Goal: Task Accomplishment & Management: Complete application form

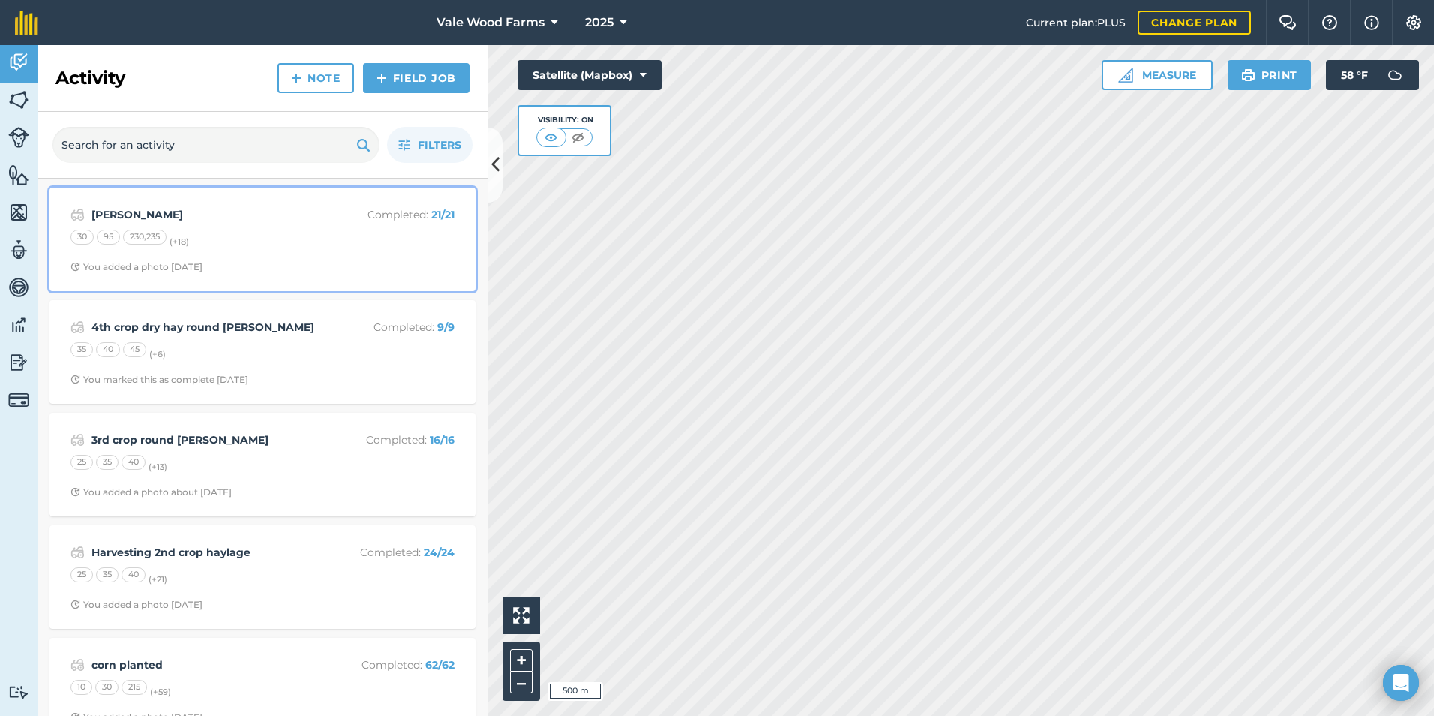
click at [233, 234] on div "30 95 230,235 (+ 18 )" at bounding box center [263, 240] width 384 height 20
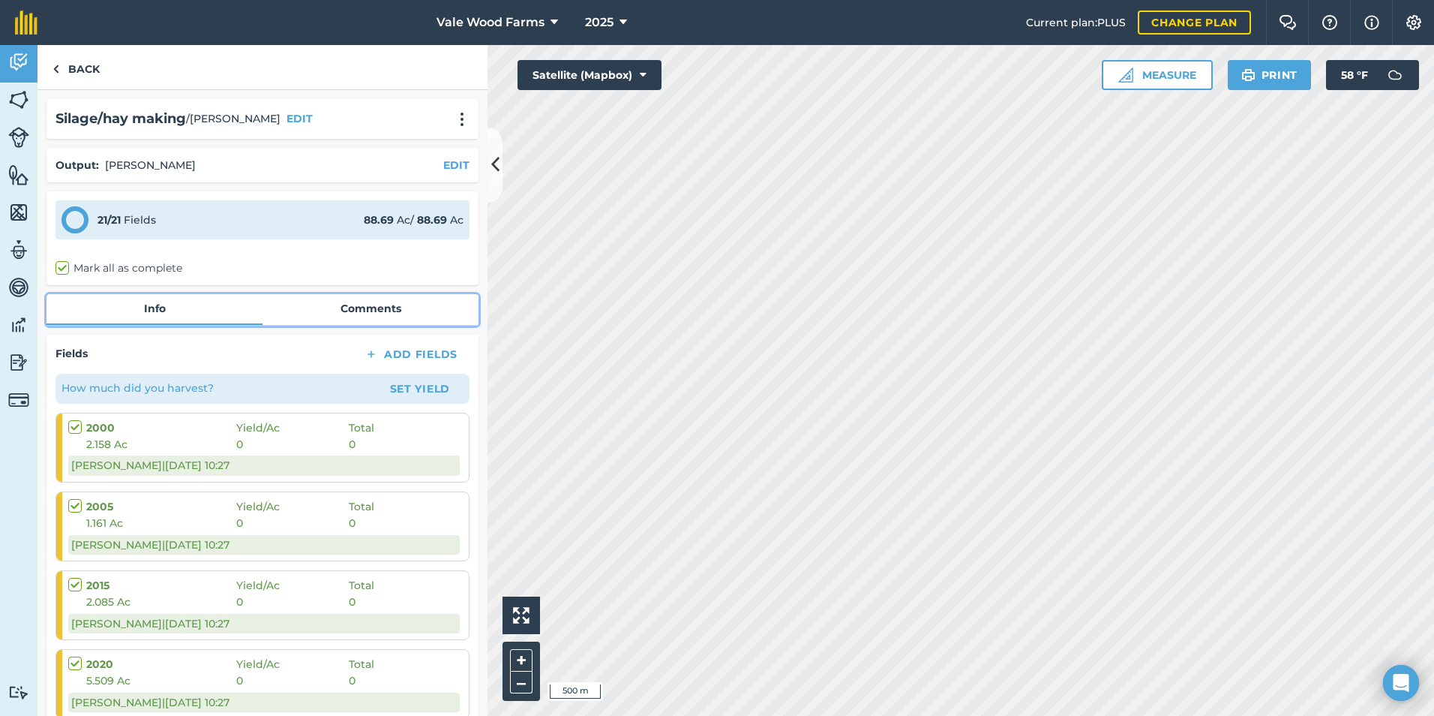
click at [377, 310] on link "Comments" at bounding box center [371, 308] width 216 height 29
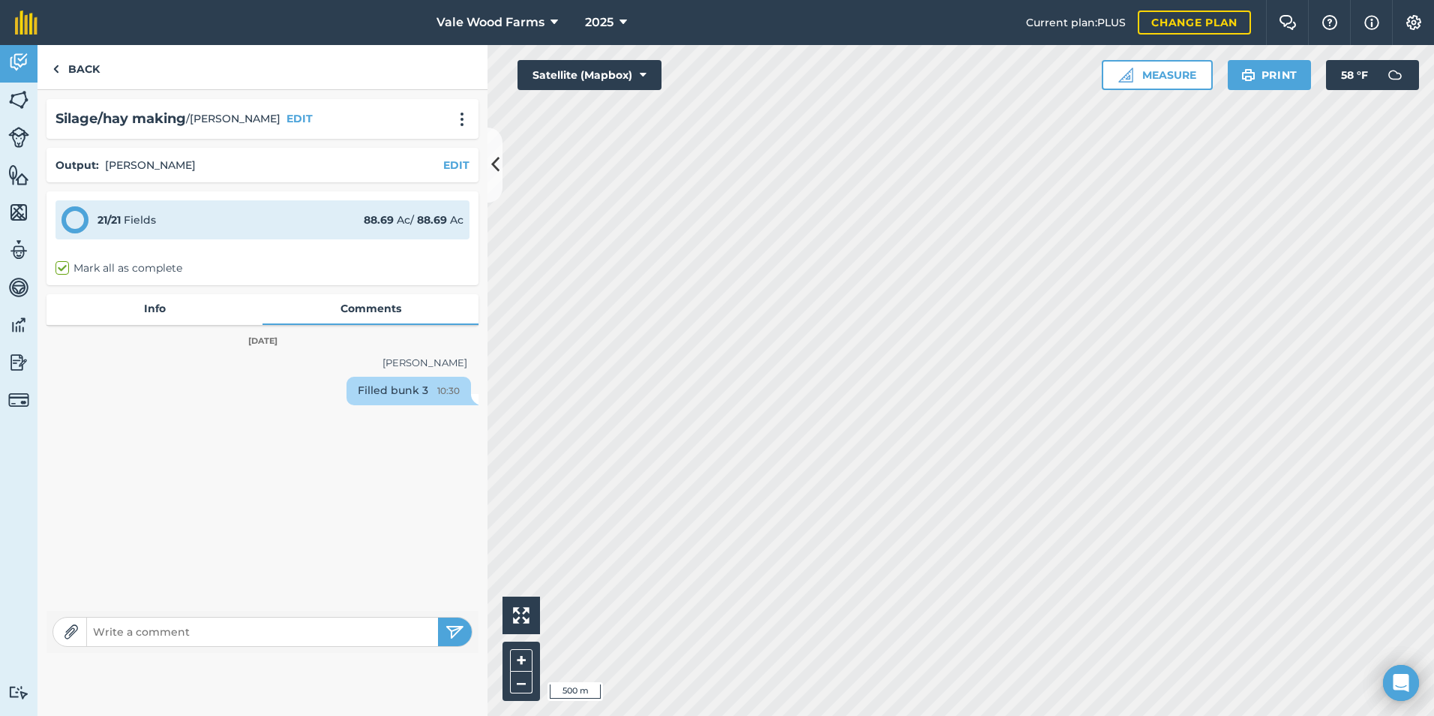
click at [417, 390] on div "Filled bunk 3 10:30" at bounding box center [409, 391] width 125 height 29
click at [410, 384] on div "Filled bunk 3 10:30" at bounding box center [409, 391] width 125 height 29
drag, startPoint x: 410, startPoint y: 384, endPoint x: 422, endPoint y: 393, distance: 14.4
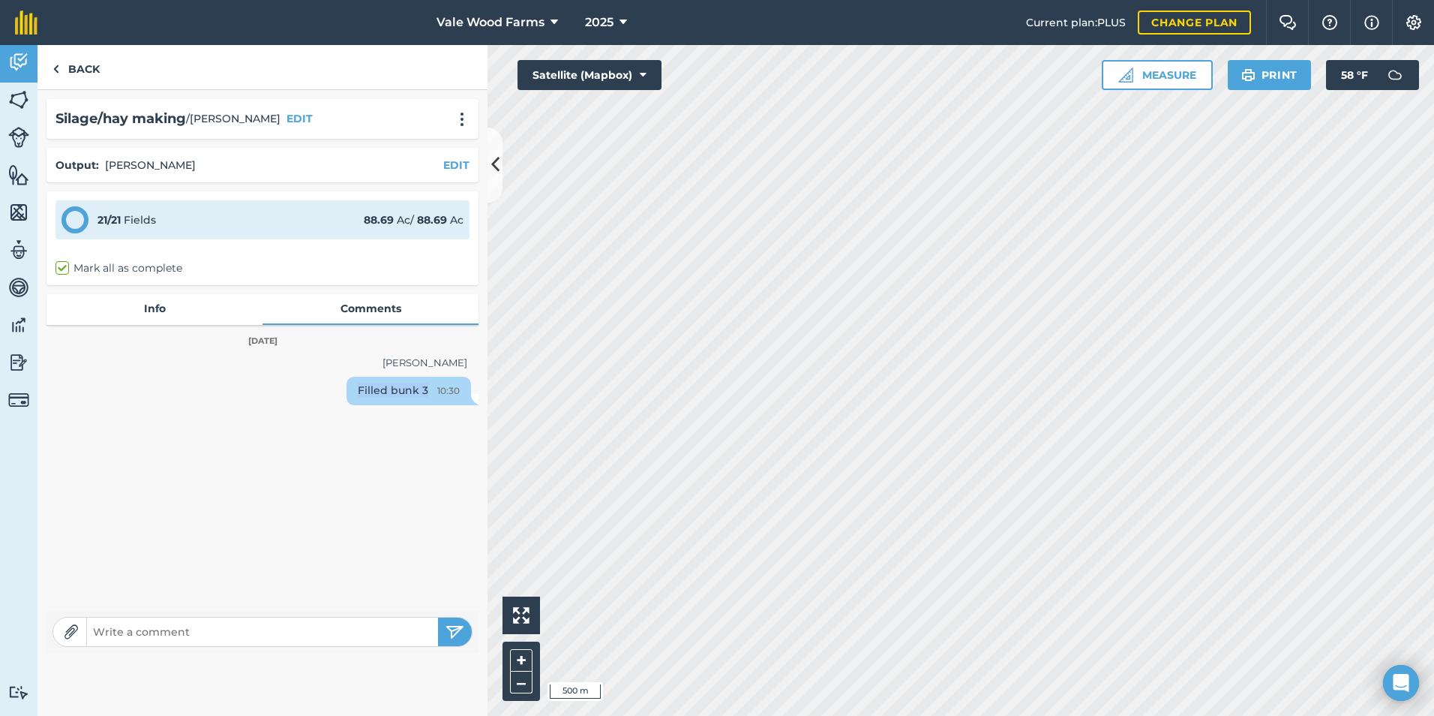
click at [422, 393] on div "Filled bunk 3 10:30" at bounding box center [409, 391] width 125 height 29
click at [417, 389] on div "Filled bunk 3 10:30" at bounding box center [409, 391] width 125 height 29
click at [398, 392] on div "Filled bunk 3 10:30" at bounding box center [409, 391] width 125 height 29
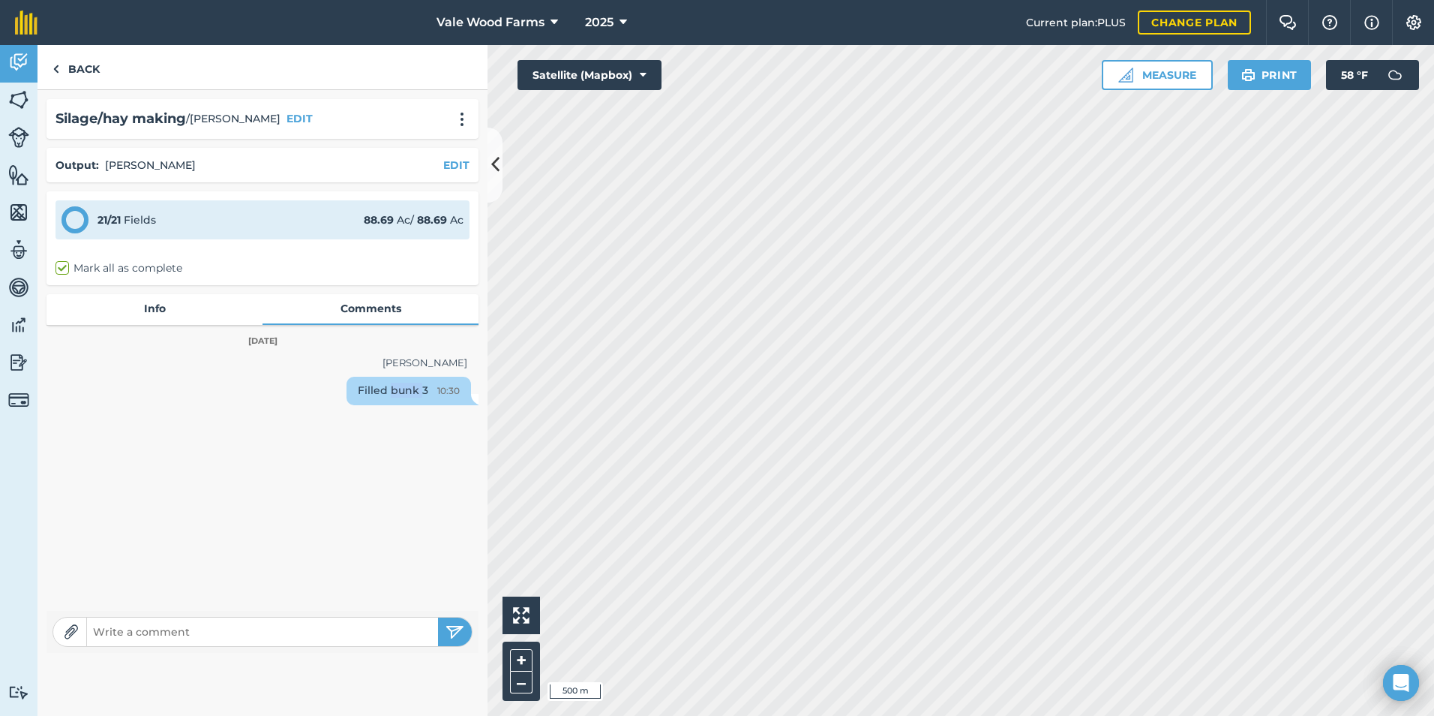
drag, startPoint x: 398, startPoint y: 392, endPoint x: 413, endPoint y: 390, distance: 15.2
click at [413, 390] on div "Filled bunk 3 10:30" at bounding box center [409, 391] width 125 height 29
click at [414, 390] on div "Filled bunk 3 10:30" at bounding box center [409, 391] width 125 height 29
click at [352, 627] on input "text" at bounding box center [262, 631] width 351 height 21
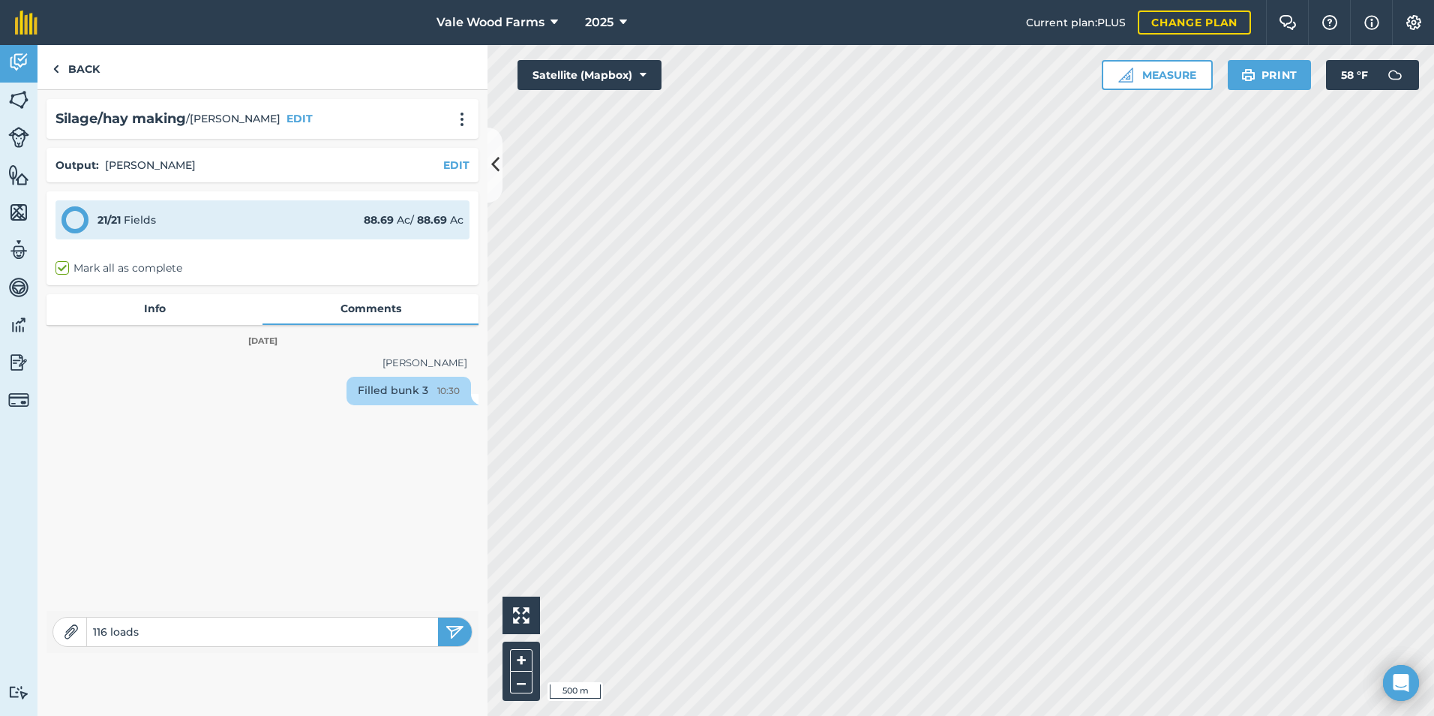
type input "116 loads"
click at [438, 617] on button "submit" at bounding box center [455, 631] width 34 height 29
click at [173, 304] on link "Info" at bounding box center [155, 308] width 216 height 29
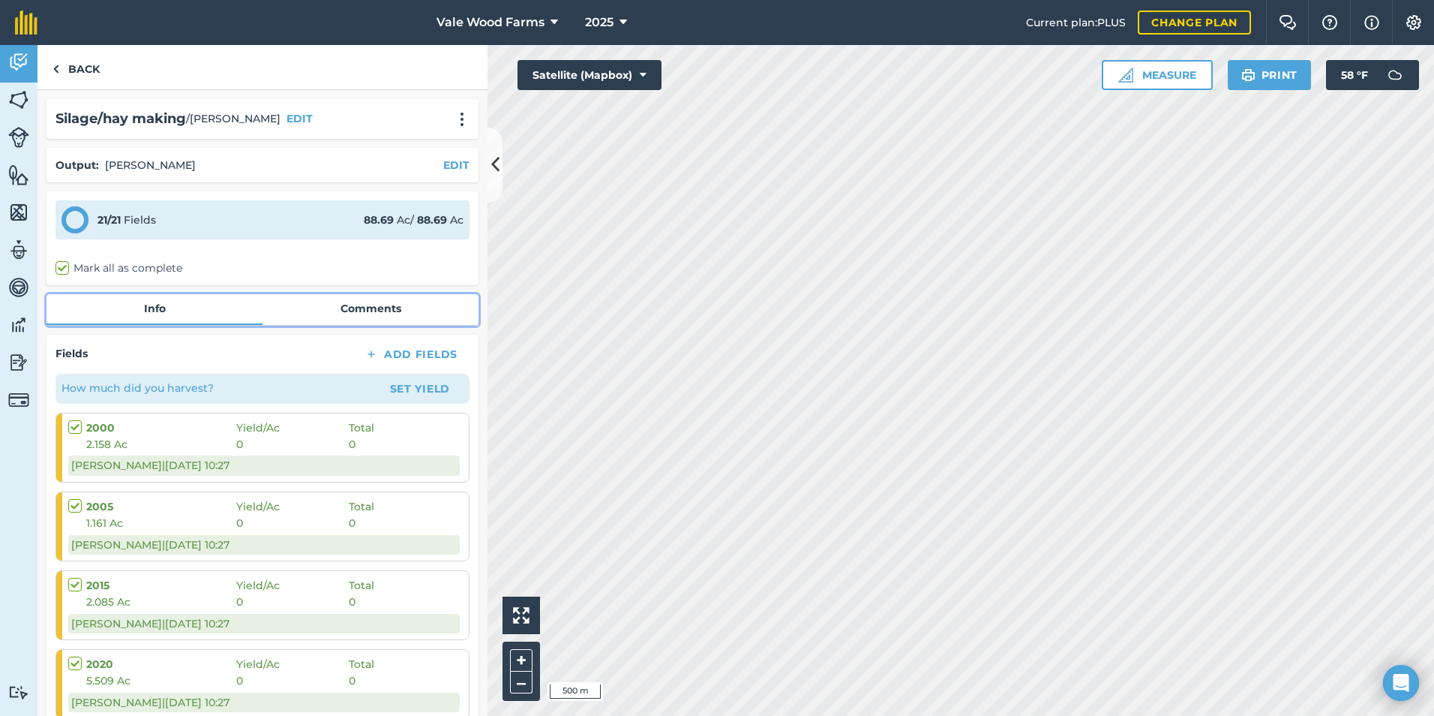
click at [356, 320] on link "Comments" at bounding box center [371, 308] width 216 height 29
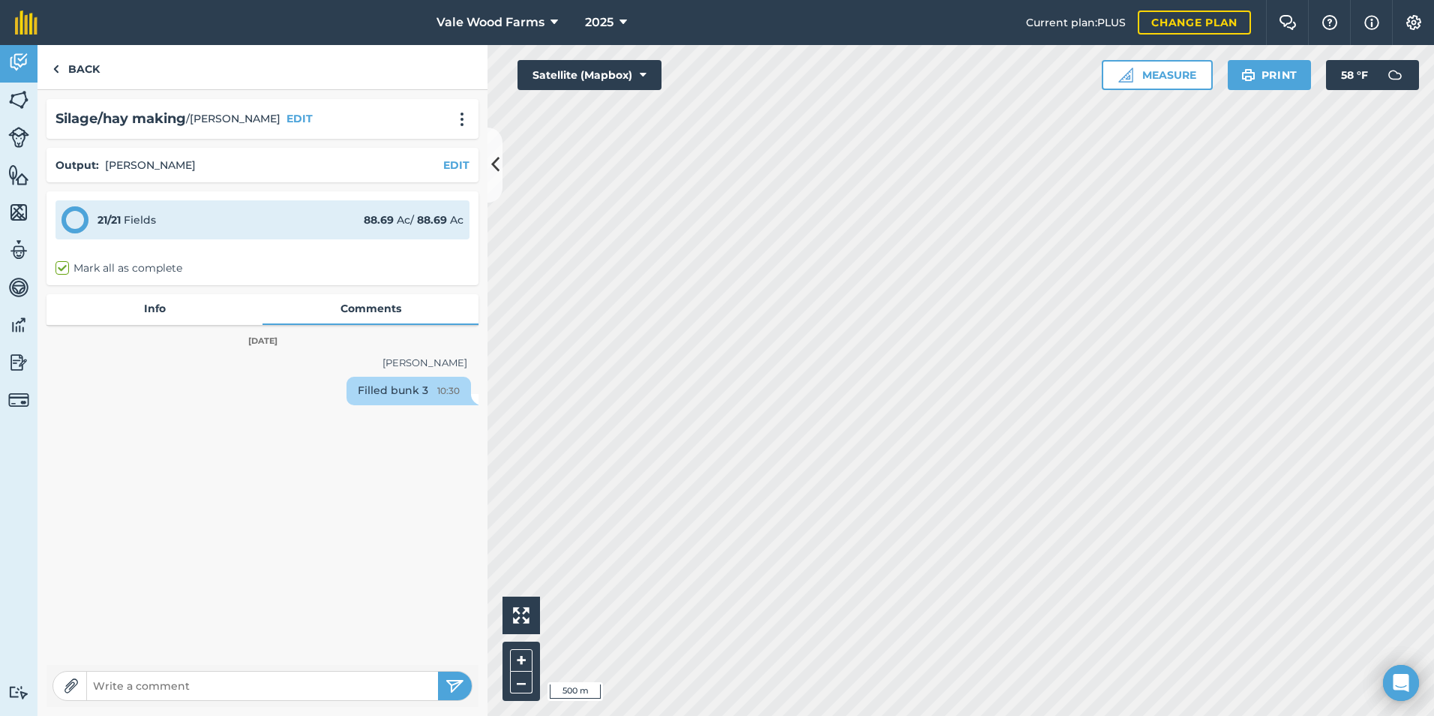
drag, startPoint x: 305, startPoint y: 416, endPoint x: 417, endPoint y: 461, distance: 121.2
click at [350, 621] on div "[PERSON_NAME] Filled bunk 3 10:30" at bounding box center [263, 503] width 432 height 305
click at [153, 302] on link "Info" at bounding box center [155, 308] width 216 height 29
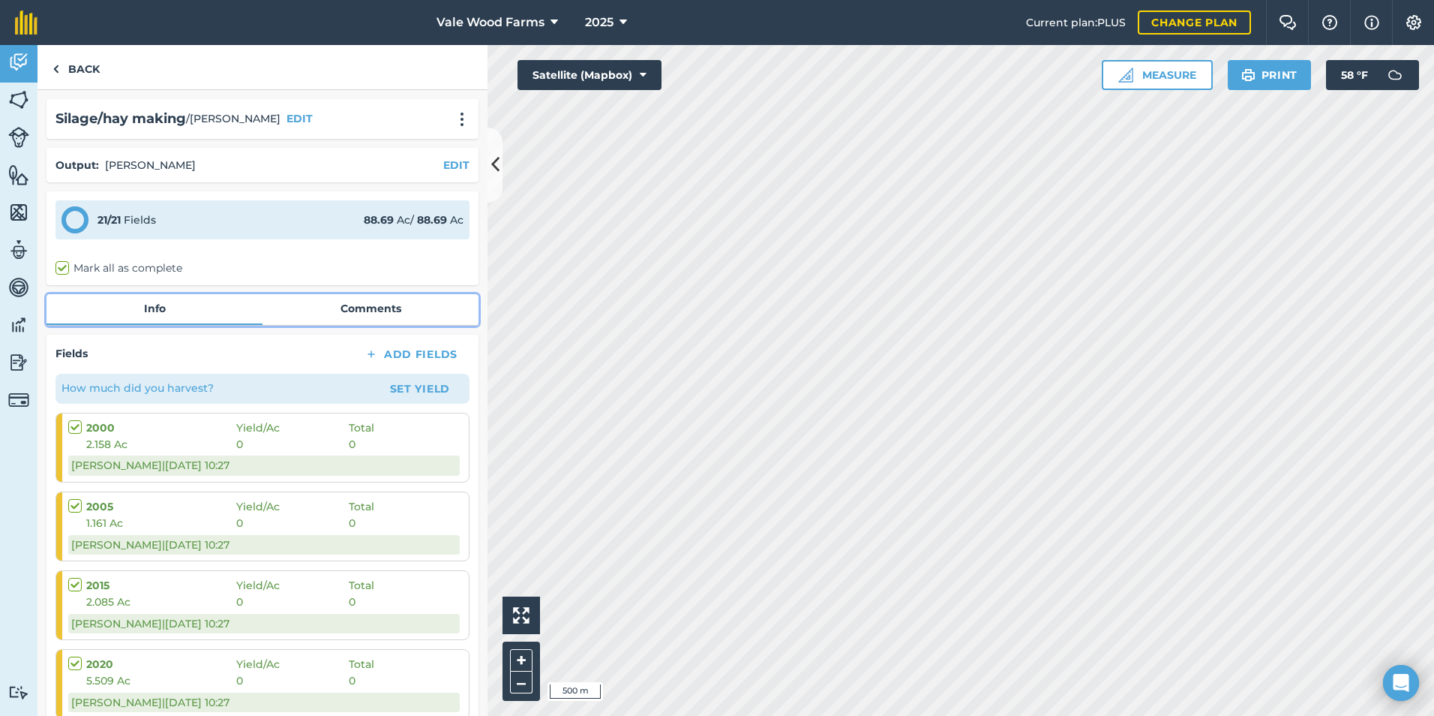
click at [339, 308] on link "Comments" at bounding box center [371, 308] width 216 height 29
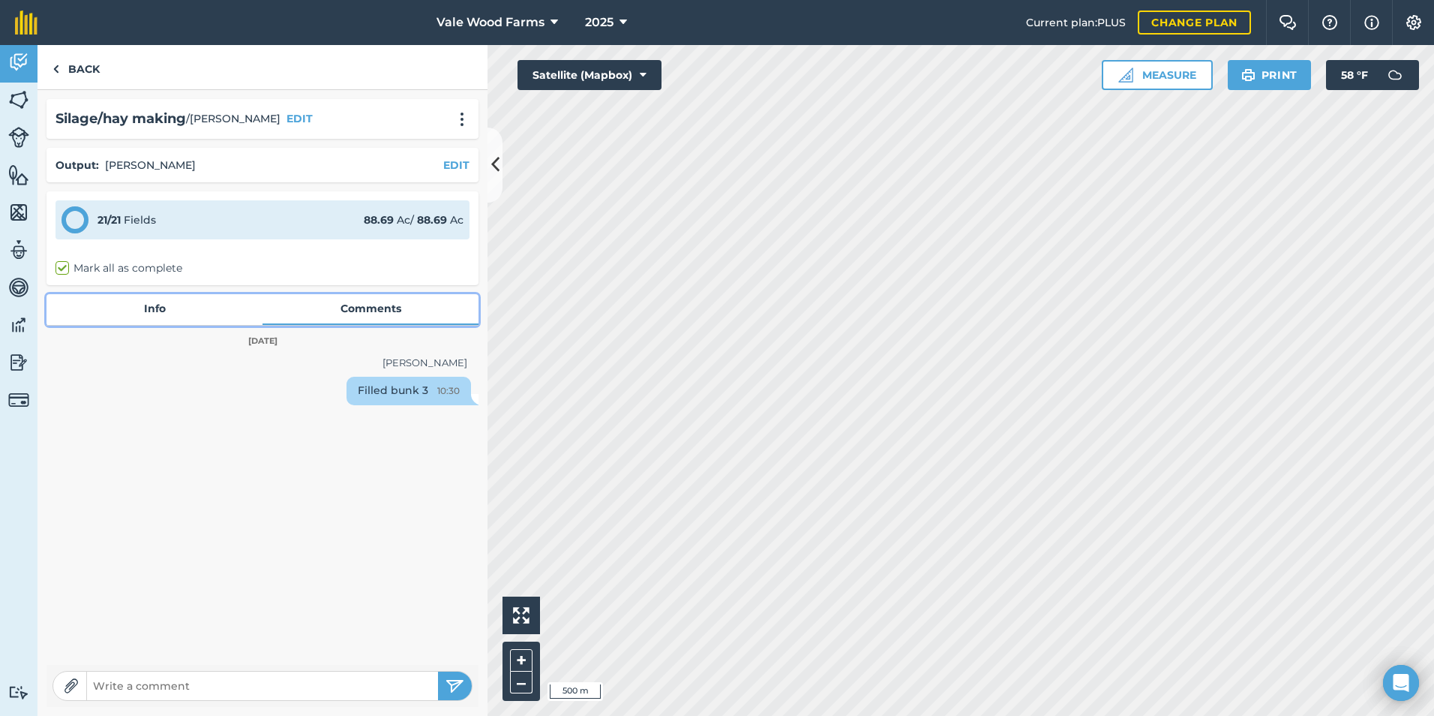
click at [161, 309] on link "Info" at bounding box center [155, 308] width 216 height 29
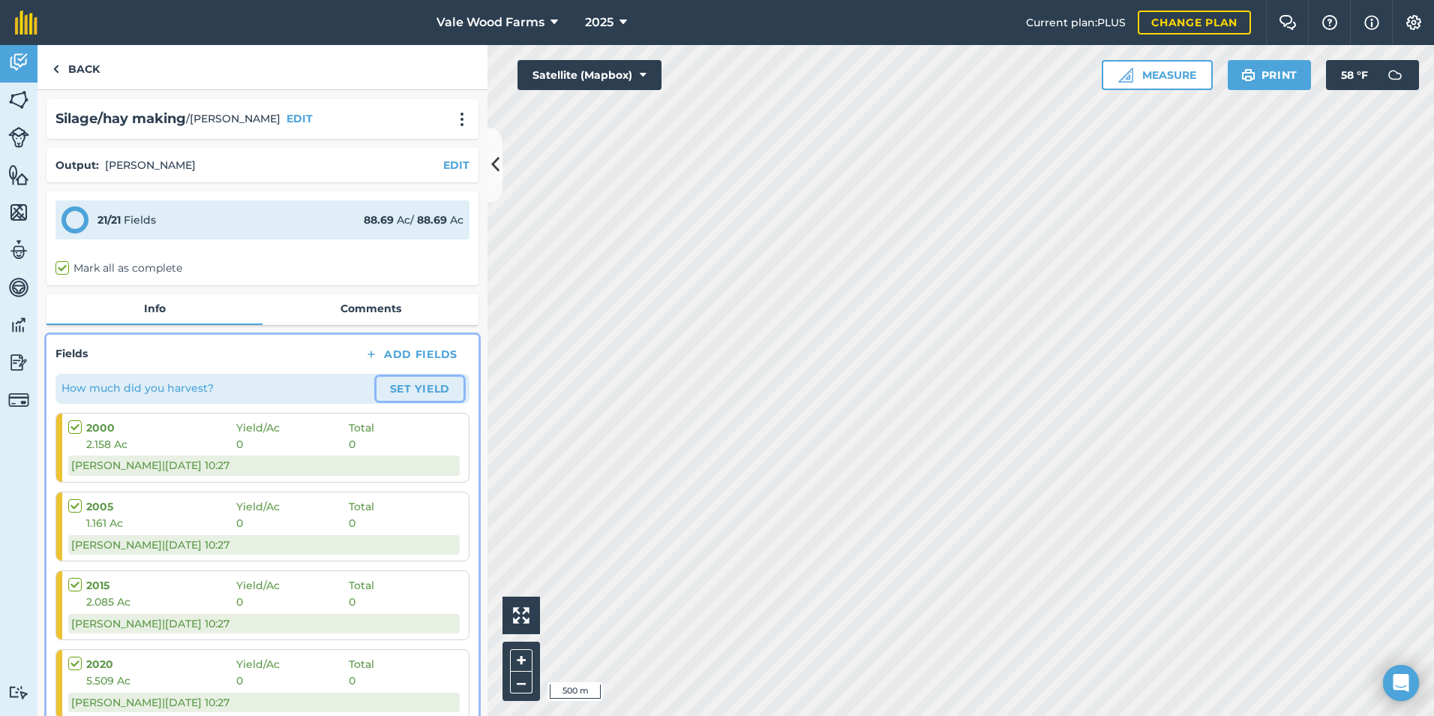
click at [386, 391] on button "Set Yield" at bounding box center [420, 389] width 87 height 24
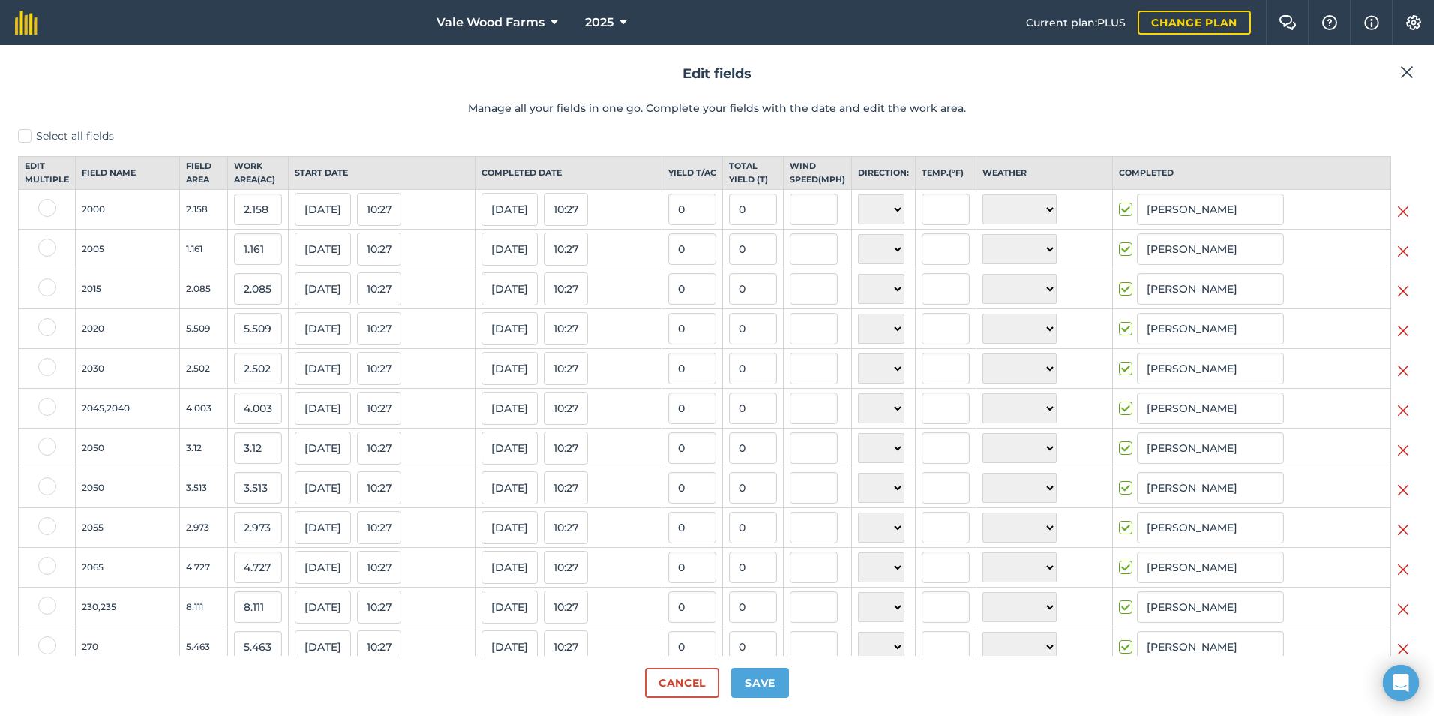
click at [24, 138] on label "Select all fields" at bounding box center [717, 136] width 1398 height 16
click at [24, 138] on input "Select all fields" at bounding box center [23, 133] width 10 height 10
checkbox input "true"
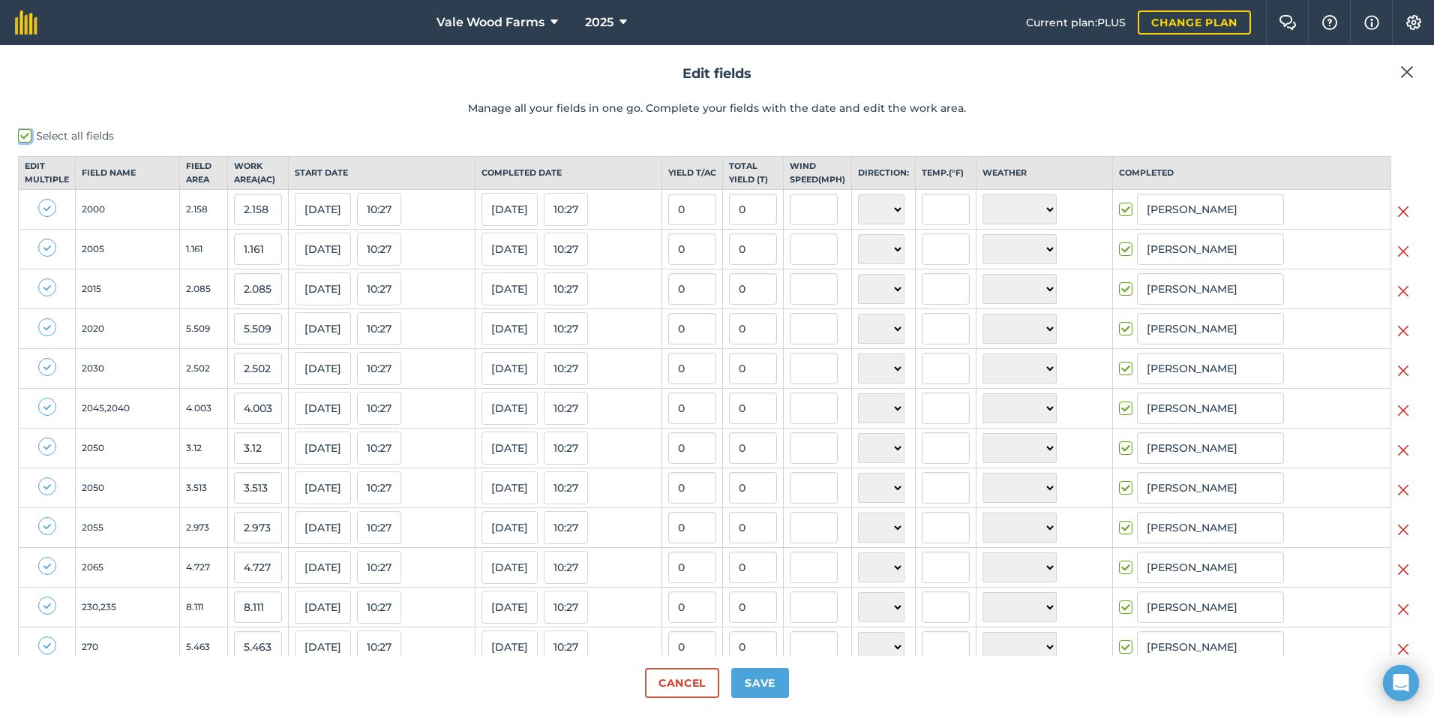
checkbox input "true"
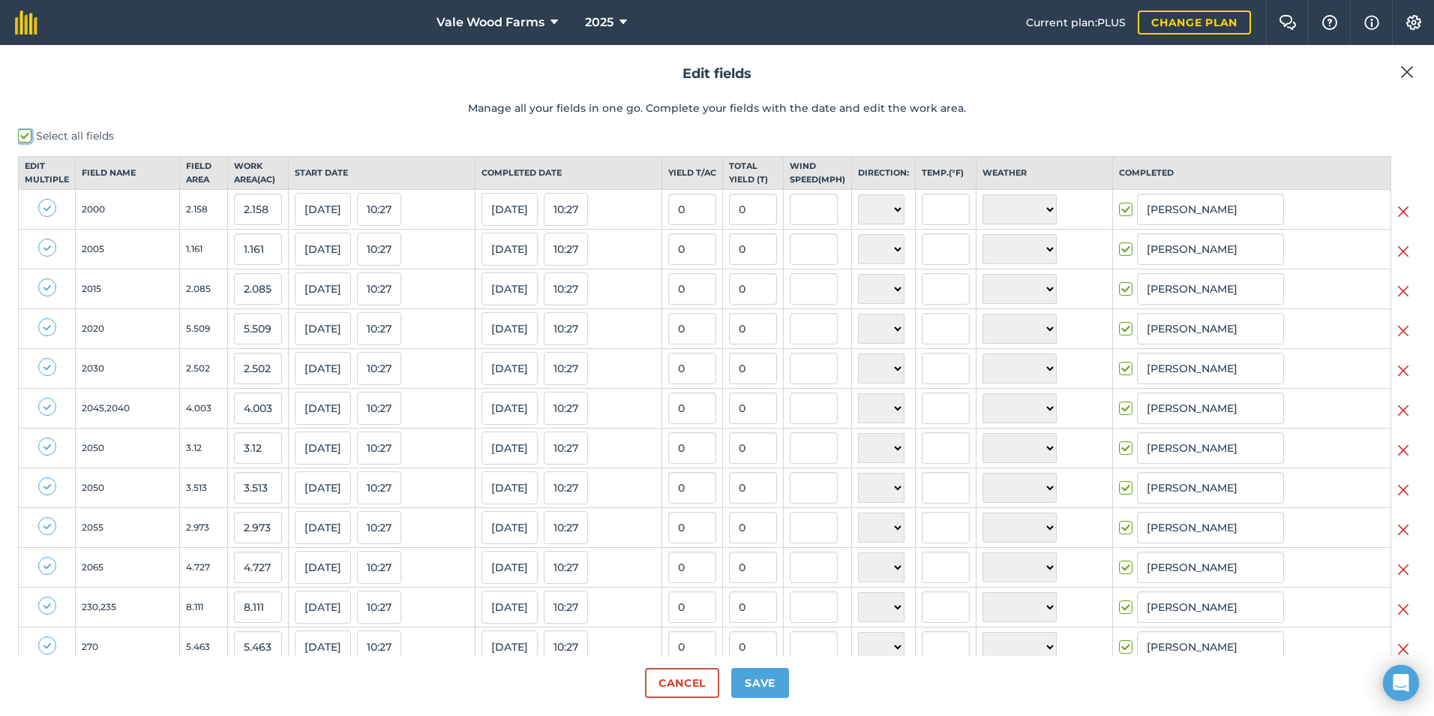
checkbox input "true"
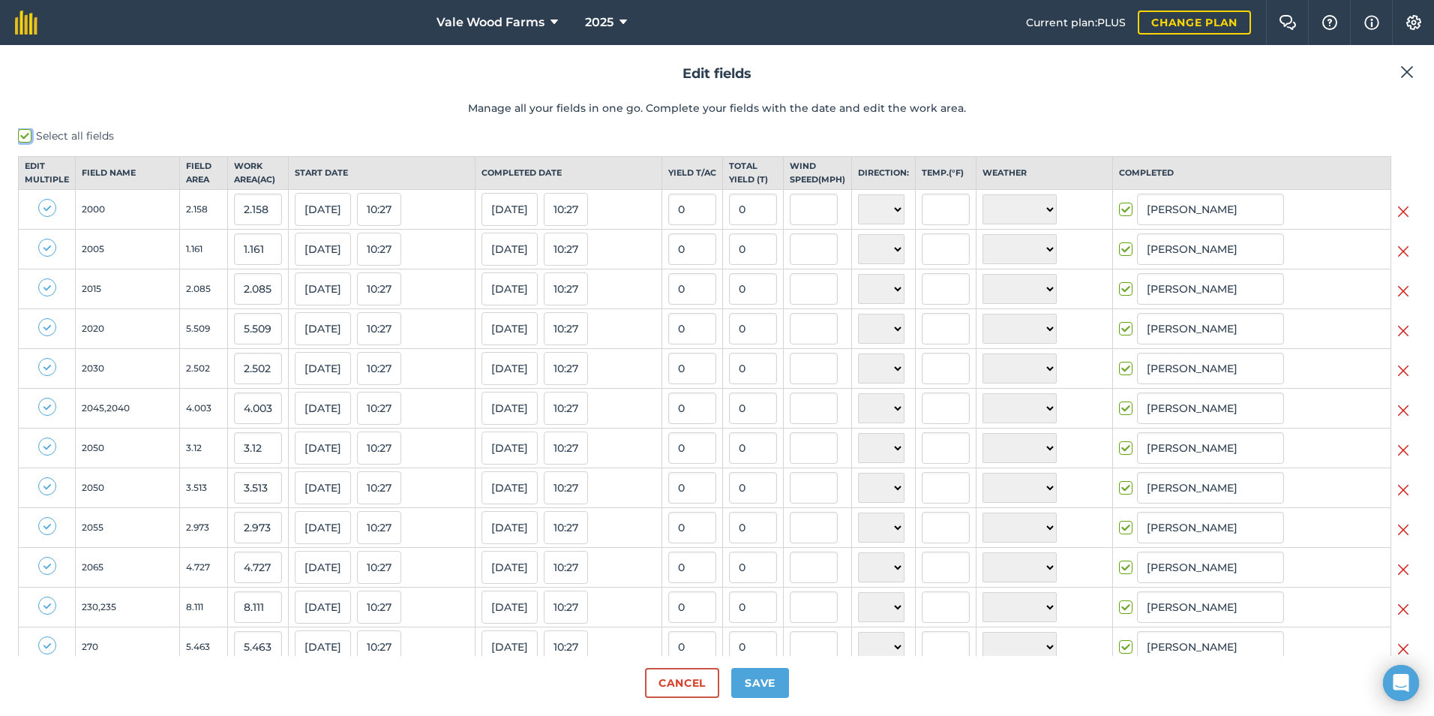
checkbox input "true"
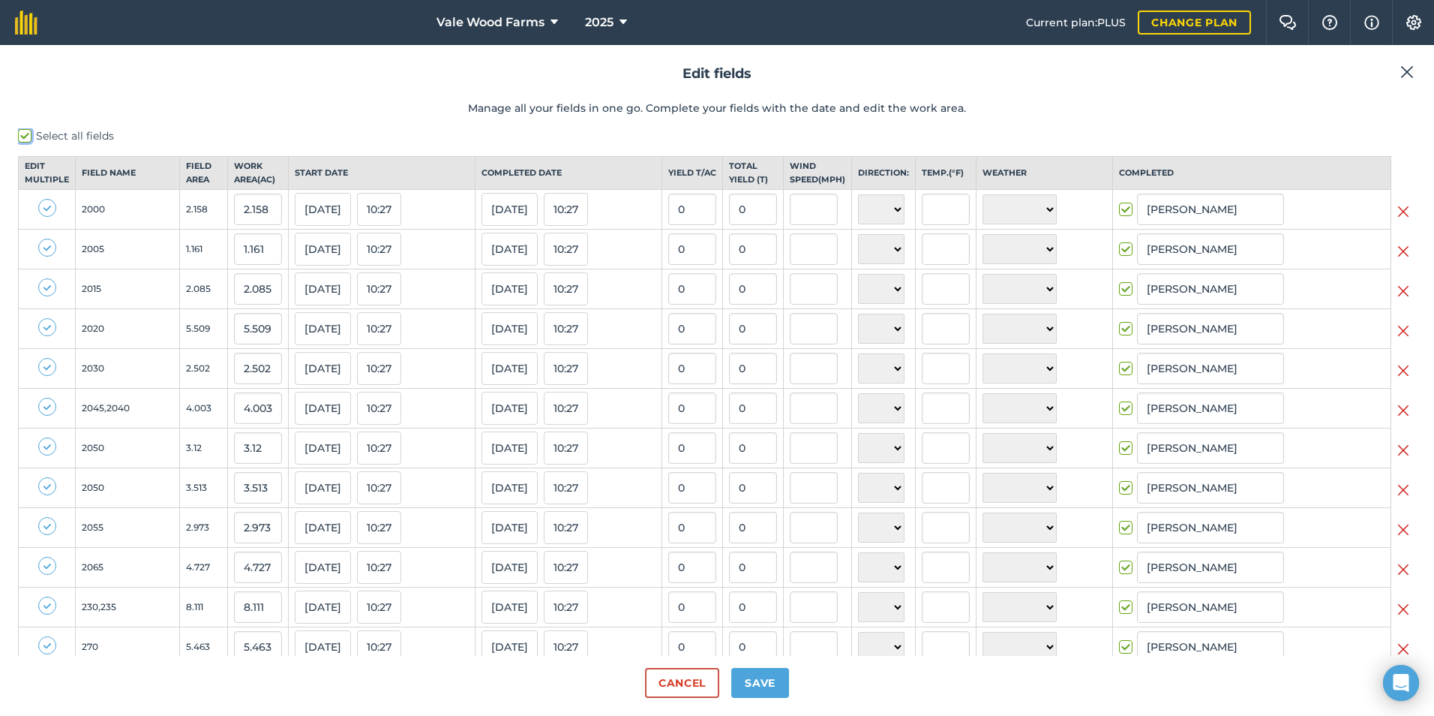
checkbox input "true"
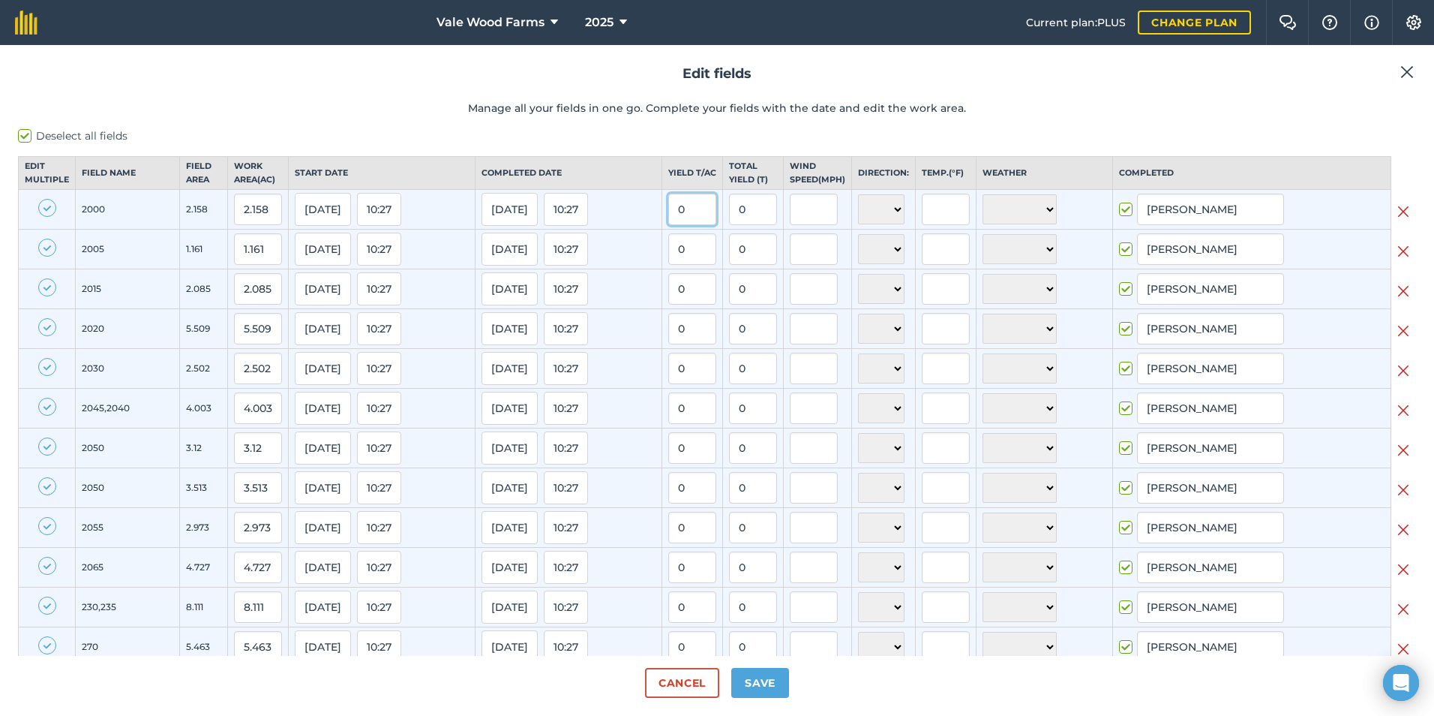
click at [689, 225] on input "0" at bounding box center [692, 210] width 48 height 32
click at [763, 225] on input "0" at bounding box center [753, 210] width 48 height 32
click at [686, 224] on input "0" at bounding box center [692, 210] width 48 height 32
type input "0"
type input "13"
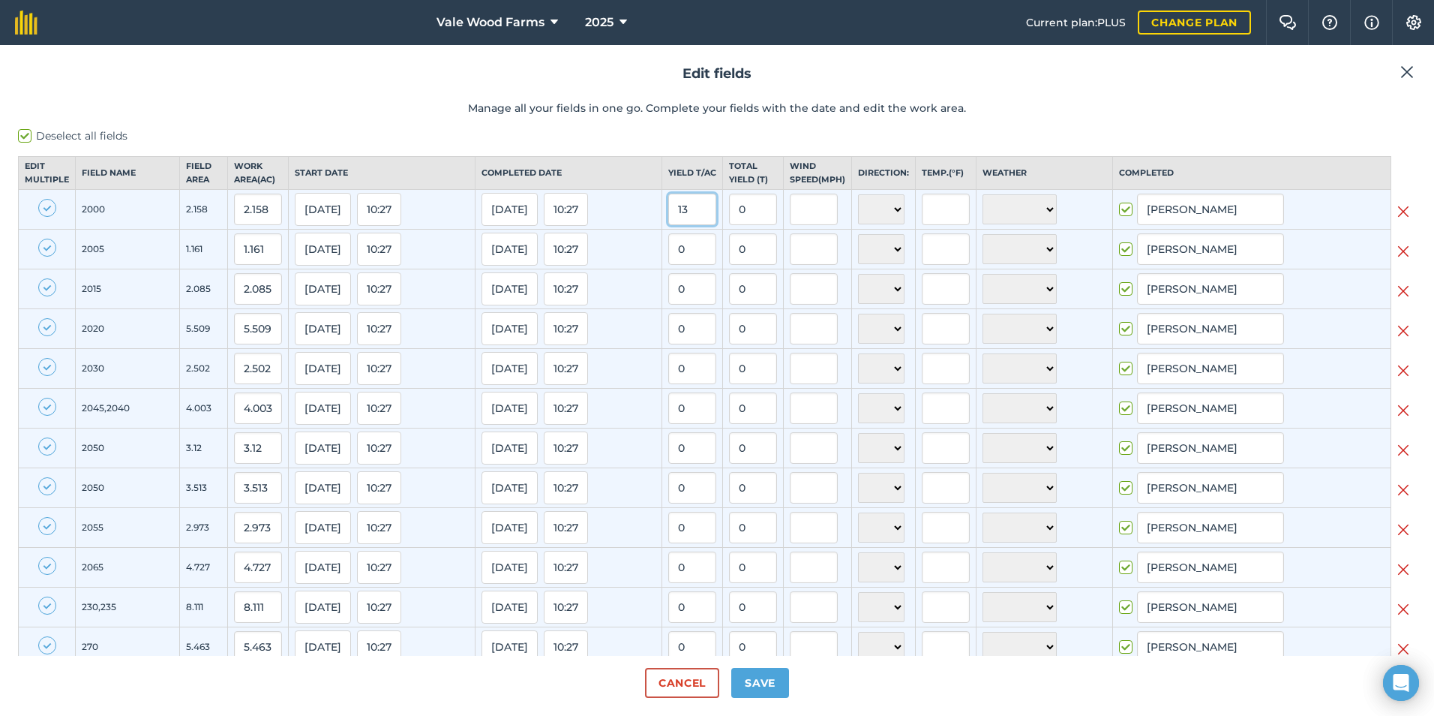
click at [295, 193] on button "[DATE]" at bounding box center [323, 209] width 56 height 33
type input "28.054"
type input "13"
type input "15.093"
type input "13"
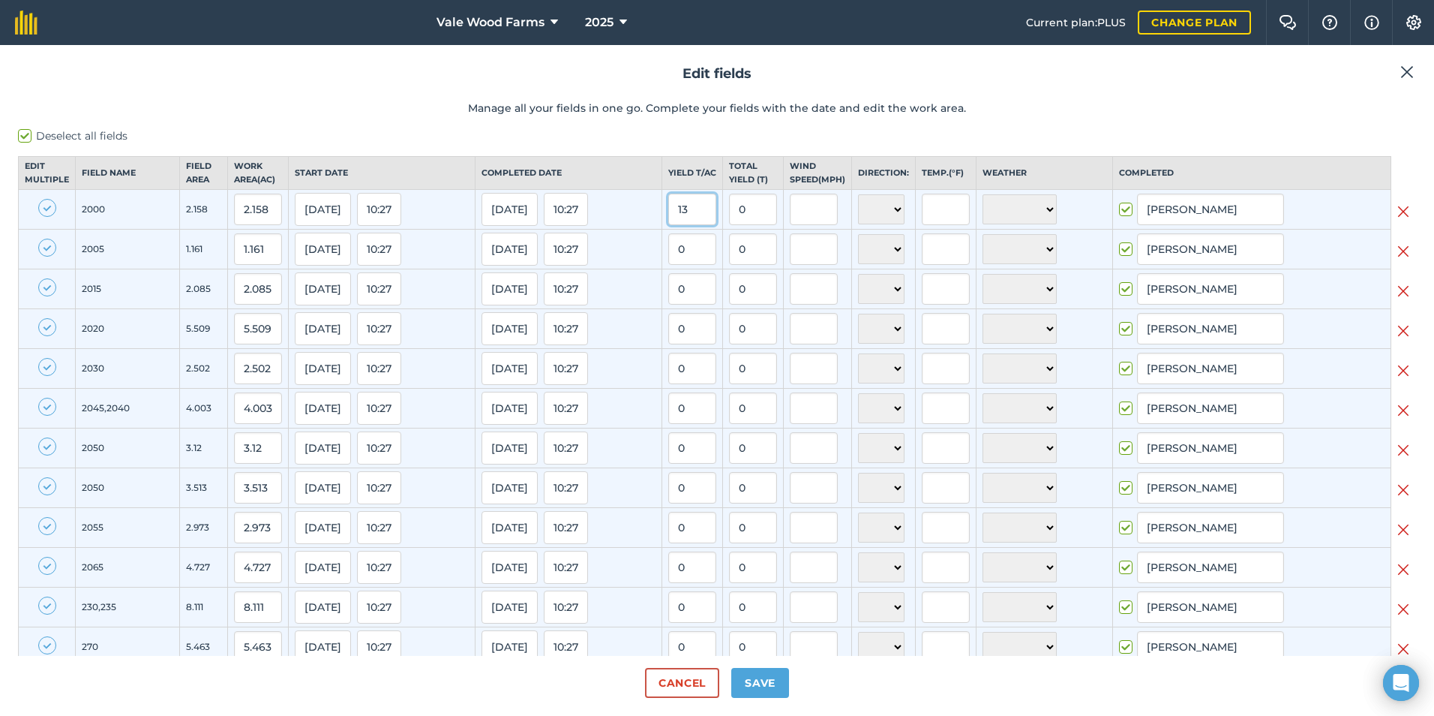
type input "27.105"
type input "13"
type input "71.617"
type input "13"
type input "32.525999999999996"
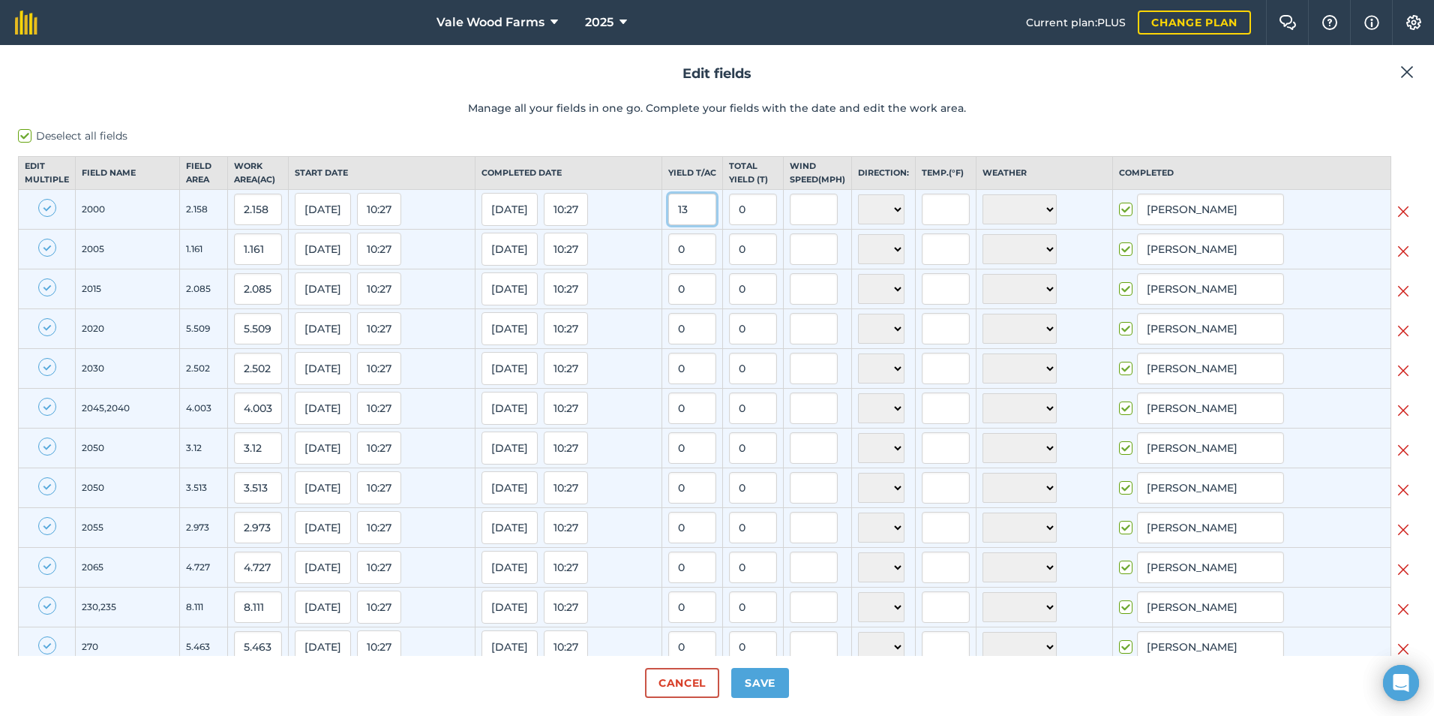
type input "13"
type input "52.039"
type input "13"
type input "40.56"
type input "13"
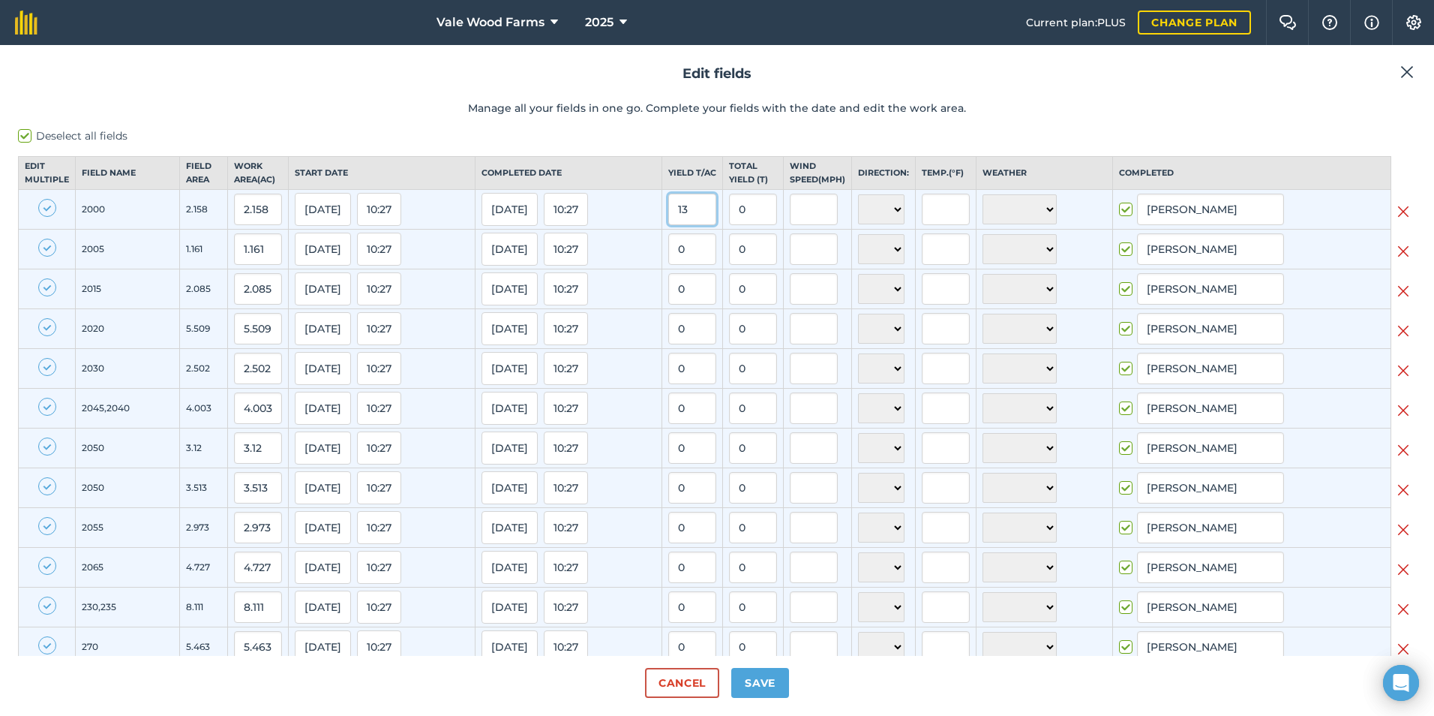
type input "45.669"
type input "13"
type input "38.649"
type input "13"
type input "61.45100000000001"
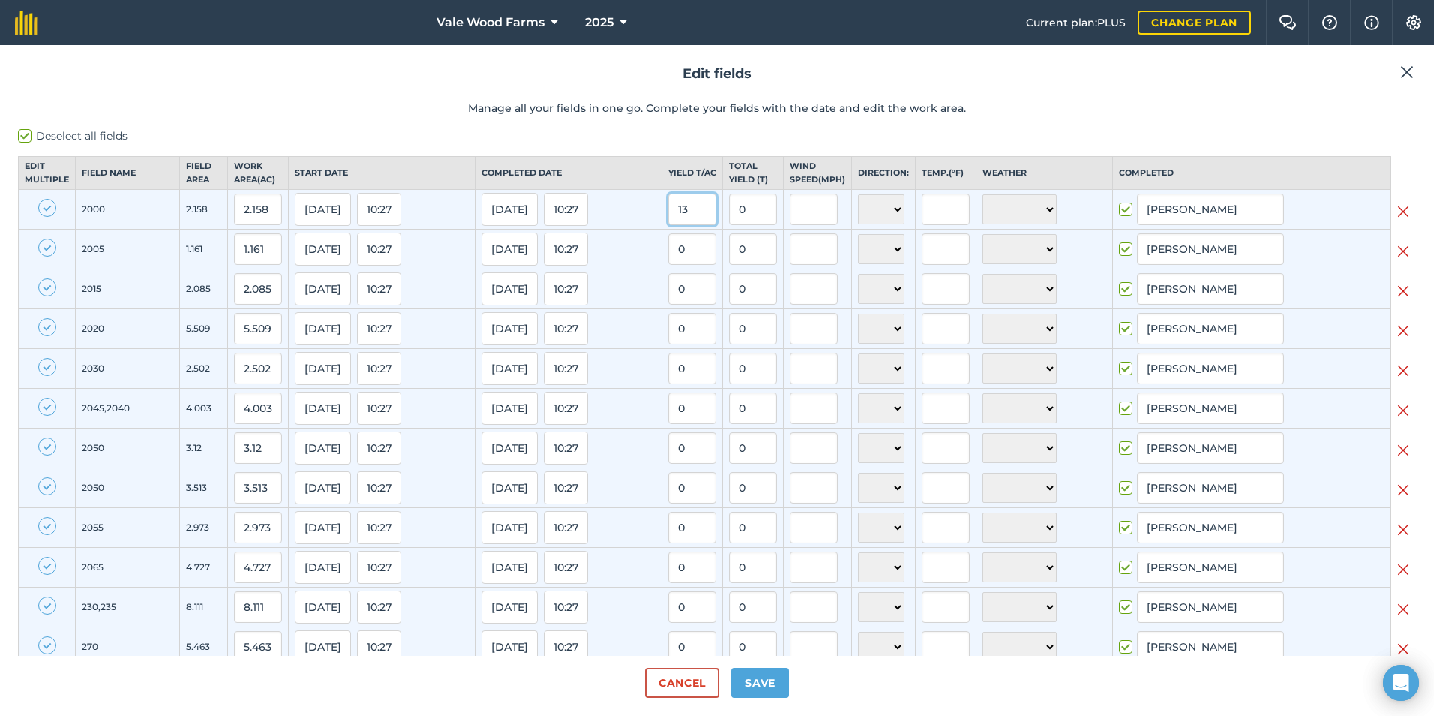
type input "13"
type input "105.44300000000001"
type input "13"
type input "71.019"
type input "13"
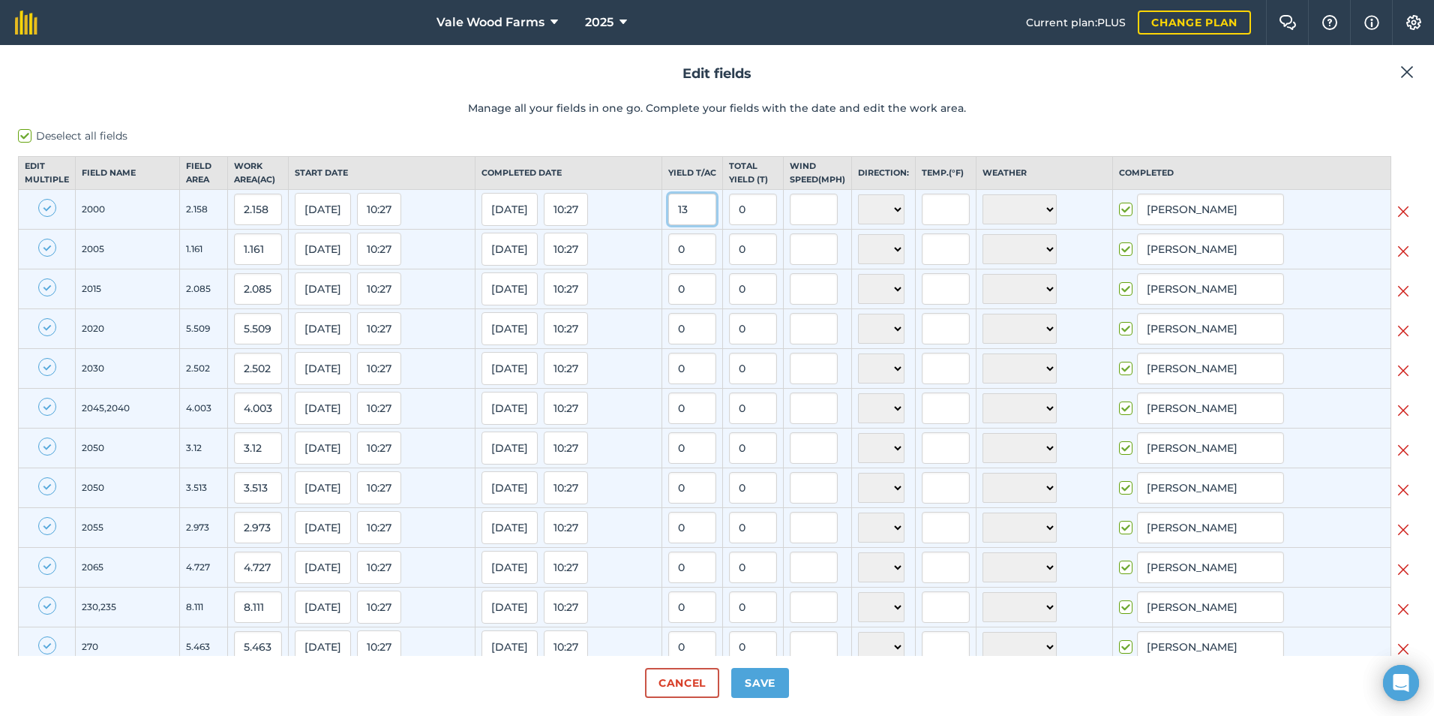
type input "63.622"
type input "13"
type input "114.66"
type input "13"
type input "61.840999999999994"
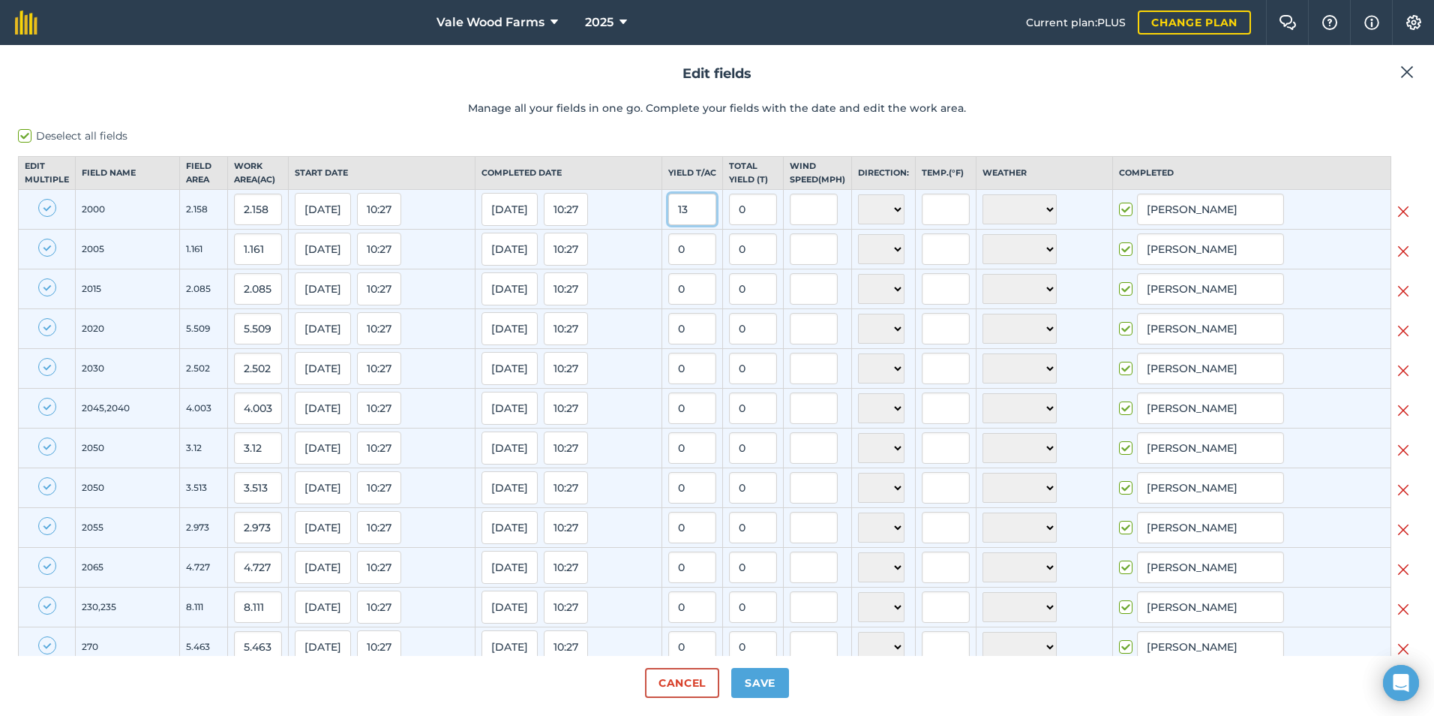
type input "13"
type input "24.167"
type input "13"
type input "23.712"
type input "13"
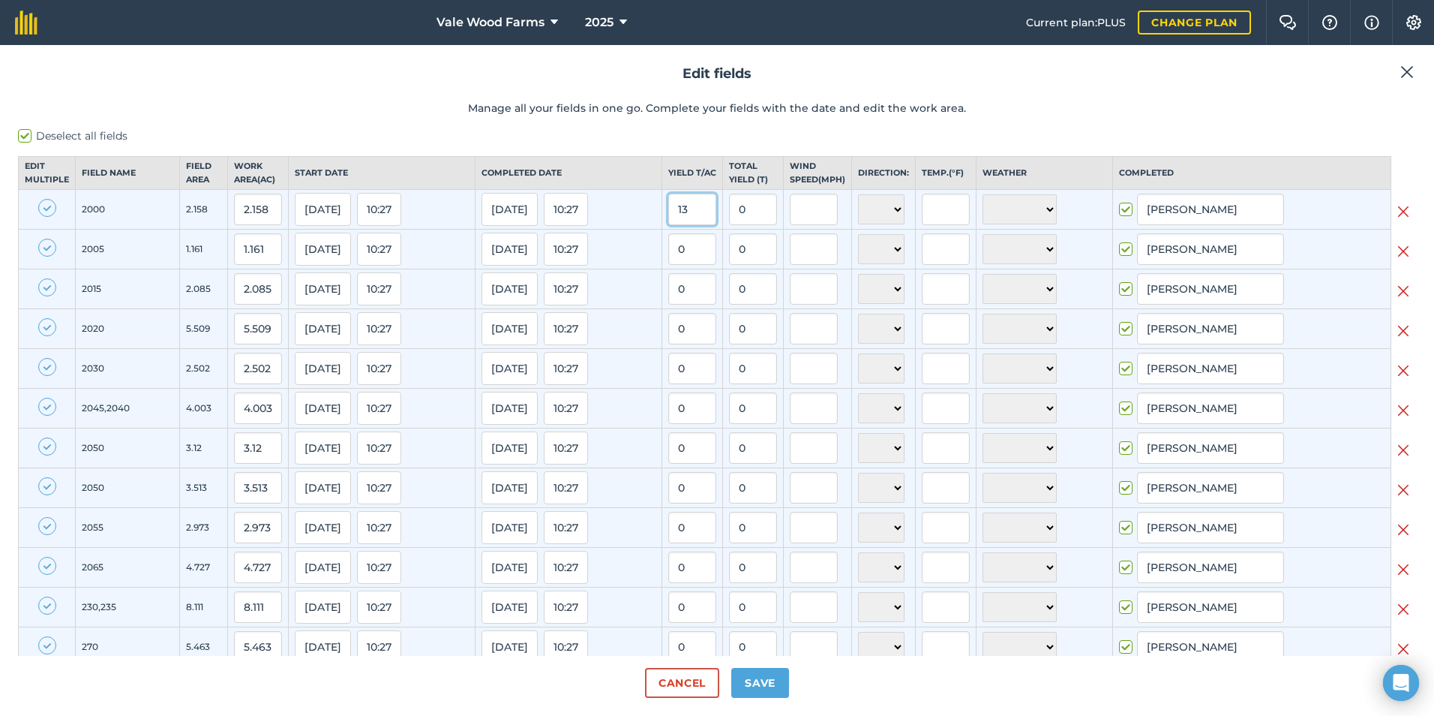
type input "32.357"
type input "13"
type input "29.718"
type input "13"
type input "192.01"
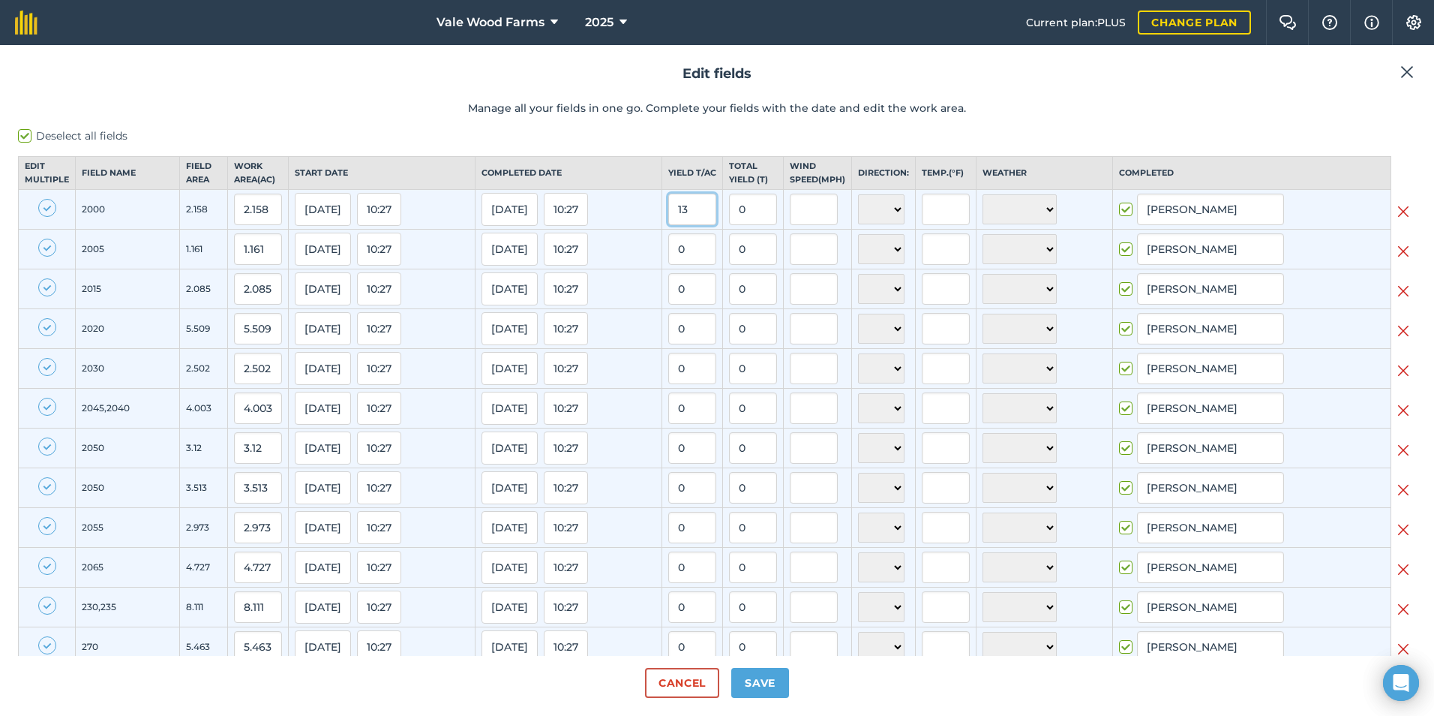
type input "13"
type input "21.567"
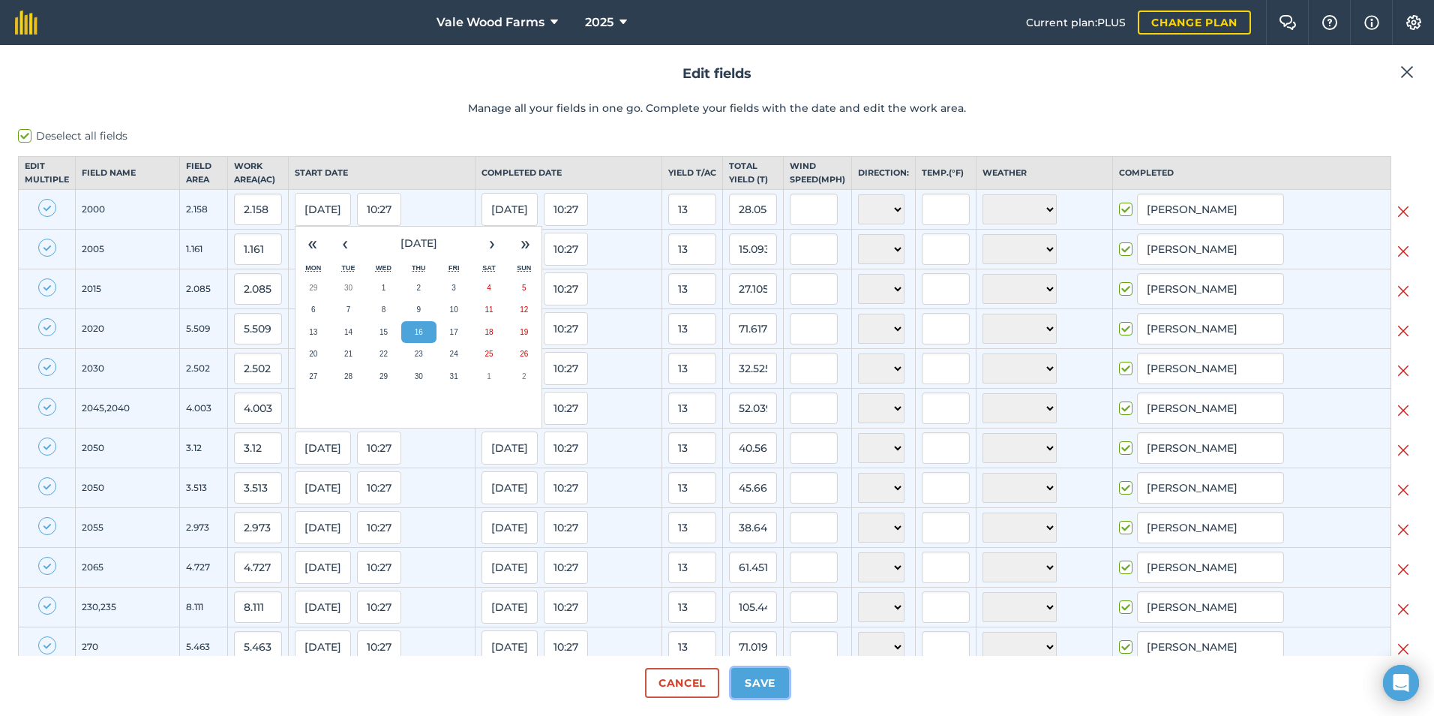
click at [777, 690] on button "Save" at bounding box center [761, 683] width 58 height 30
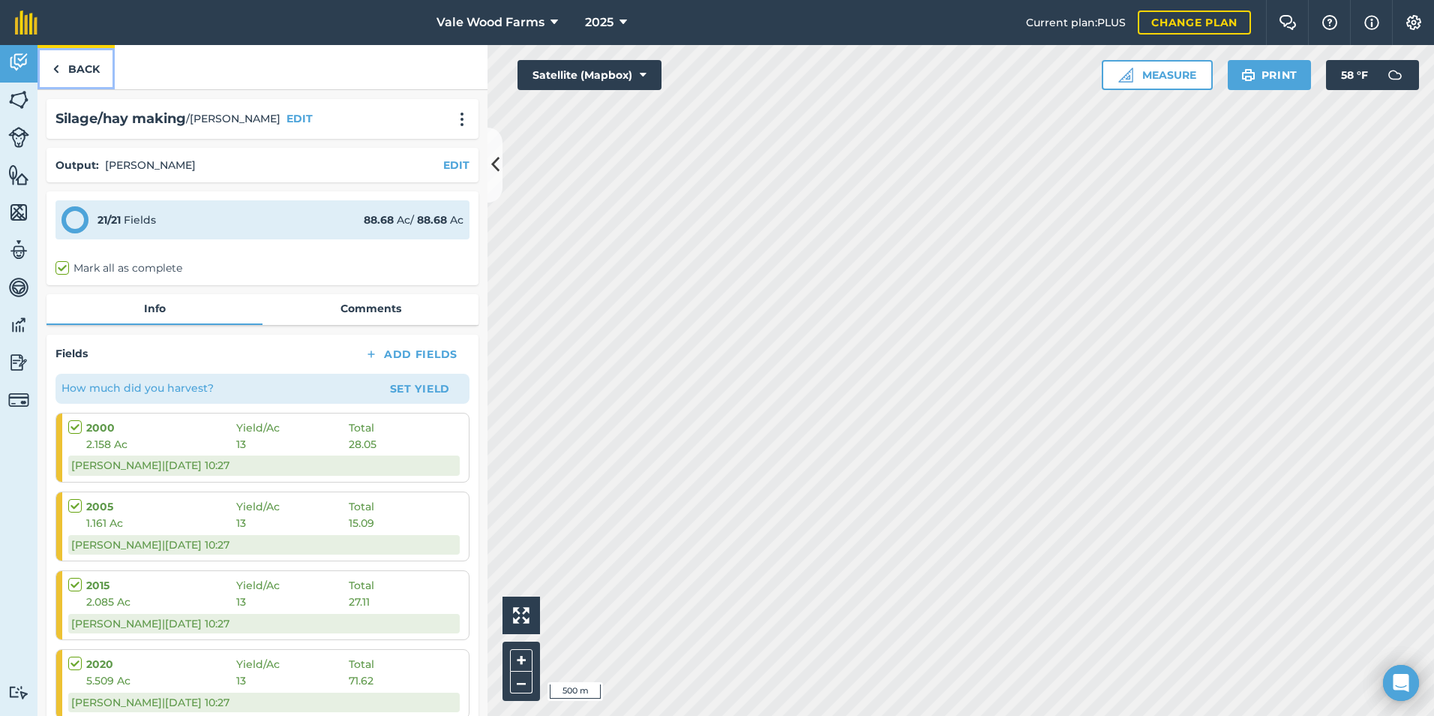
click at [63, 68] on link "Back" at bounding box center [76, 67] width 77 height 44
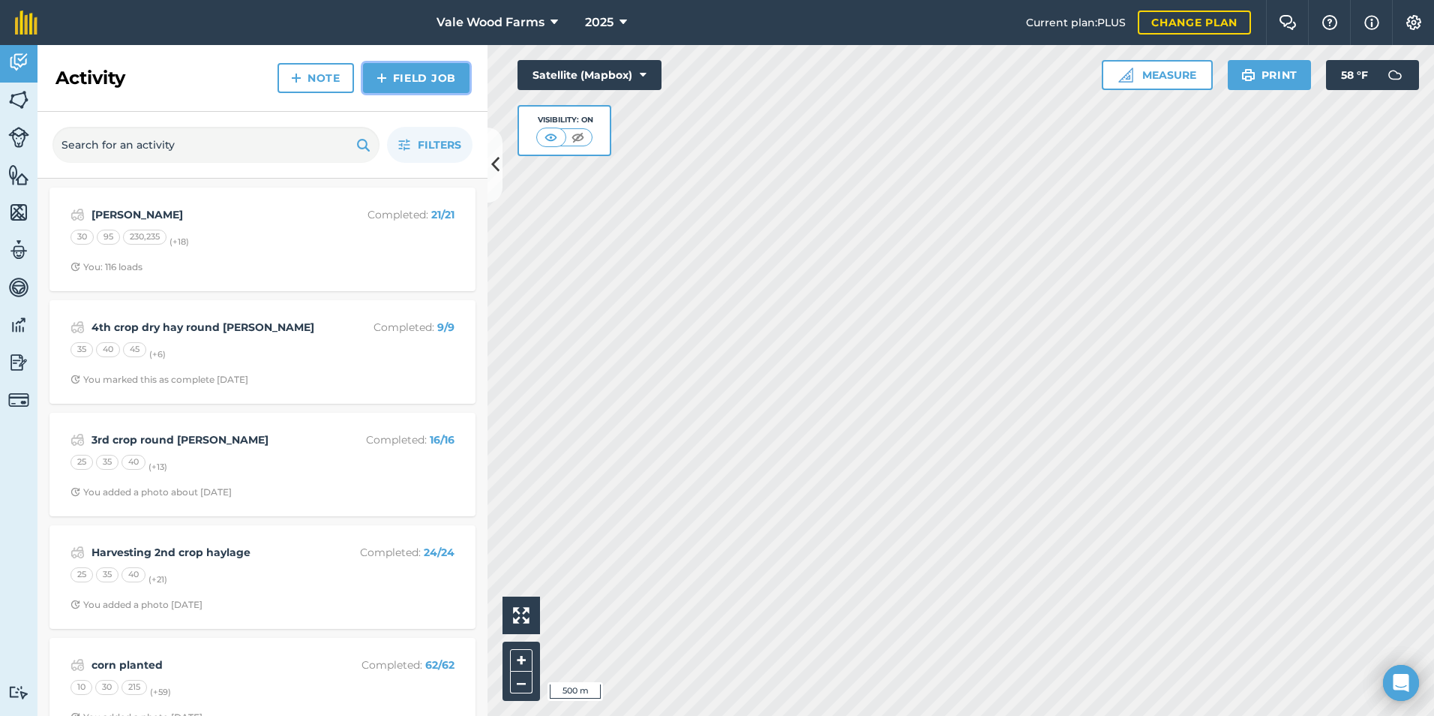
click at [393, 83] on link "Field Job" at bounding box center [416, 78] width 107 height 30
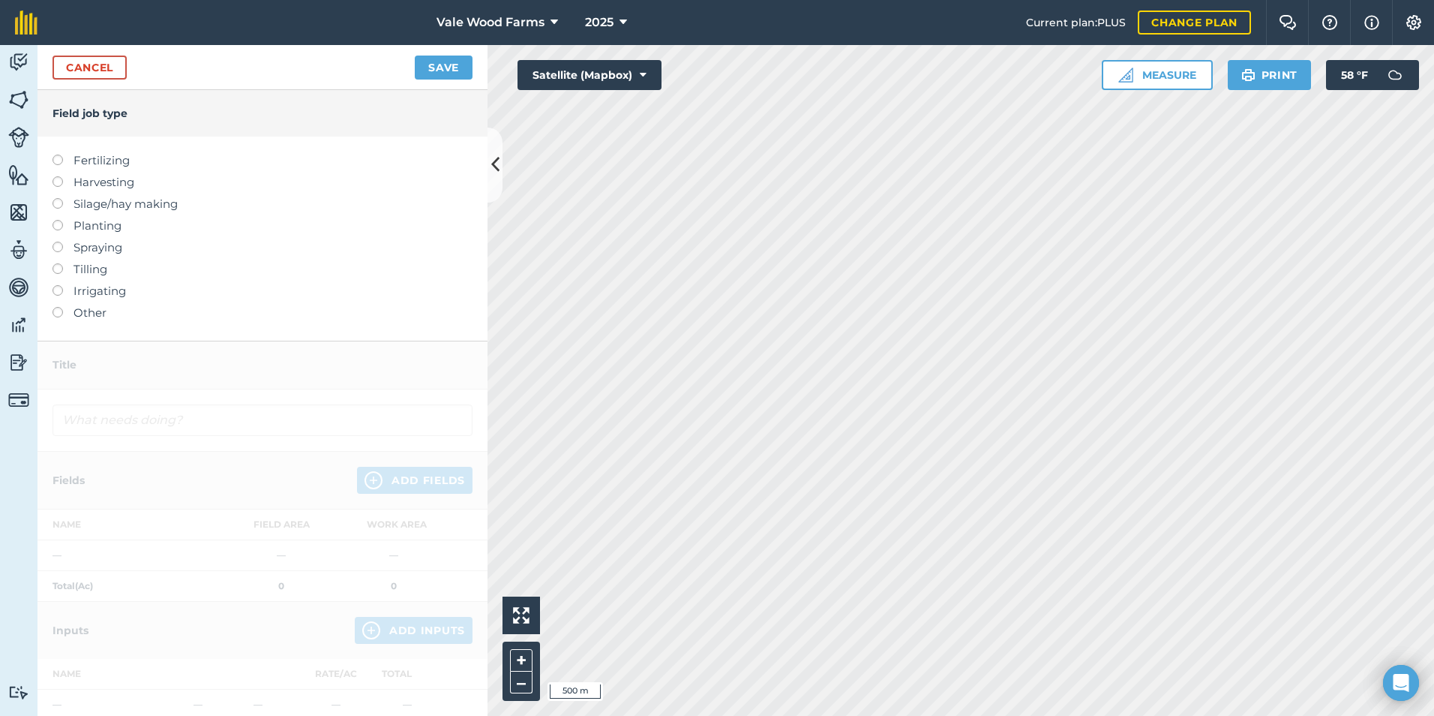
click at [57, 198] on label at bounding box center [63, 198] width 21 height 0
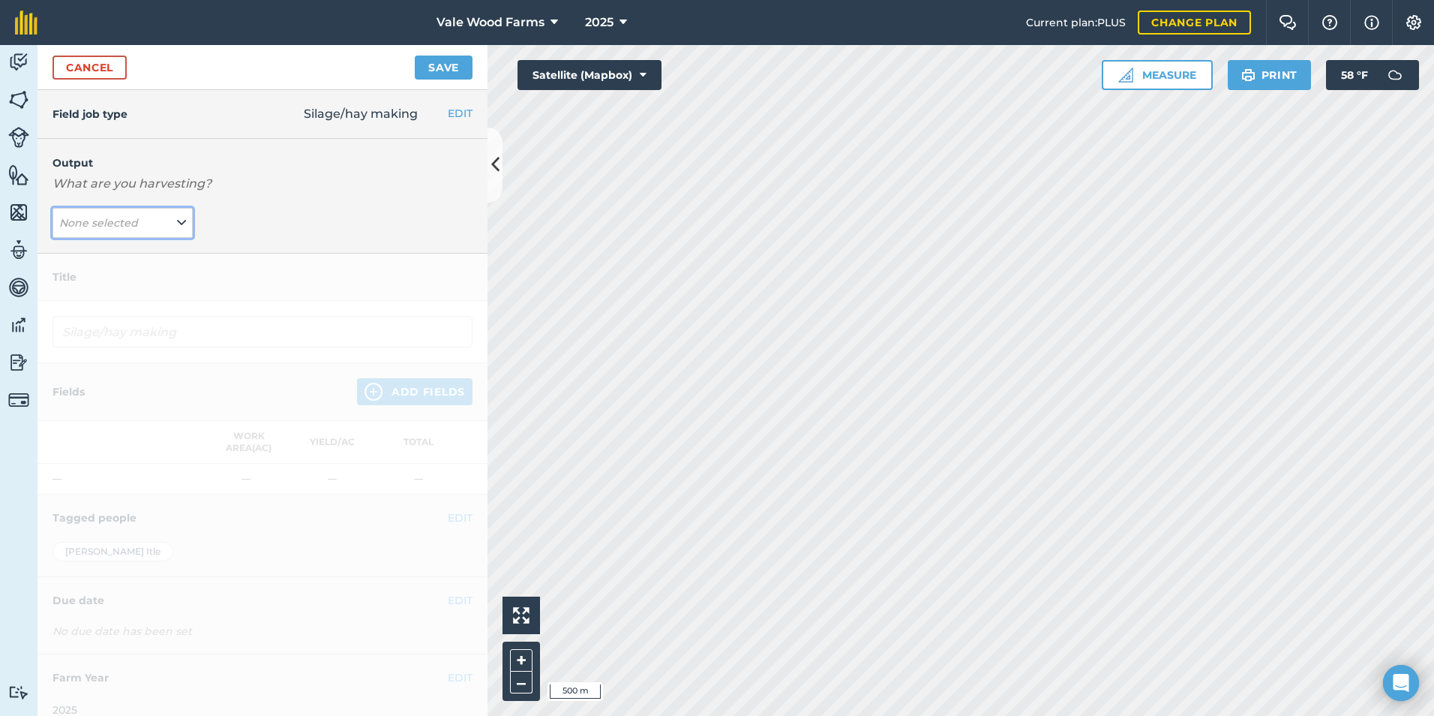
click at [140, 221] on button "None selected" at bounding box center [123, 223] width 140 height 30
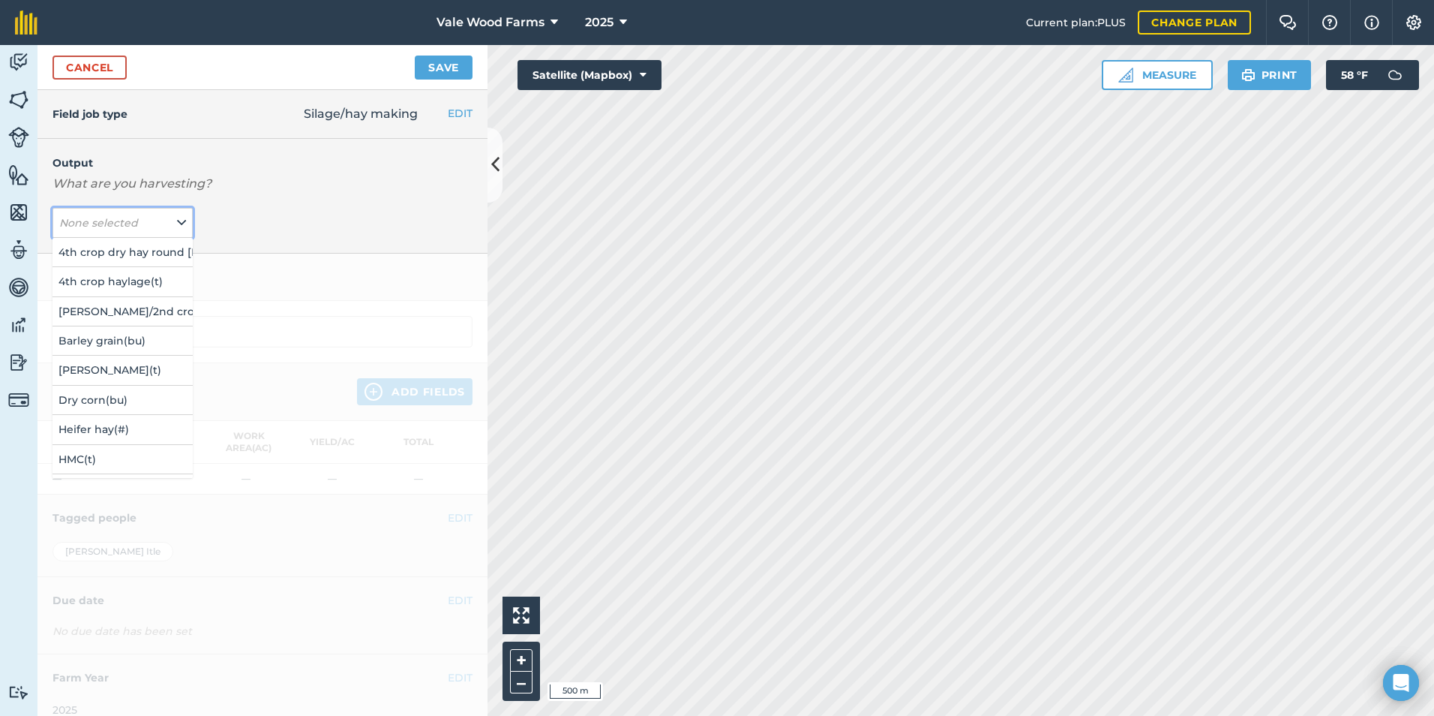
scroll to position [299, 0]
click at [140, 373] on button "[PERSON_NAME] ( t )" at bounding box center [123, 367] width 140 height 29
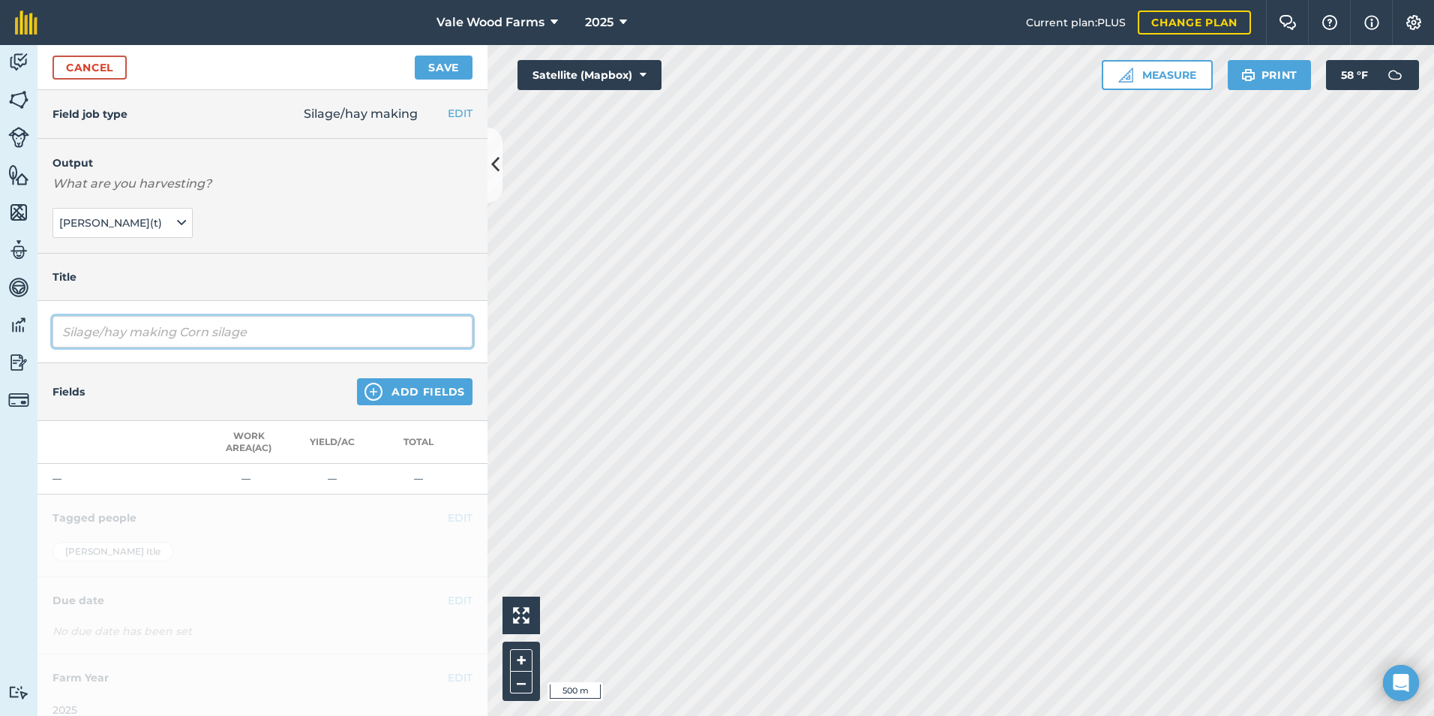
click at [180, 332] on input "Silage/hay making Corn silage" at bounding box center [263, 332] width 420 height 32
type input "[PERSON_NAME]"
click at [398, 396] on button "Add Fields" at bounding box center [415, 391] width 116 height 27
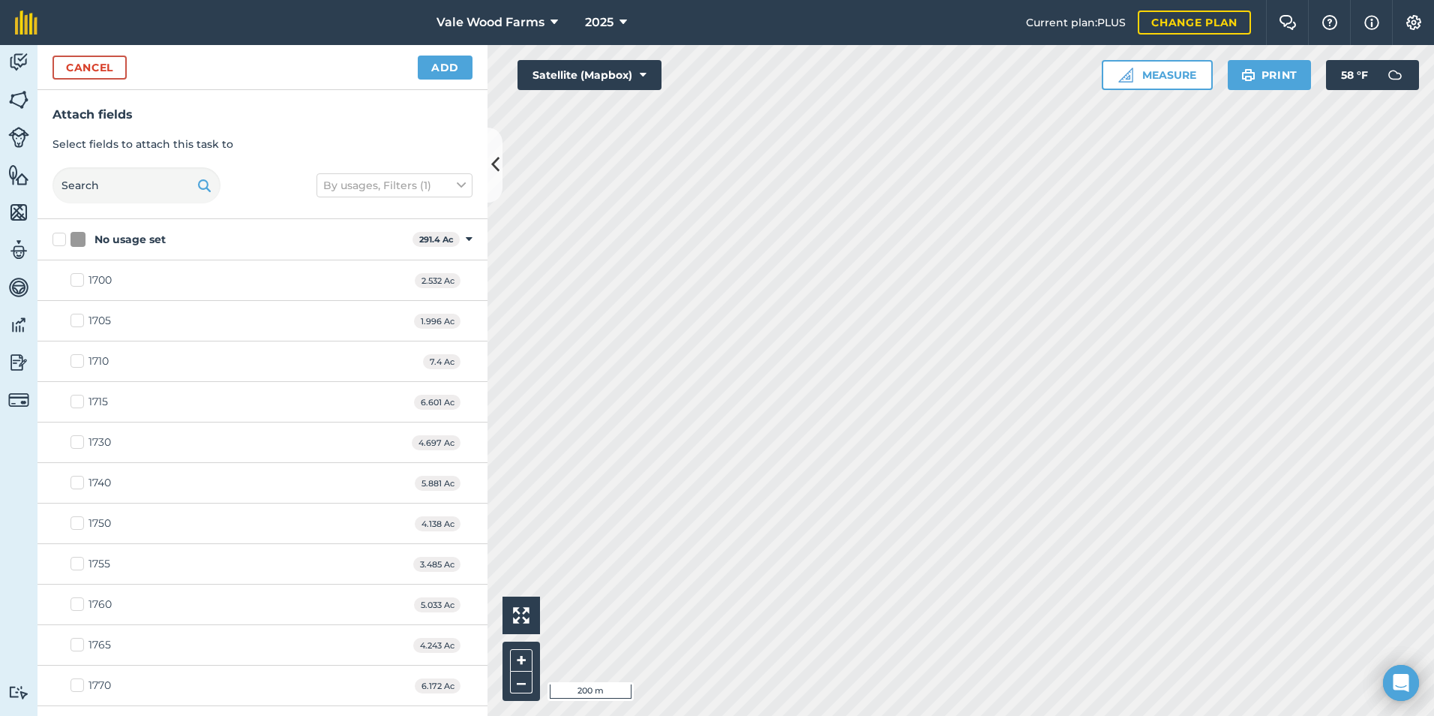
checkbox input "true"
click at [929, 715] on html "Vale Wood Farms 2025 Current plan : PLUS Change plan Farm Chat Help Info Settin…" at bounding box center [717, 358] width 1434 height 716
click at [521, 682] on button "–" at bounding box center [521, 682] width 23 height 22
checkbox input "true"
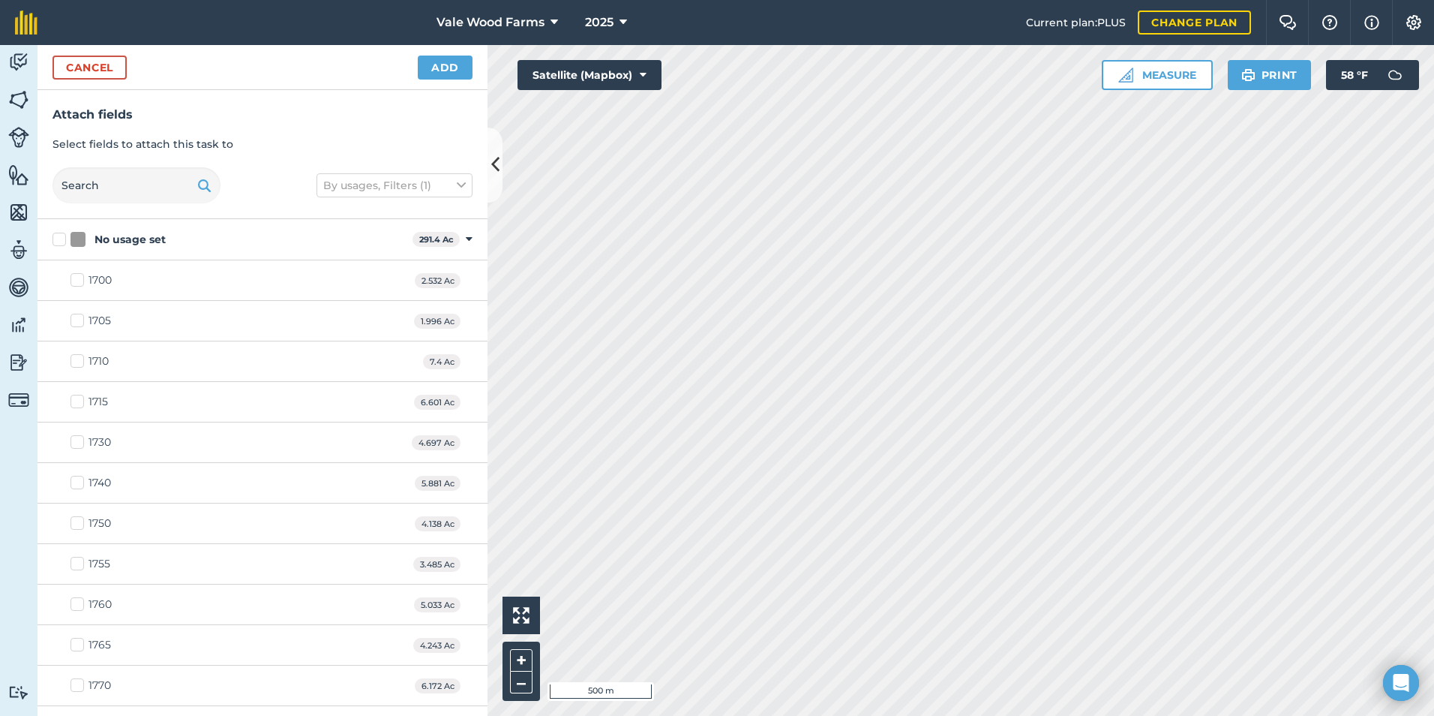
checkbox input "true"
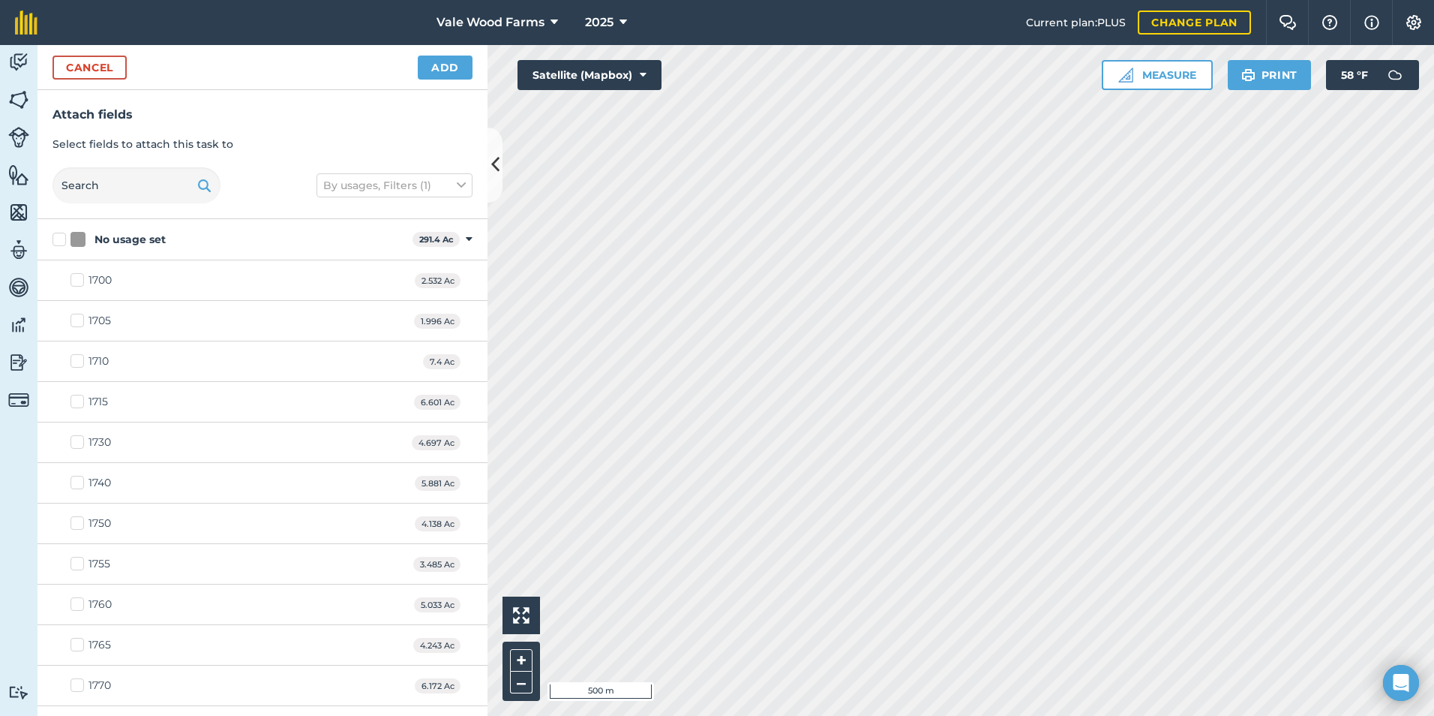
checkbox input "true"
checkbox input "false"
click at [527, 651] on button "+" at bounding box center [521, 660] width 23 height 23
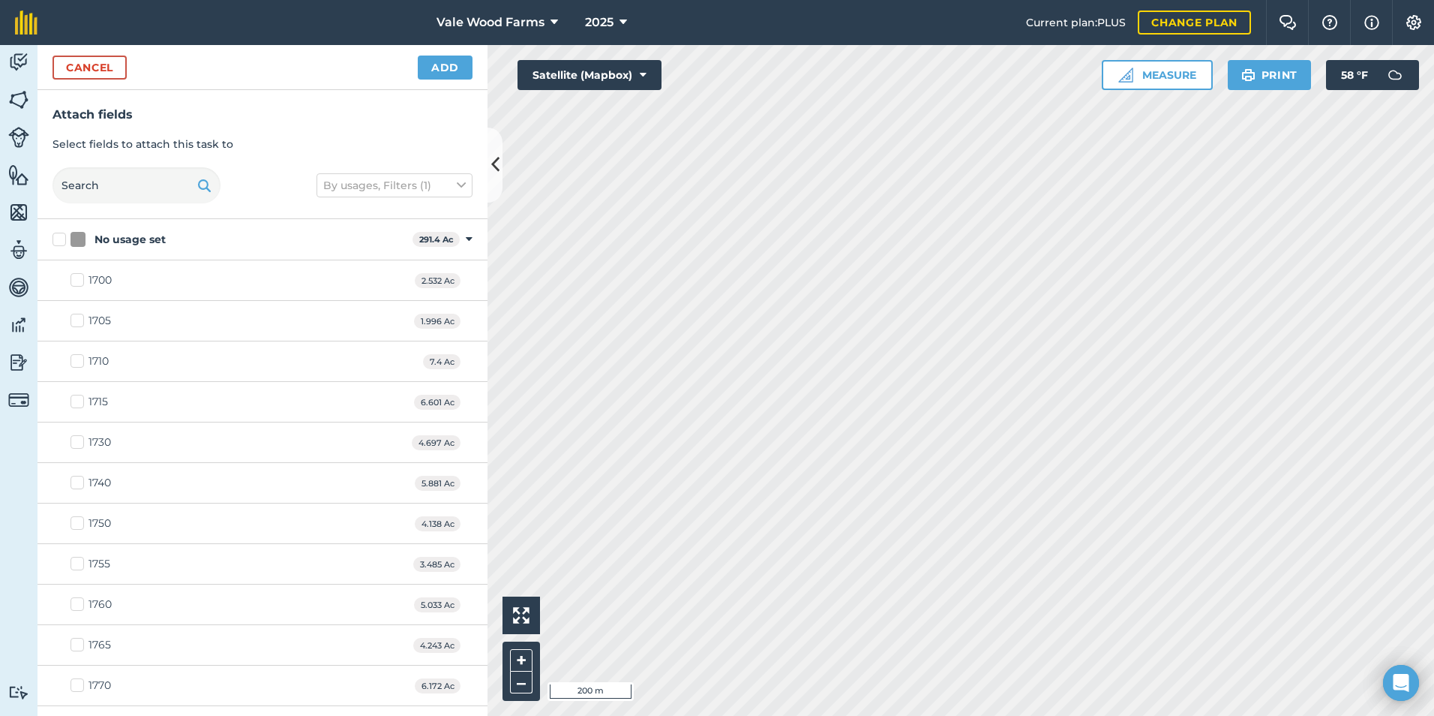
checkbox input "true"
click at [864, 715] on html "Vale Wood Farms 2025 Current plan : PLUS Change plan Farm Chat Help Info Settin…" at bounding box center [717, 358] width 1434 height 716
click at [83, 69] on button "Cancel" at bounding box center [90, 68] width 74 height 24
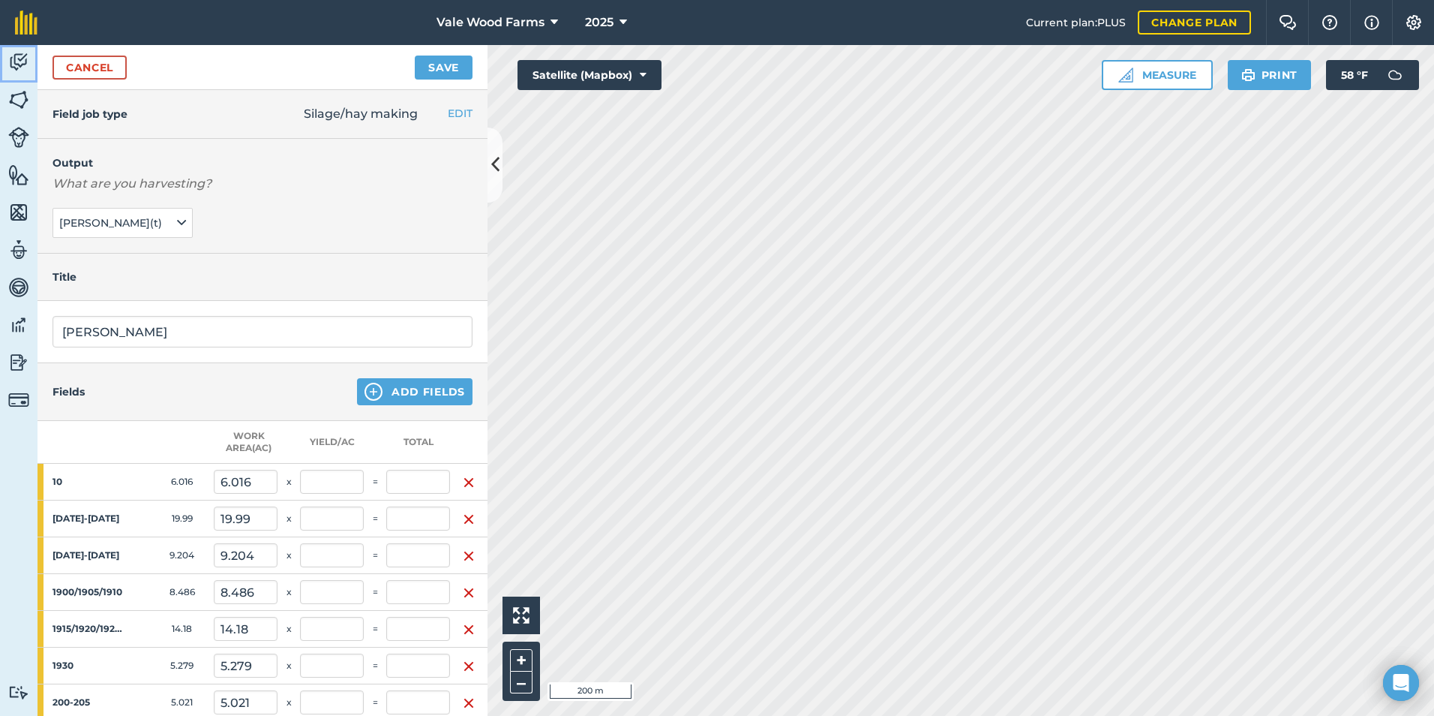
click at [20, 70] on img at bounding box center [18, 62] width 21 height 23
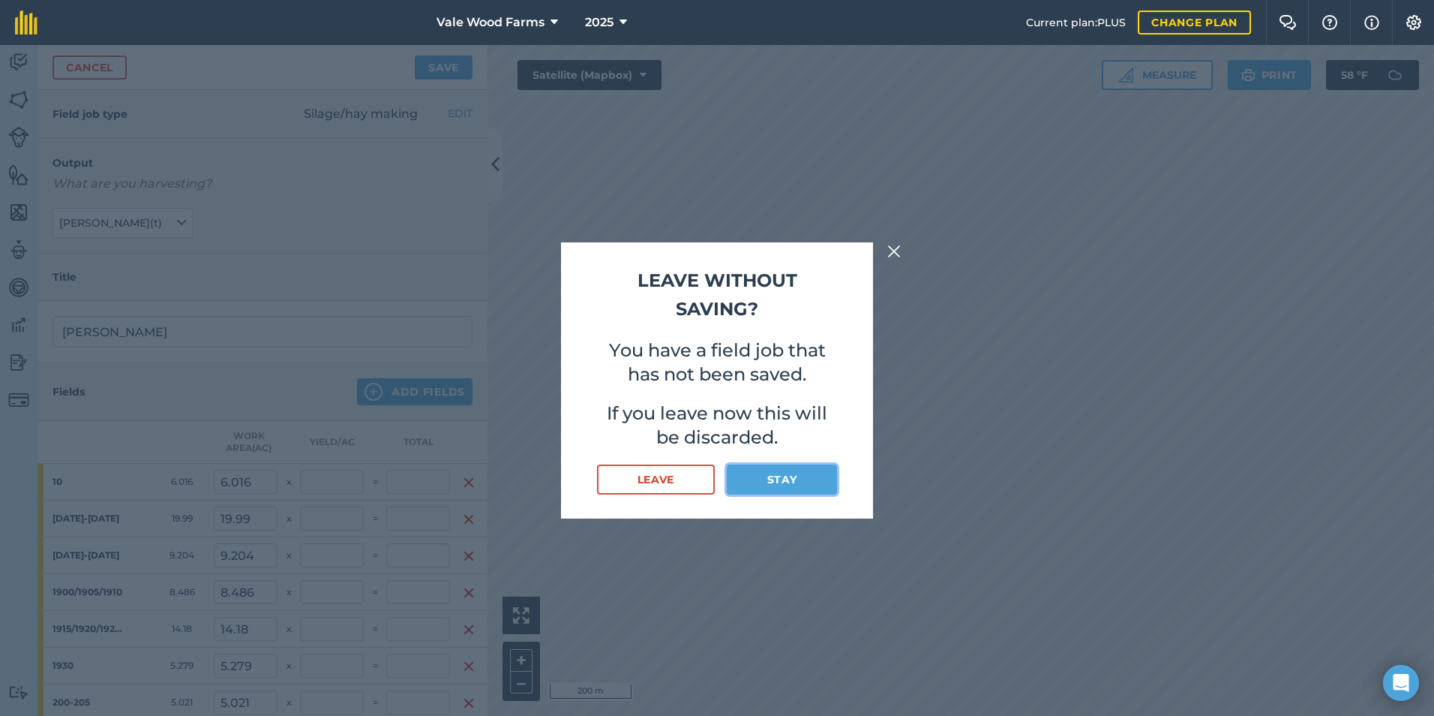
click at [785, 482] on button "Stay" at bounding box center [782, 479] width 110 height 30
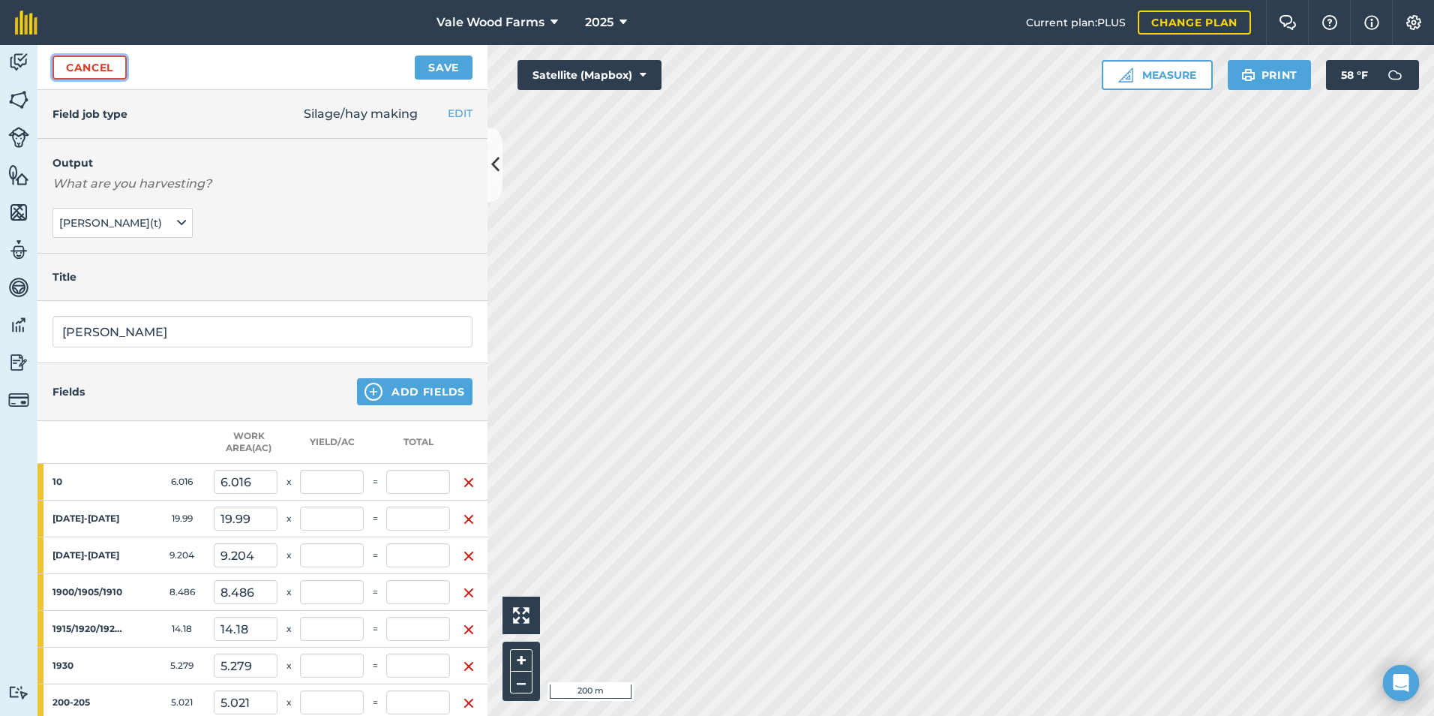
click at [124, 71] on link "Cancel" at bounding box center [90, 68] width 74 height 24
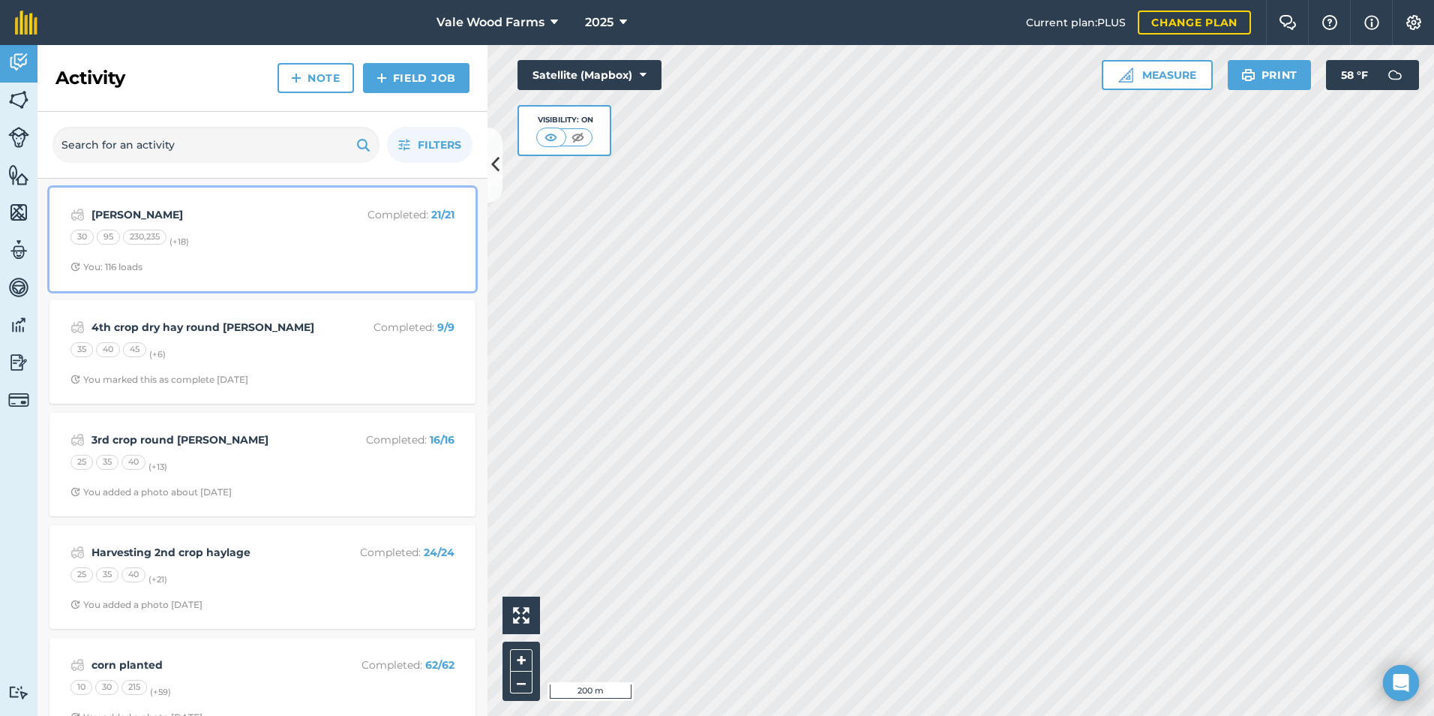
click at [173, 270] on span "You: 116 loads" at bounding box center [263, 267] width 384 height 12
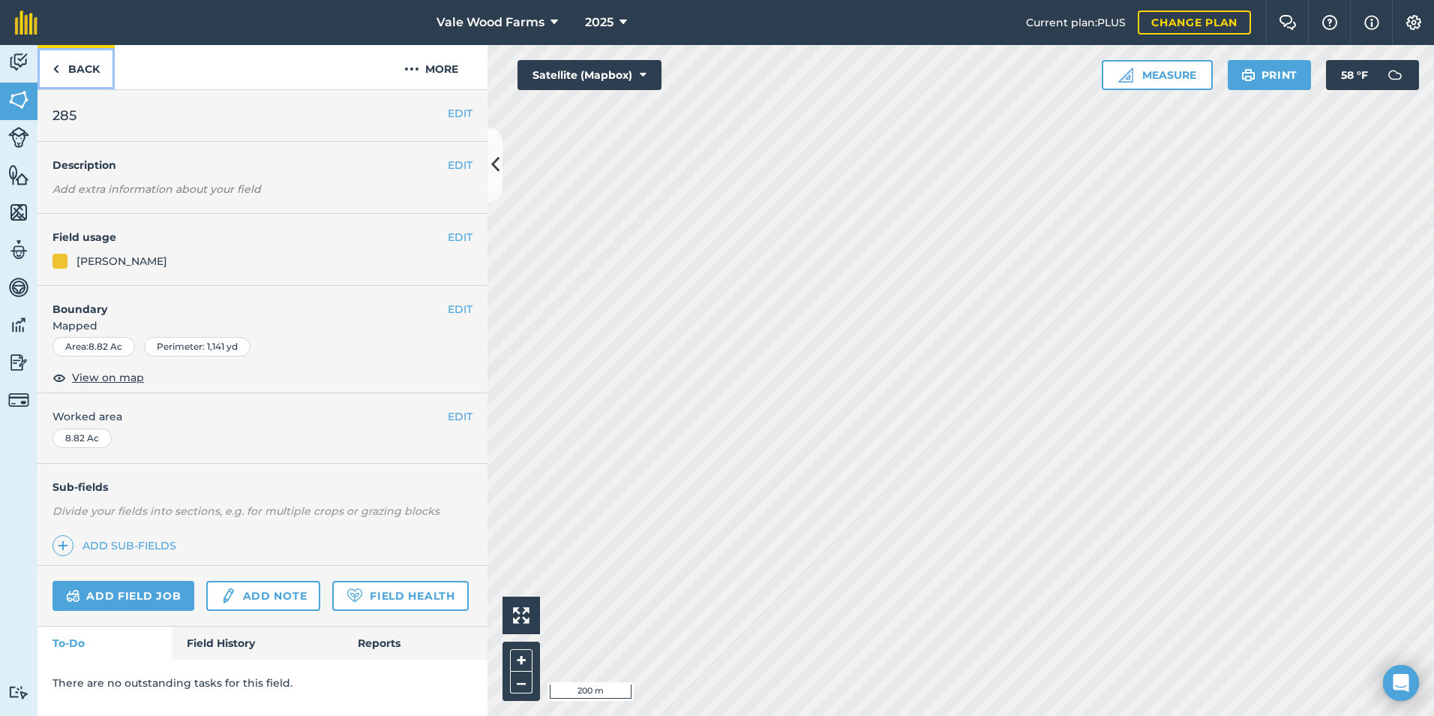
click at [99, 67] on link "Back" at bounding box center [76, 67] width 77 height 44
click at [95, 81] on link "Back" at bounding box center [76, 67] width 77 height 44
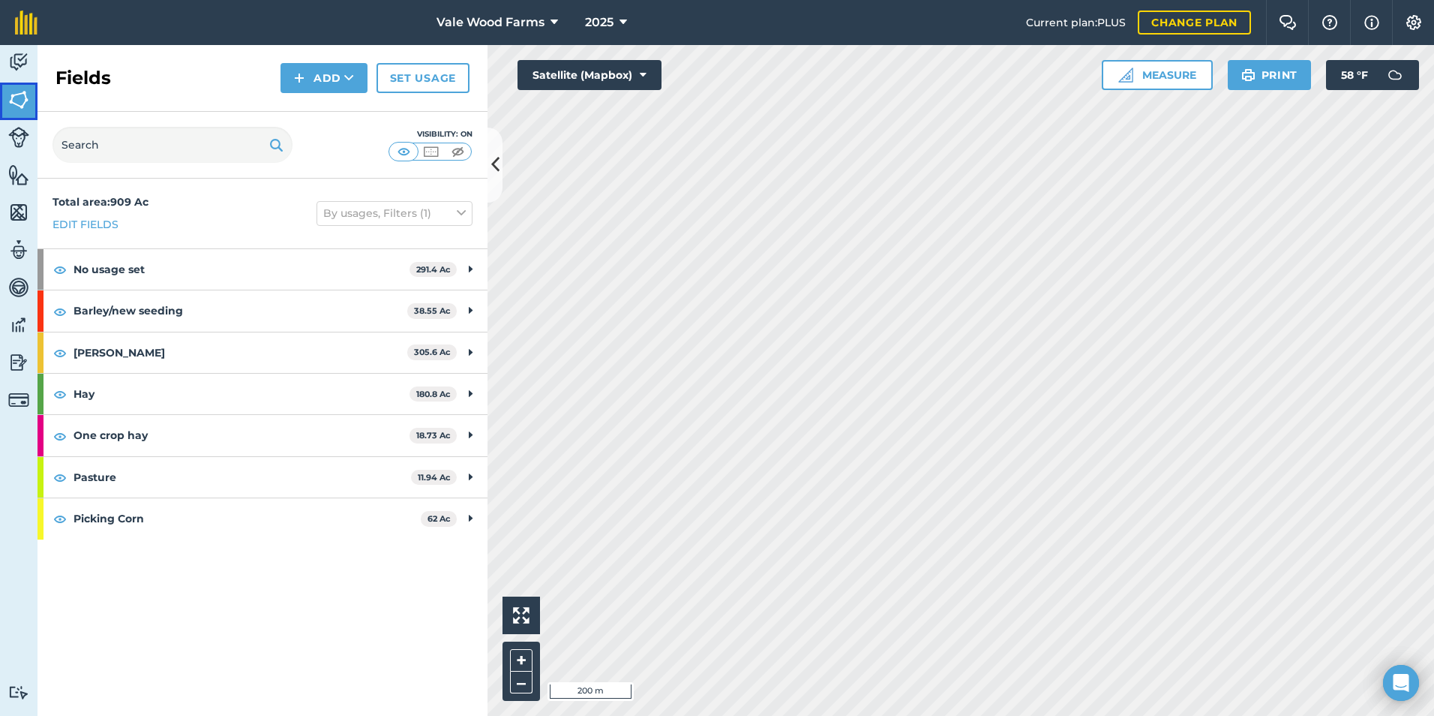
click at [25, 96] on img at bounding box center [18, 100] width 21 height 23
click at [19, 400] on img at bounding box center [18, 399] width 21 height 21
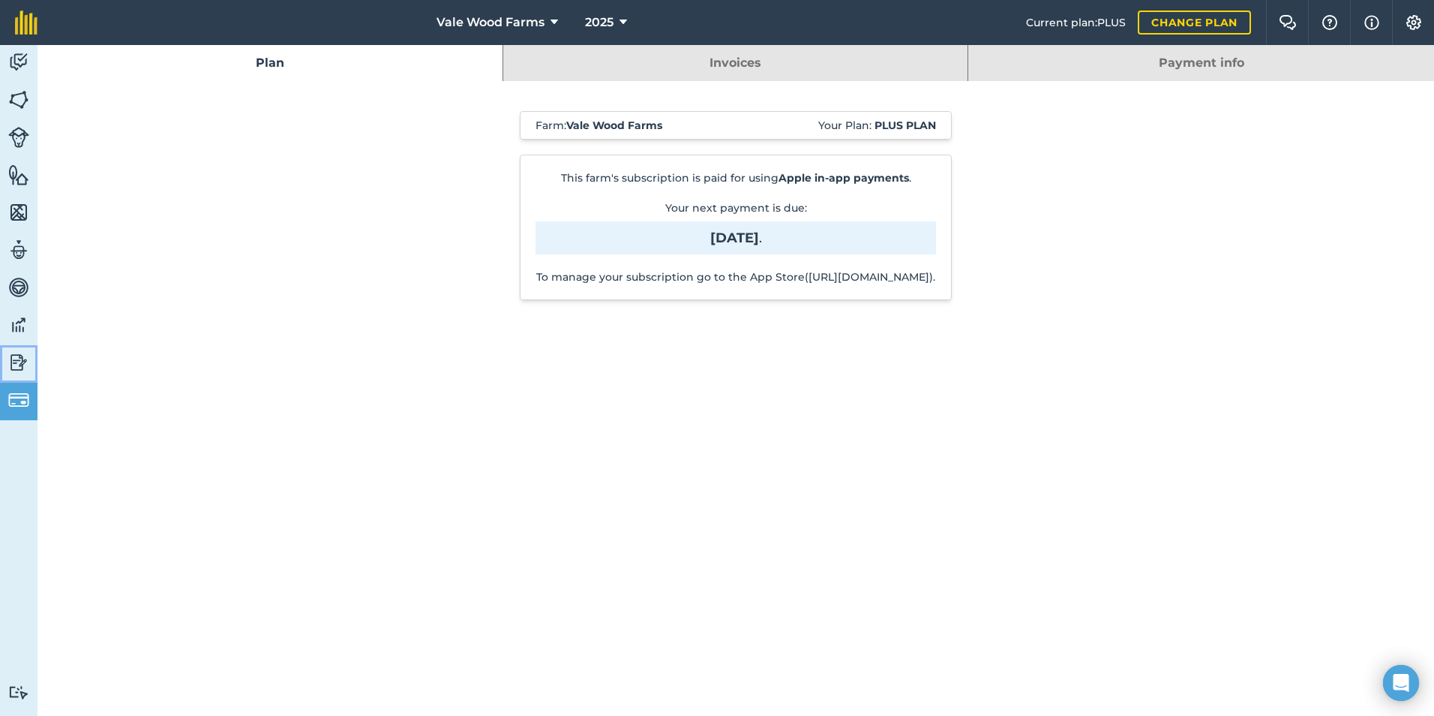
click at [21, 360] on img at bounding box center [18, 362] width 21 height 23
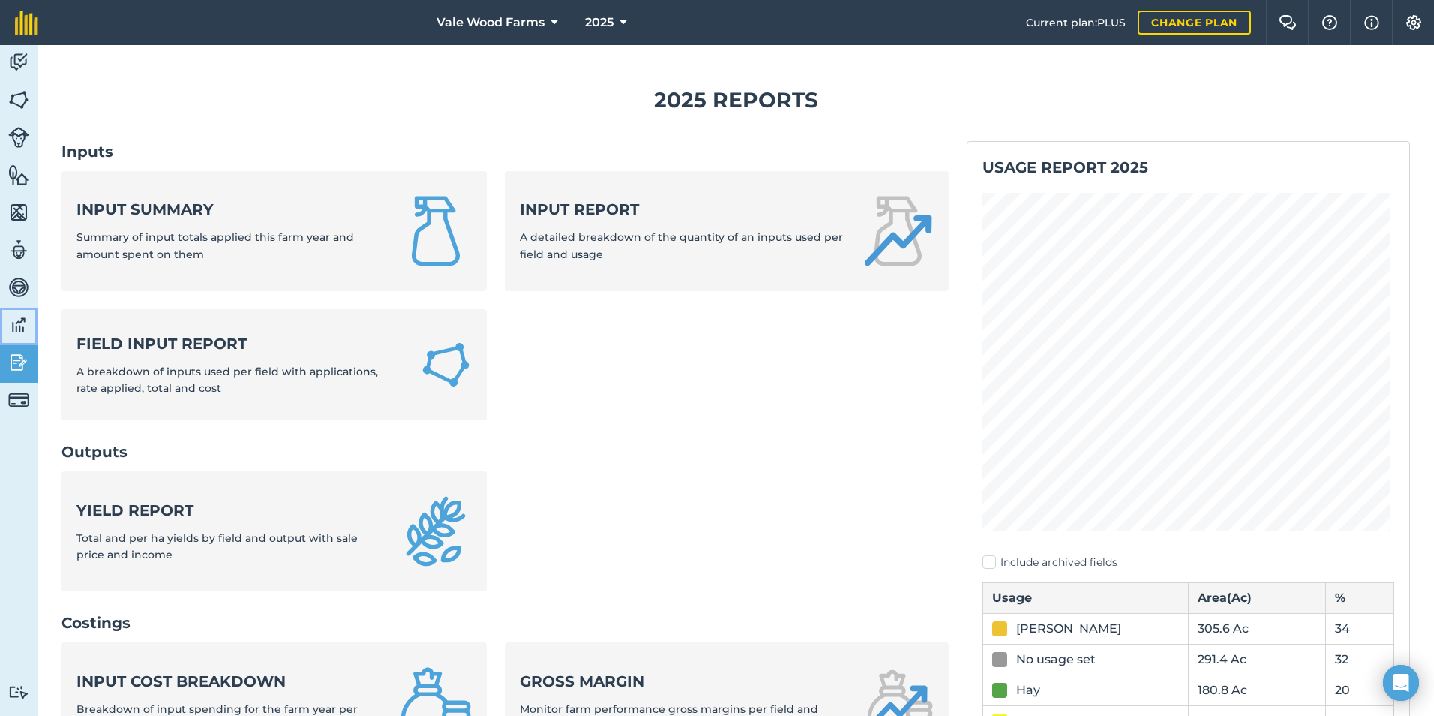
click at [17, 330] on img at bounding box center [18, 325] width 21 height 23
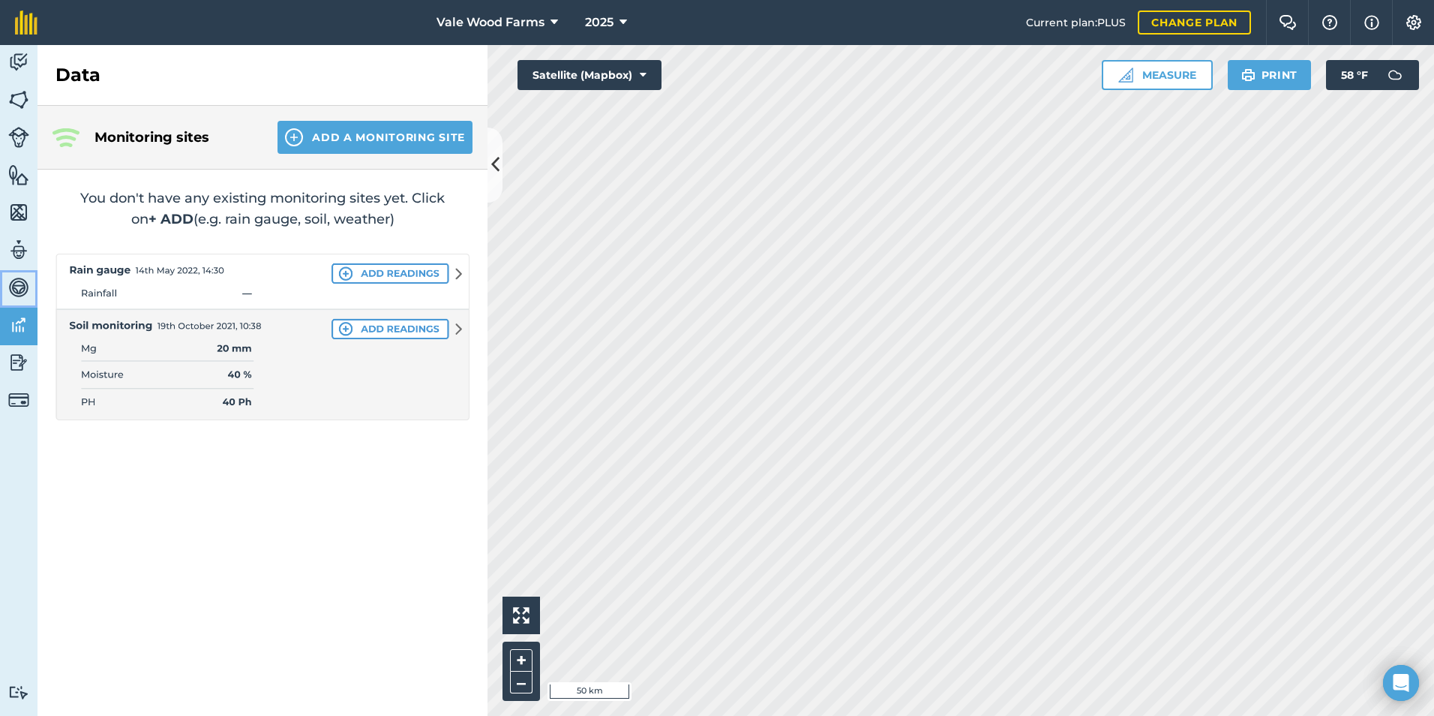
click at [27, 282] on img at bounding box center [18, 287] width 21 height 23
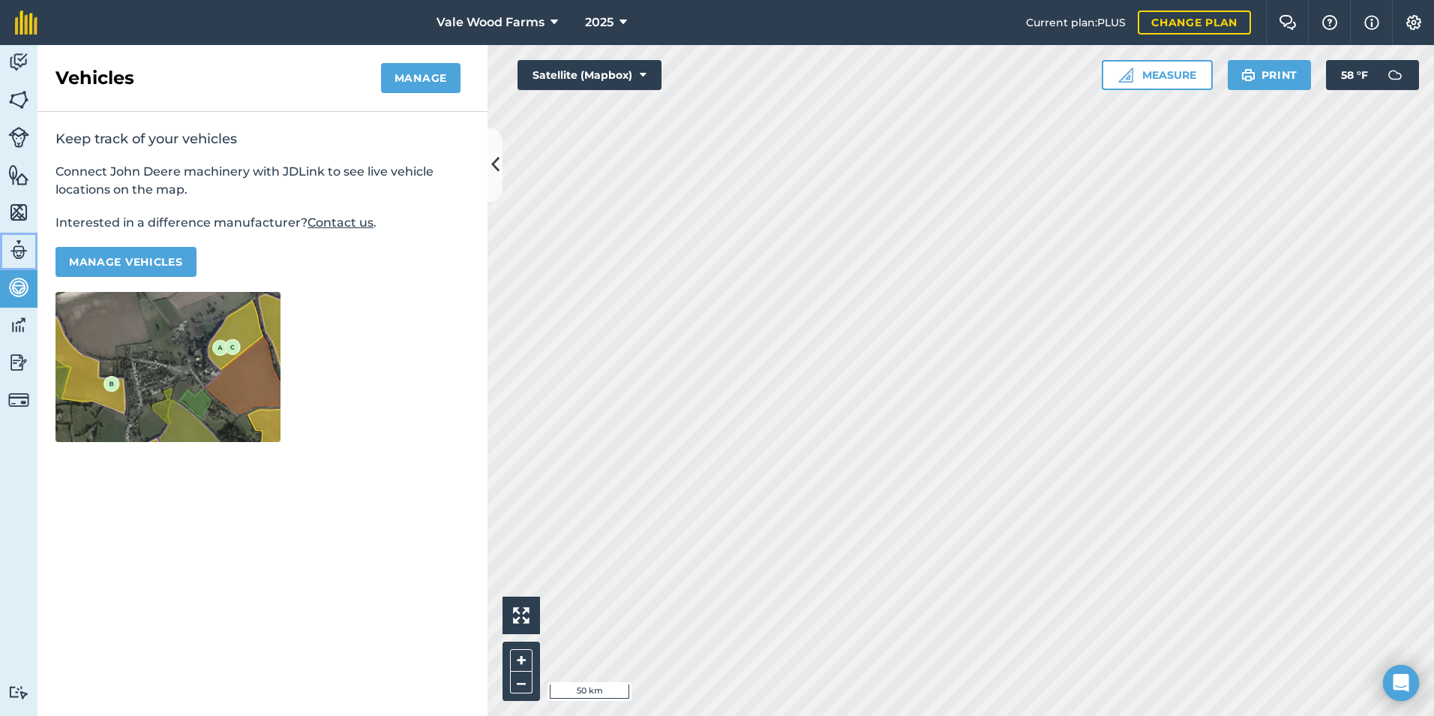
click at [23, 251] on img at bounding box center [18, 250] width 21 height 23
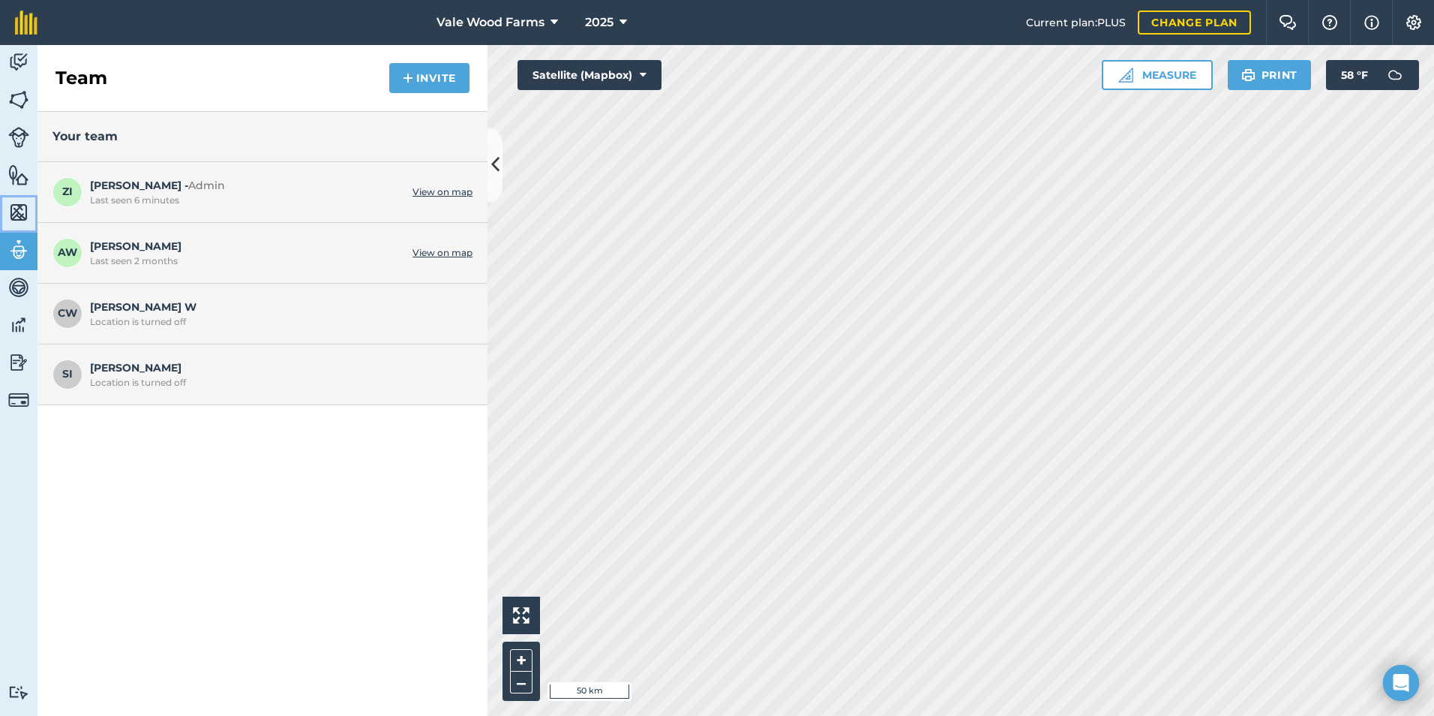
click at [23, 220] on img at bounding box center [18, 212] width 21 height 23
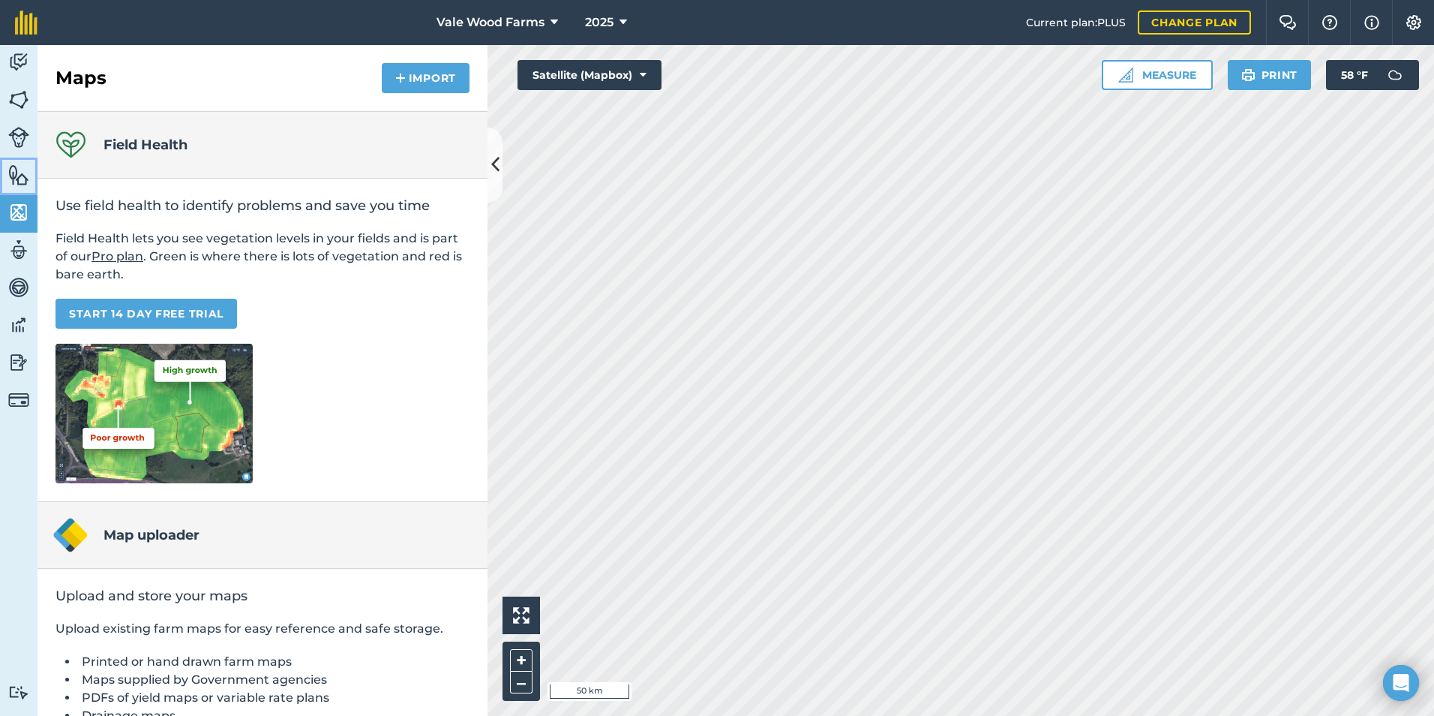
click at [23, 174] on img at bounding box center [18, 175] width 21 height 23
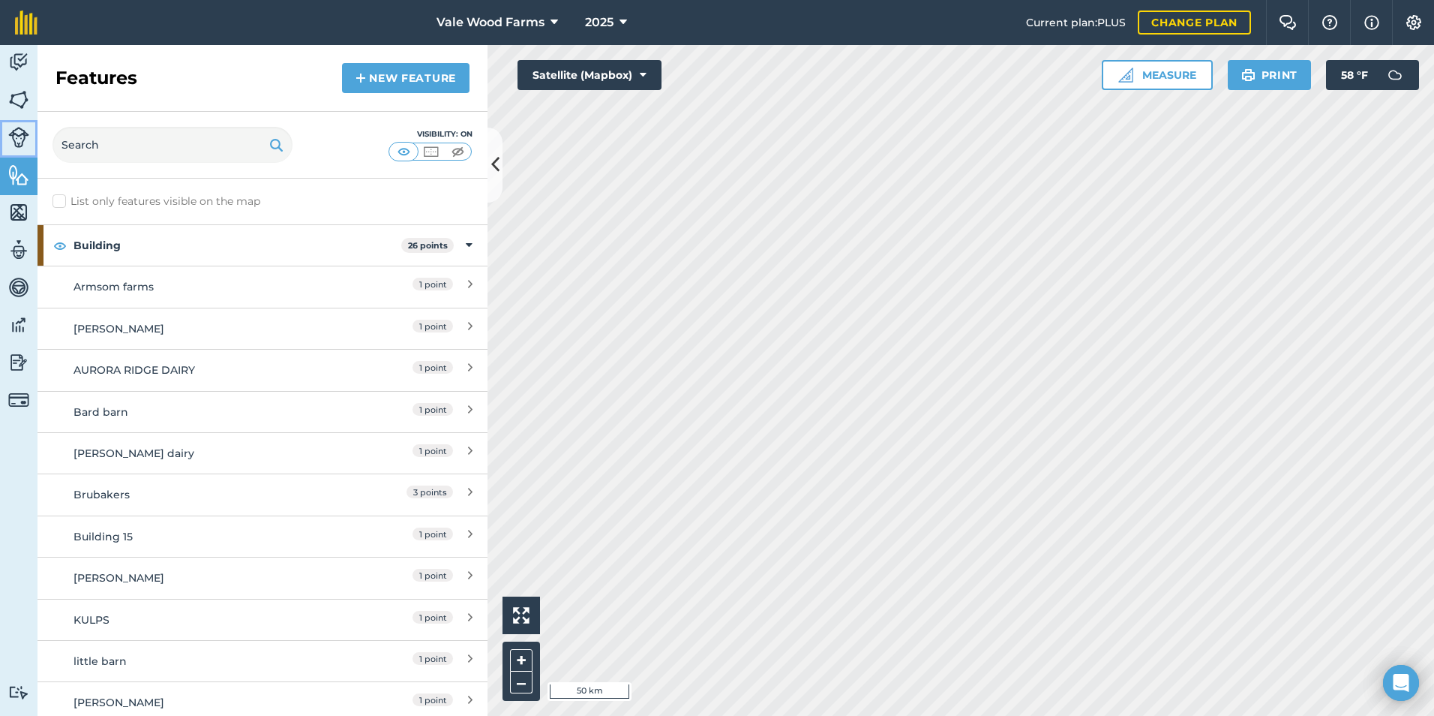
click at [23, 137] on img at bounding box center [18, 137] width 21 height 21
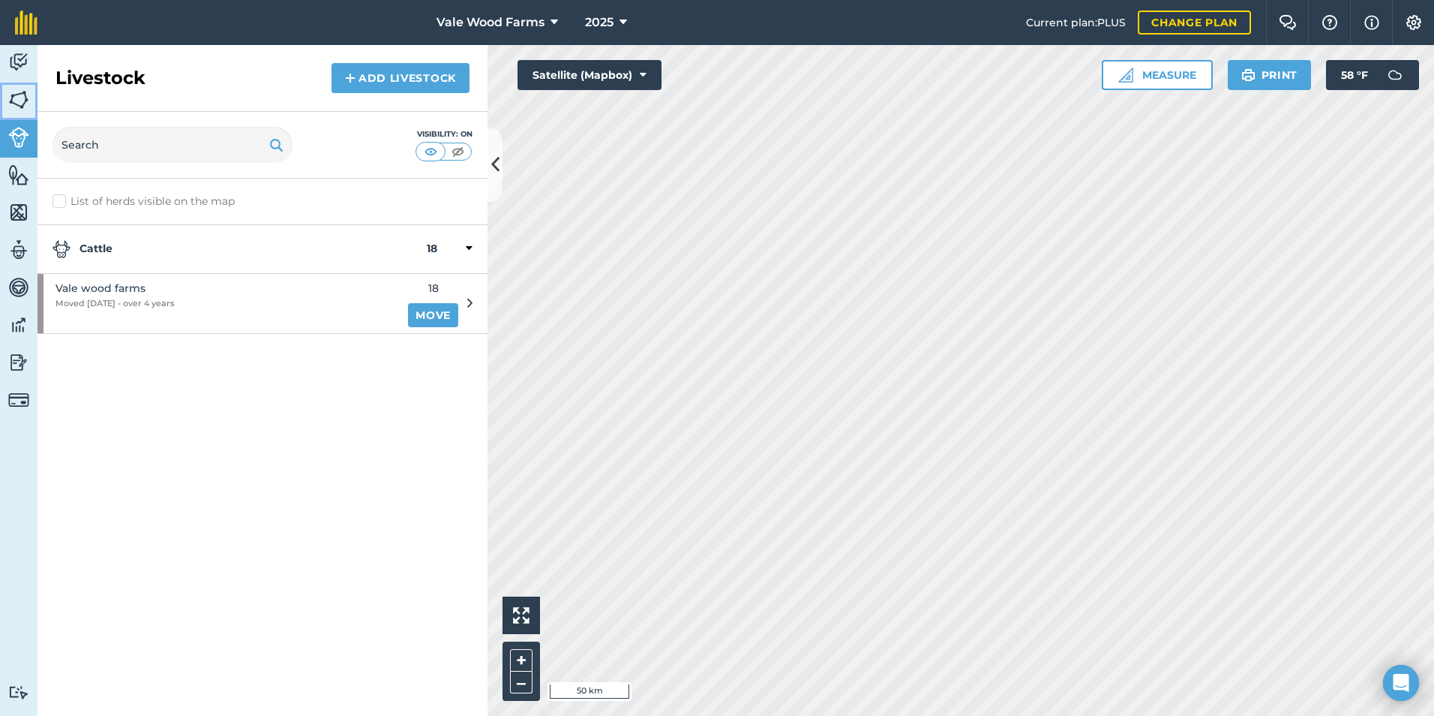
click at [28, 111] on link "Fields" at bounding box center [19, 102] width 38 height 38
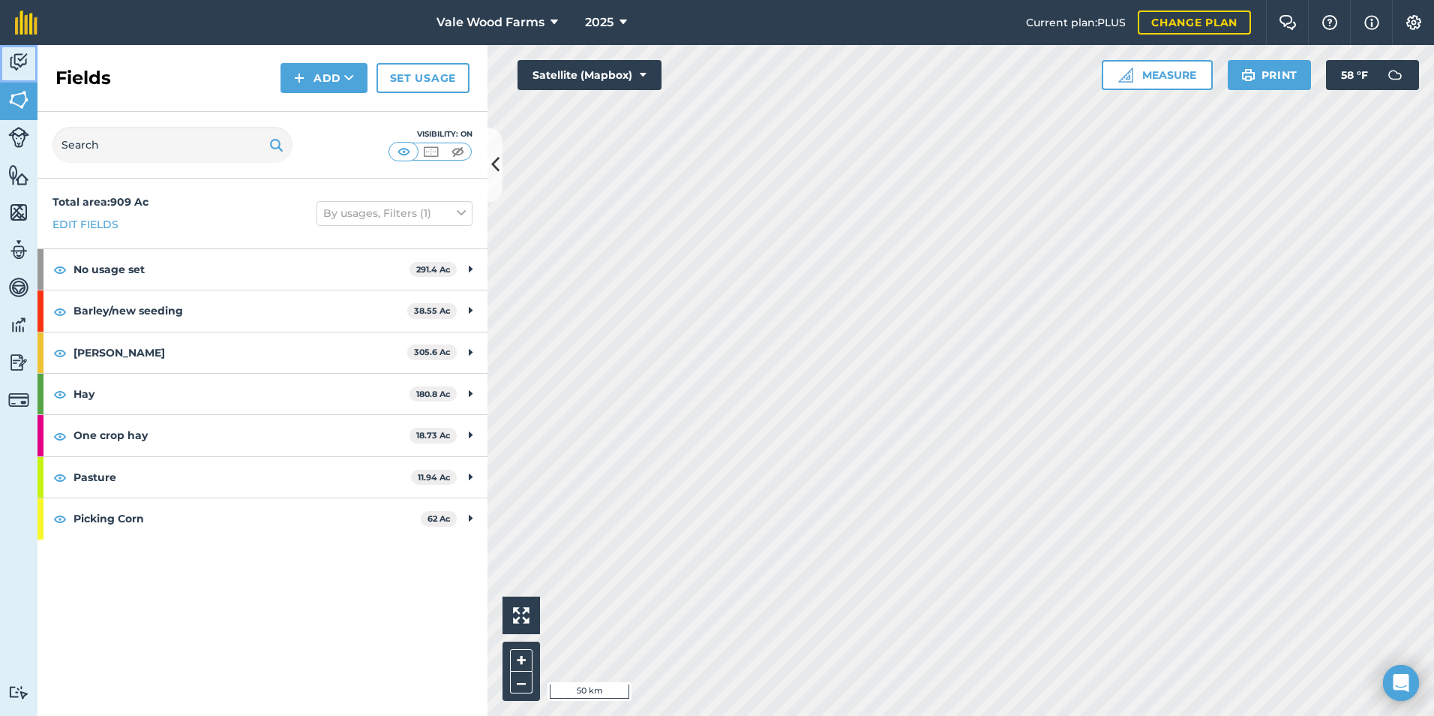
click at [18, 59] on img at bounding box center [18, 62] width 21 height 23
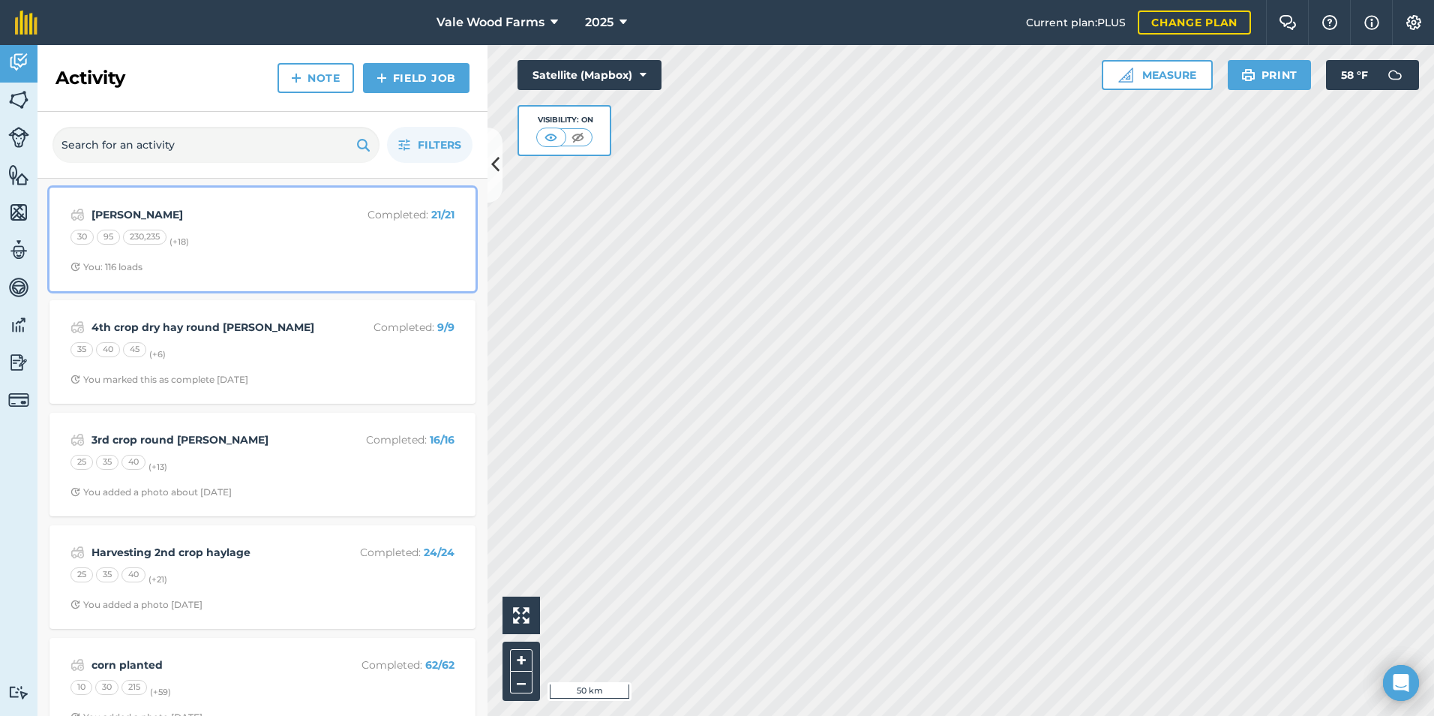
click at [287, 225] on div "[PERSON_NAME] Completed : 21 / 21 30 95 230,235 (+ 18 ) You: 116 loads" at bounding box center [263, 240] width 408 height 86
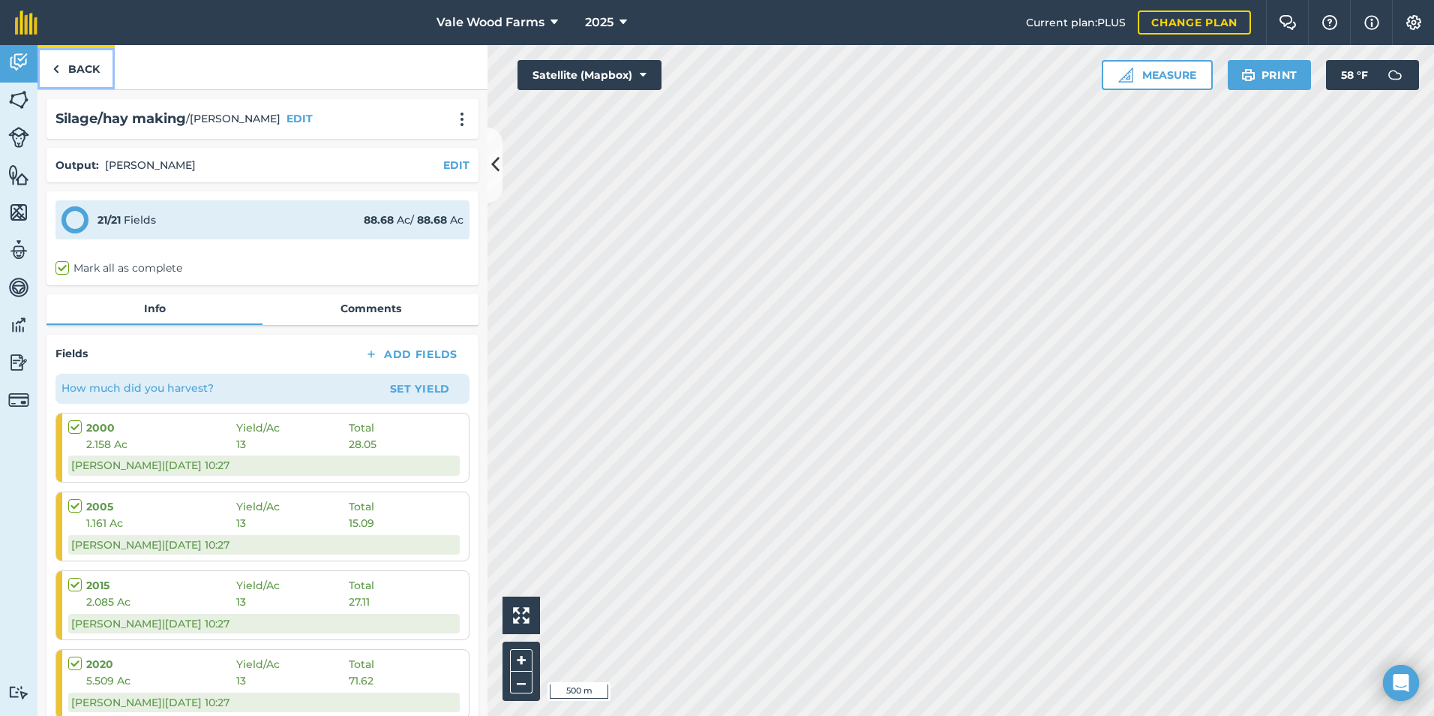
click at [60, 62] on link "Back" at bounding box center [76, 67] width 77 height 44
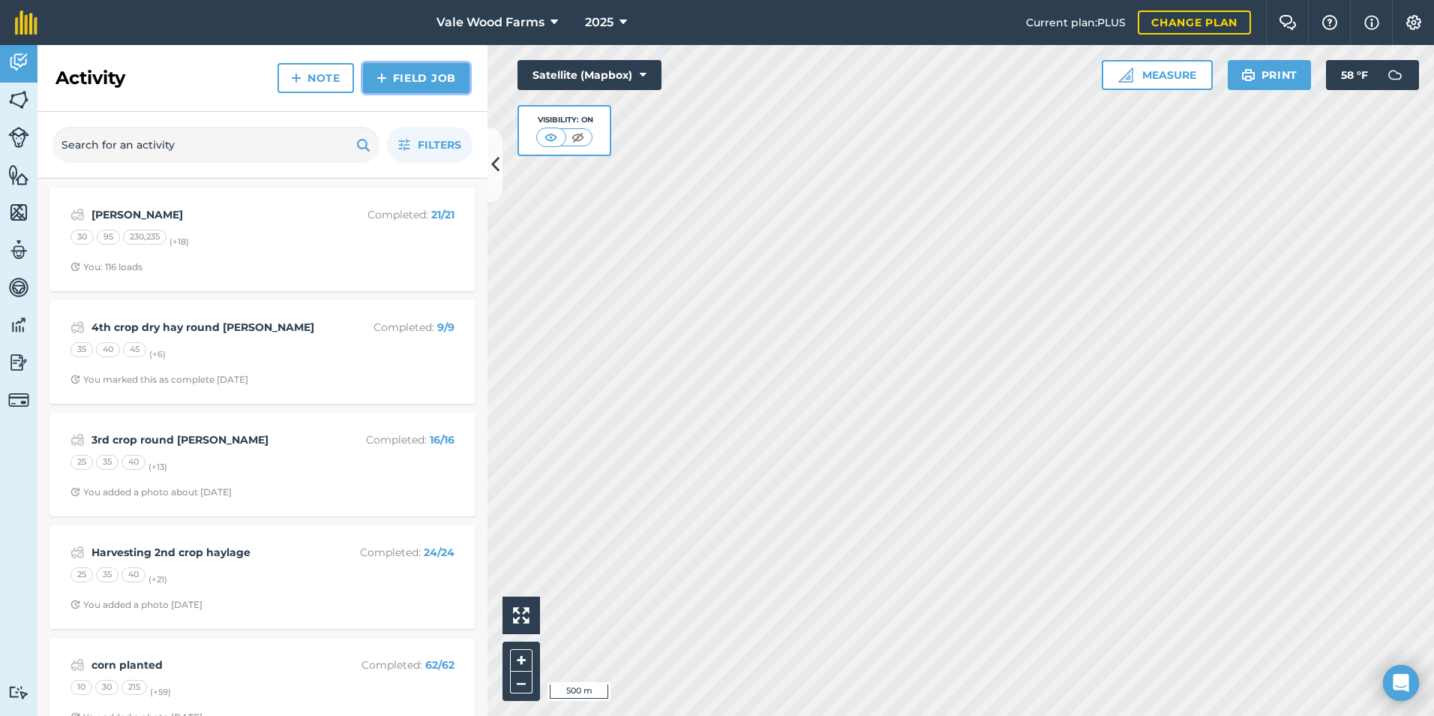
click at [409, 83] on link "Field Job" at bounding box center [416, 78] width 107 height 30
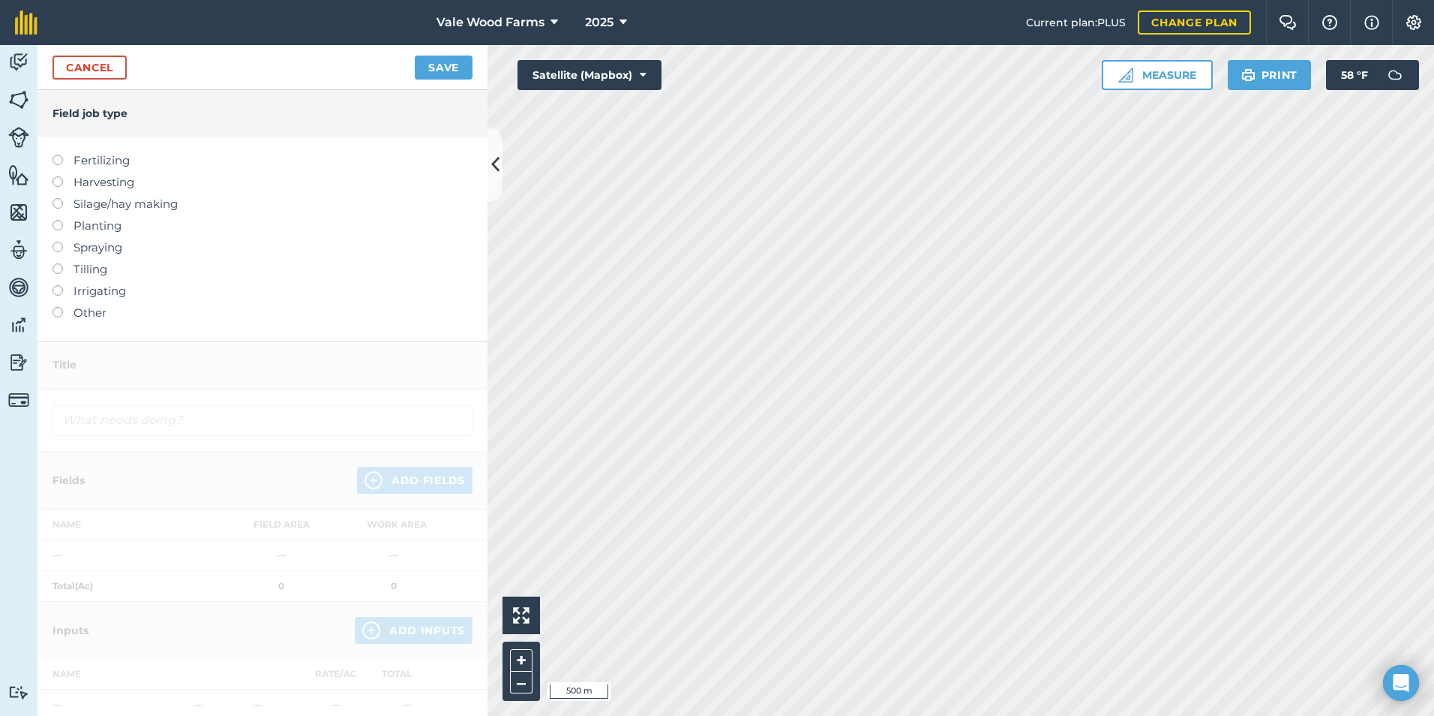
click at [57, 198] on label at bounding box center [63, 198] width 21 height 0
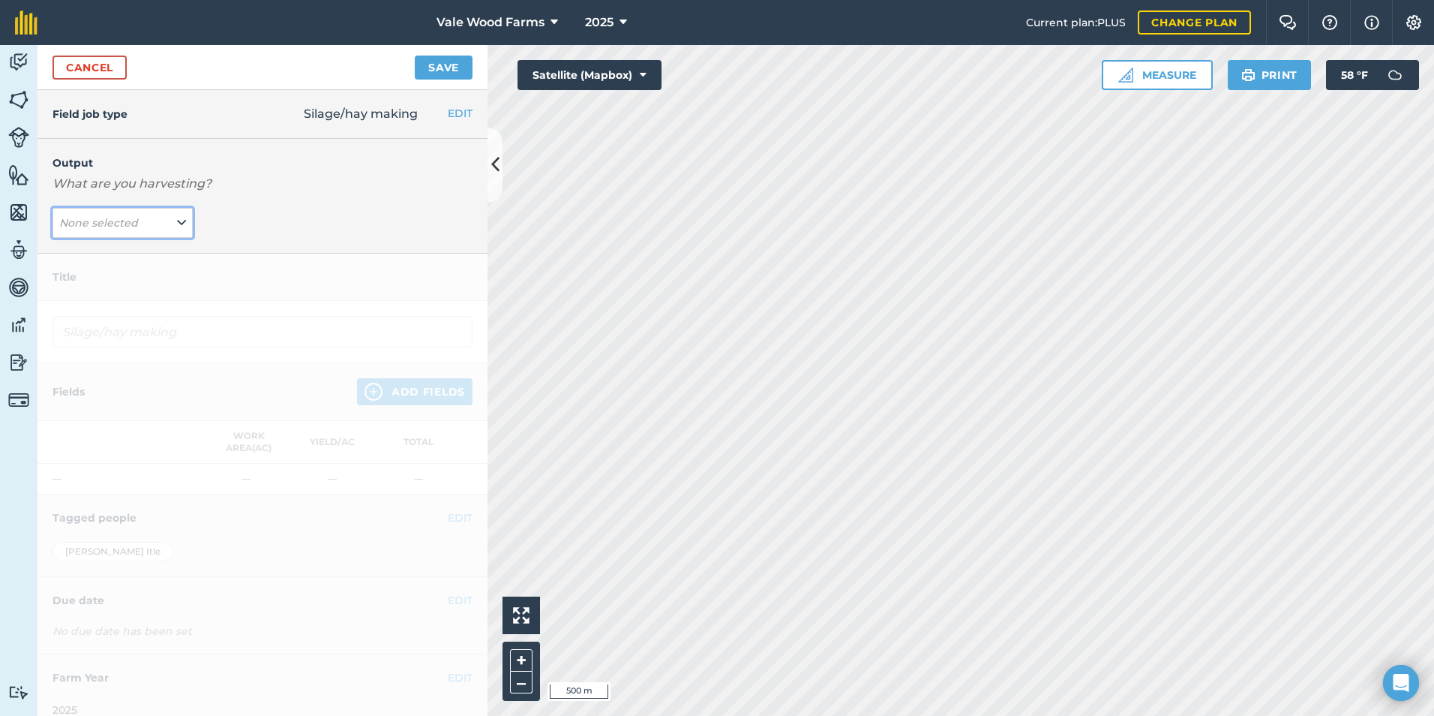
click at [137, 225] on span "None selected" at bounding box center [100, 223] width 82 height 17
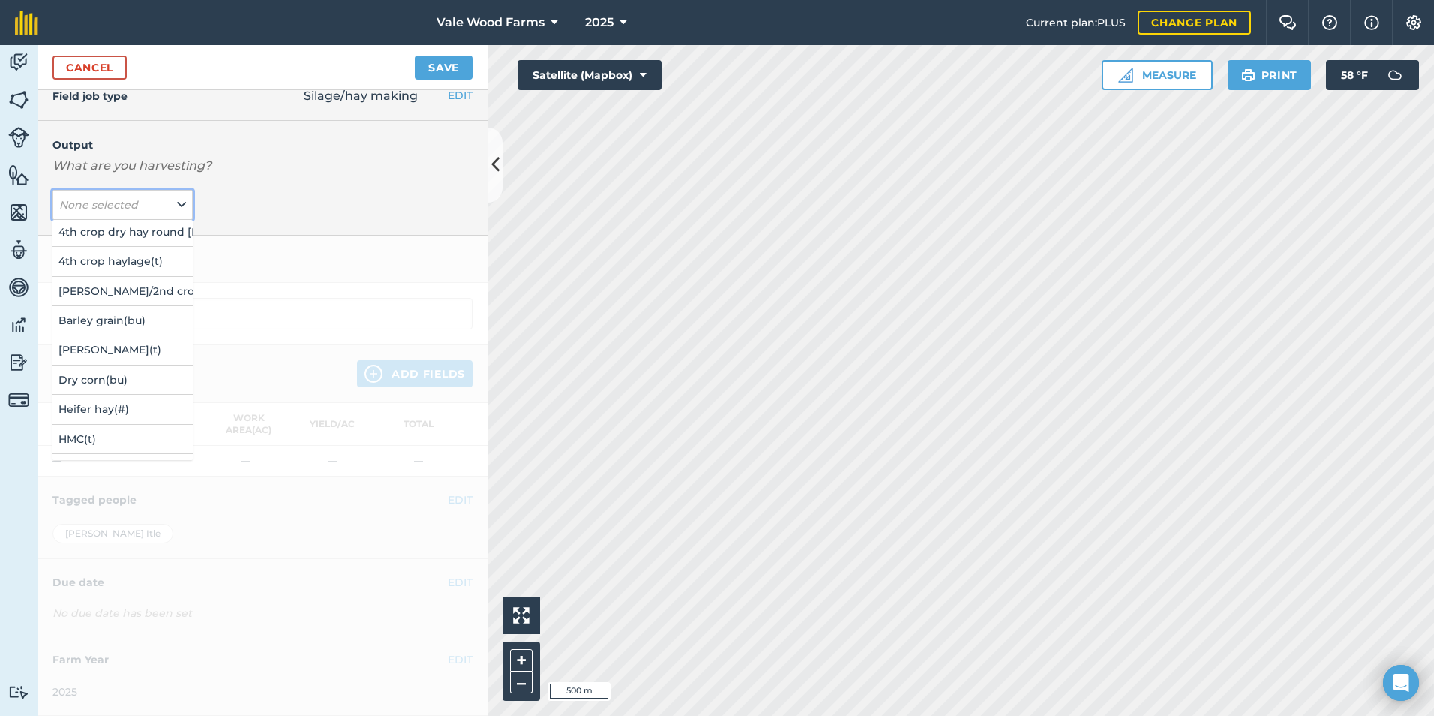
scroll to position [286, 0]
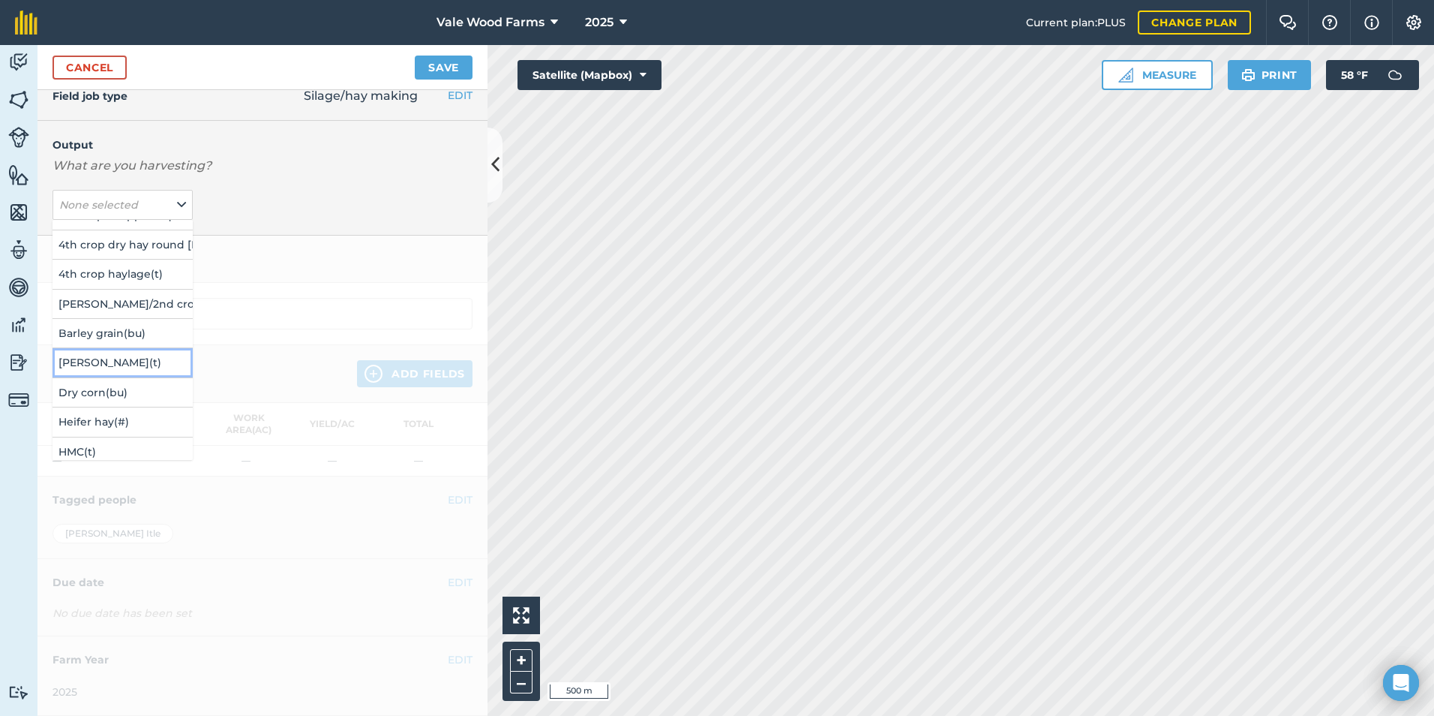
click at [143, 351] on button "[PERSON_NAME] ( t )" at bounding box center [123, 362] width 140 height 29
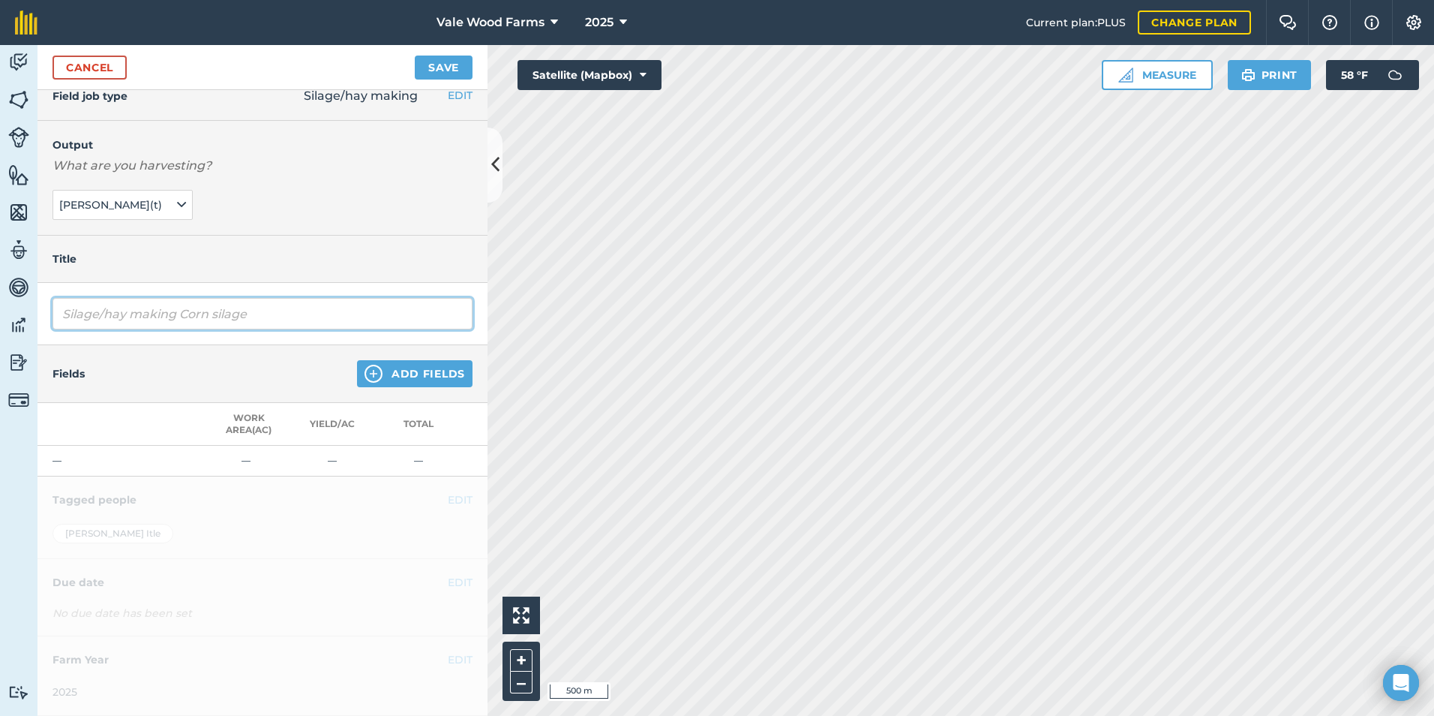
click at [123, 302] on input "Silage/hay making Corn silage" at bounding box center [263, 314] width 420 height 32
click at [178, 303] on input "Silage/hay making Corn silage" at bounding box center [263, 314] width 420 height 32
type input "[PERSON_NAME]"
click at [389, 360] on button "Add Fields" at bounding box center [415, 373] width 116 height 27
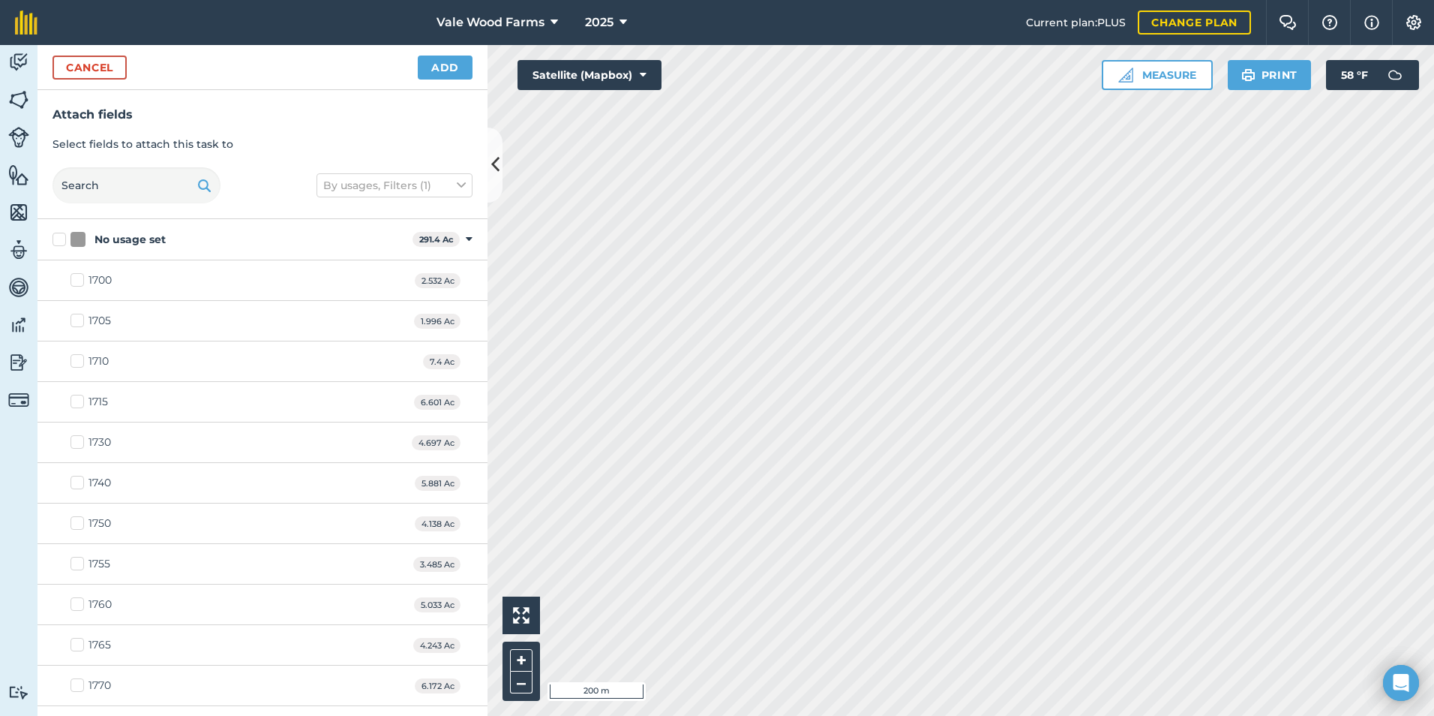
checkbox input "true"
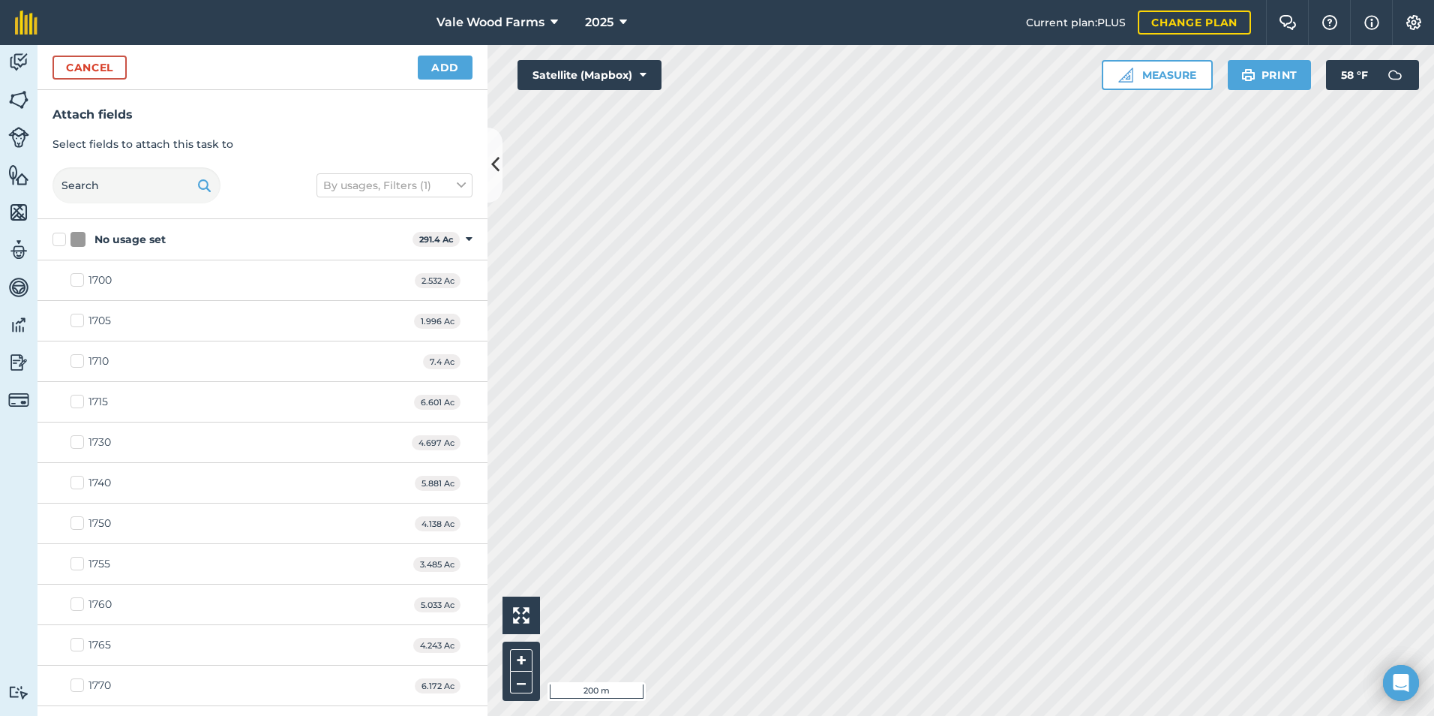
checkbox input "true"
click at [930, 0] on html "Vale Wood Farms 2025 Current plan : PLUS Change plan Farm Chat Help Info Settin…" at bounding box center [717, 358] width 1434 height 716
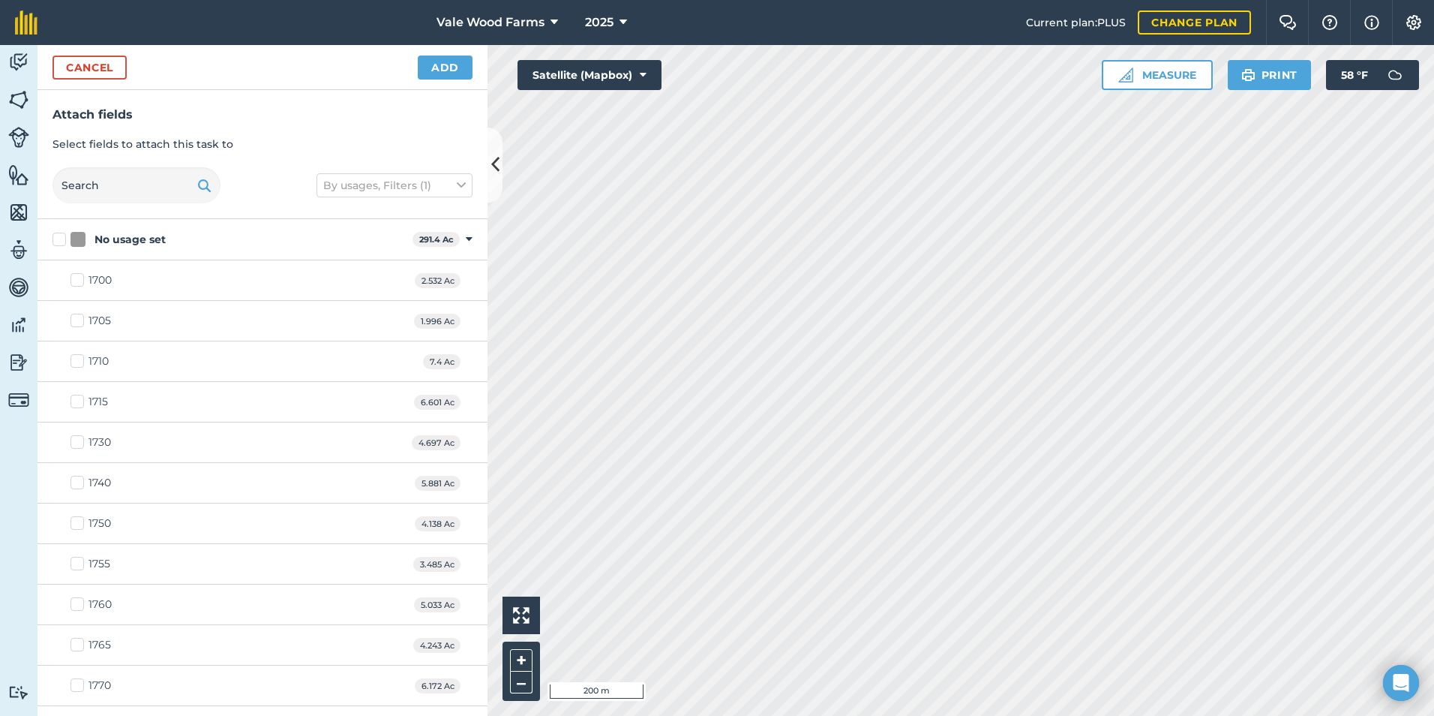
checkbox input "true"
click at [1434, 326] on html "Vale Wood Farms 2025 Current plan : PLUS Change plan Farm Chat Help Info Settin…" at bounding box center [717, 358] width 1434 height 716
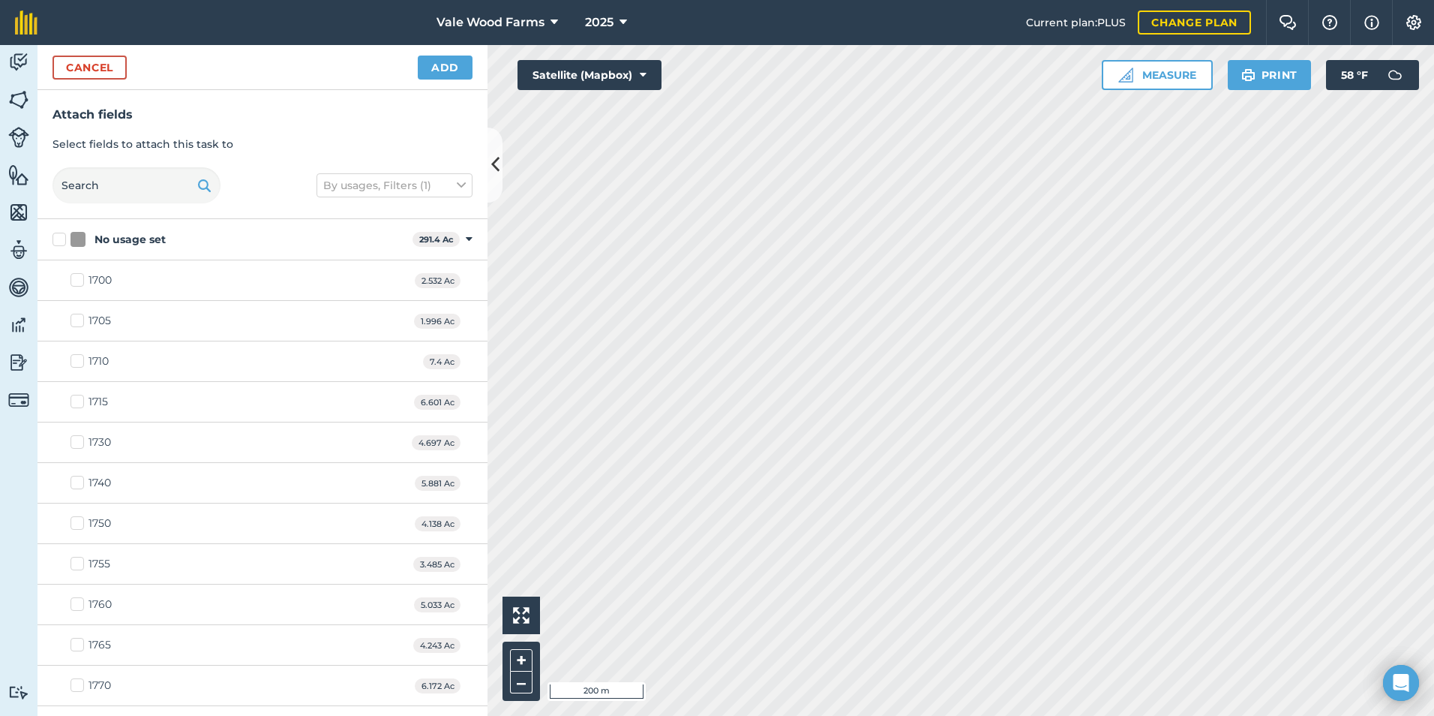
click at [1434, 611] on html "Vale Wood Farms 2025 Current plan : PLUS Change plan Farm Chat Help Info Settin…" at bounding box center [717, 358] width 1434 height 716
checkbox input "true"
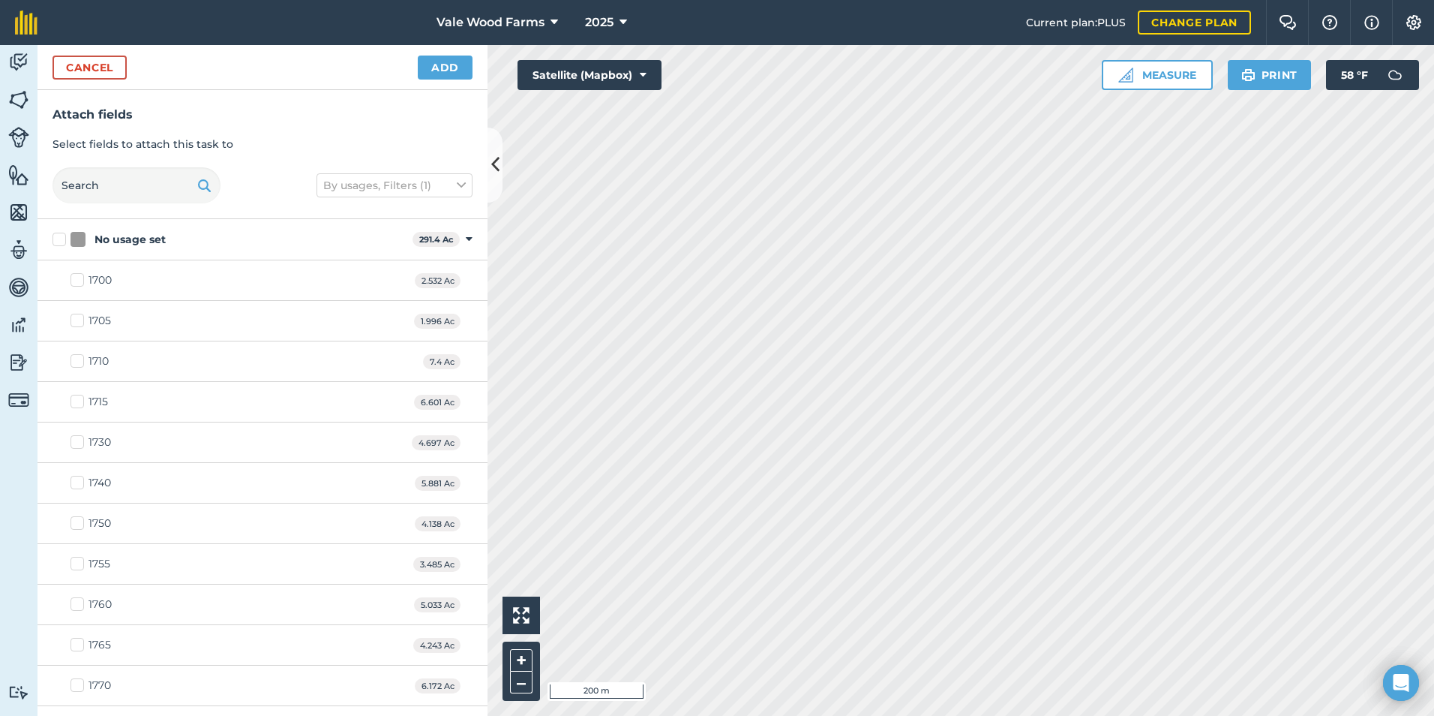
checkbox input "true"
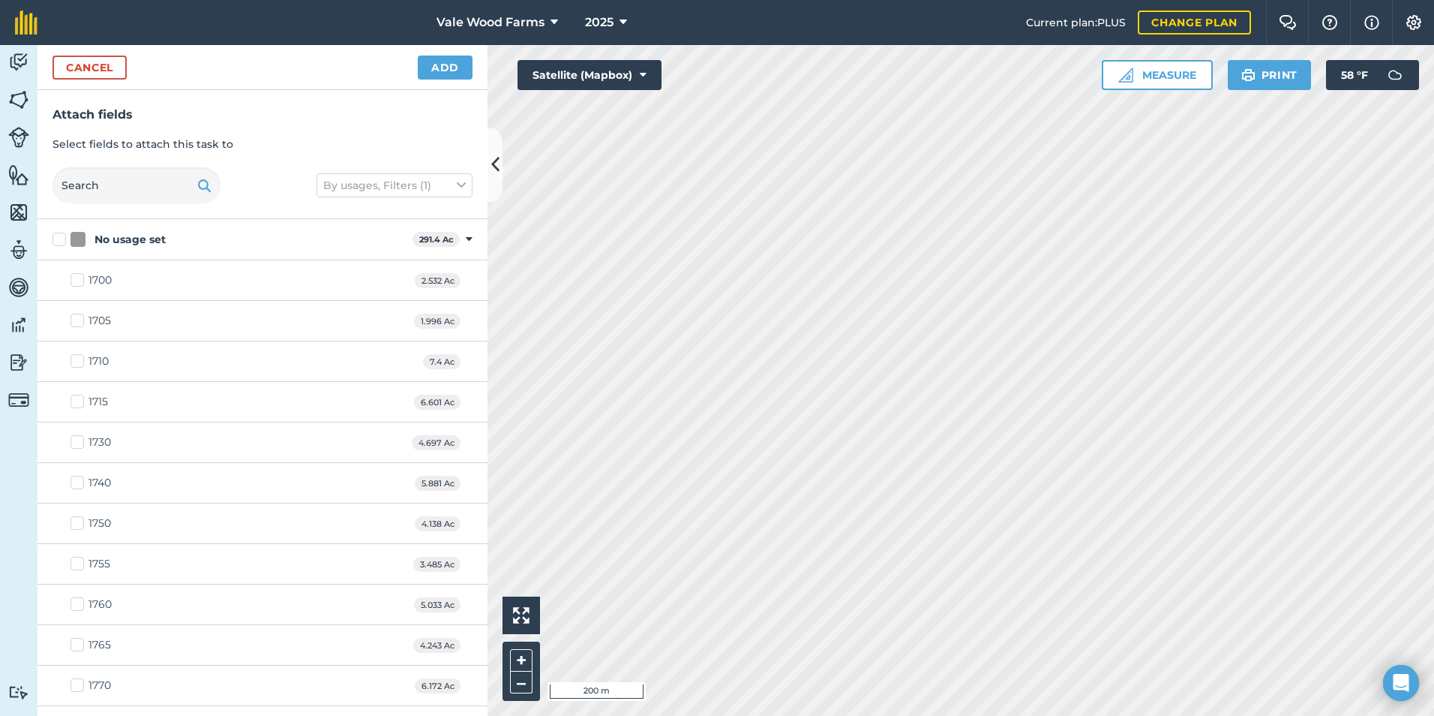
checkbox input "true"
click at [518, 682] on button "–" at bounding box center [521, 682] width 23 height 22
click at [518, 678] on button "–" at bounding box center [521, 682] width 23 height 22
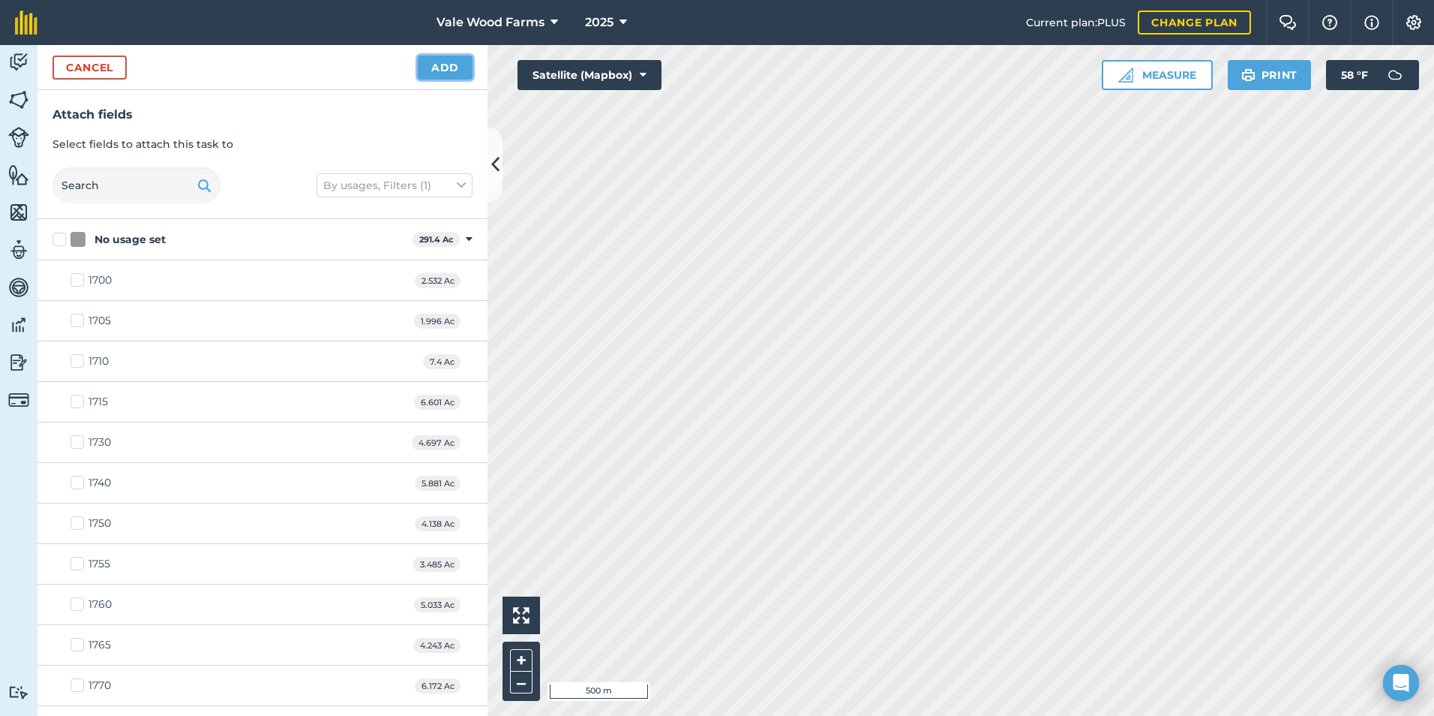
click at [450, 68] on button "Add" at bounding box center [445, 68] width 55 height 24
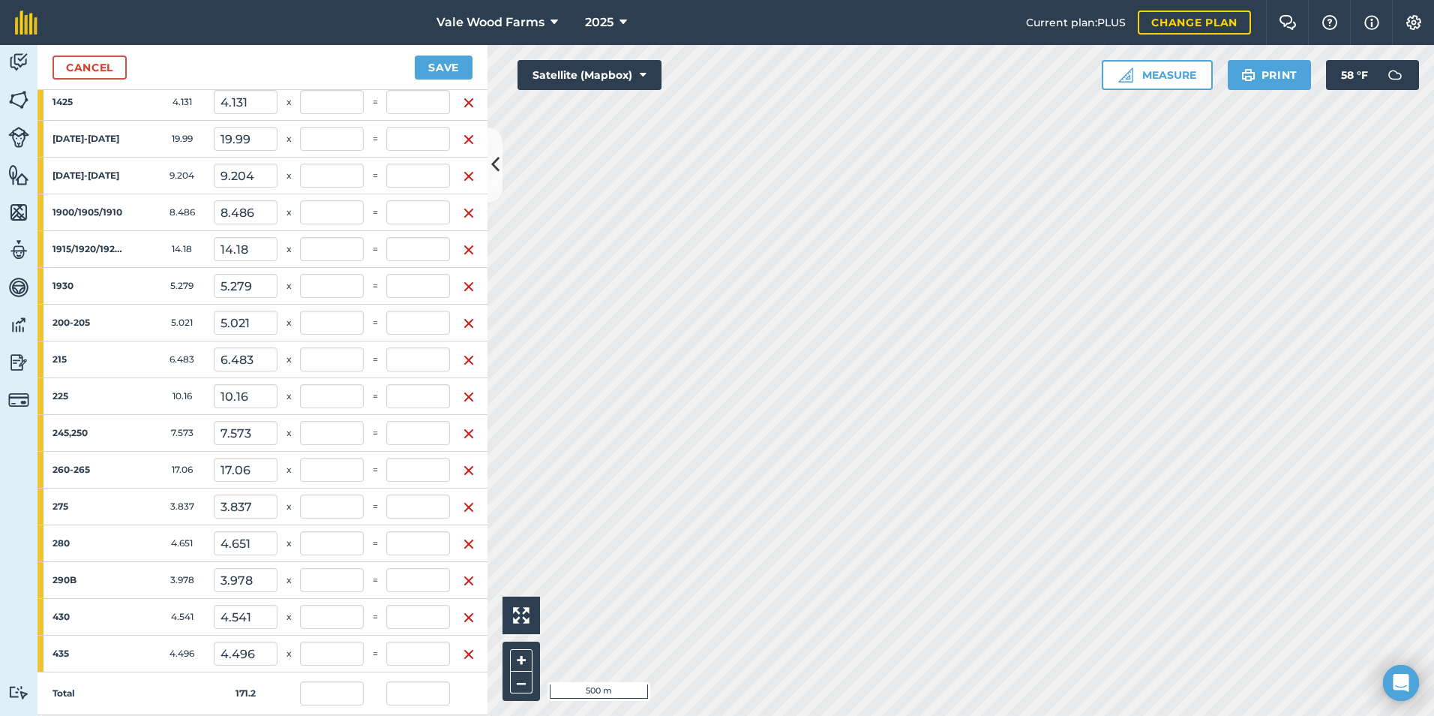
scroll to position [960, 0]
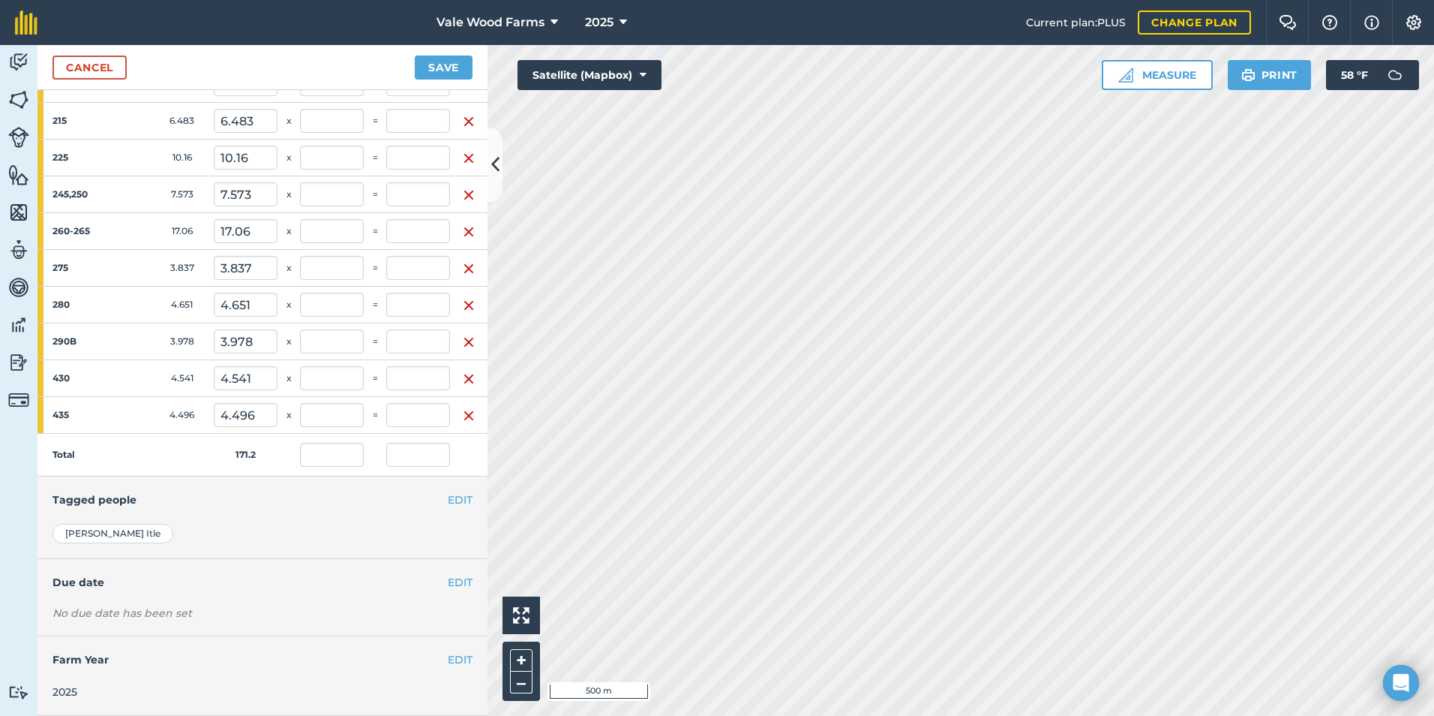
click at [487, 640] on div "Activity Fields Livestock Features Maps Team Vehicles Data Reporting Billing Tu…" at bounding box center [717, 380] width 1434 height 671
click at [417, 445] on input "text" at bounding box center [418, 455] width 64 height 24
type input "2,060"
click at [415, 56] on button "Save" at bounding box center [444, 68] width 58 height 24
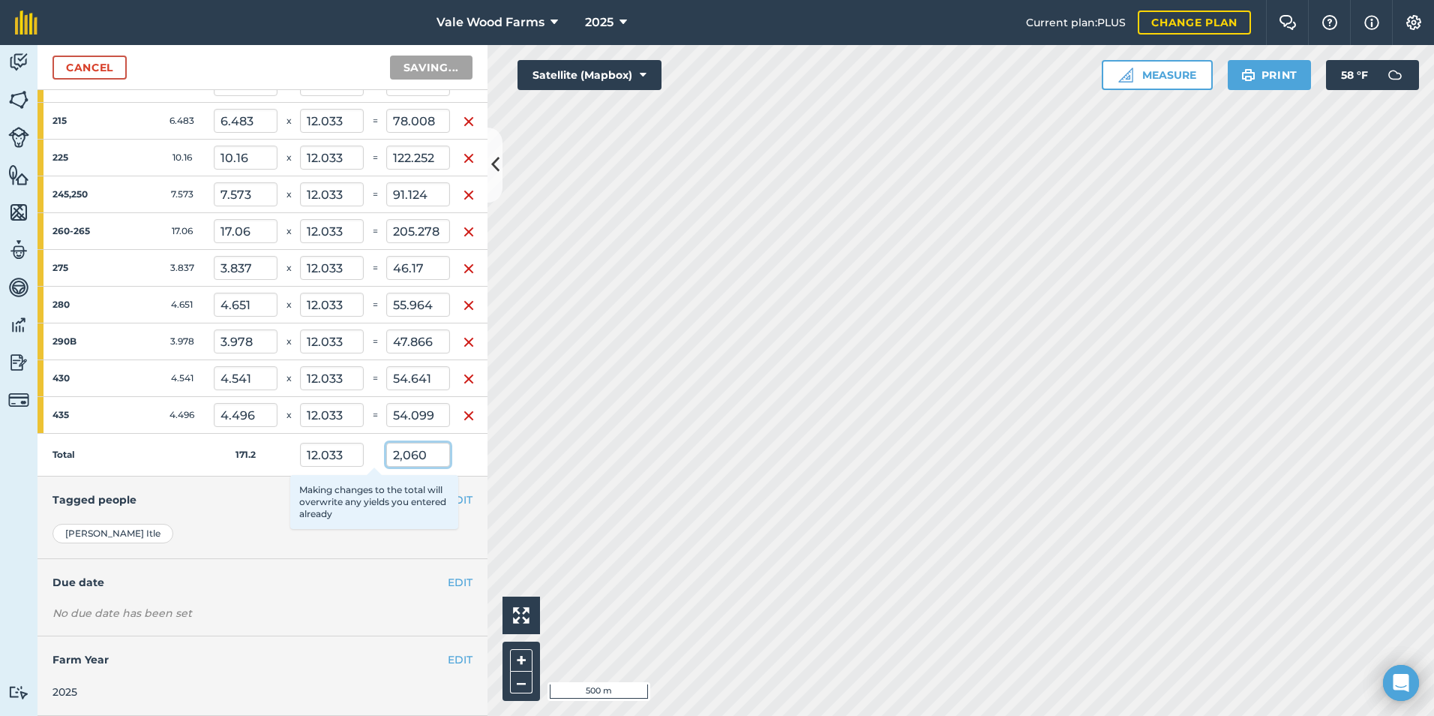
type input "12.033"
type input "55.964"
type input "12.033"
type input "46.17"
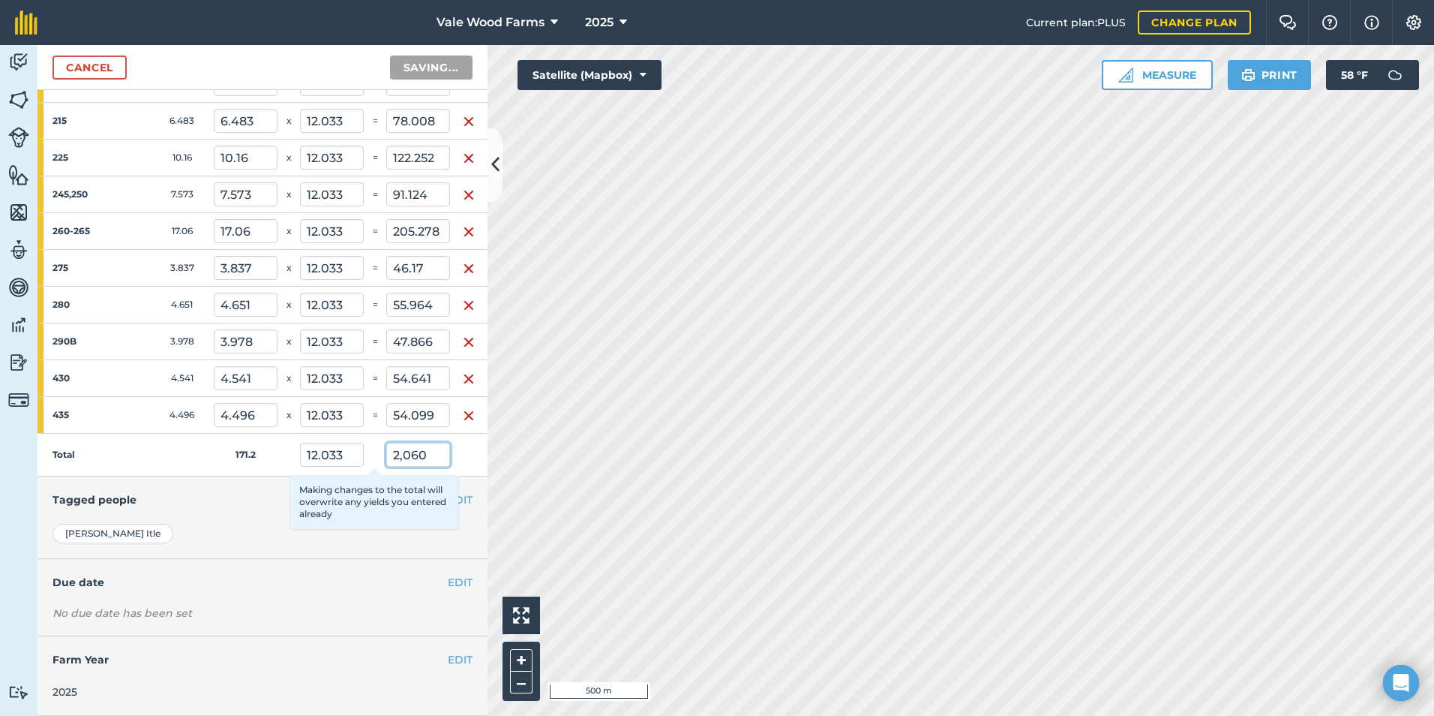
type input "12.033"
type input "47.866"
type input "12.033"
type input "205.278"
type input "12.033"
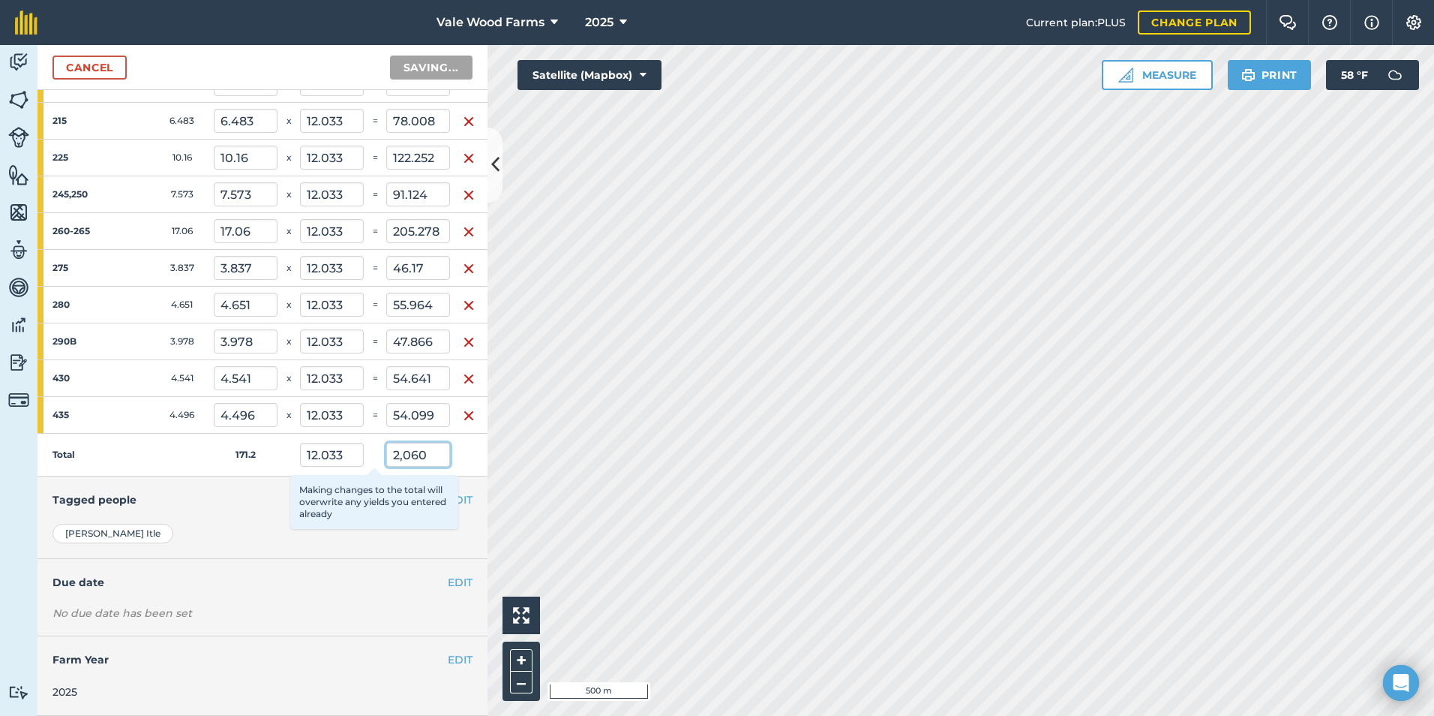
type input "91.124"
type input "12.033"
type input "72.389"
type input "12.033"
type input "60.416"
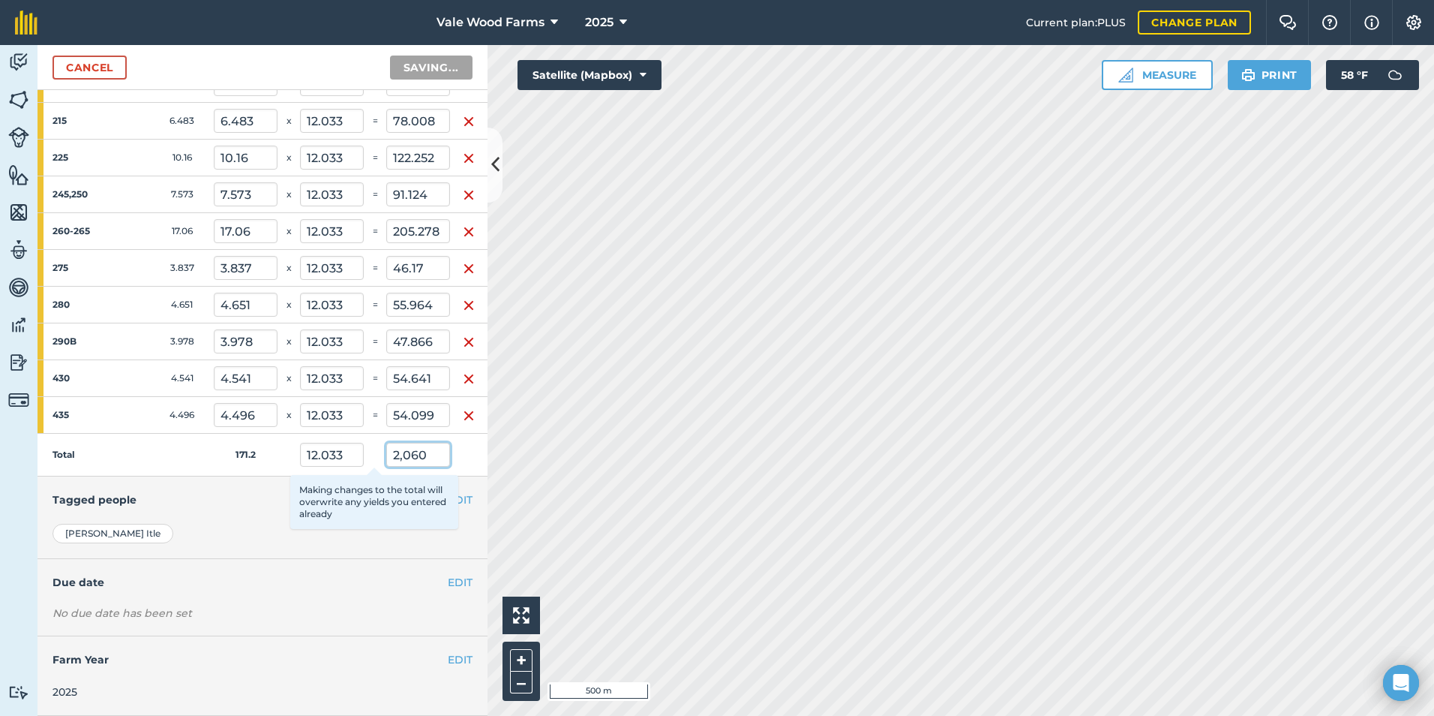
type input "12.033"
type input "78.008"
type input "12.033"
type input "122.252"
type input "12.033"
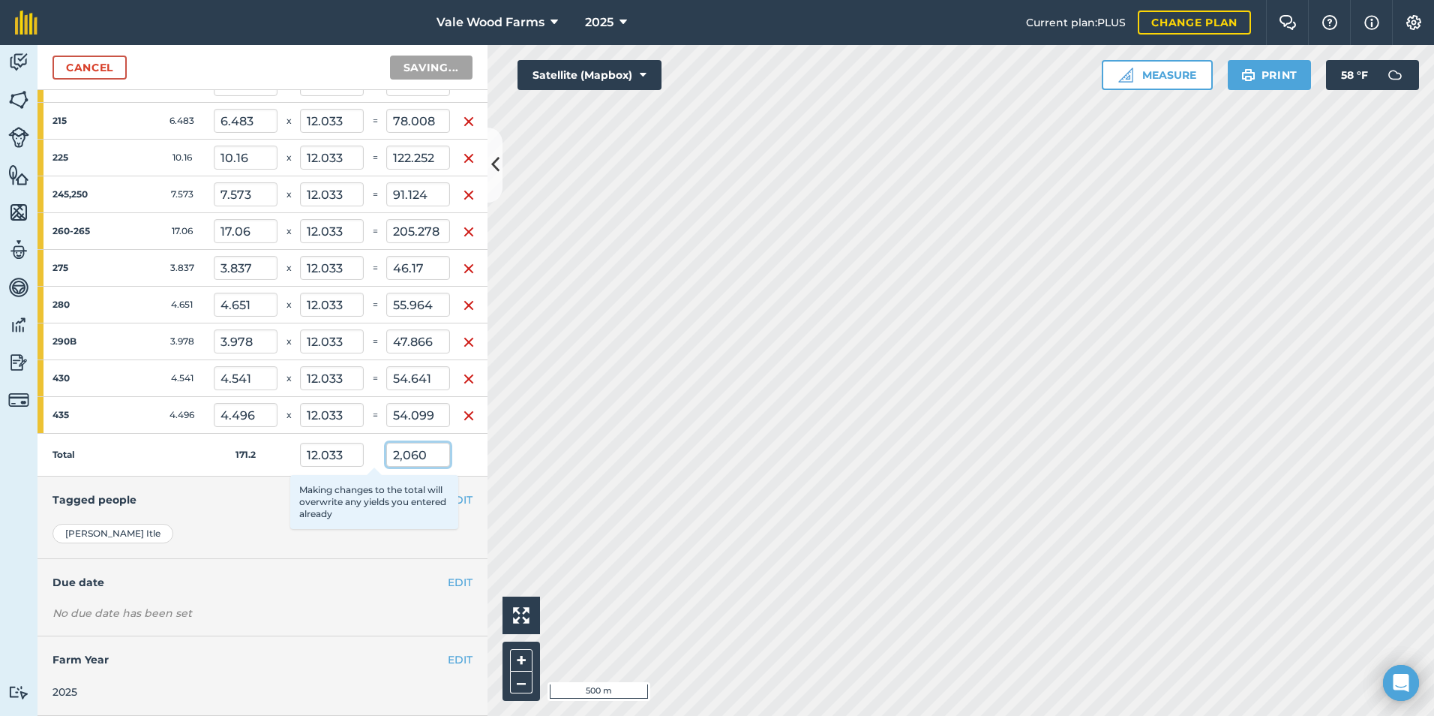
type input "110.749"
type input "12.033"
type input "240.534"
type input "12.033"
type input "49.707"
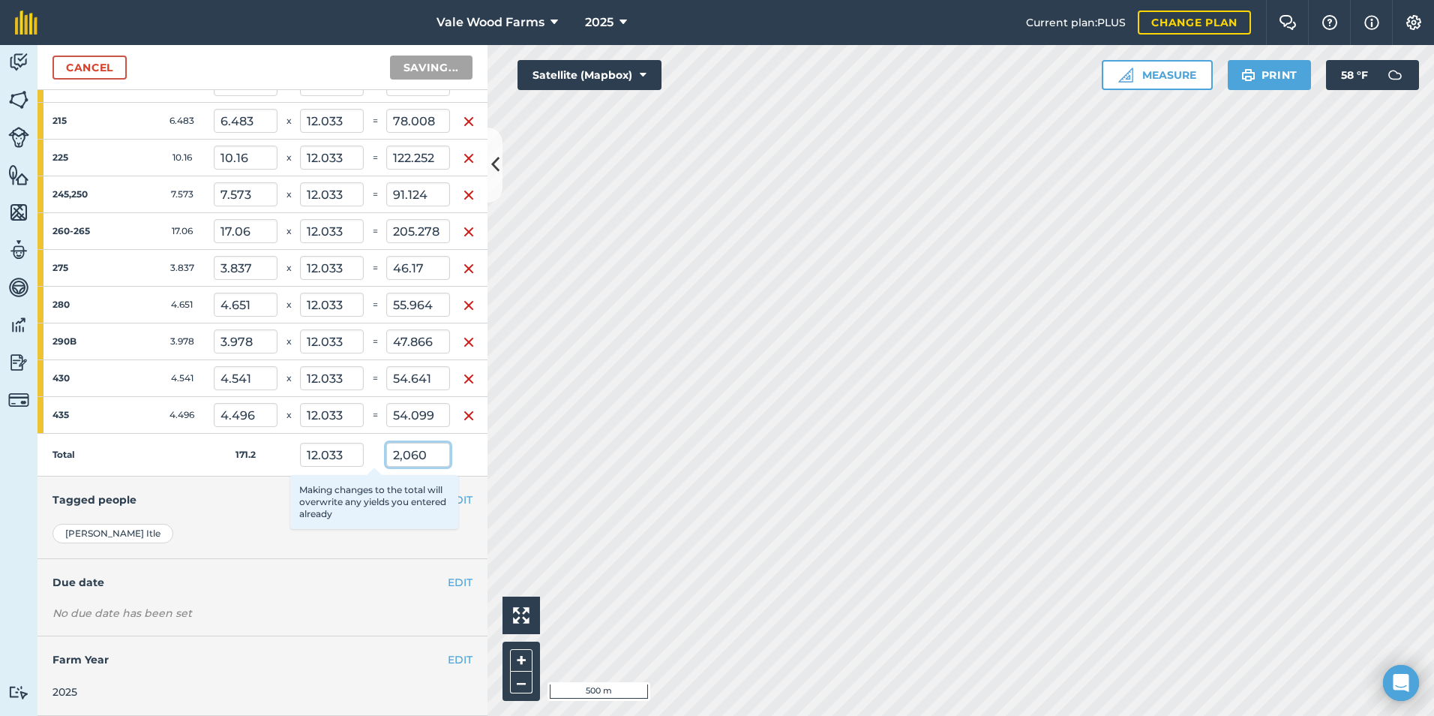
type input "12.033"
type input "54.099"
type input "12.033"
type input "170.624"
type input "12.033"
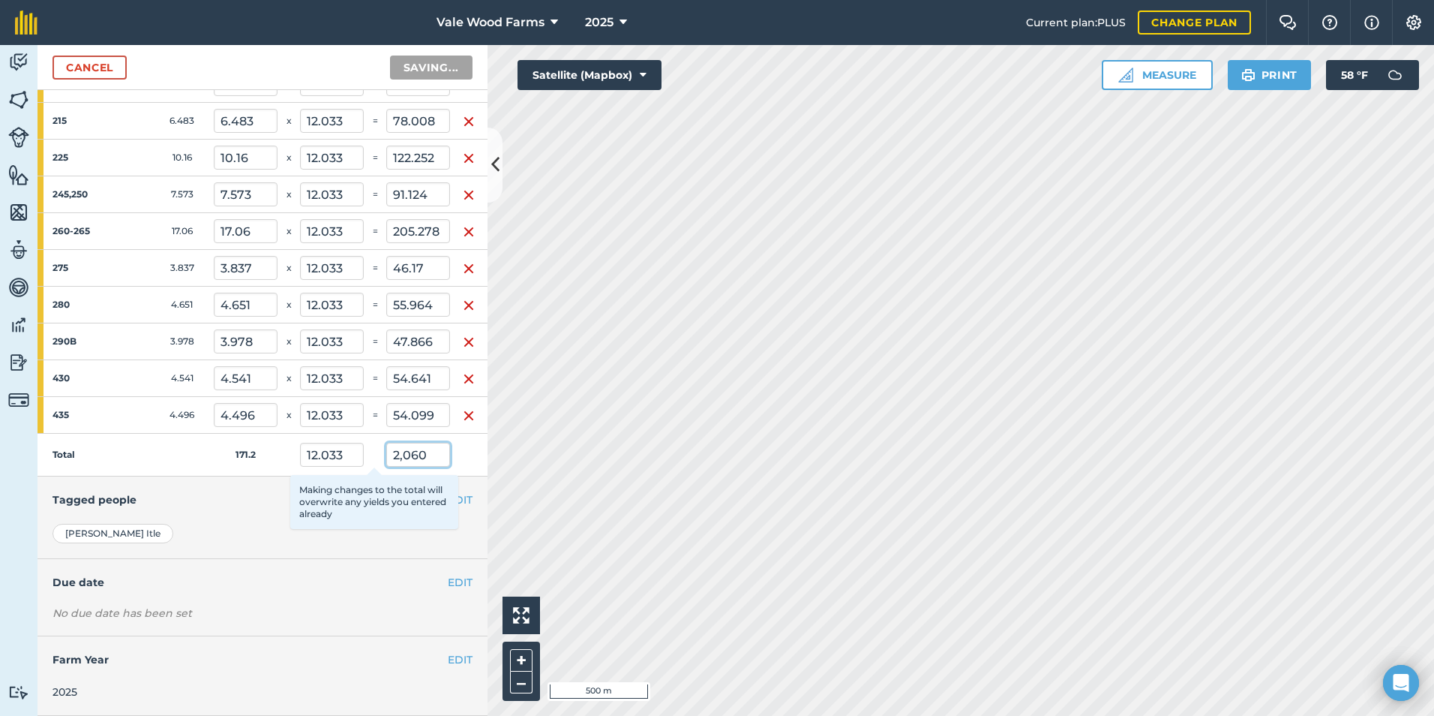
type input "63.521"
type input "12.033"
type input "102.11"
type input "12.033"
type input "54.099"
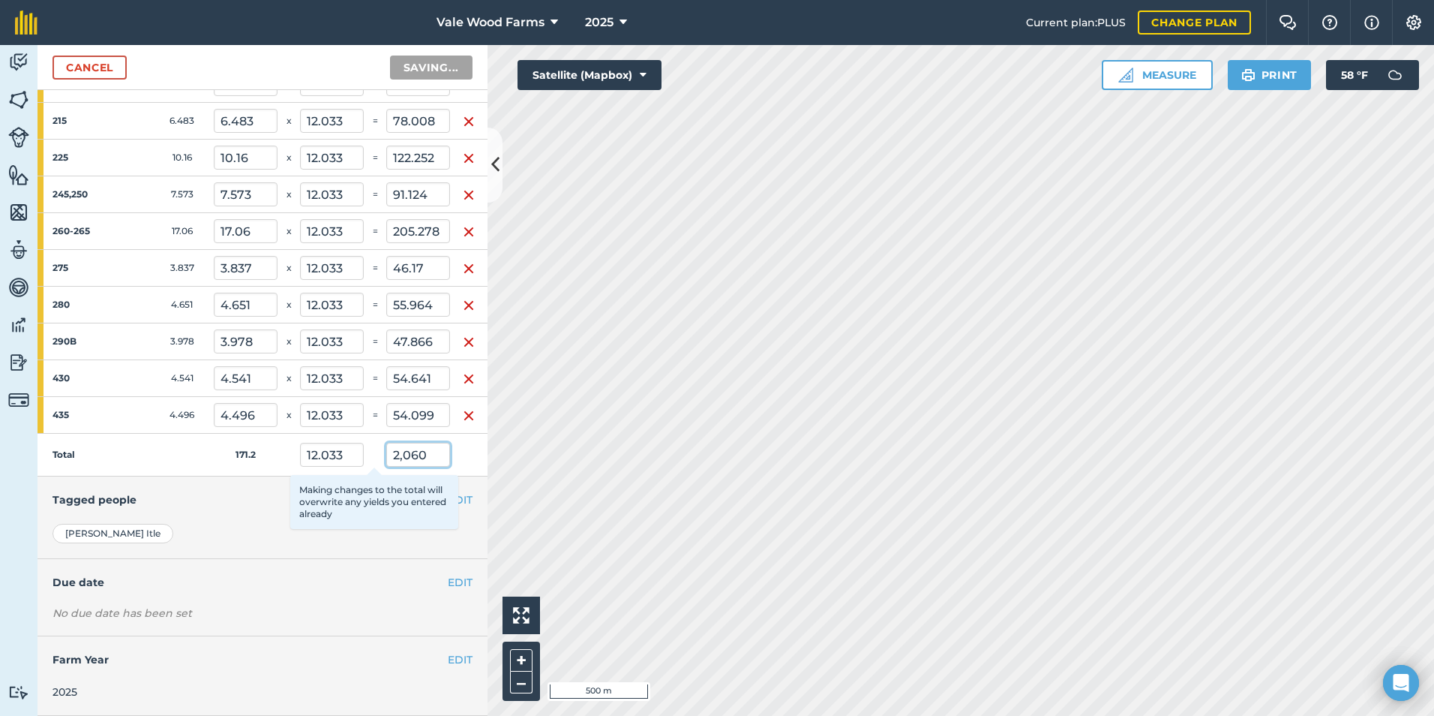
type input "12.033"
type input "54.641"
type input "12.033"
type input "105.298"
type input "12.033"
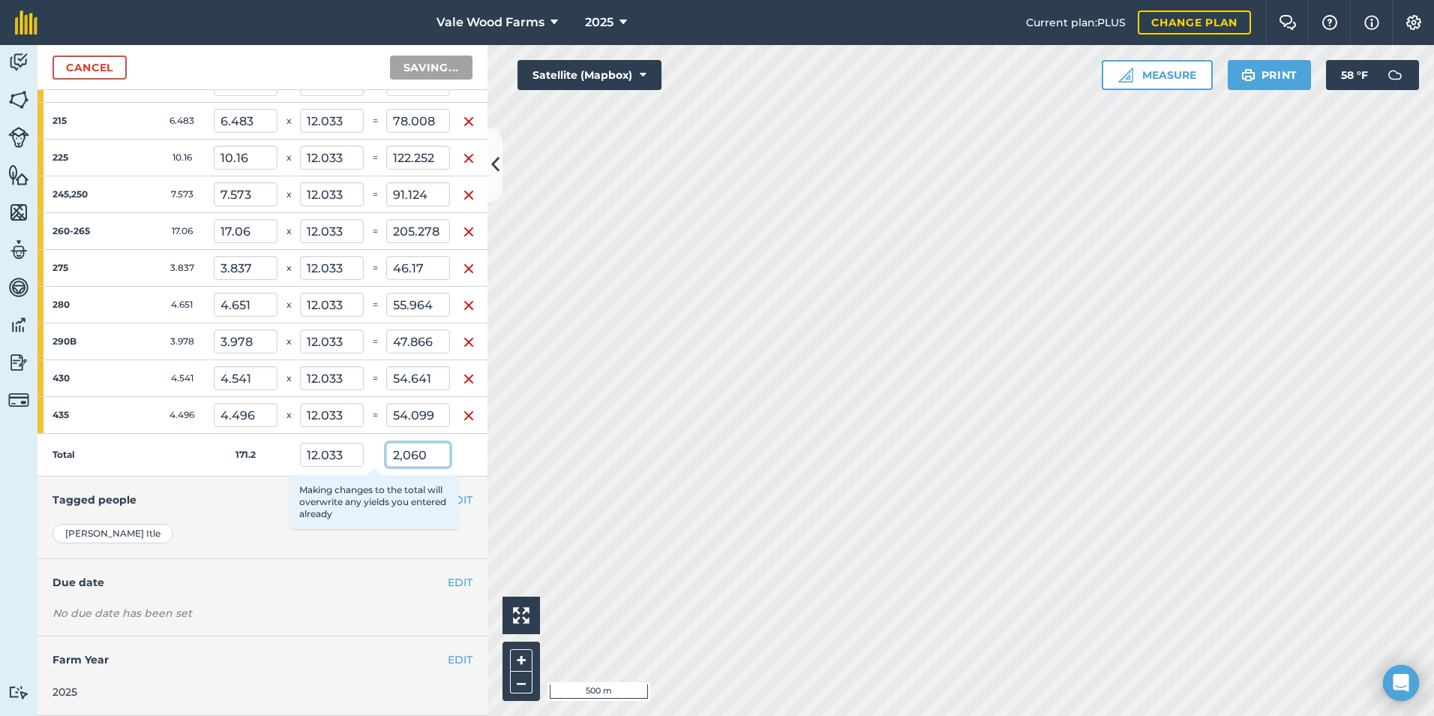
type input "67.058"
type input "12.033"
type input "20.54"
type input "12.033"
type input "62.414"
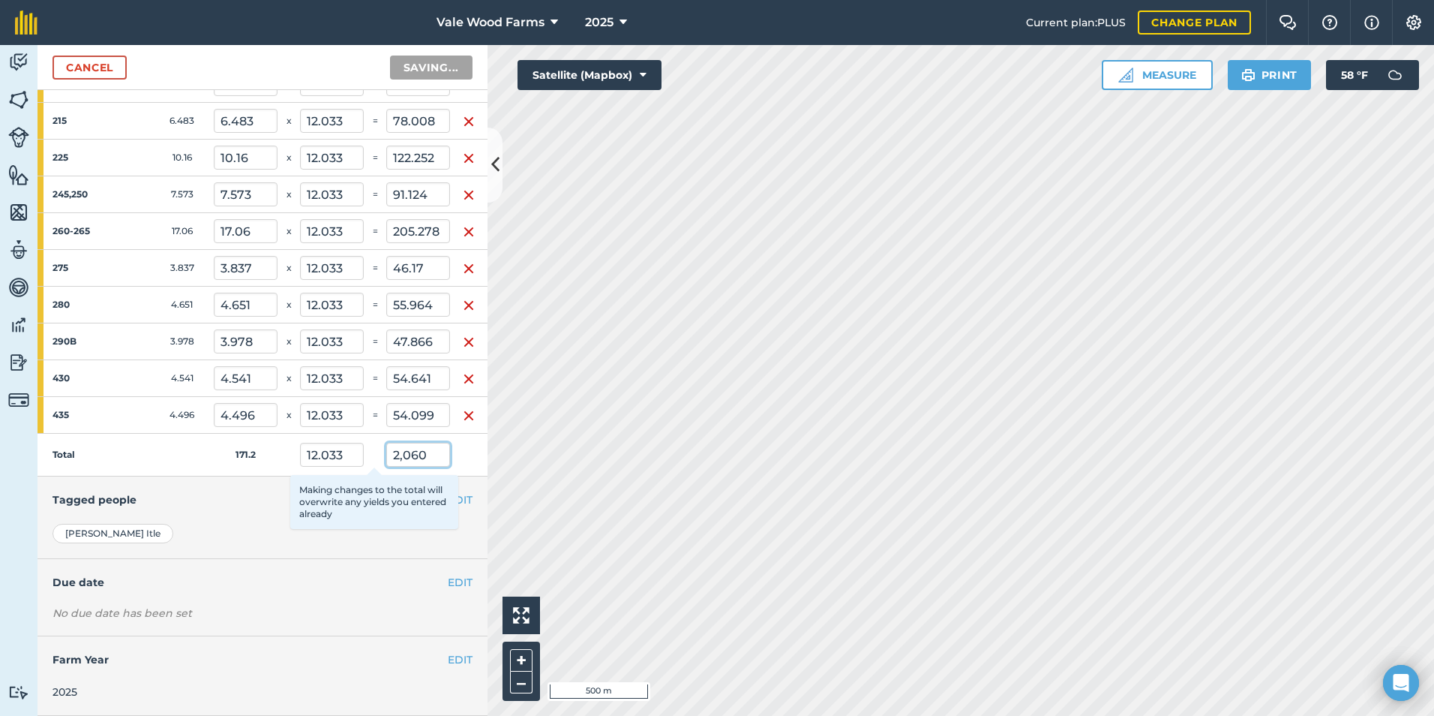
type input "12.033"
type input "37.025"
type input "12.033"
type input "27.23"
type input "12.033"
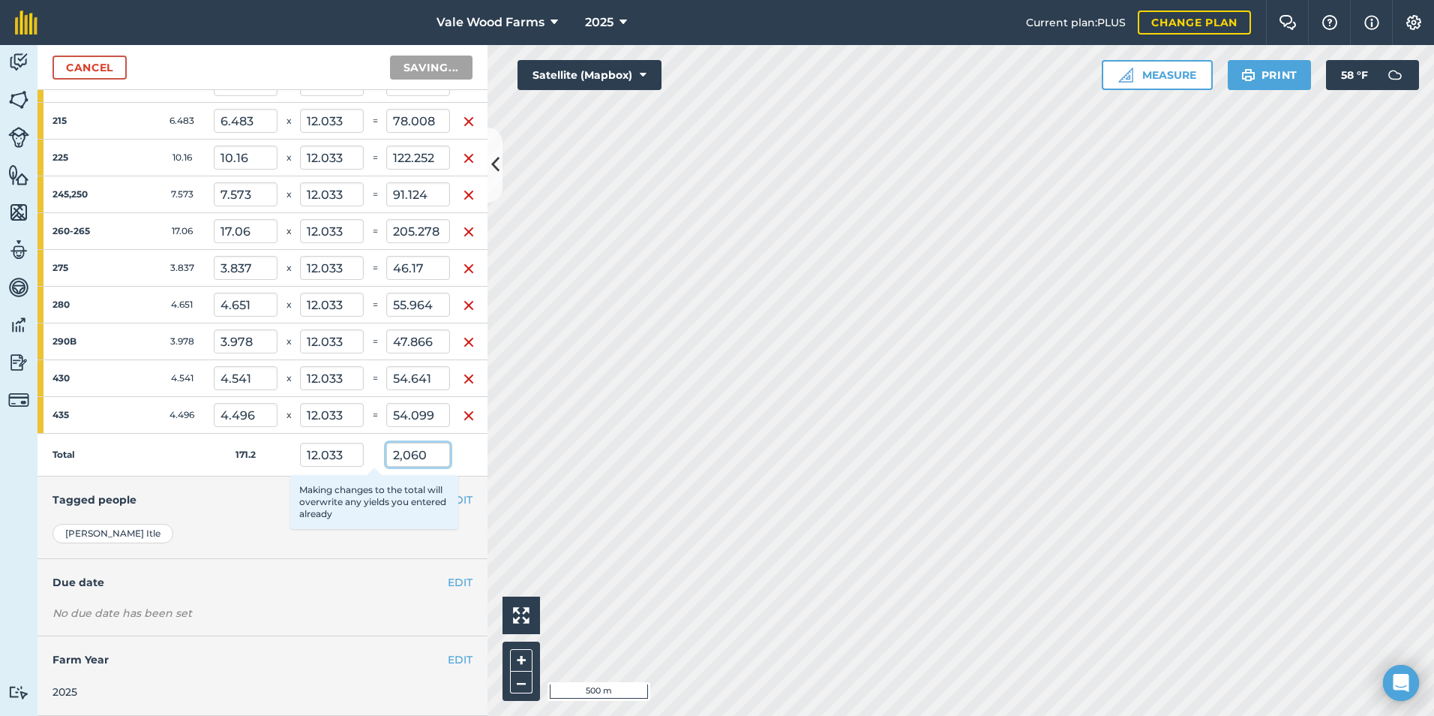
type input "60.609"
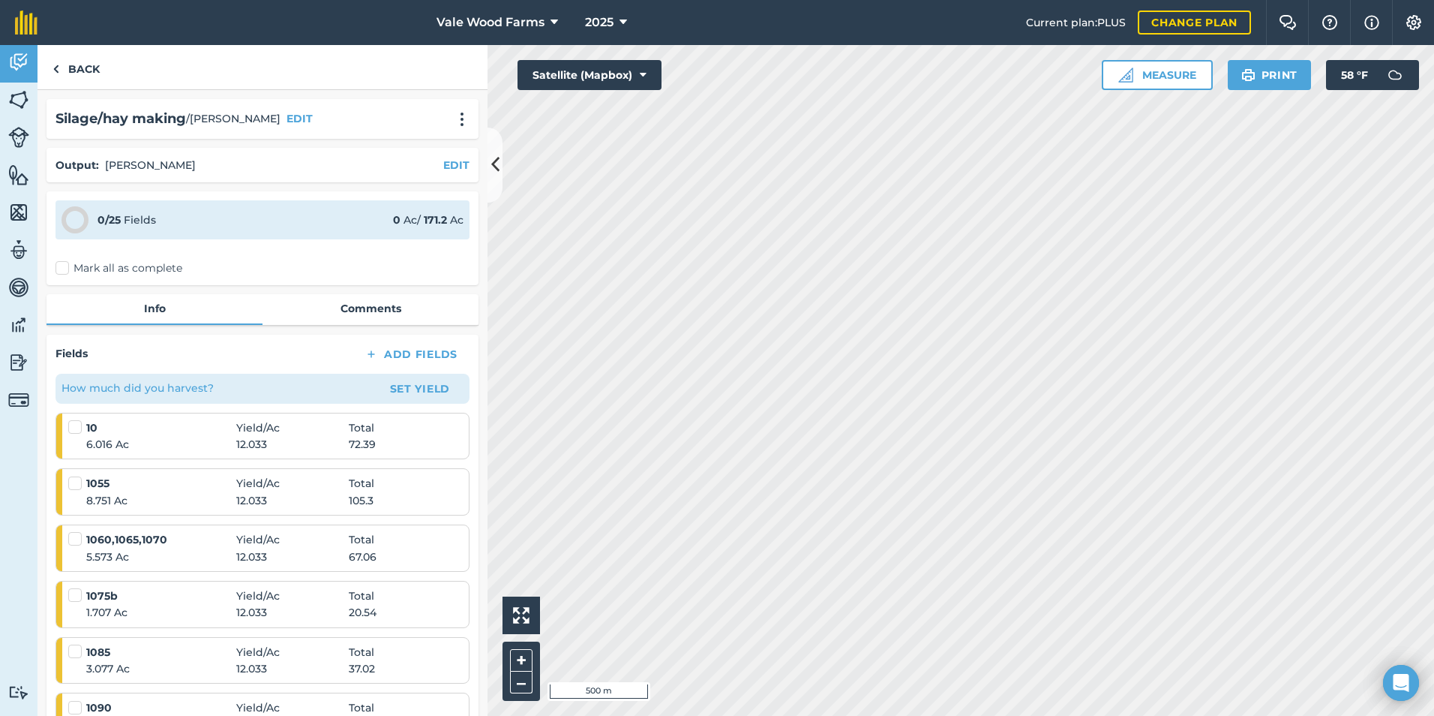
click at [65, 273] on label "Mark all as complete" at bounding box center [119, 268] width 127 height 16
click at [65, 270] on input "Mark all as complete" at bounding box center [61, 265] width 10 height 10
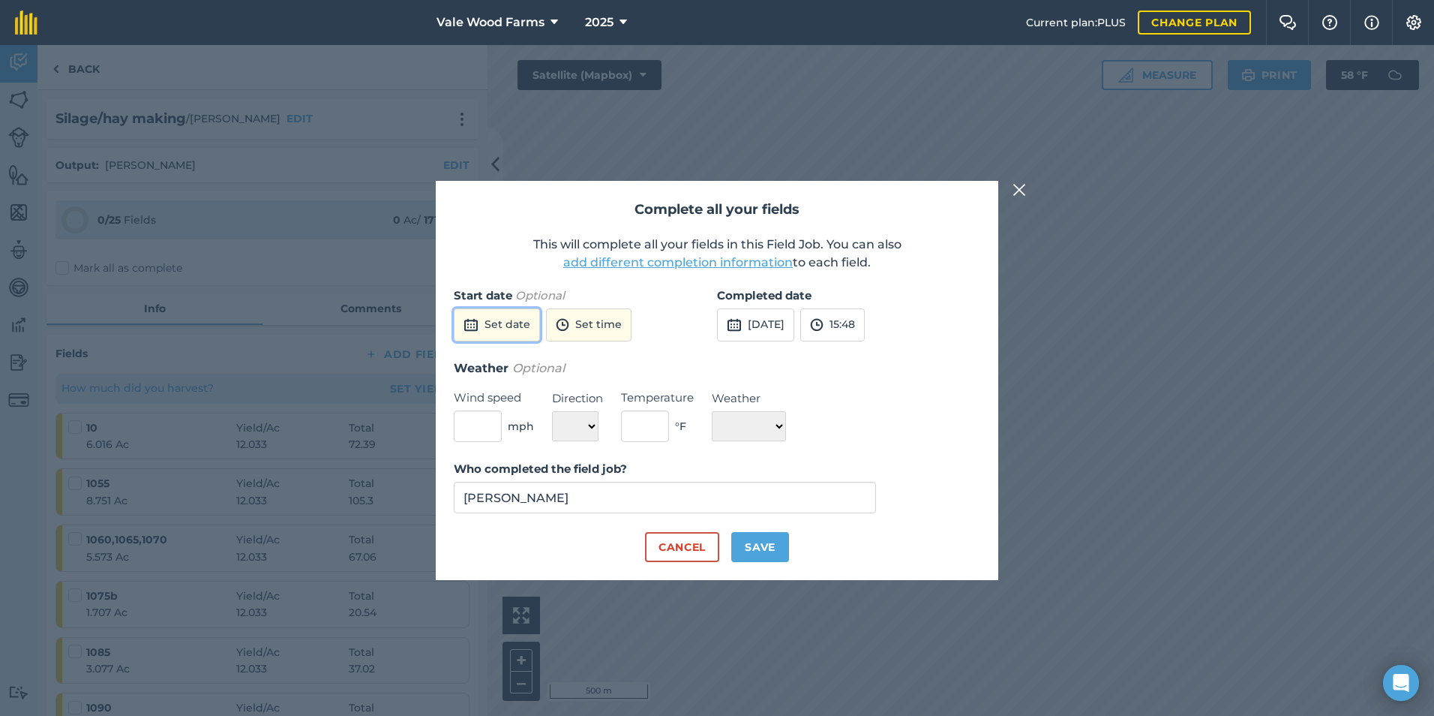
click at [501, 335] on button "Set date" at bounding box center [497, 324] width 86 height 33
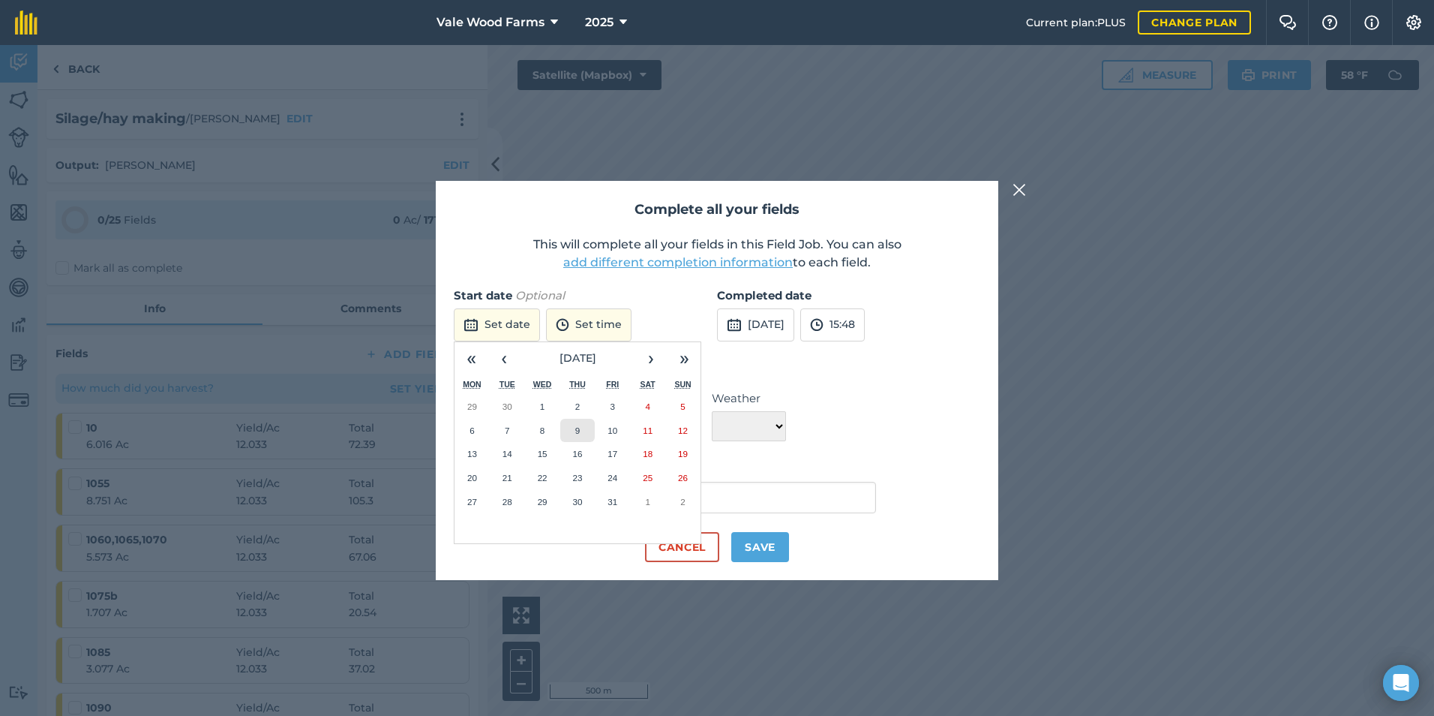
click at [584, 433] on button "9" at bounding box center [577, 431] width 35 height 24
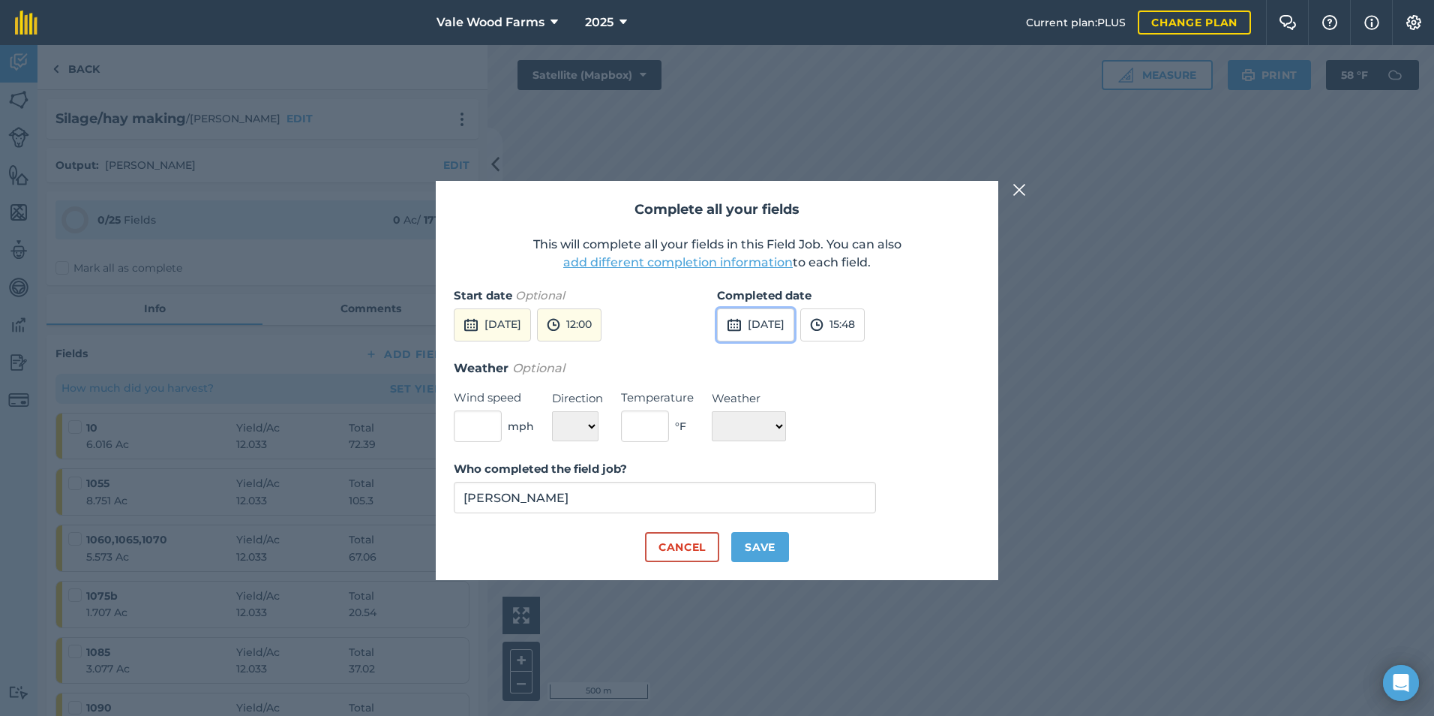
click at [773, 320] on button "[DATE]" at bounding box center [755, 324] width 77 height 33
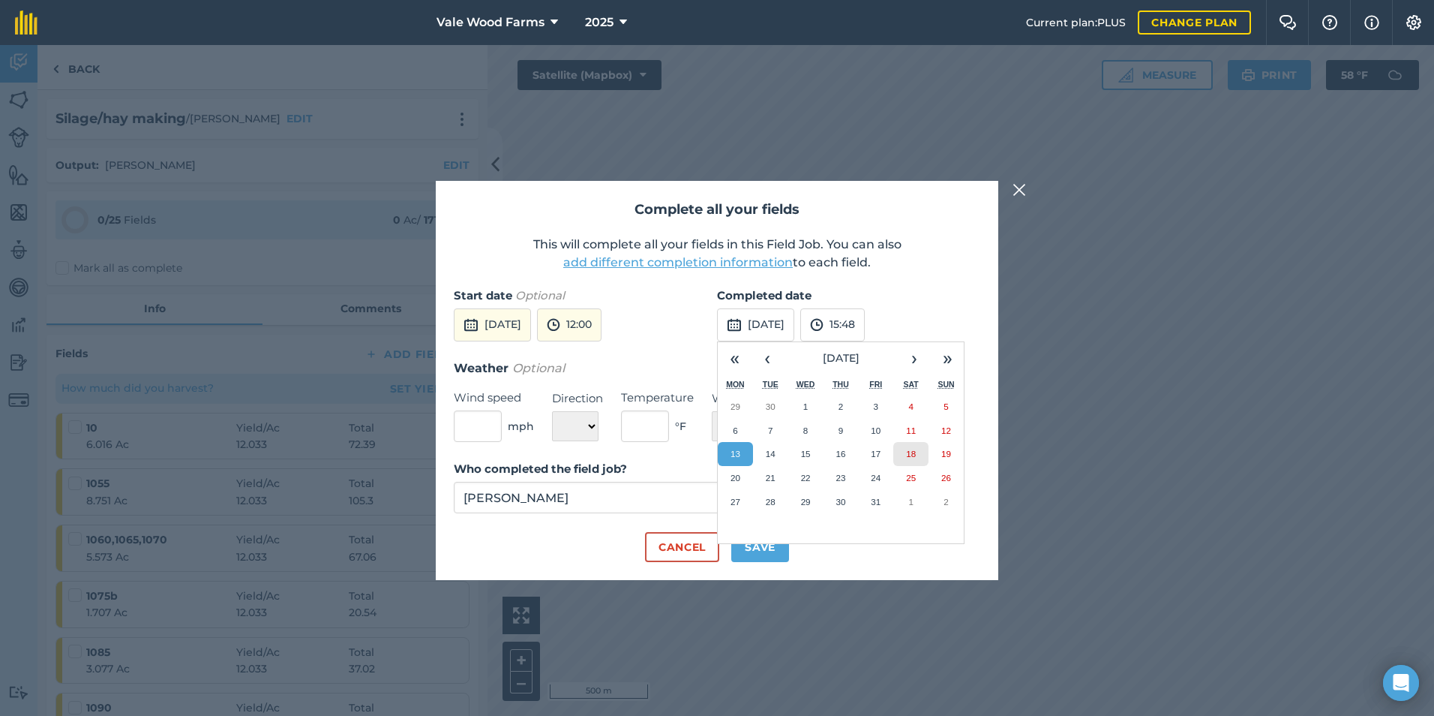
click at [910, 449] on abbr "18" at bounding box center [911, 454] width 10 height 10
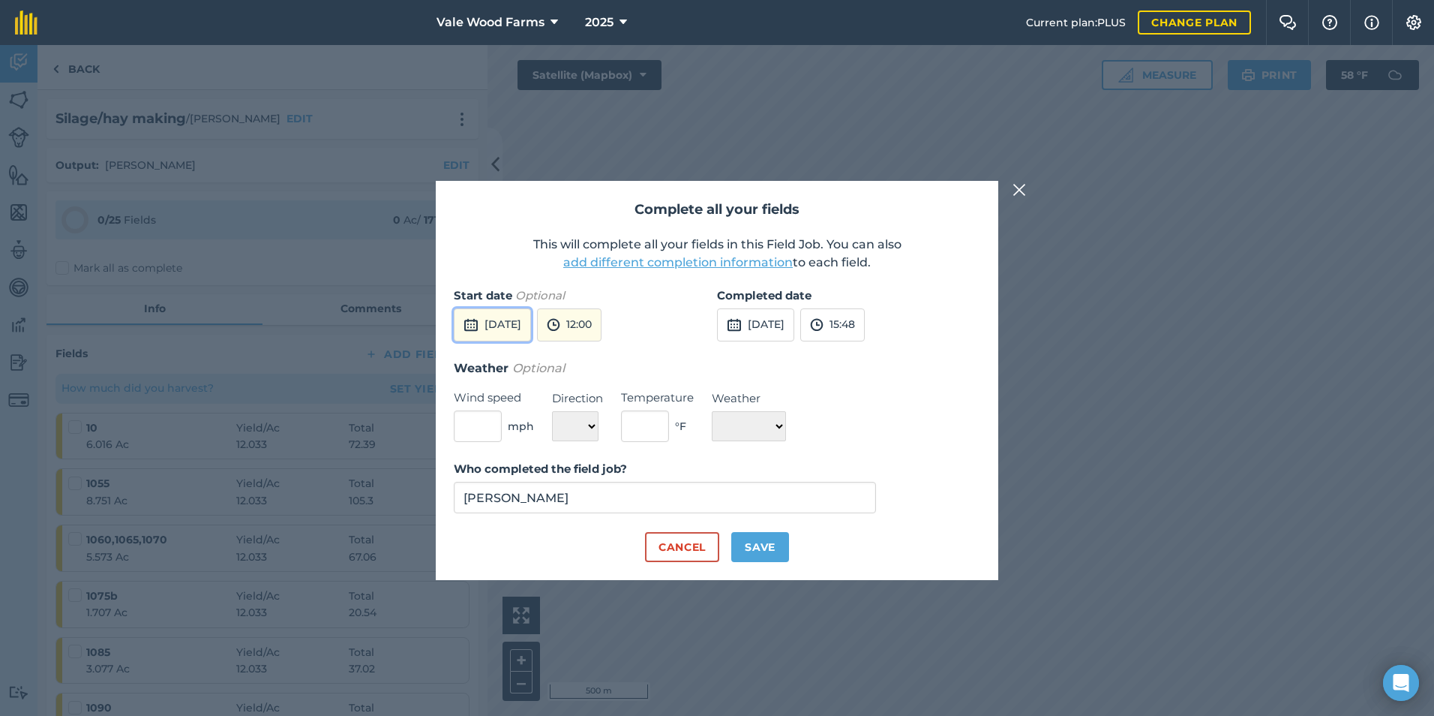
click at [513, 320] on button "[DATE]" at bounding box center [492, 324] width 77 height 33
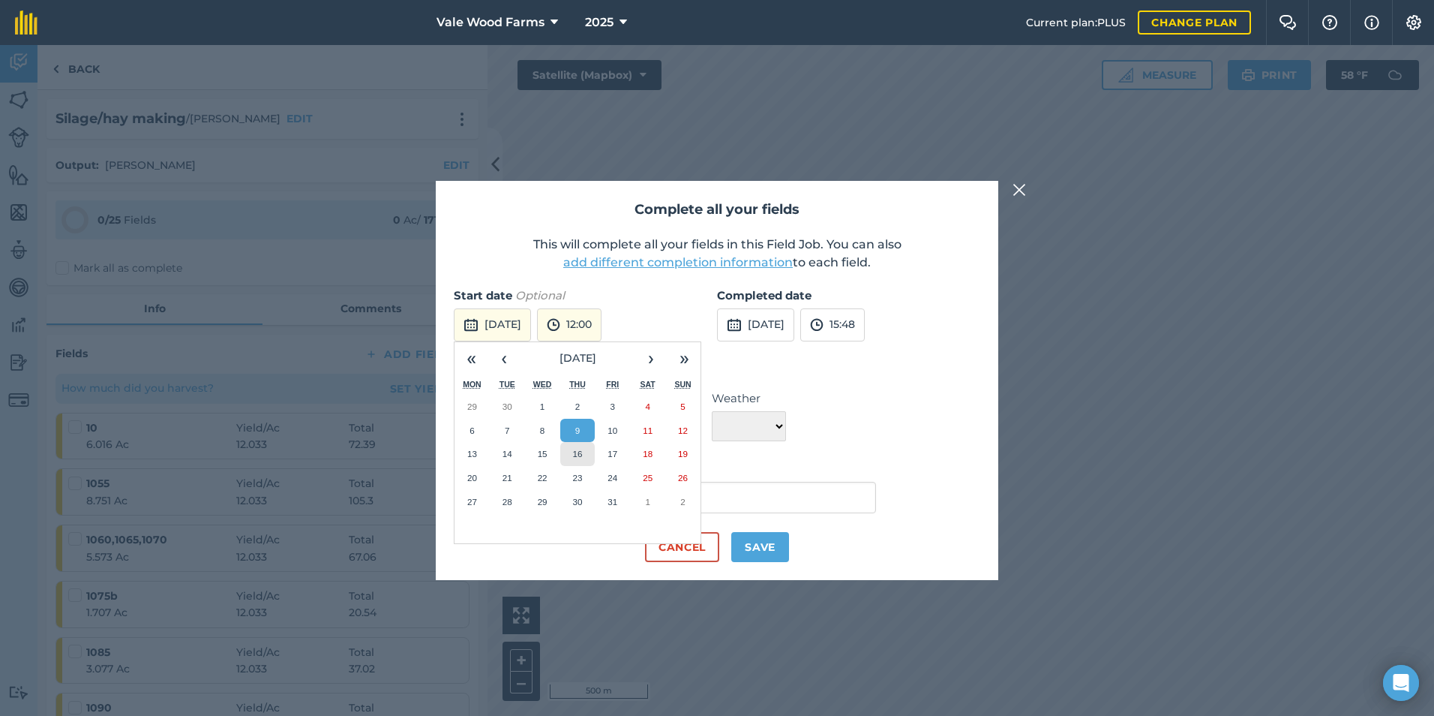
click at [587, 454] on button "16" at bounding box center [577, 454] width 35 height 24
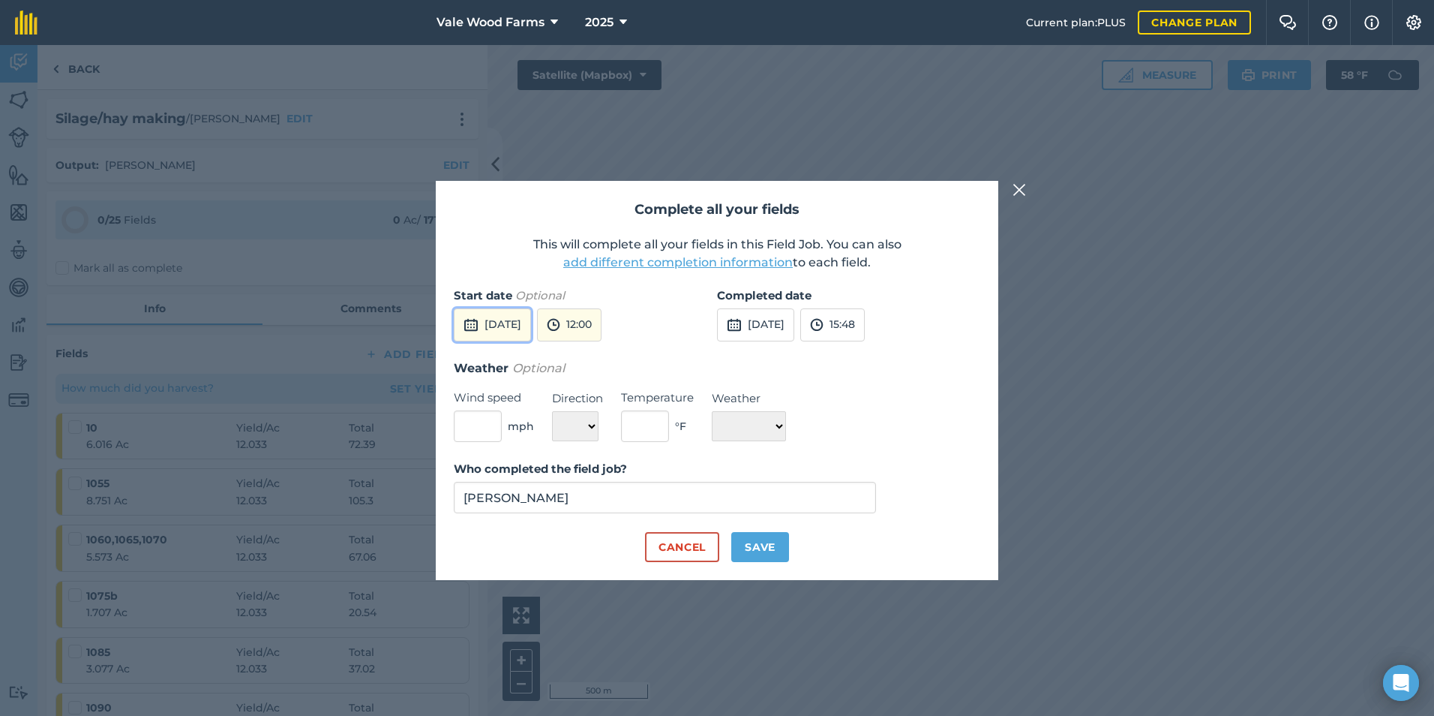
click at [531, 328] on button "[DATE]" at bounding box center [492, 324] width 77 height 33
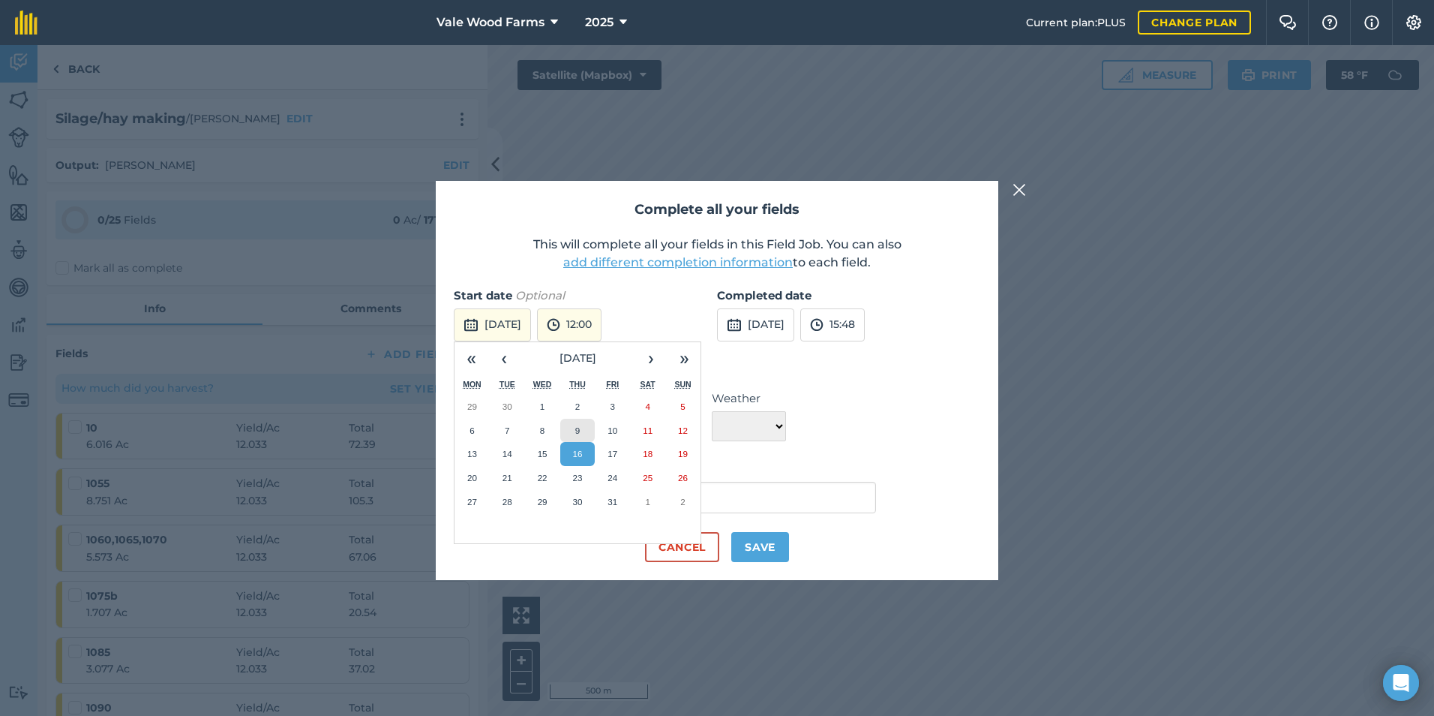
click at [587, 428] on button "9" at bounding box center [577, 431] width 35 height 24
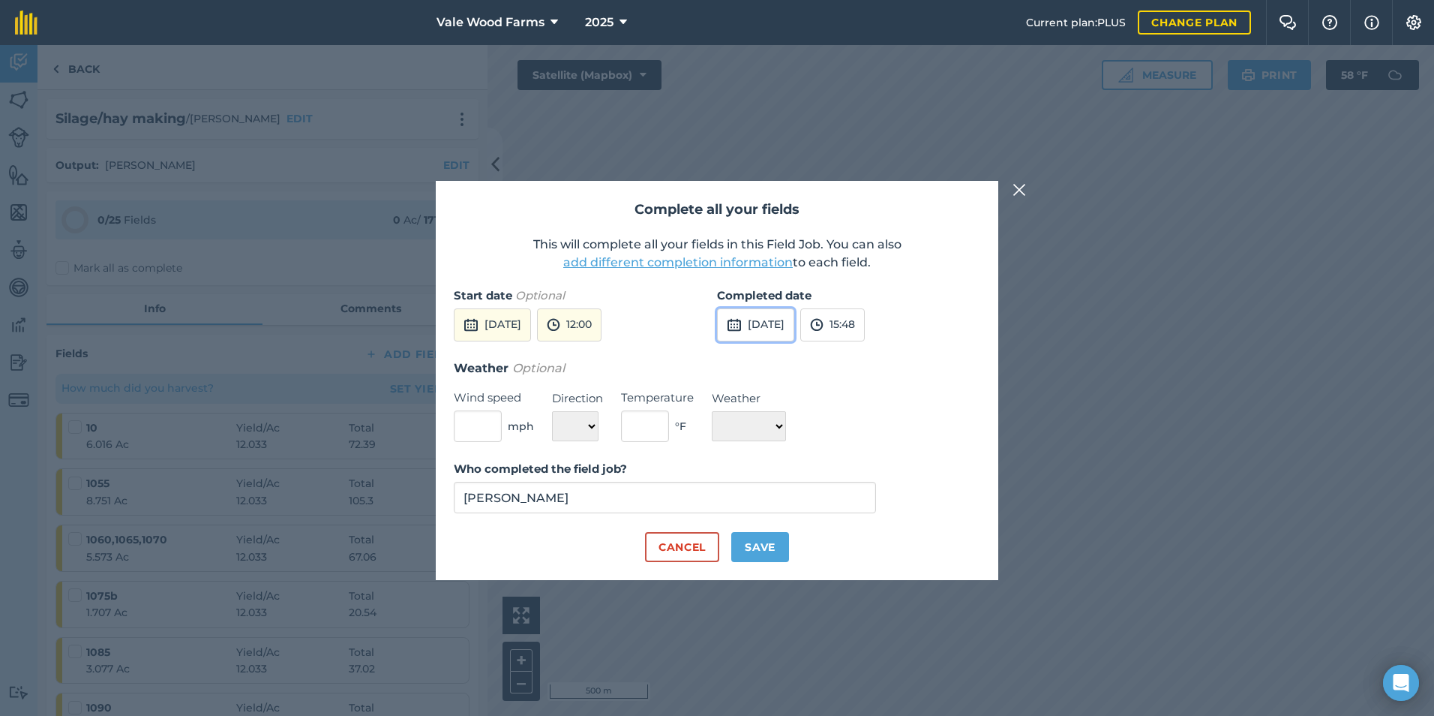
click at [758, 326] on button "[DATE]" at bounding box center [755, 324] width 77 height 33
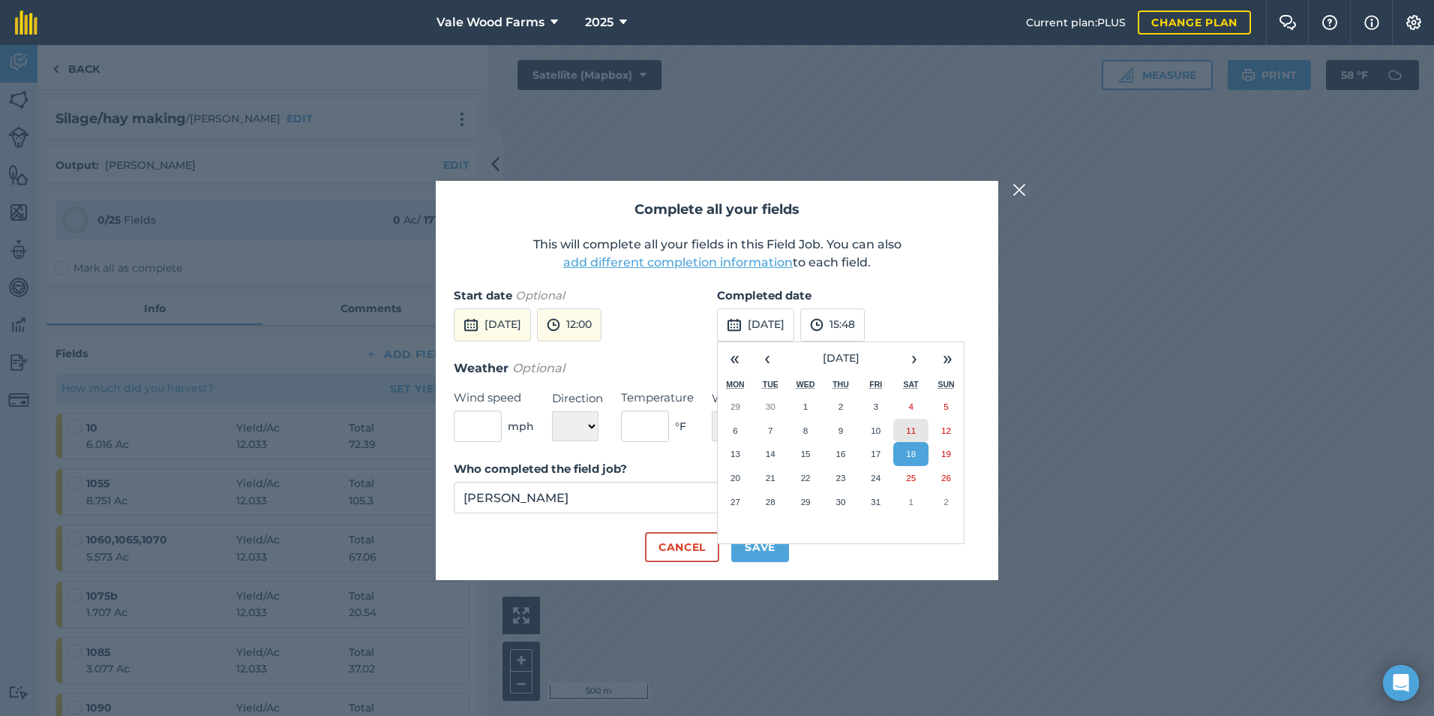
click at [905, 430] on button "11" at bounding box center [911, 431] width 35 height 24
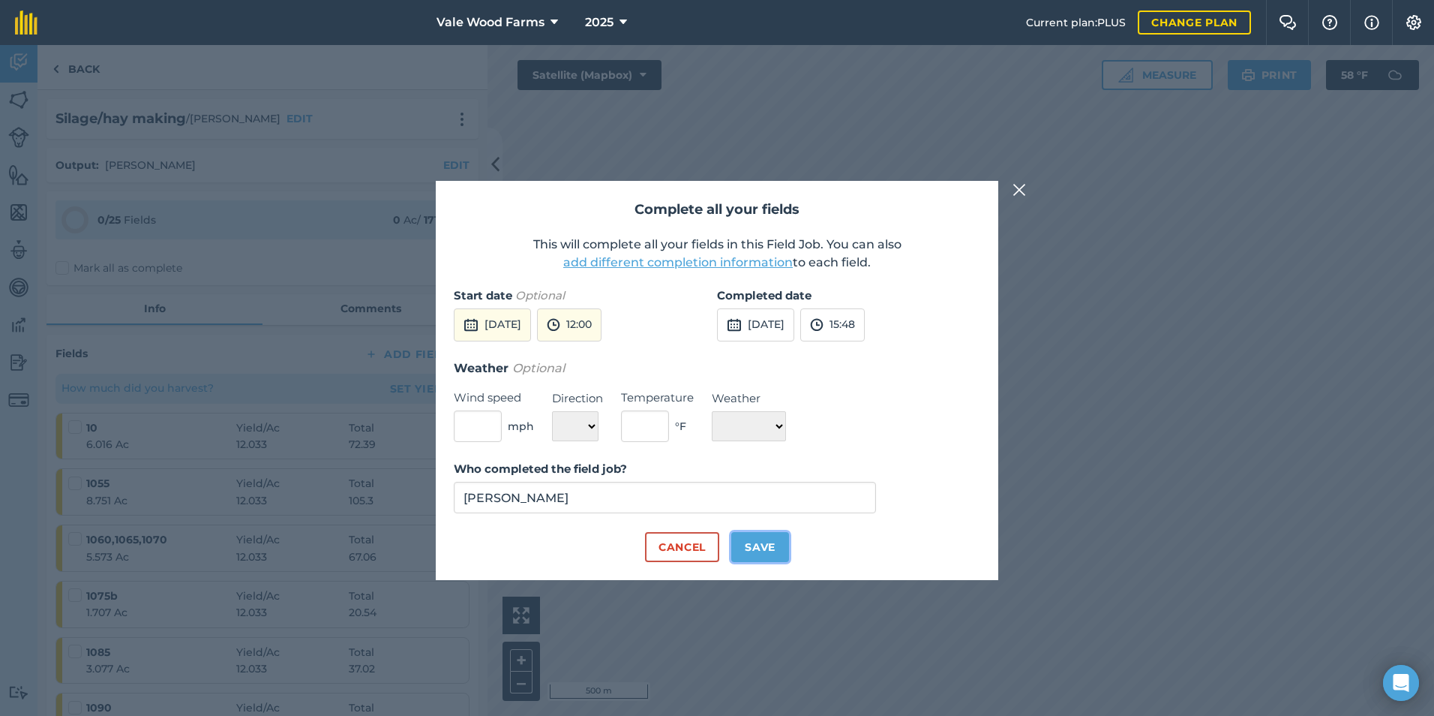
click at [760, 545] on button "Save" at bounding box center [761, 547] width 58 height 30
checkbox input "true"
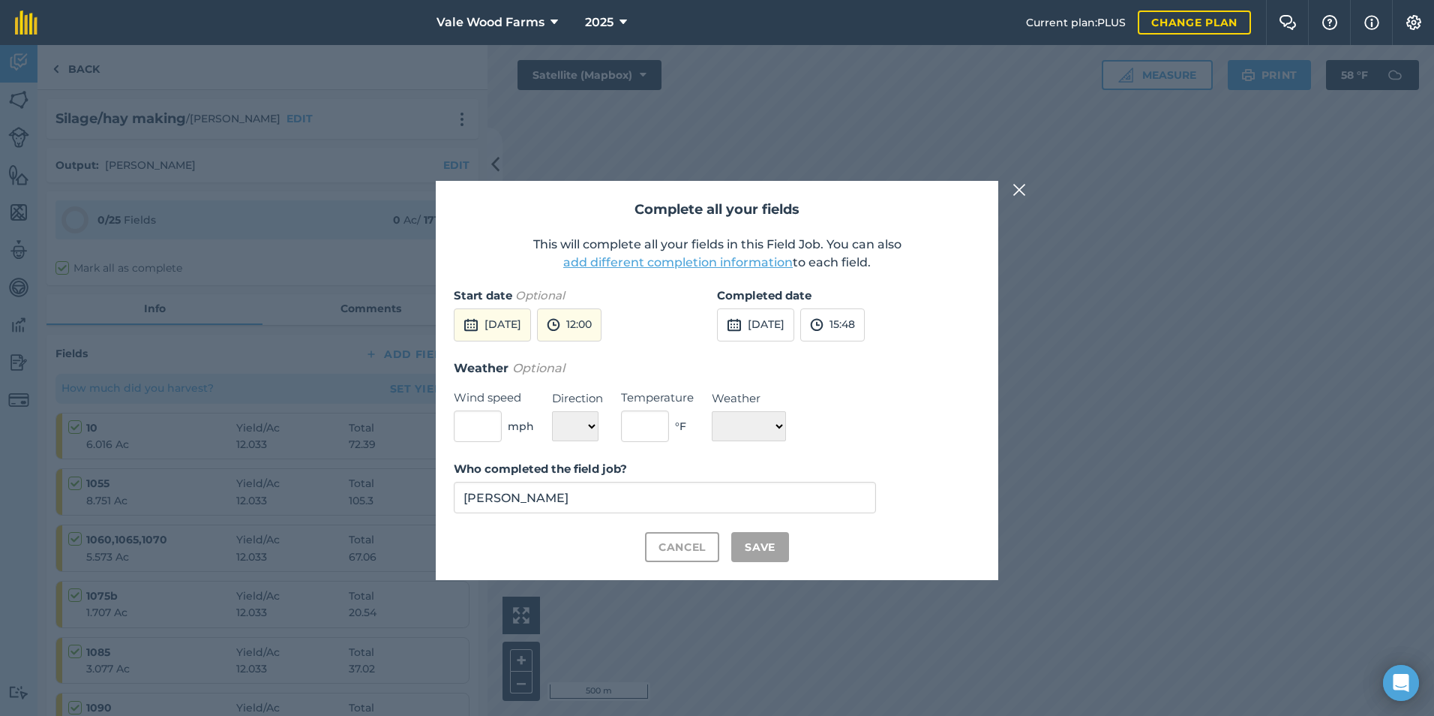
checkbox input "true"
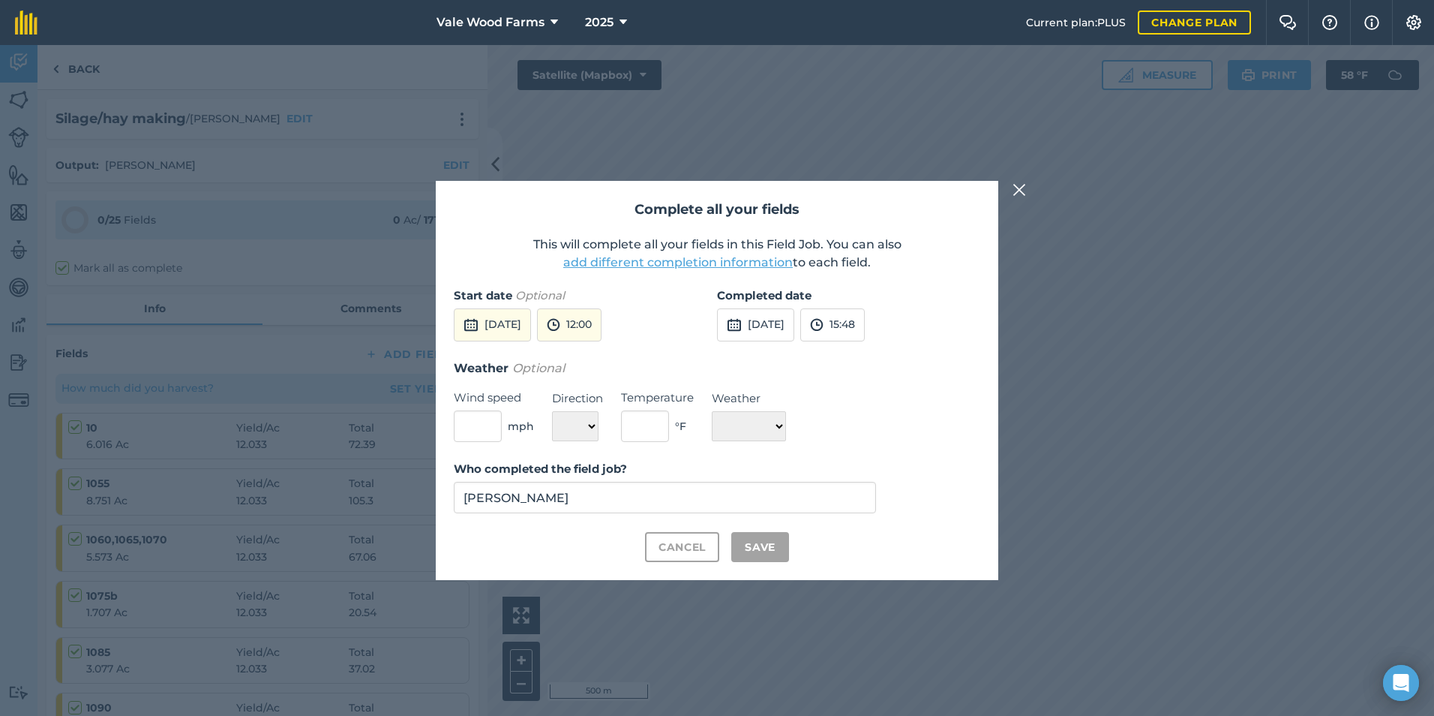
checkbox input "true"
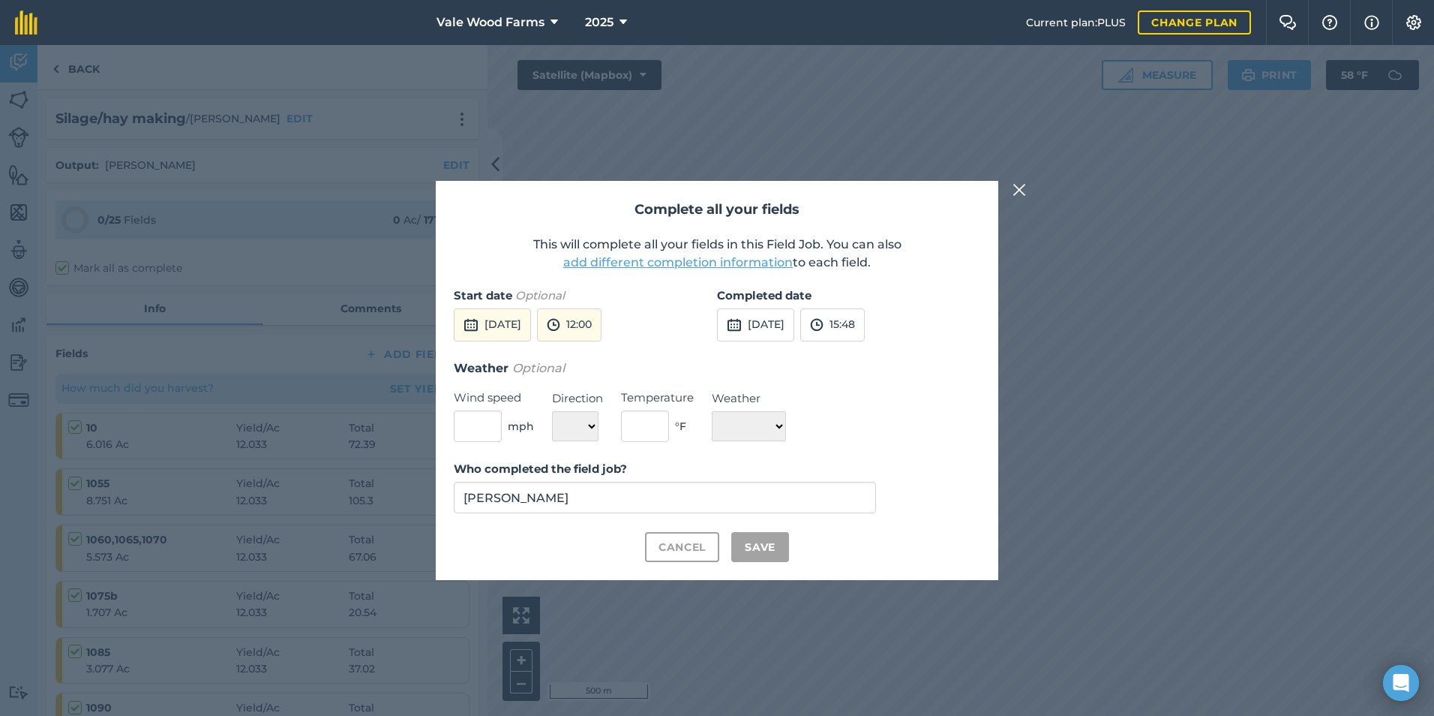
checkbox input "true"
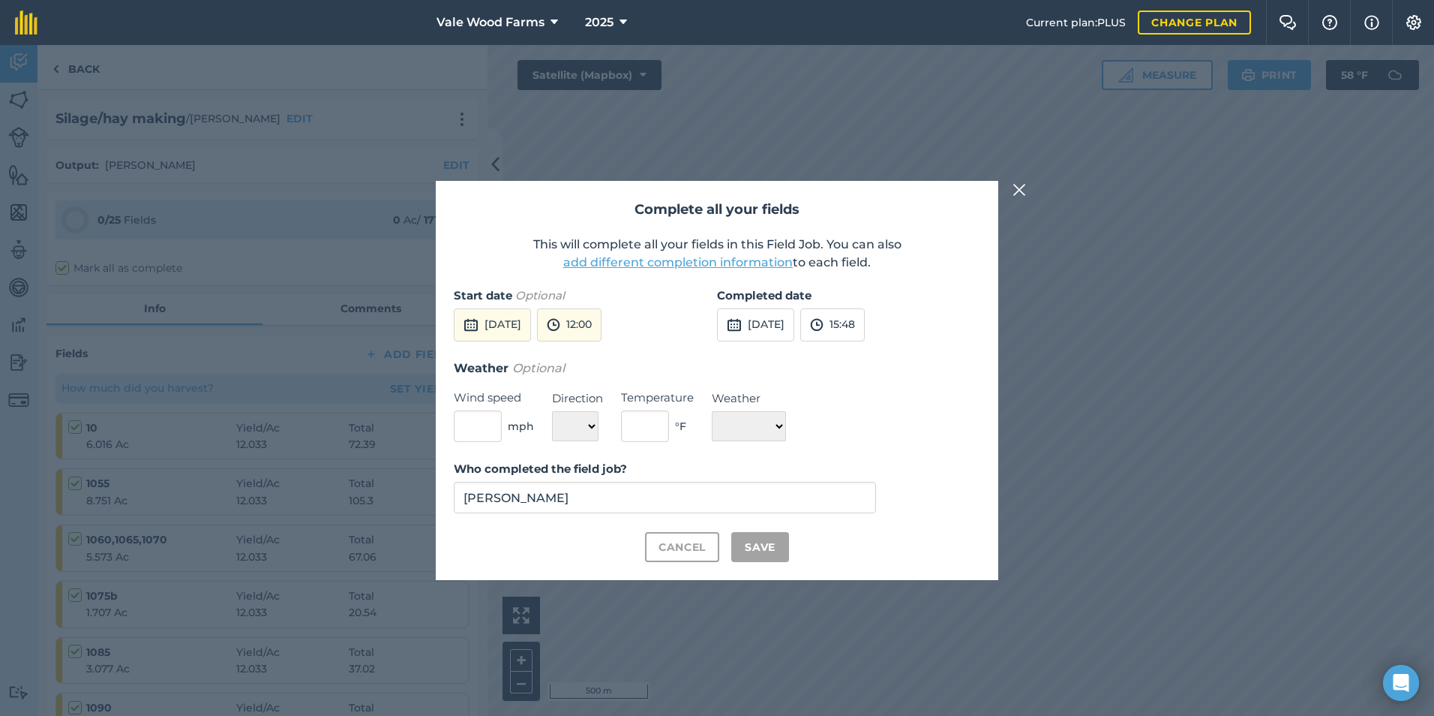
checkbox input "true"
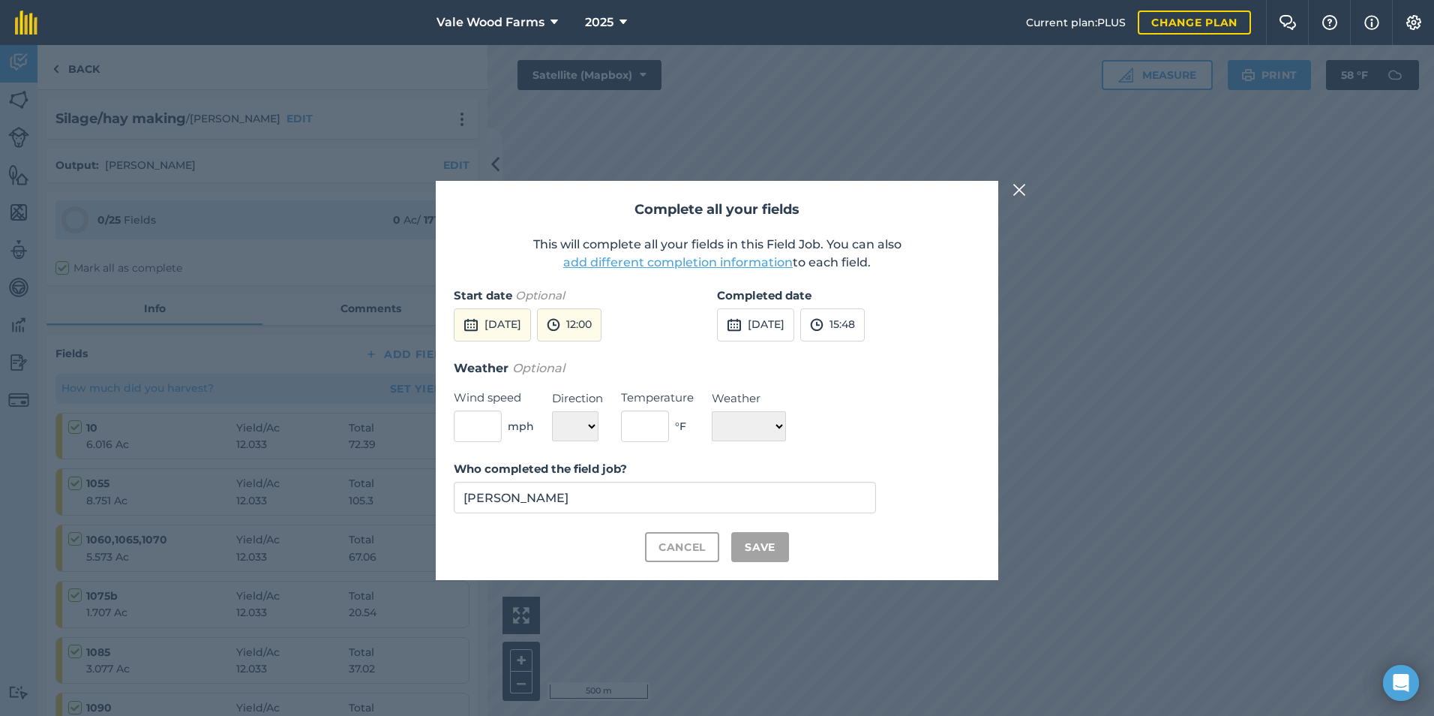
checkbox input "true"
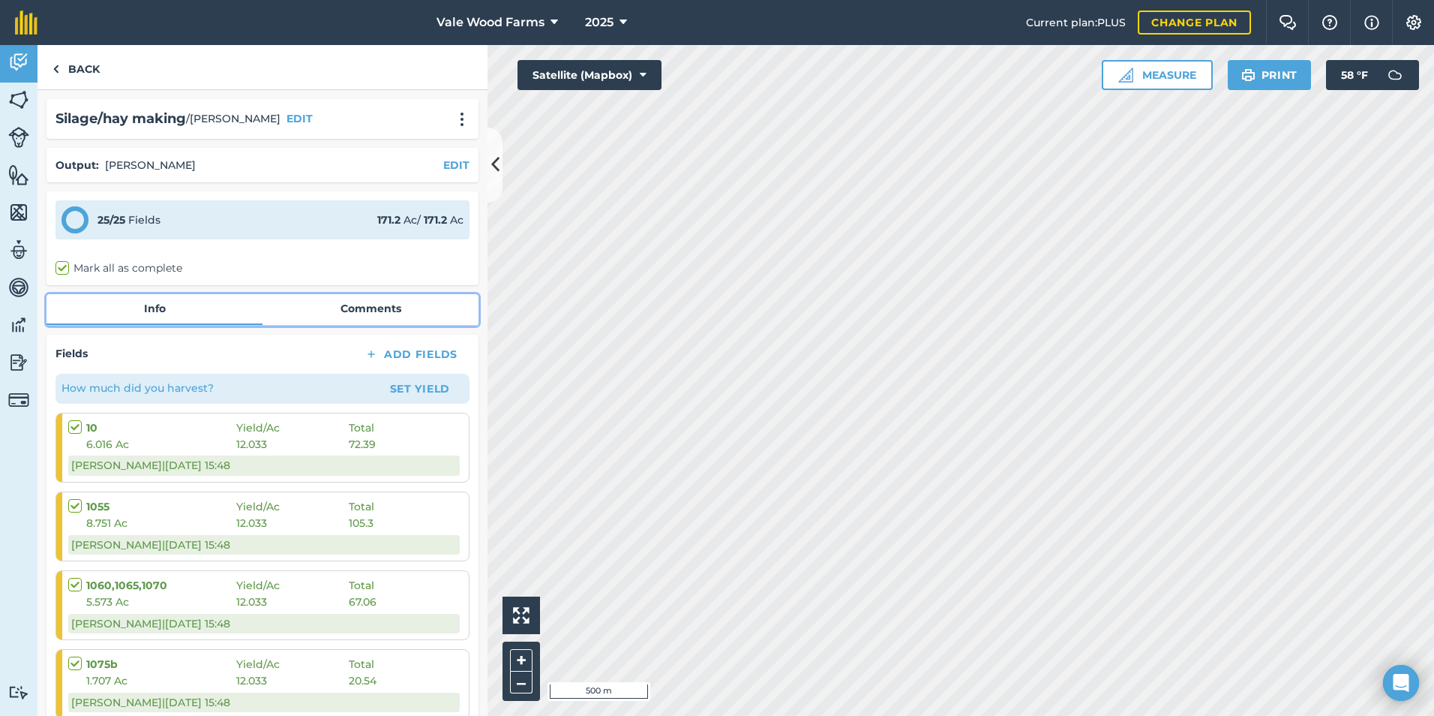
click at [360, 310] on link "Comments" at bounding box center [371, 308] width 216 height 29
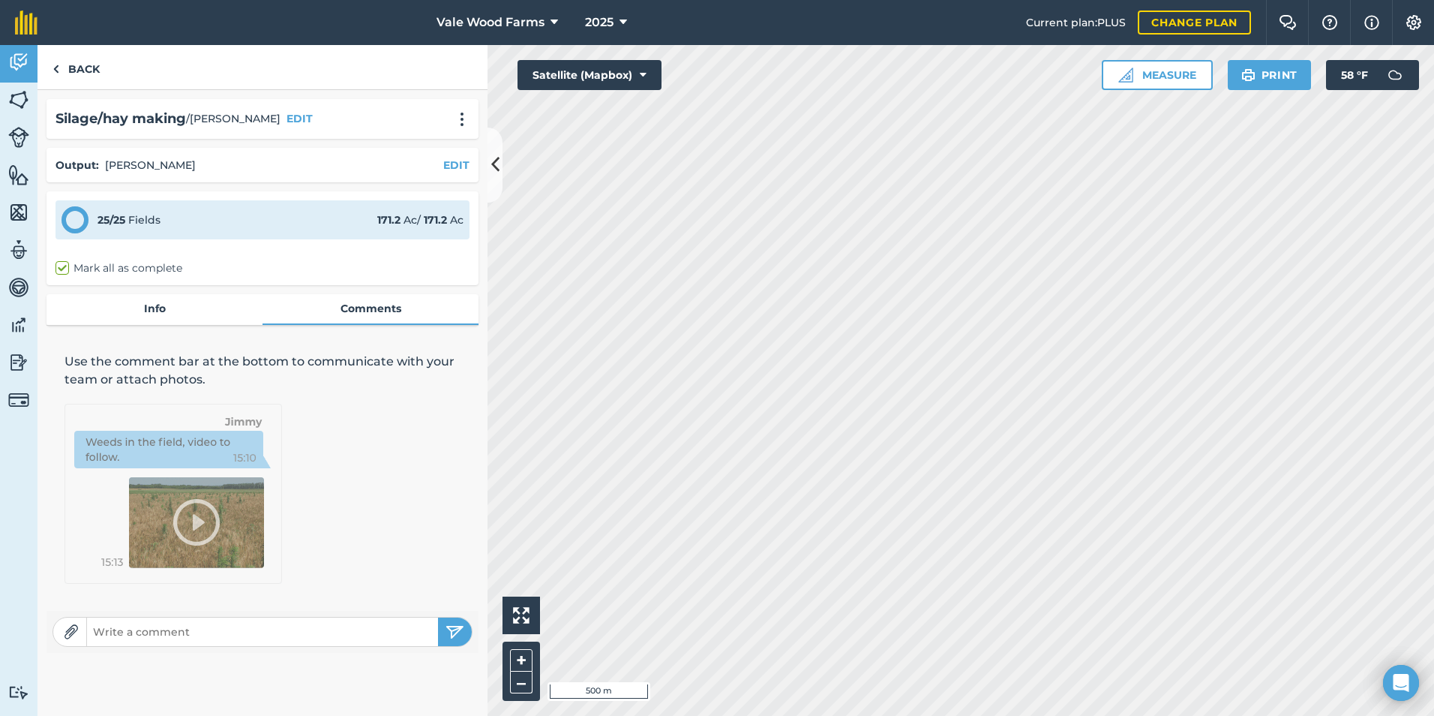
click at [302, 637] on input "text" at bounding box center [262, 631] width 351 height 21
type input "bunk 1 206 loads"
click at [461, 632] on img "submit" at bounding box center [455, 632] width 19 height 18
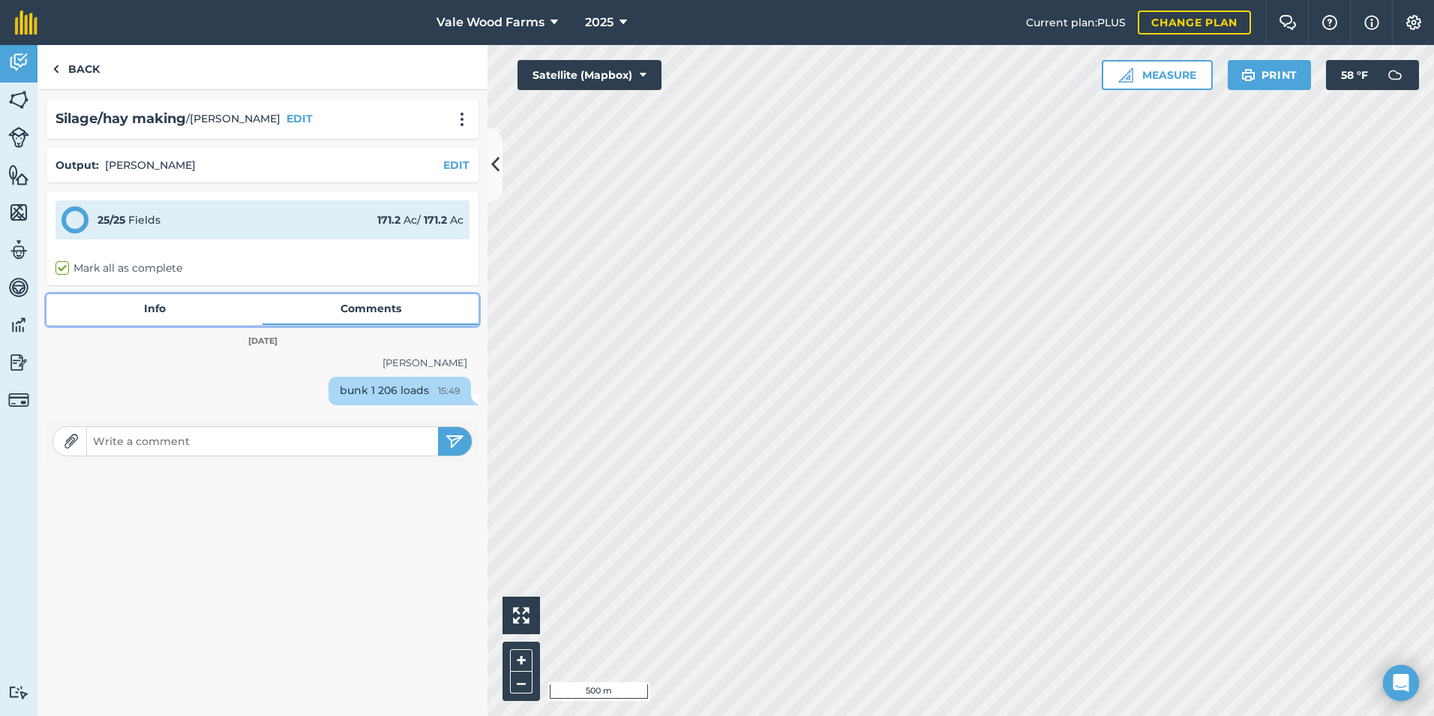
click at [148, 295] on link "Info" at bounding box center [155, 308] width 216 height 29
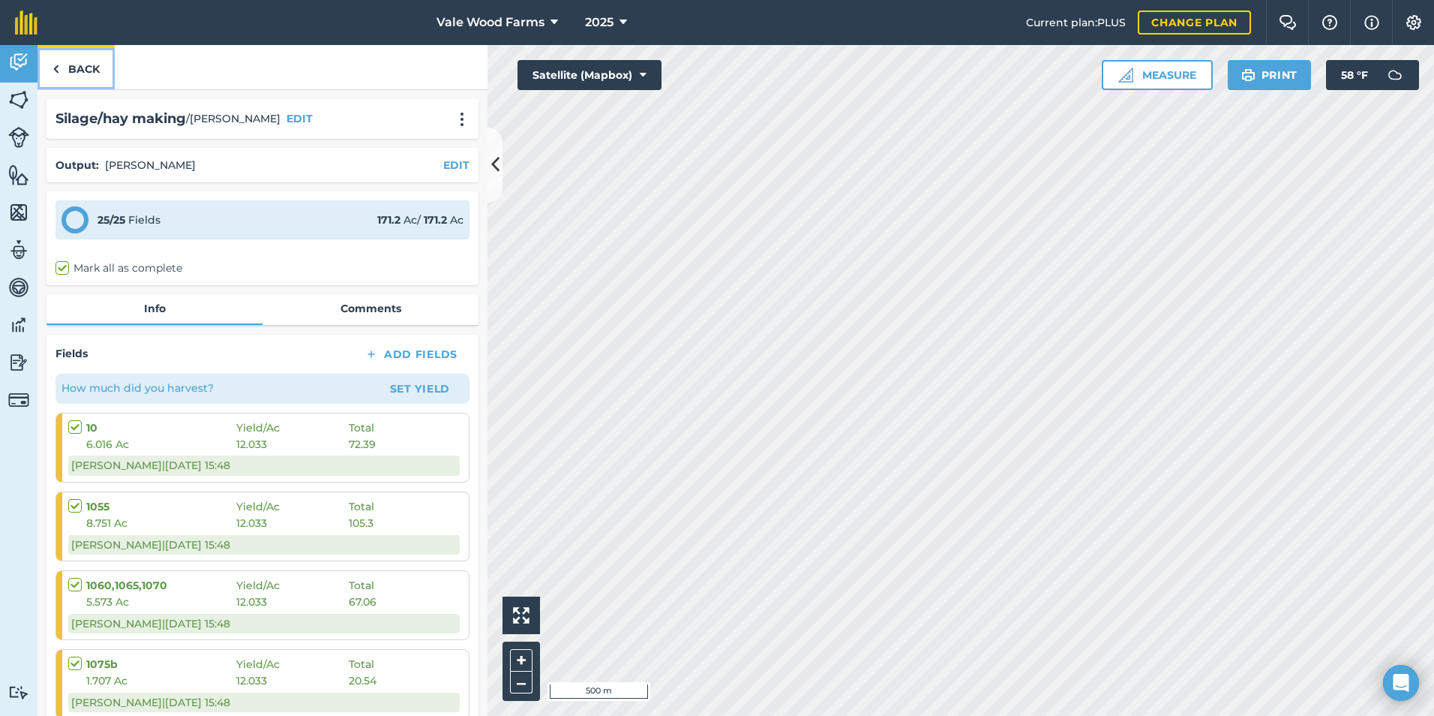
click at [79, 67] on link "Back" at bounding box center [76, 67] width 77 height 44
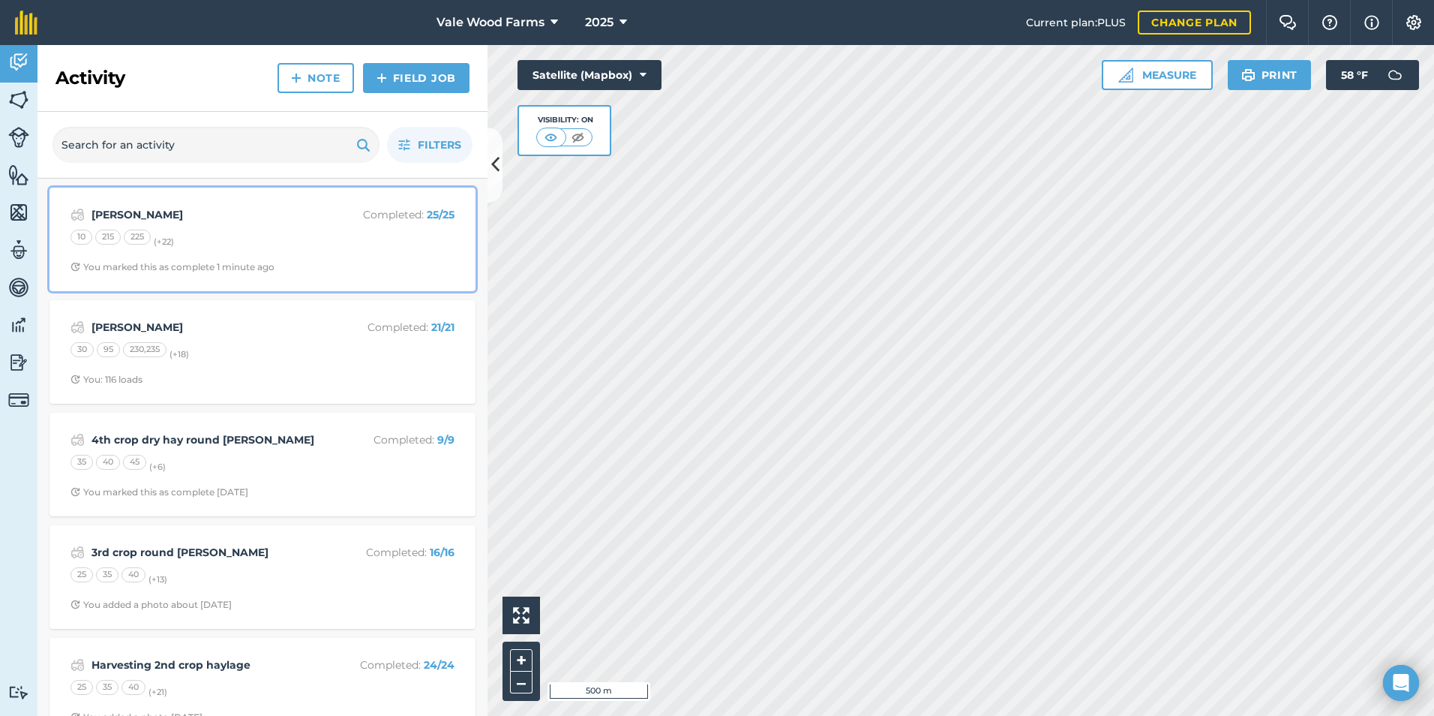
click at [217, 223] on strong "[PERSON_NAME]" at bounding box center [211, 214] width 238 height 17
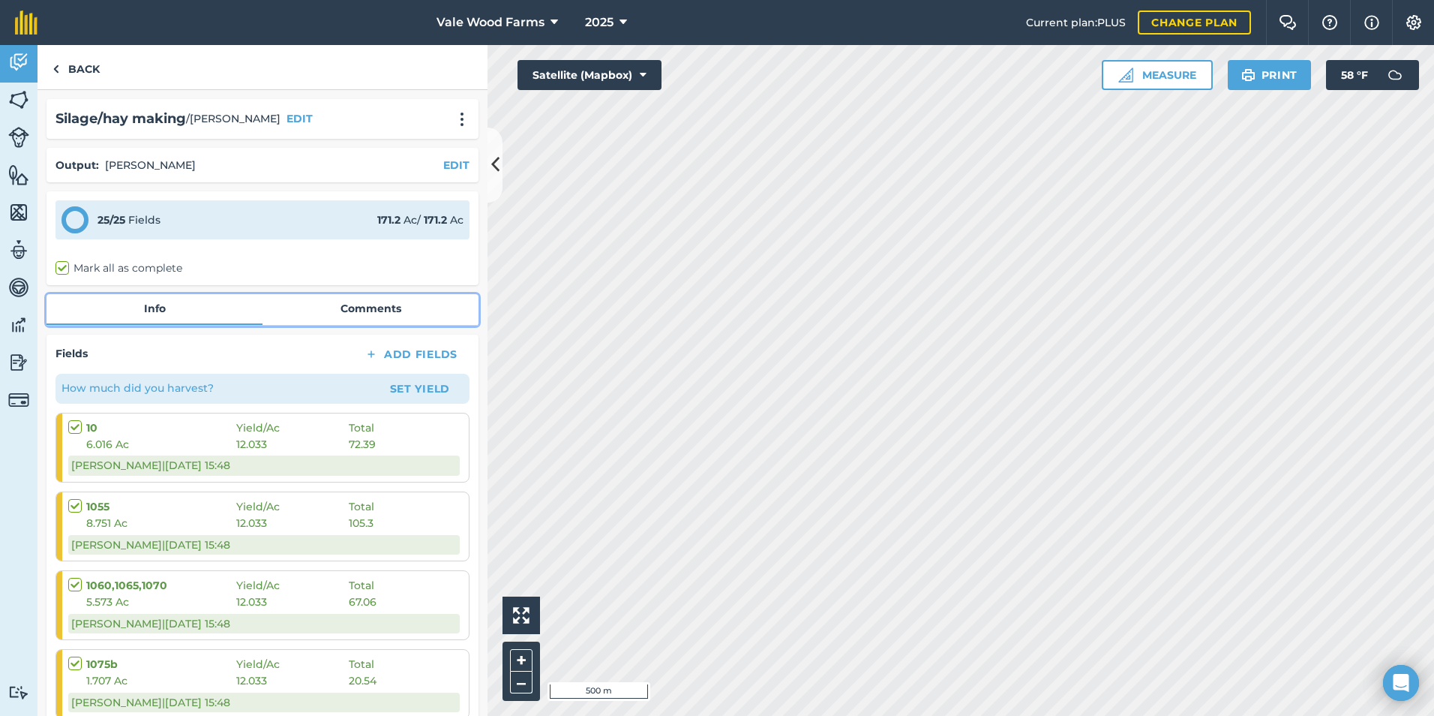
click at [361, 321] on link "Comments" at bounding box center [371, 308] width 216 height 29
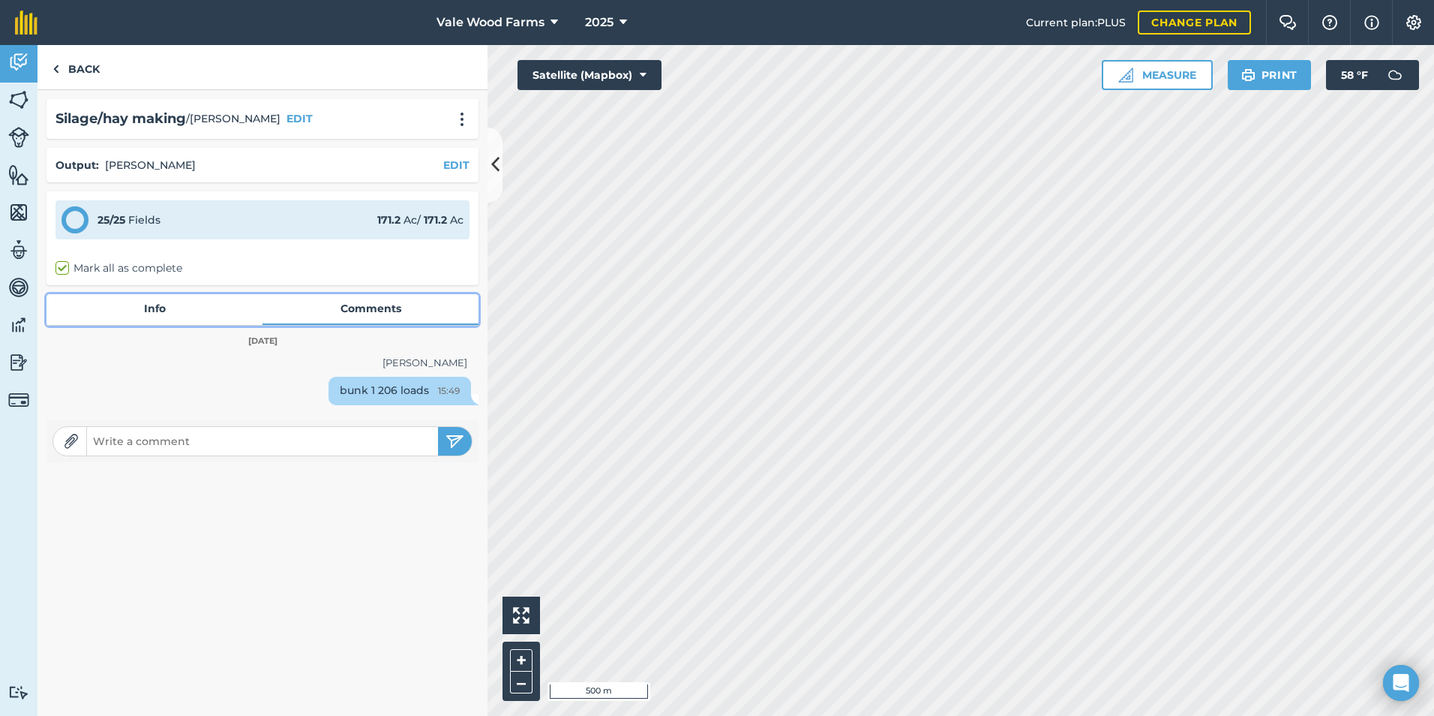
click at [140, 302] on link "Info" at bounding box center [155, 308] width 216 height 29
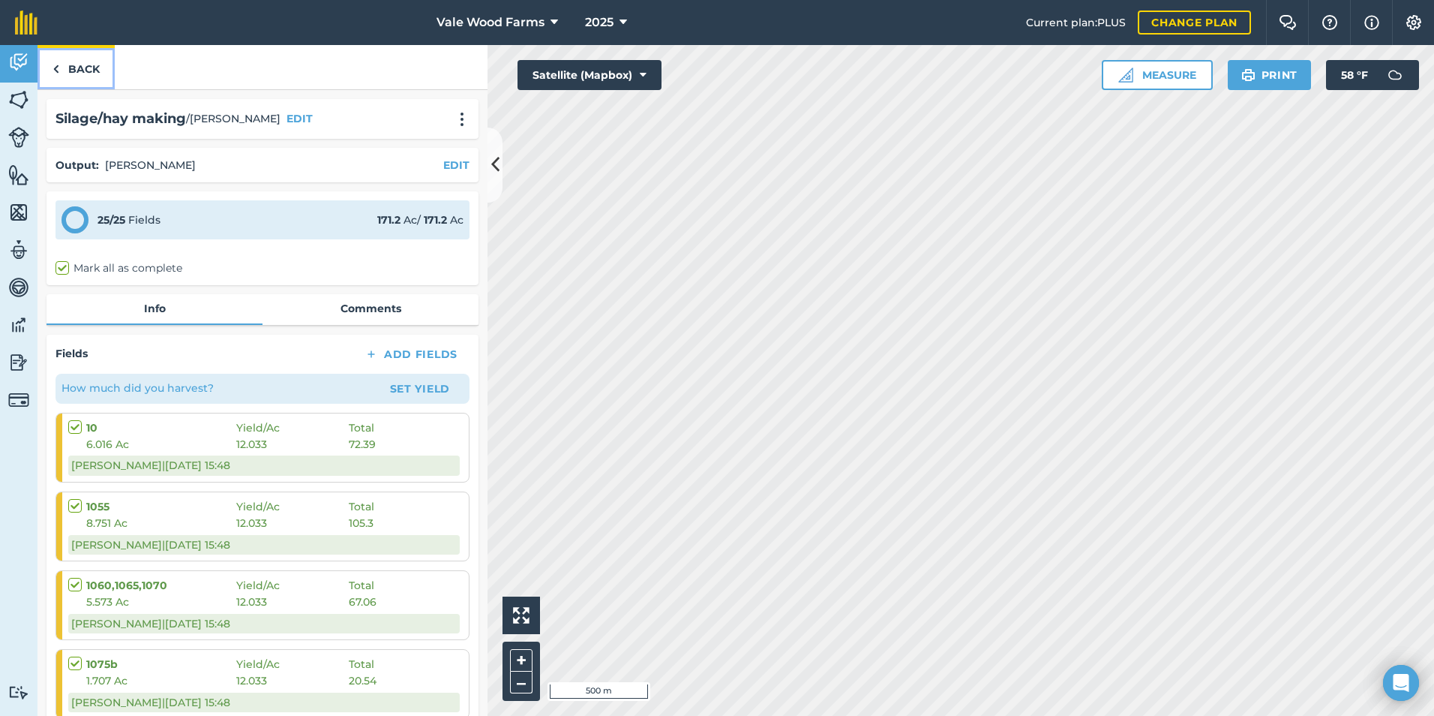
click at [80, 63] on link "Back" at bounding box center [76, 67] width 77 height 44
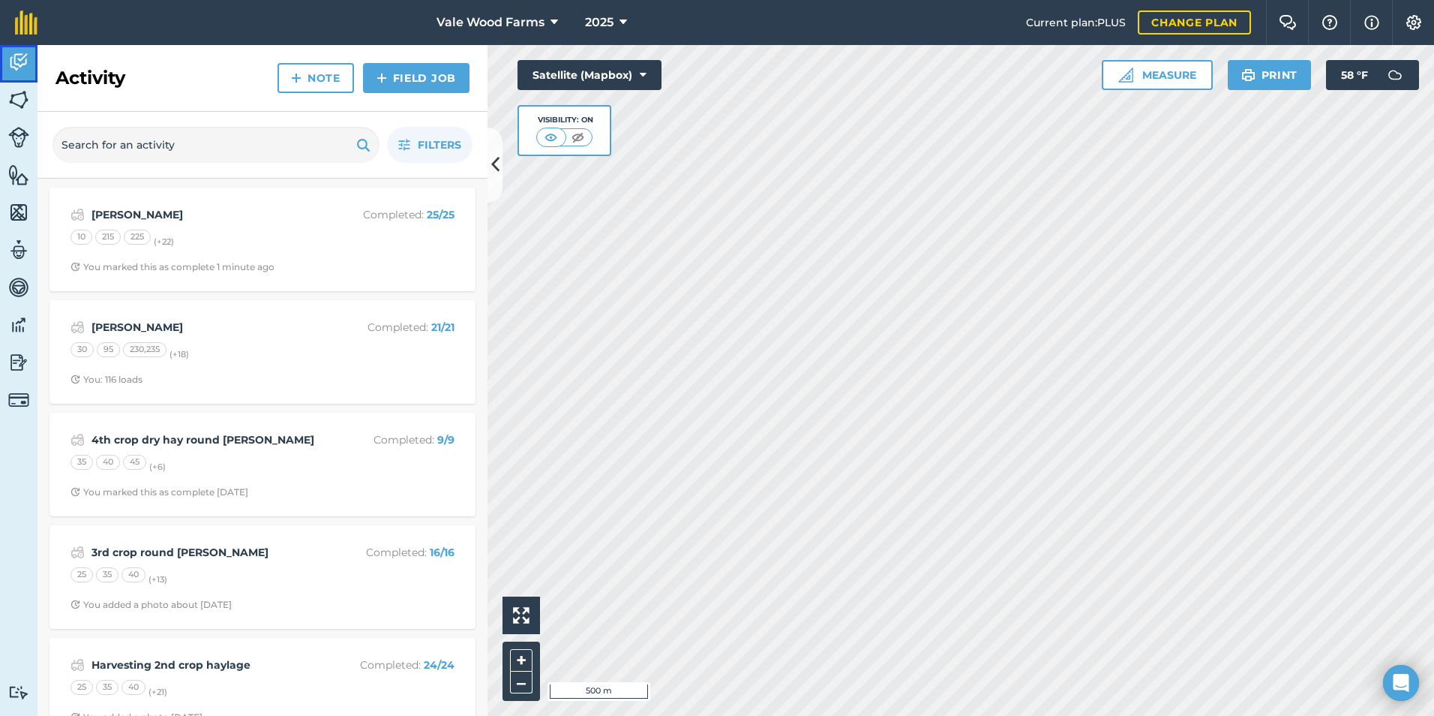
click at [23, 65] on img at bounding box center [18, 62] width 21 height 23
click at [25, 97] on img at bounding box center [18, 100] width 21 height 23
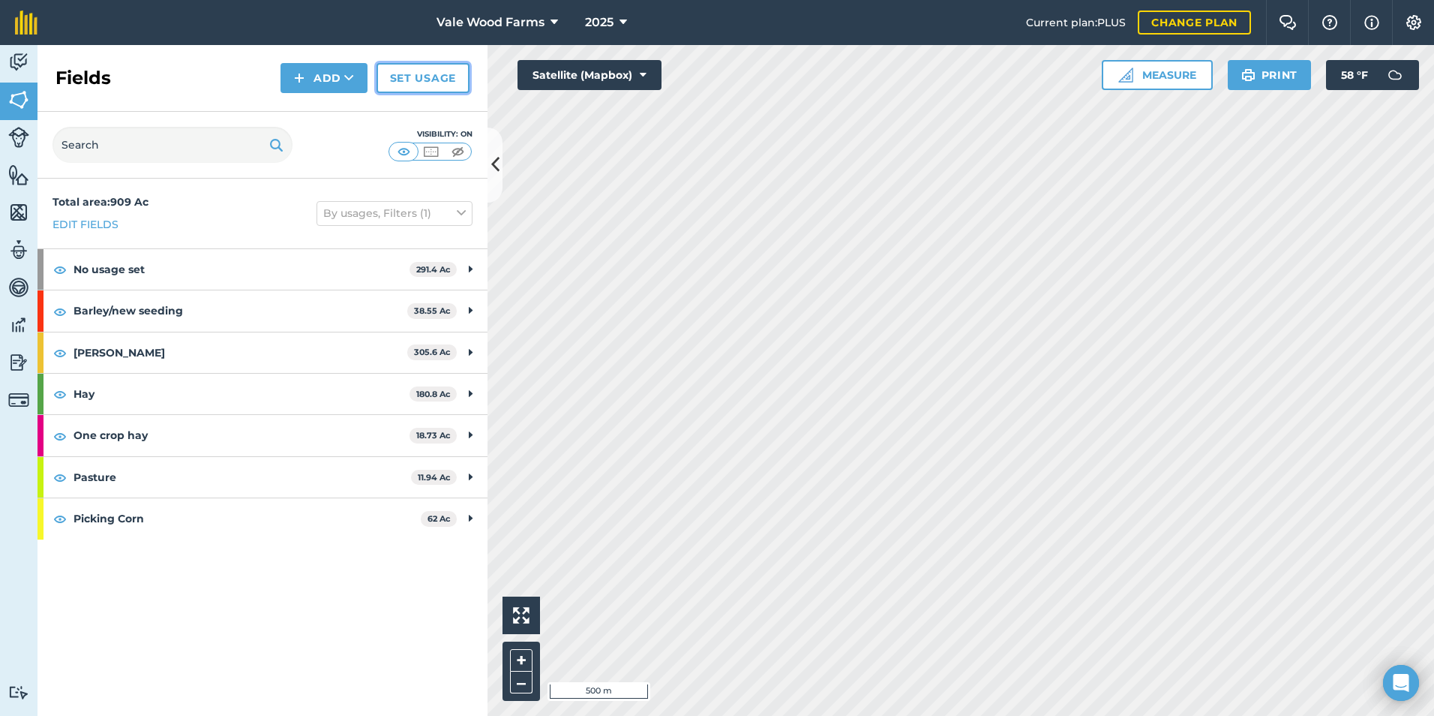
click at [415, 78] on link "Set usage" at bounding box center [423, 78] width 93 height 30
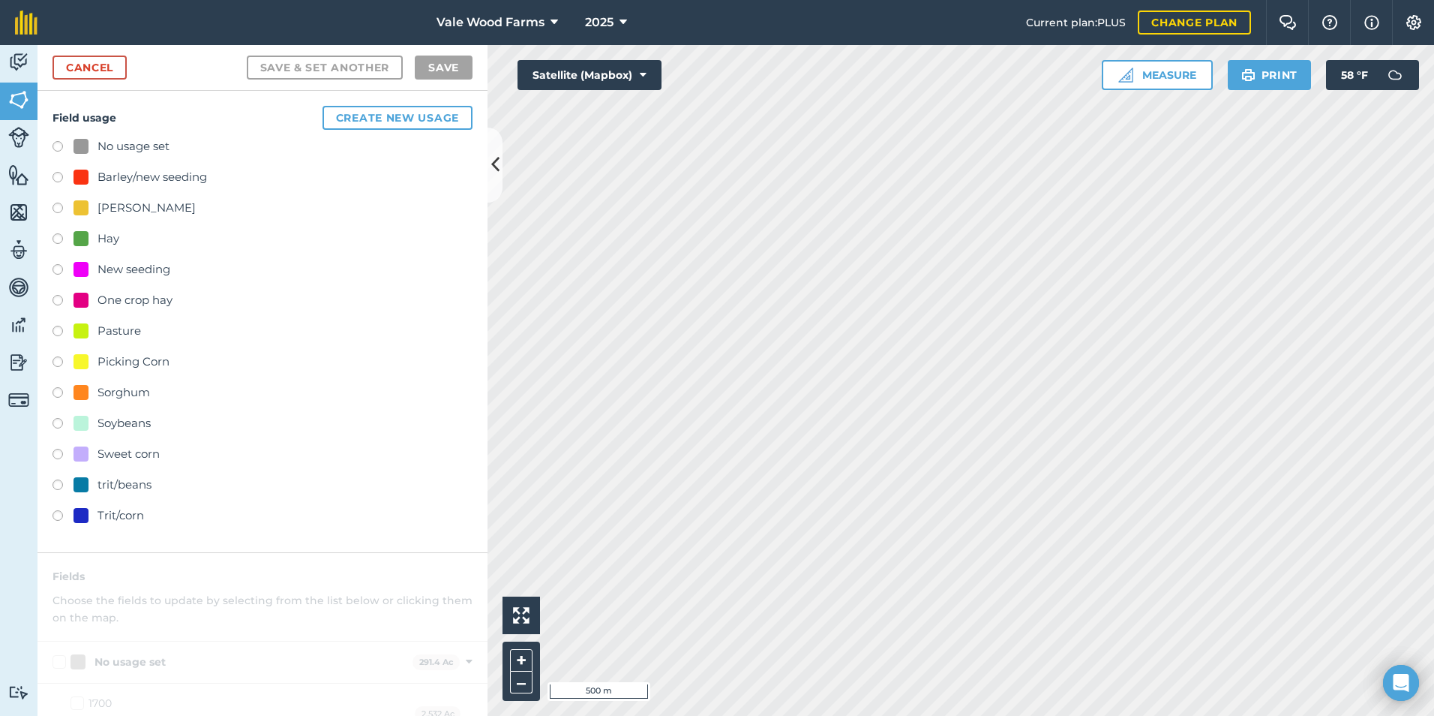
click at [57, 359] on label at bounding box center [63, 363] width 21 height 15
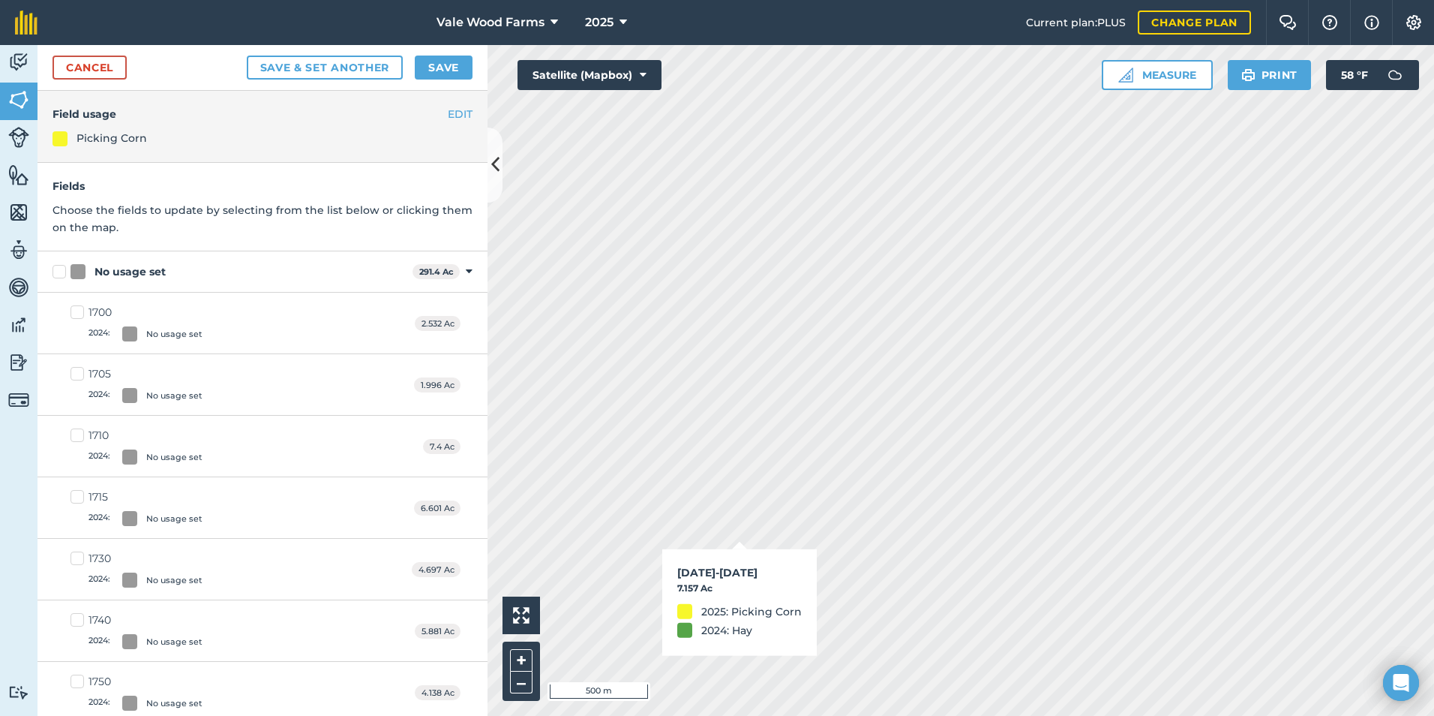
checkbox input "true"
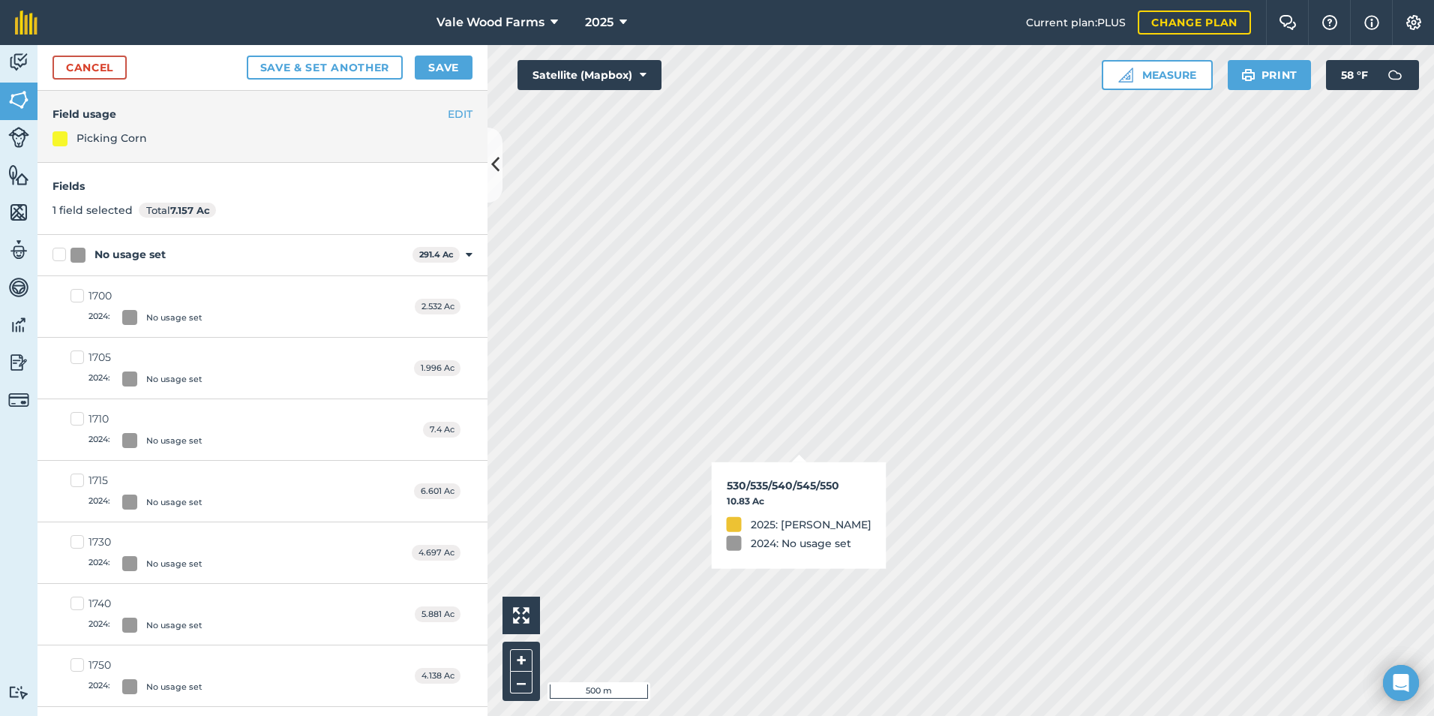
checkbox input "true"
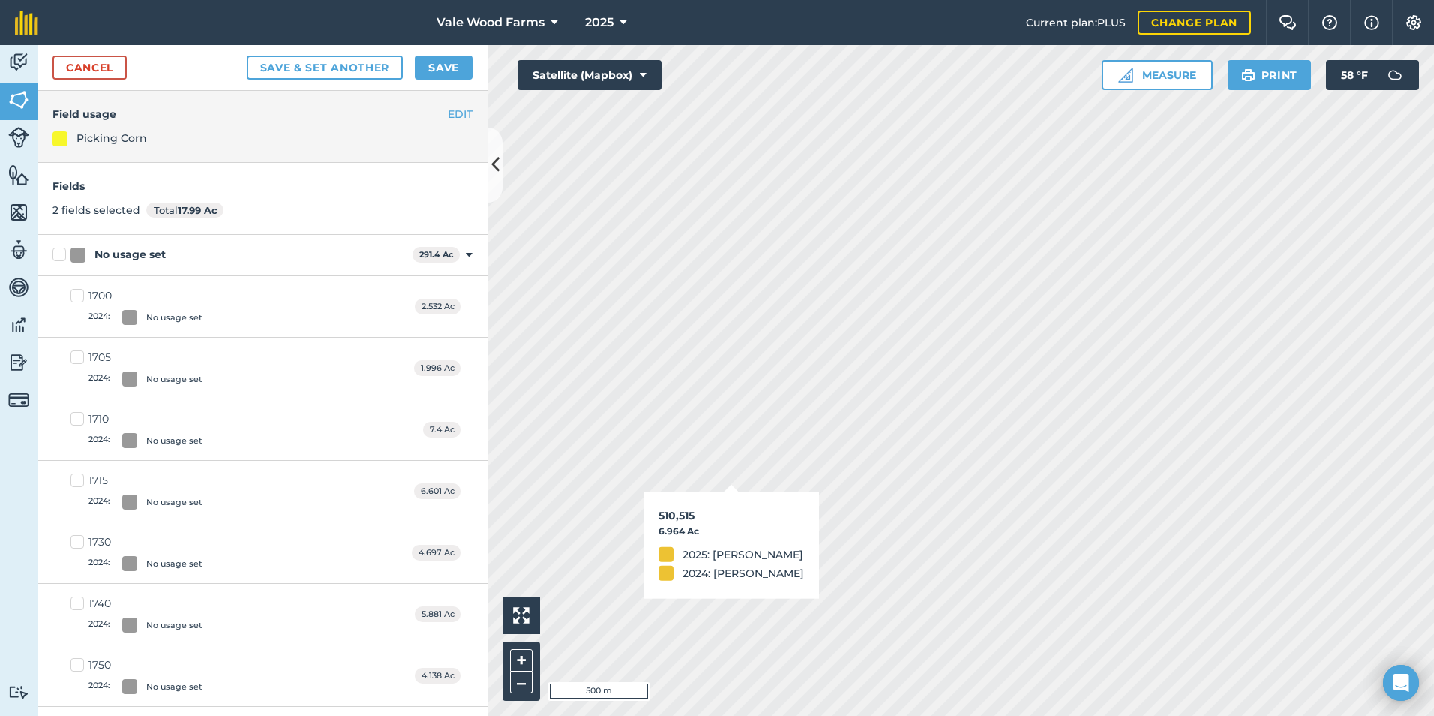
checkbox input "true"
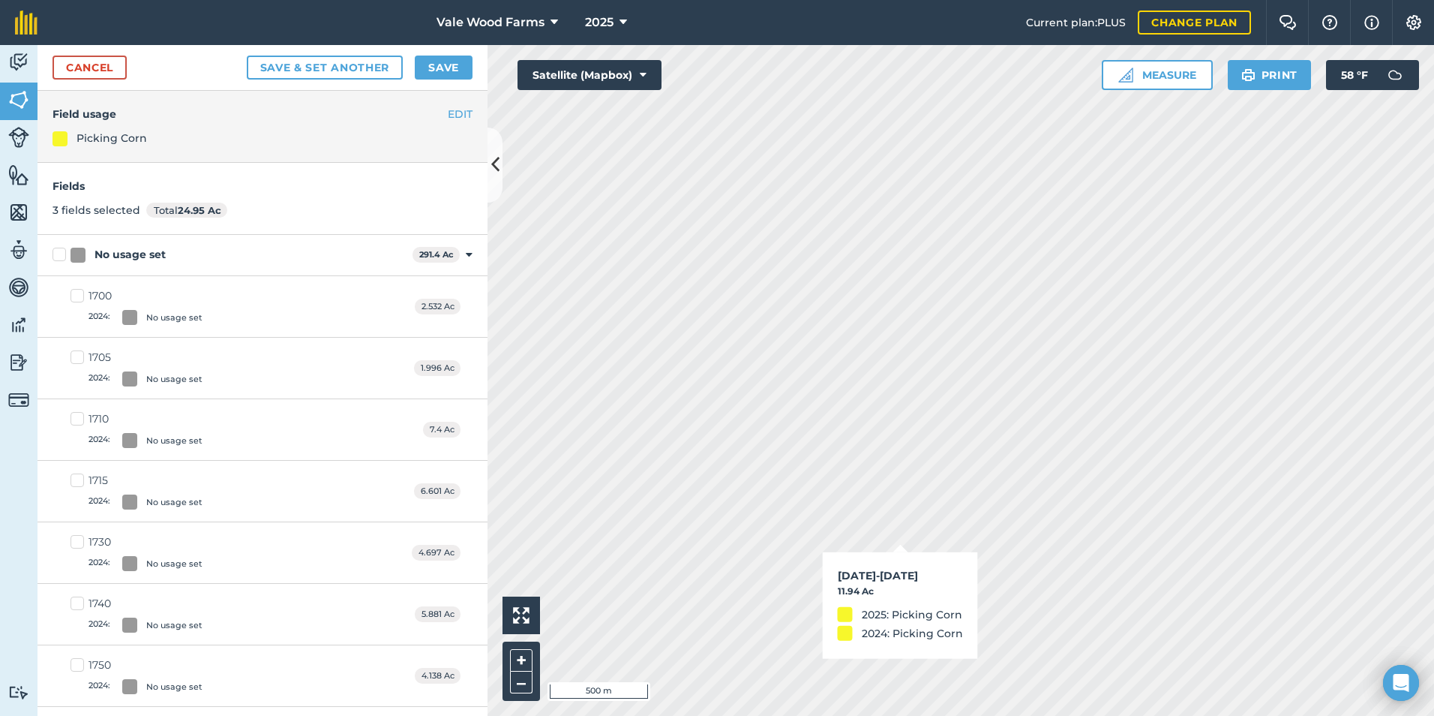
checkbox input "true"
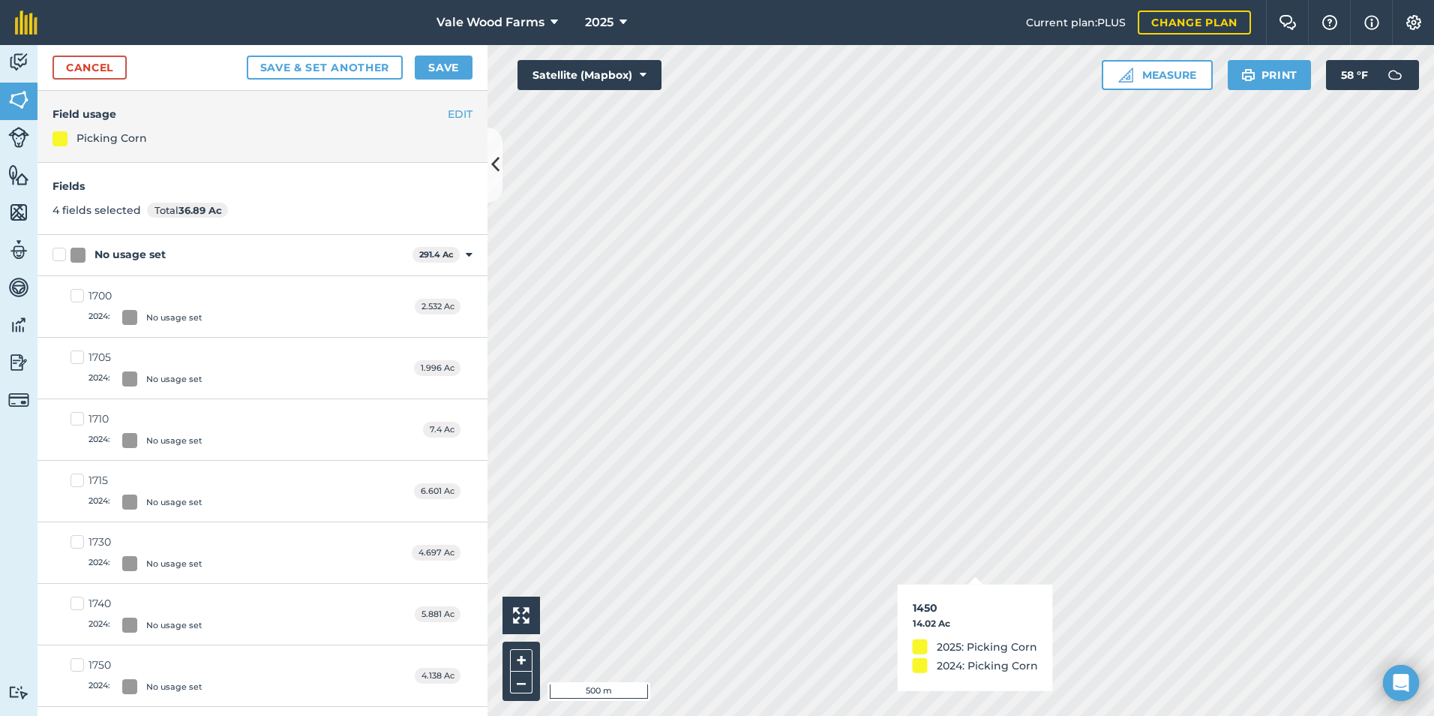
checkbox input "true"
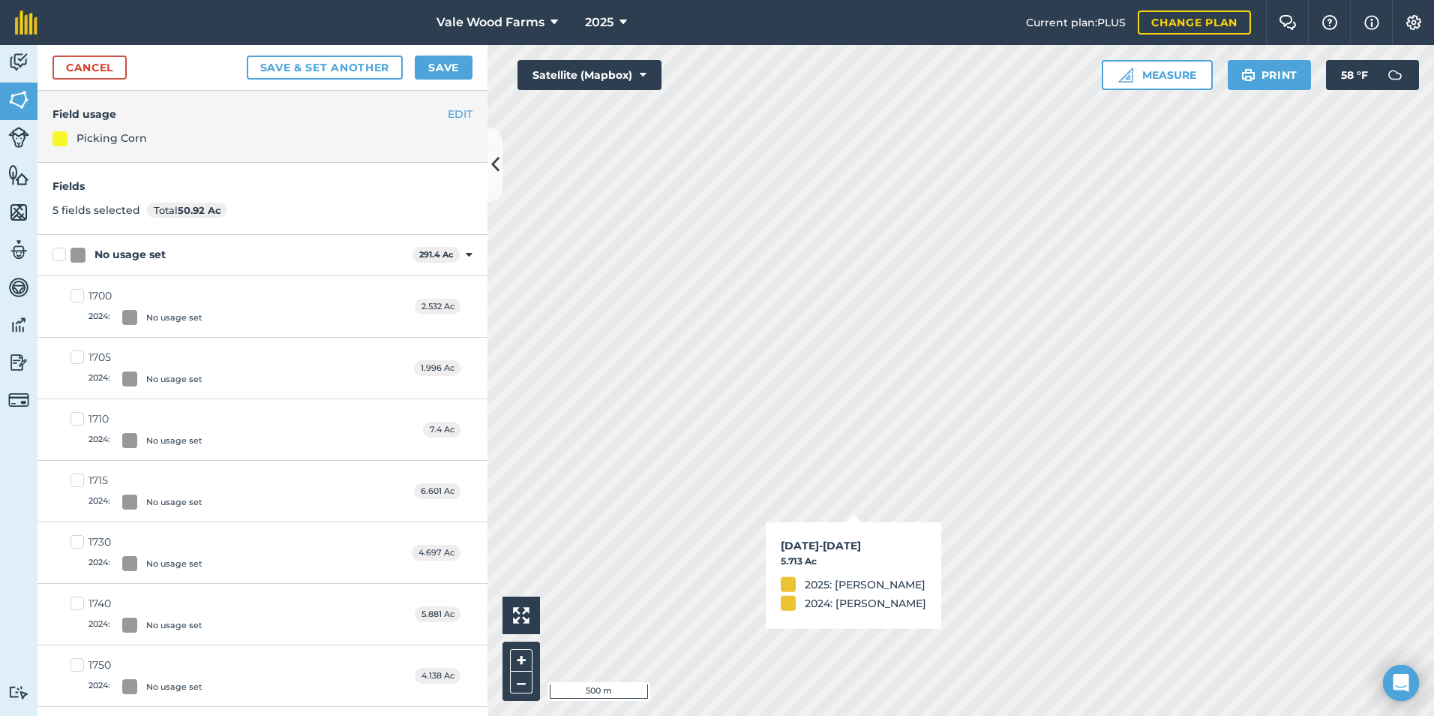
checkbox input "true"
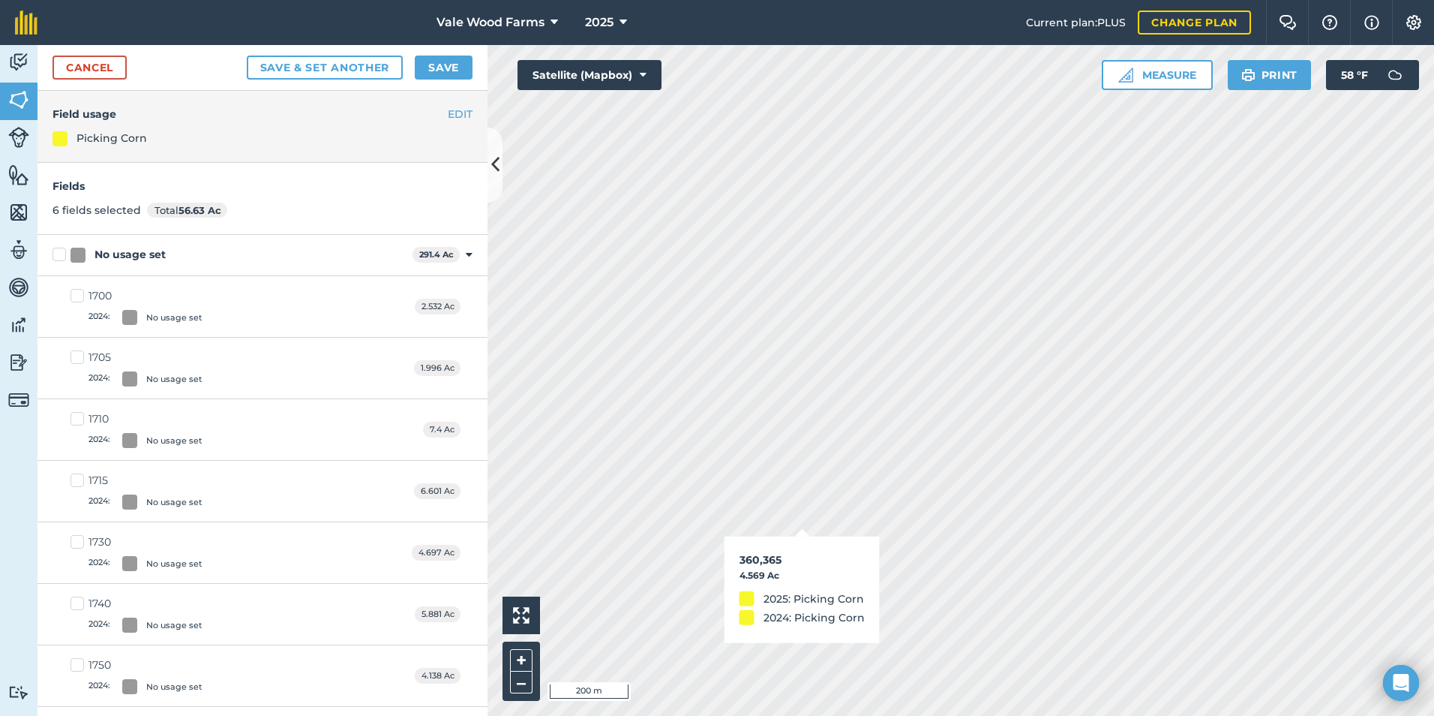
checkbox input "true"
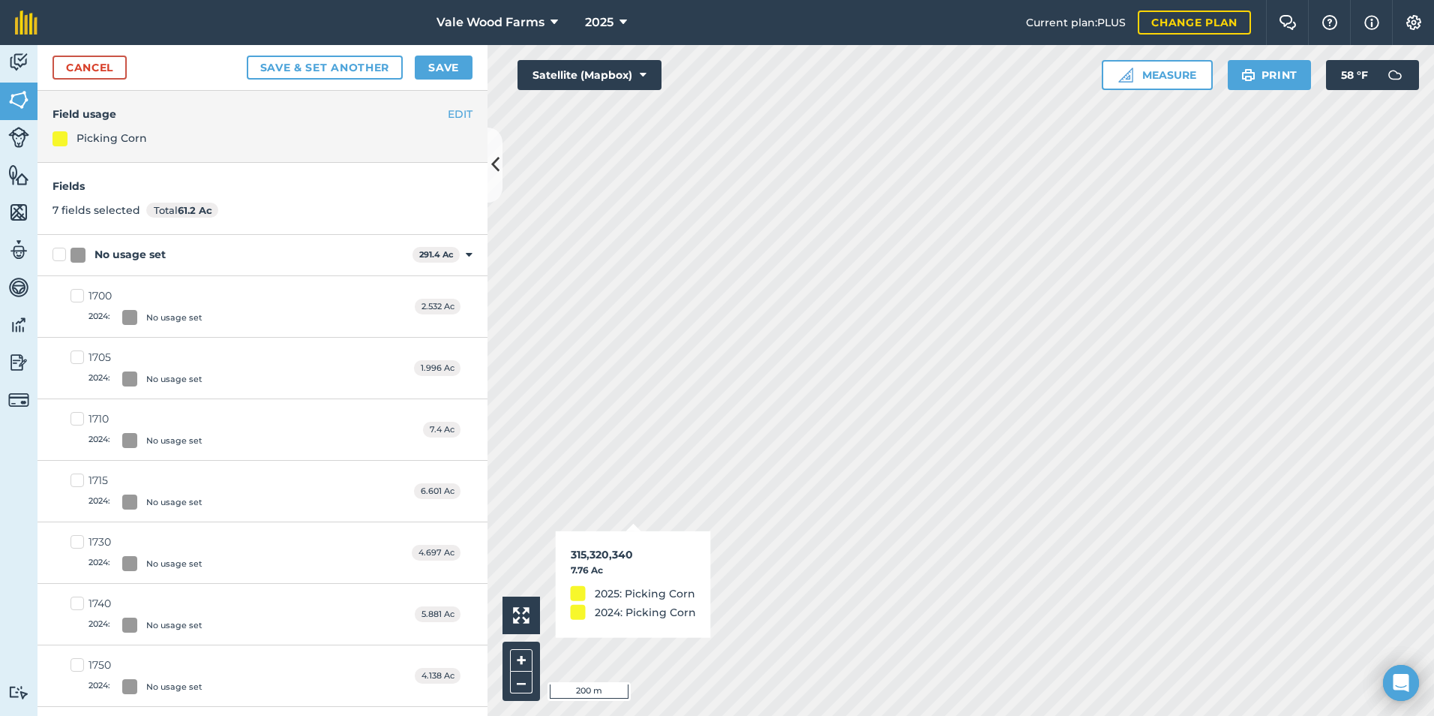
checkbox input "true"
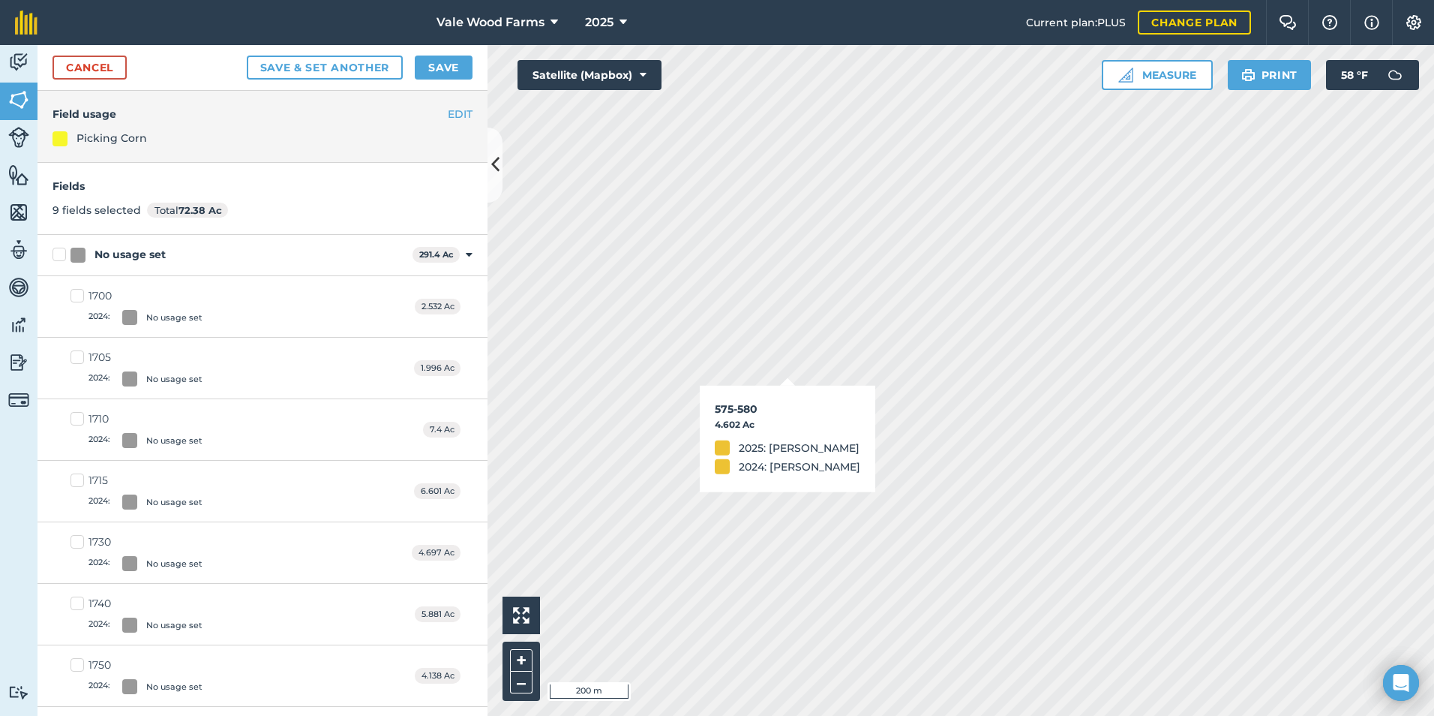
checkbox input "true"
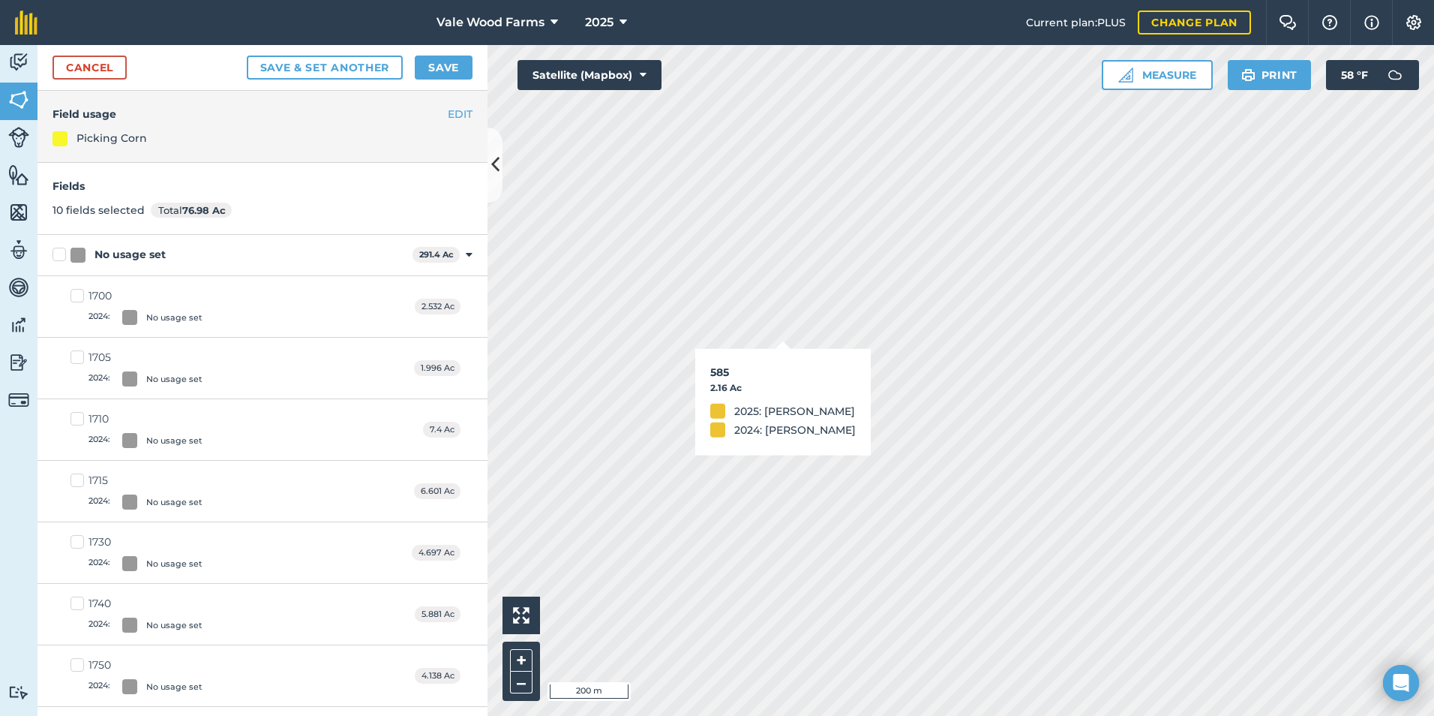
checkbox input "true"
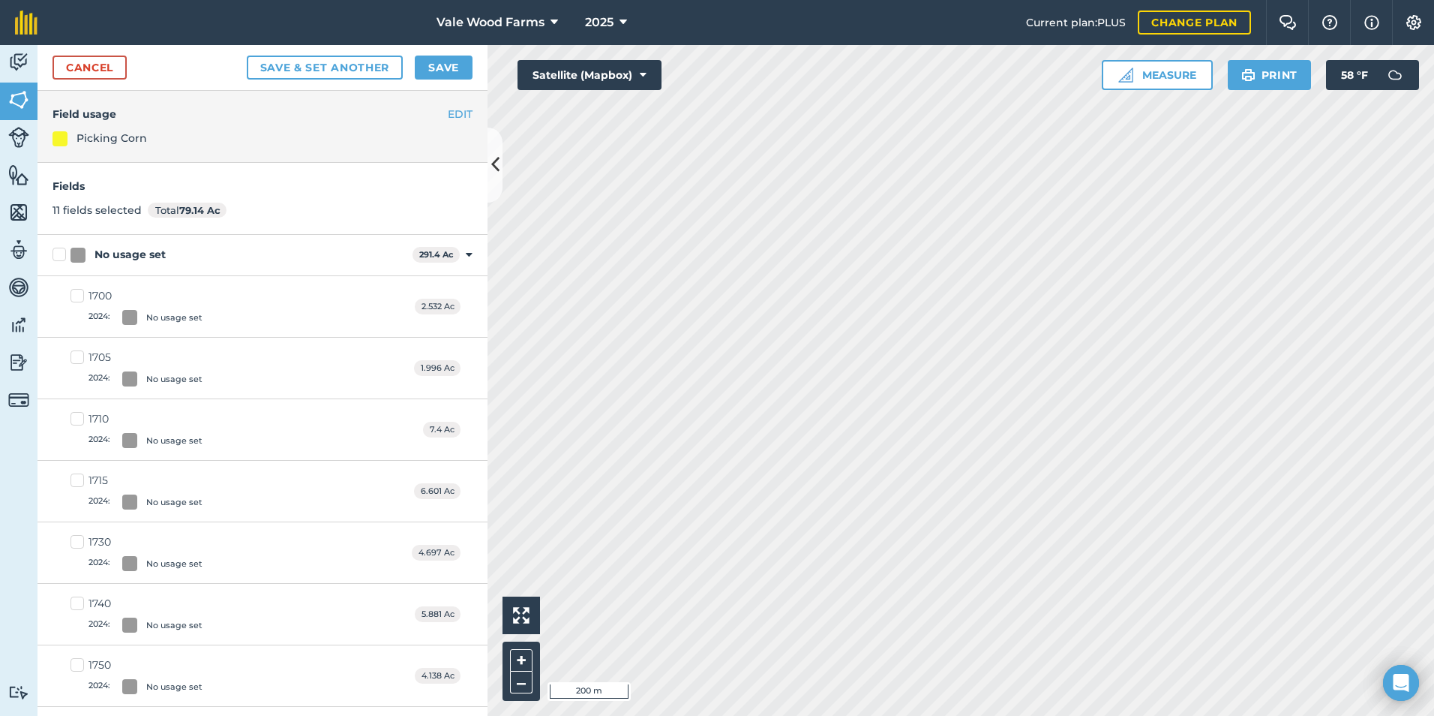
click at [766, 715] on html "Vale Wood Farms 2025 Current plan : PLUS Change plan Farm Chat Help Info Settin…" at bounding box center [717, 358] width 1434 height 716
checkbox input "true"
click at [1434, 715] on html "Vale Wood Farms 2025 Current plan : PLUS Change plan Farm Chat Help Info Settin…" at bounding box center [717, 358] width 1434 height 716
click at [515, 685] on button "–" at bounding box center [521, 682] width 23 height 22
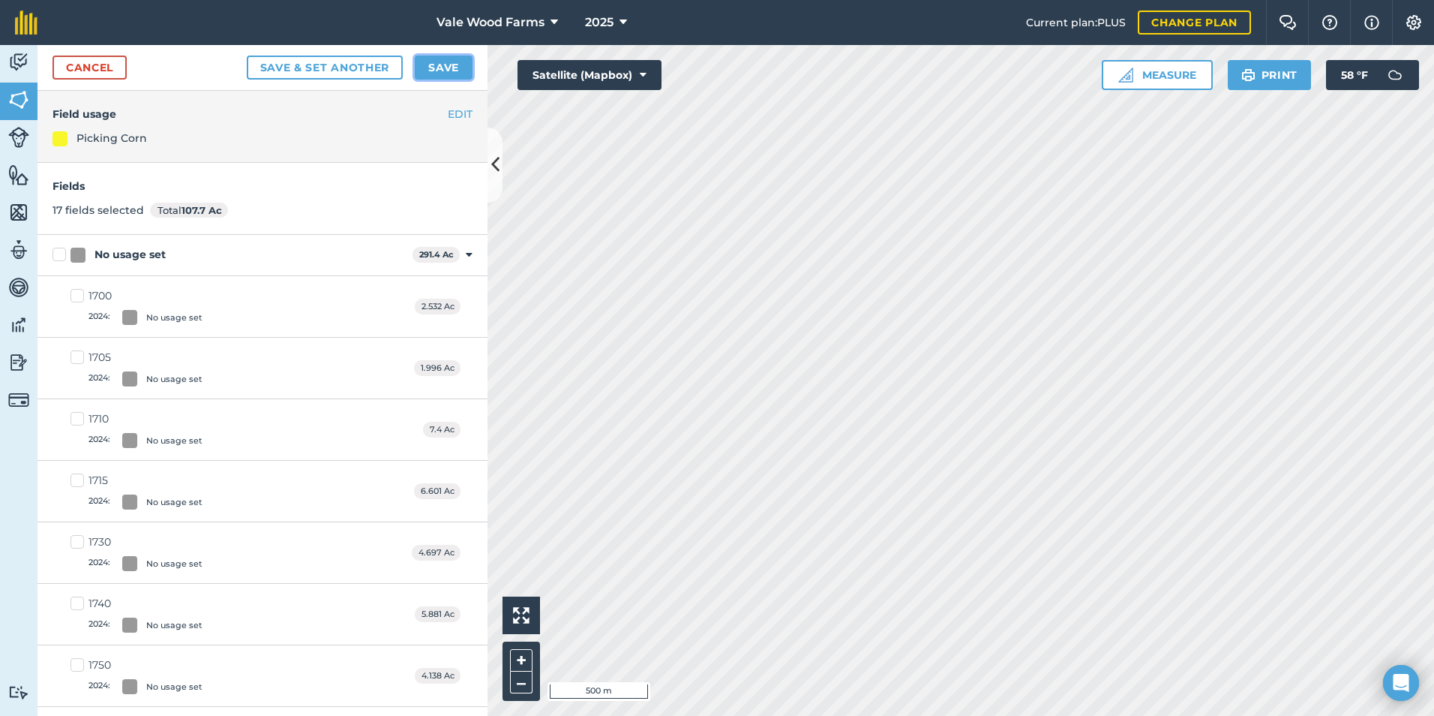
click at [432, 63] on button "Save" at bounding box center [444, 68] width 58 height 24
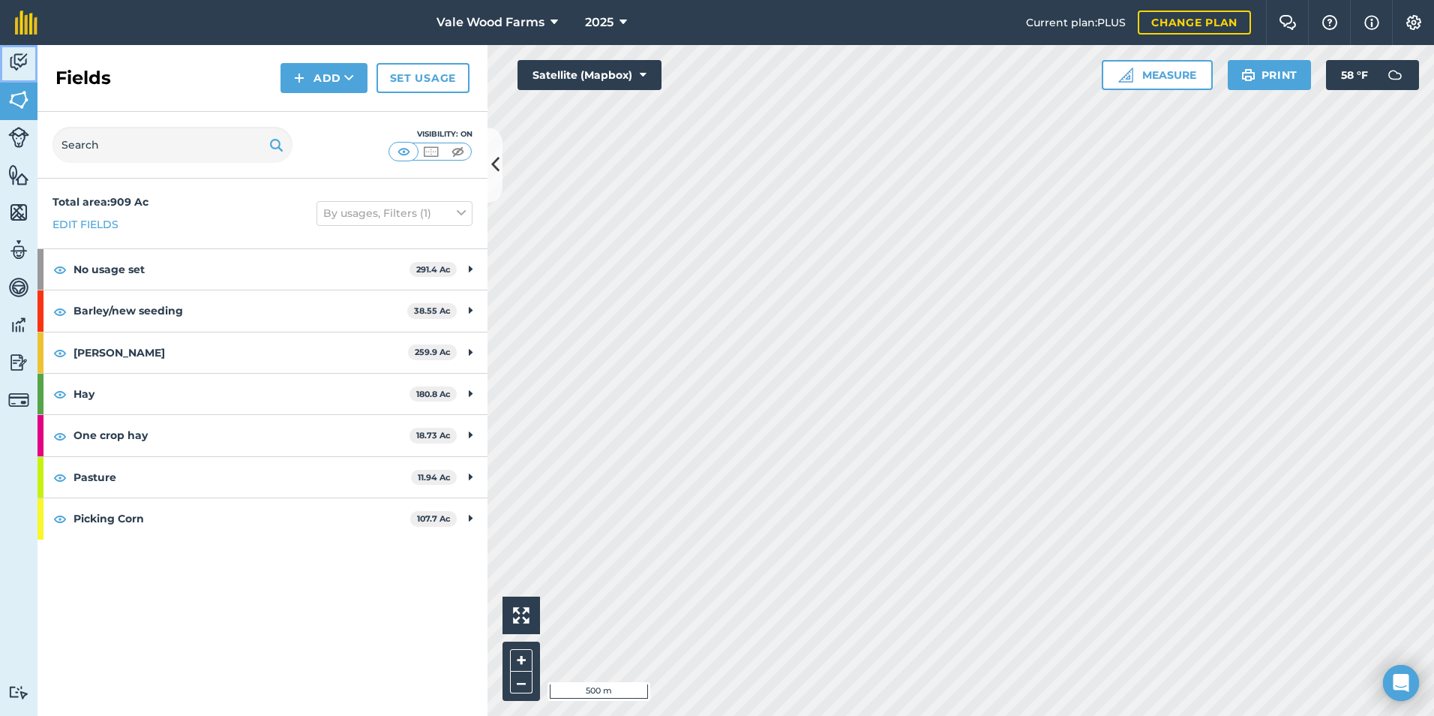
click at [17, 62] on img at bounding box center [18, 62] width 21 height 23
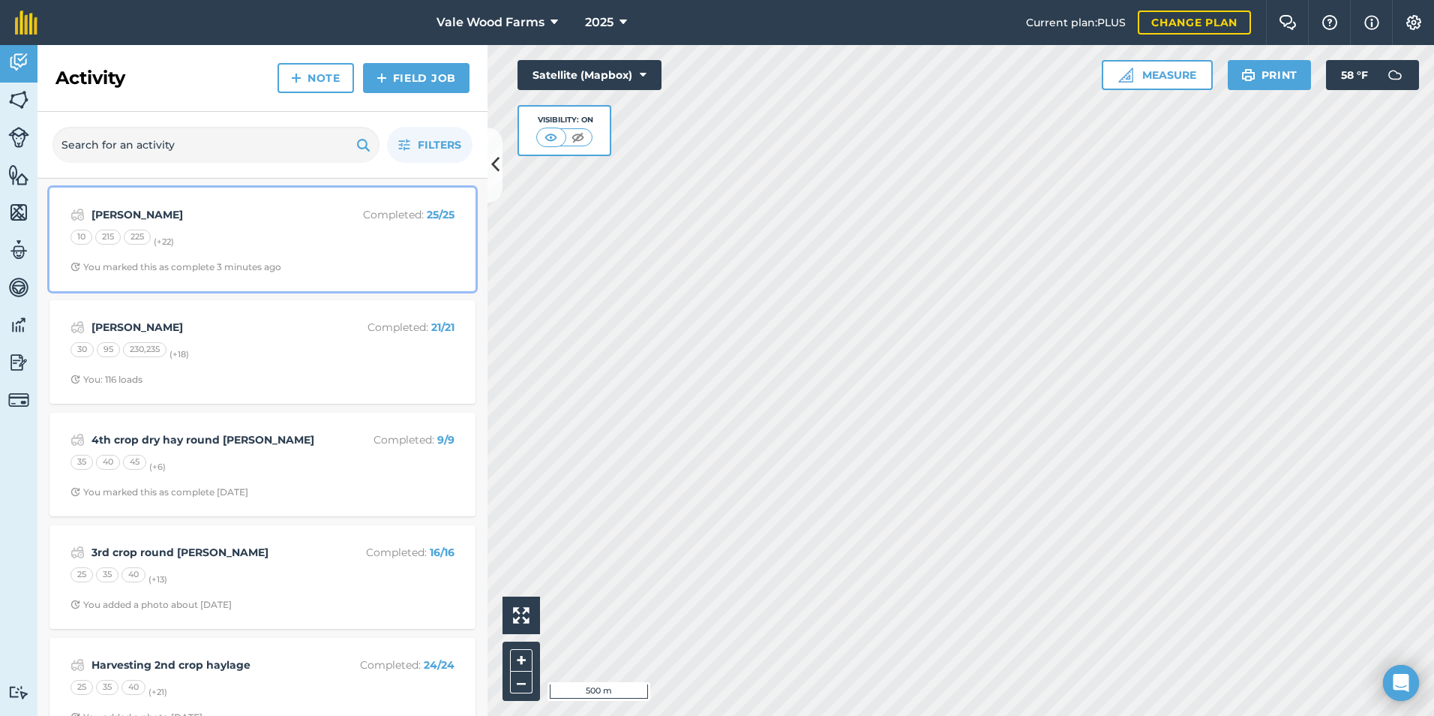
click at [318, 232] on div "10 215 225 (+ 22 )" at bounding box center [263, 240] width 384 height 20
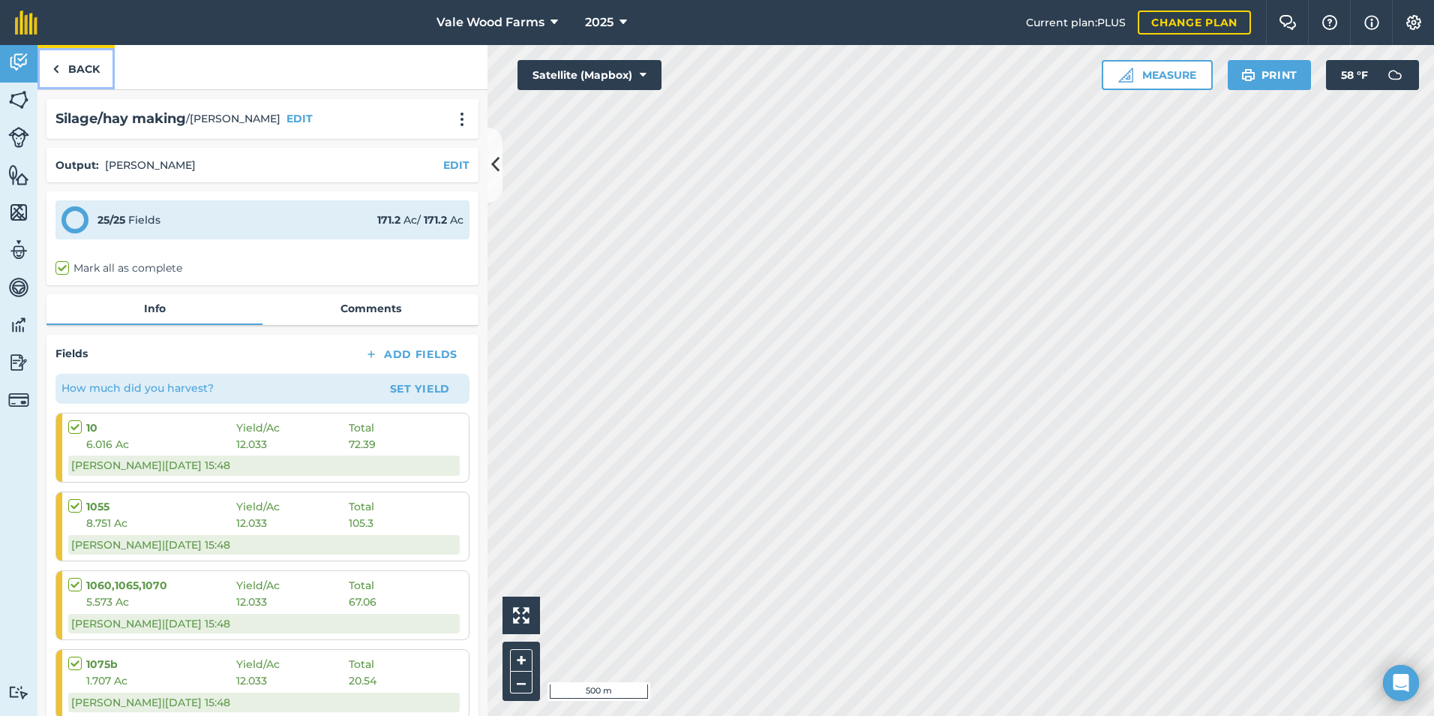
click at [74, 70] on link "Back" at bounding box center [76, 67] width 77 height 44
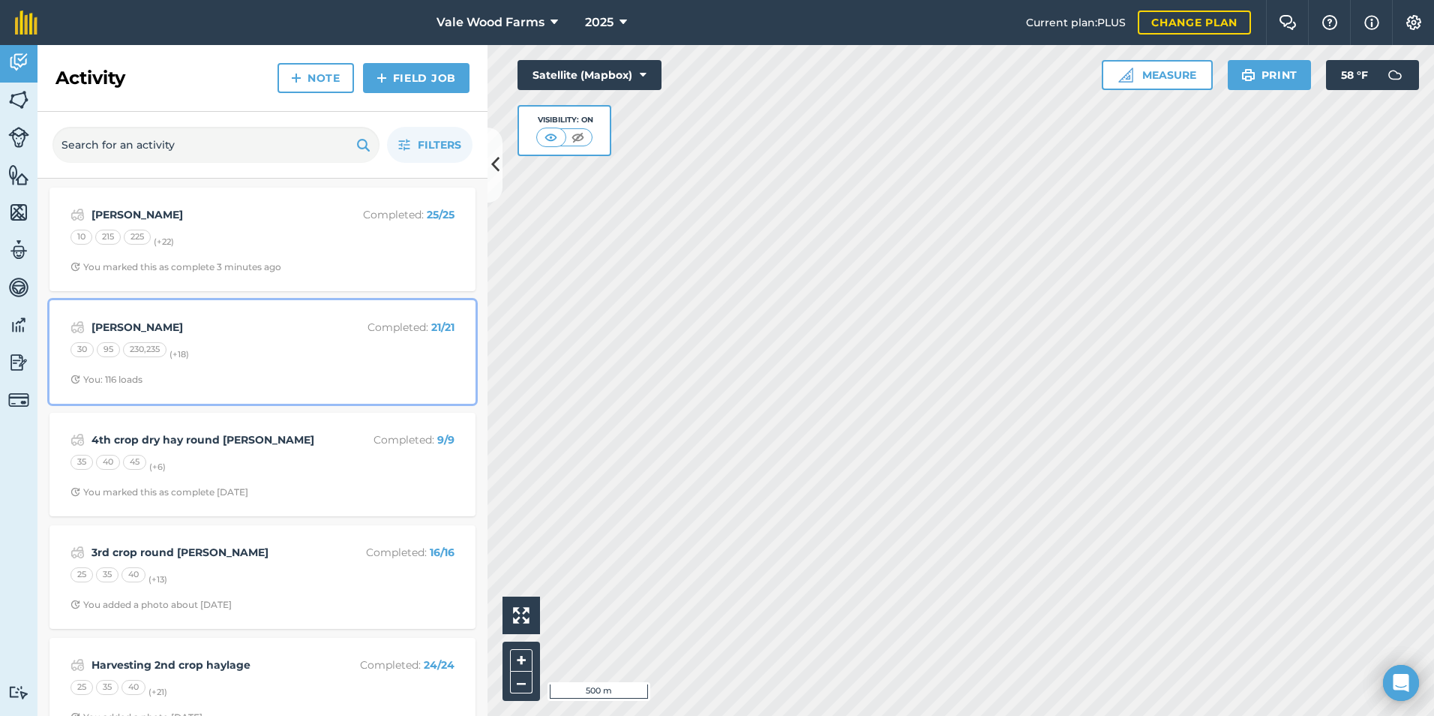
click at [230, 323] on strong "[PERSON_NAME]" at bounding box center [211, 327] width 238 height 17
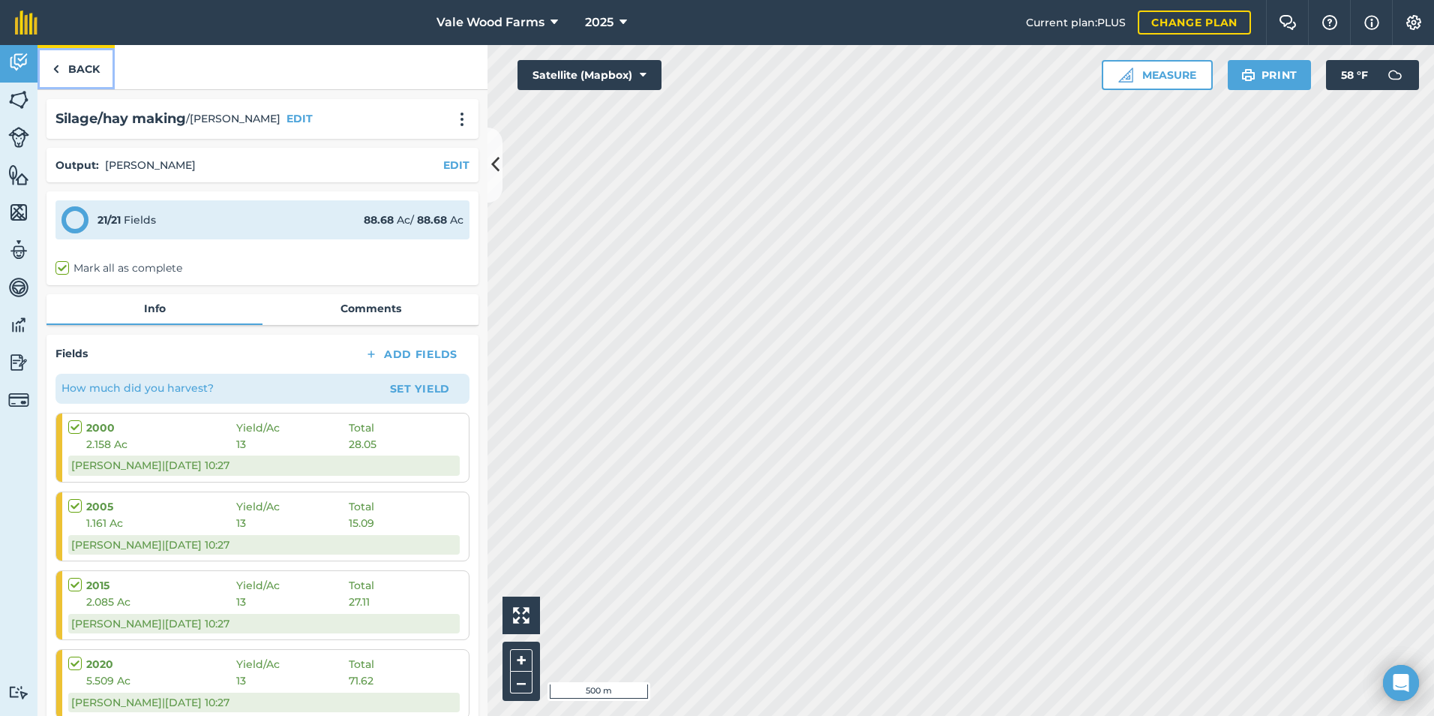
click at [68, 68] on link "Back" at bounding box center [76, 67] width 77 height 44
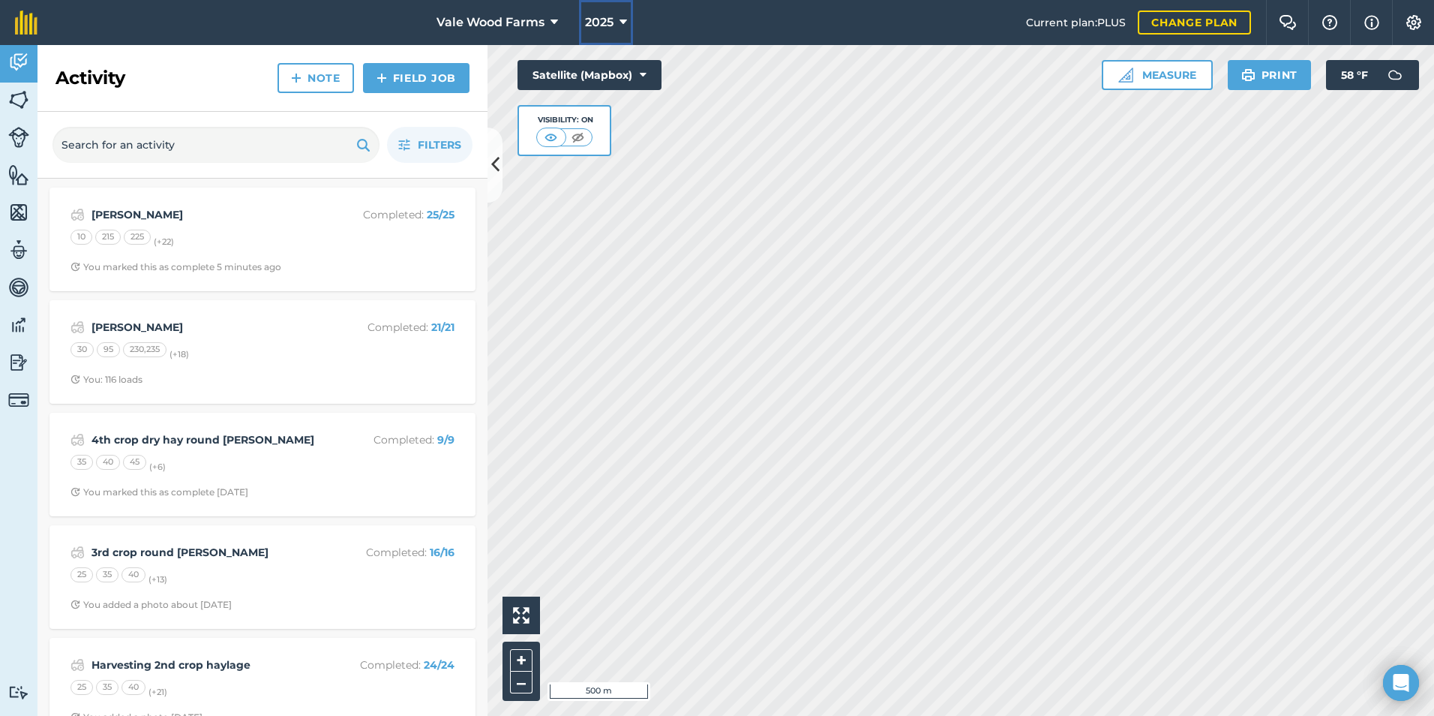
click at [608, 24] on span "2025" at bounding box center [599, 23] width 29 height 18
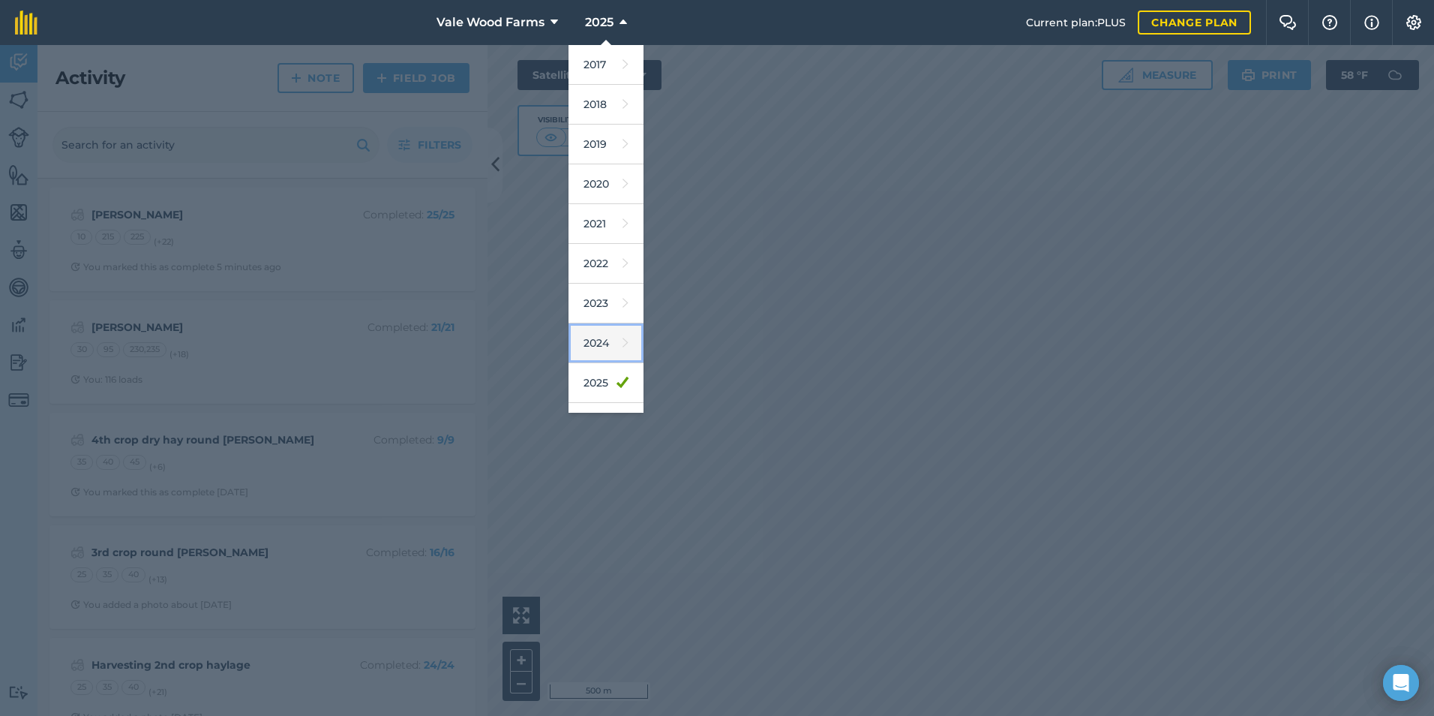
click at [623, 353] on link "2024" at bounding box center [606, 343] width 75 height 40
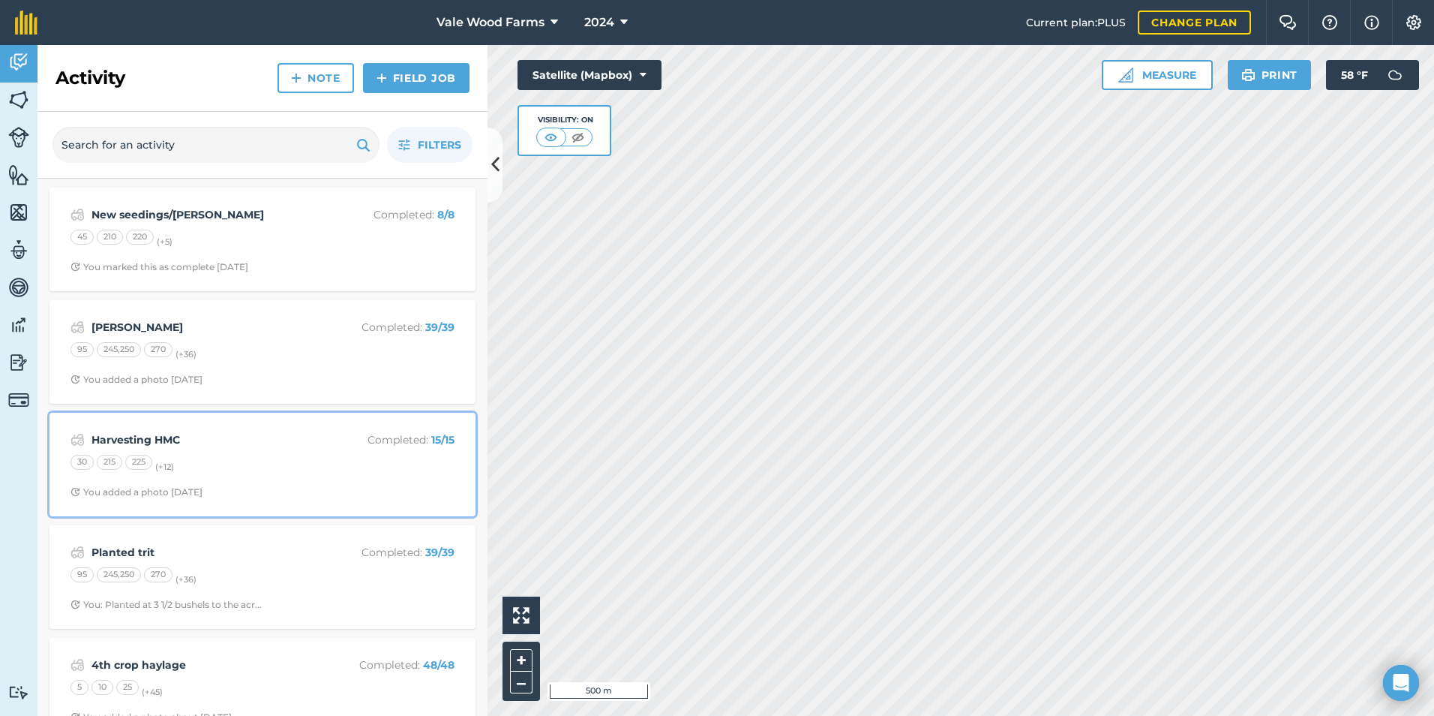
click at [227, 461] on div "30 215 225 (+ 12 )" at bounding box center [263, 465] width 384 height 20
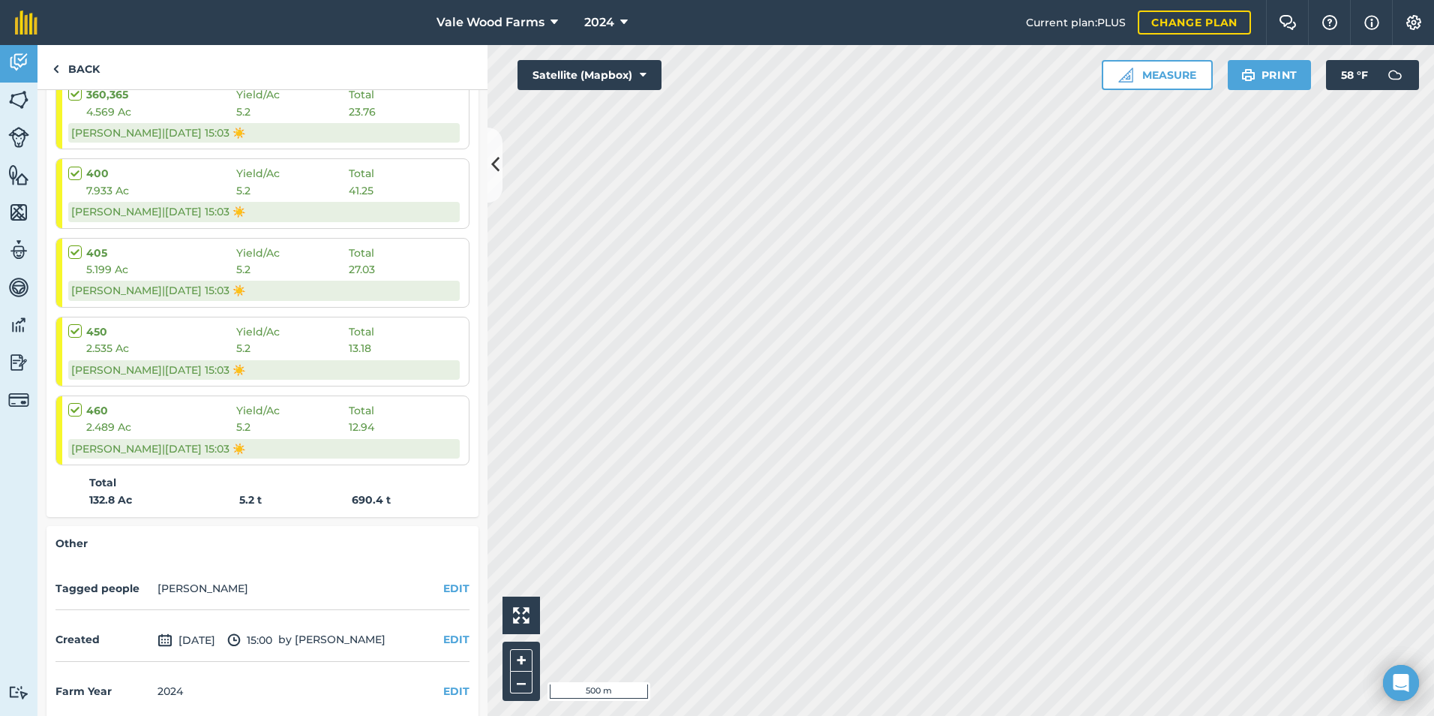
scroll to position [1124, 0]
click at [86, 73] on link "Back" at bounding box center [76, 67] width 77 height 44
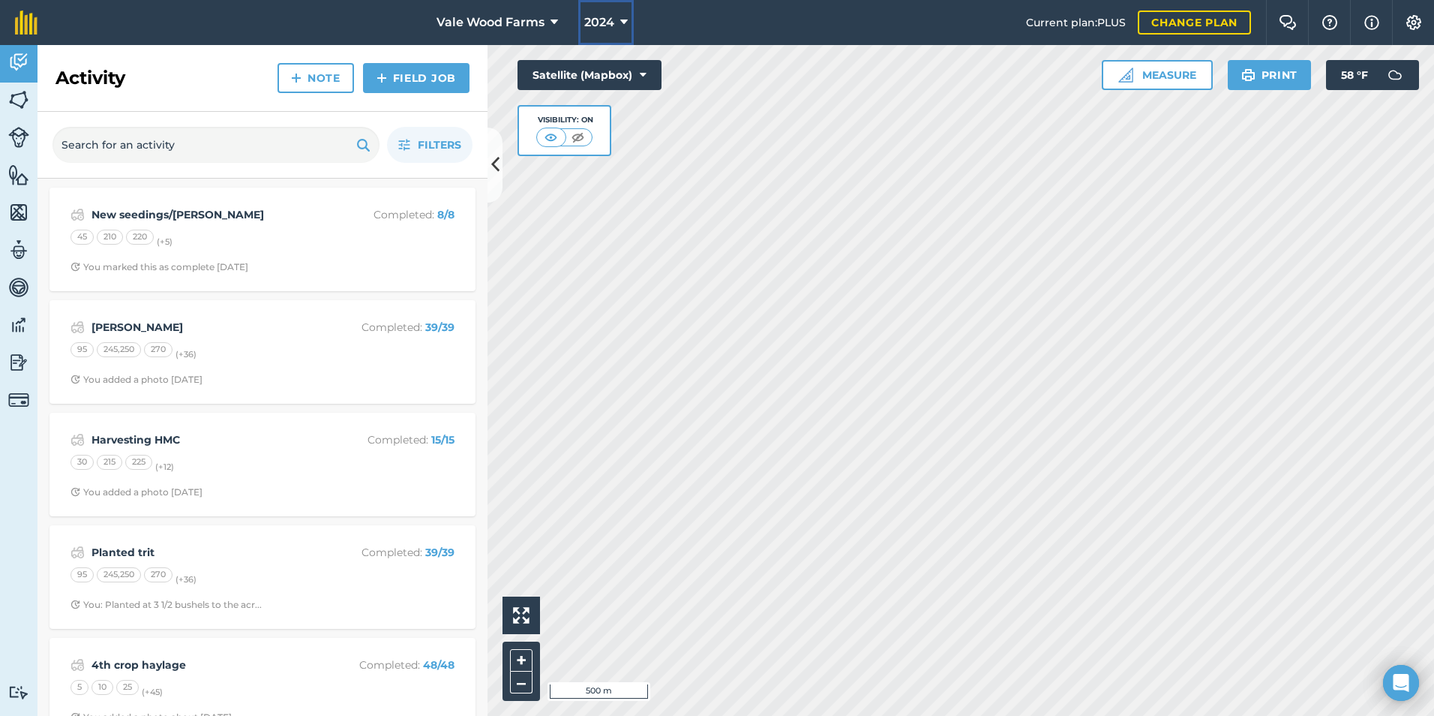
click at [602, 20] on span "2024" at bounding box center [599, 23] width 30 height 18
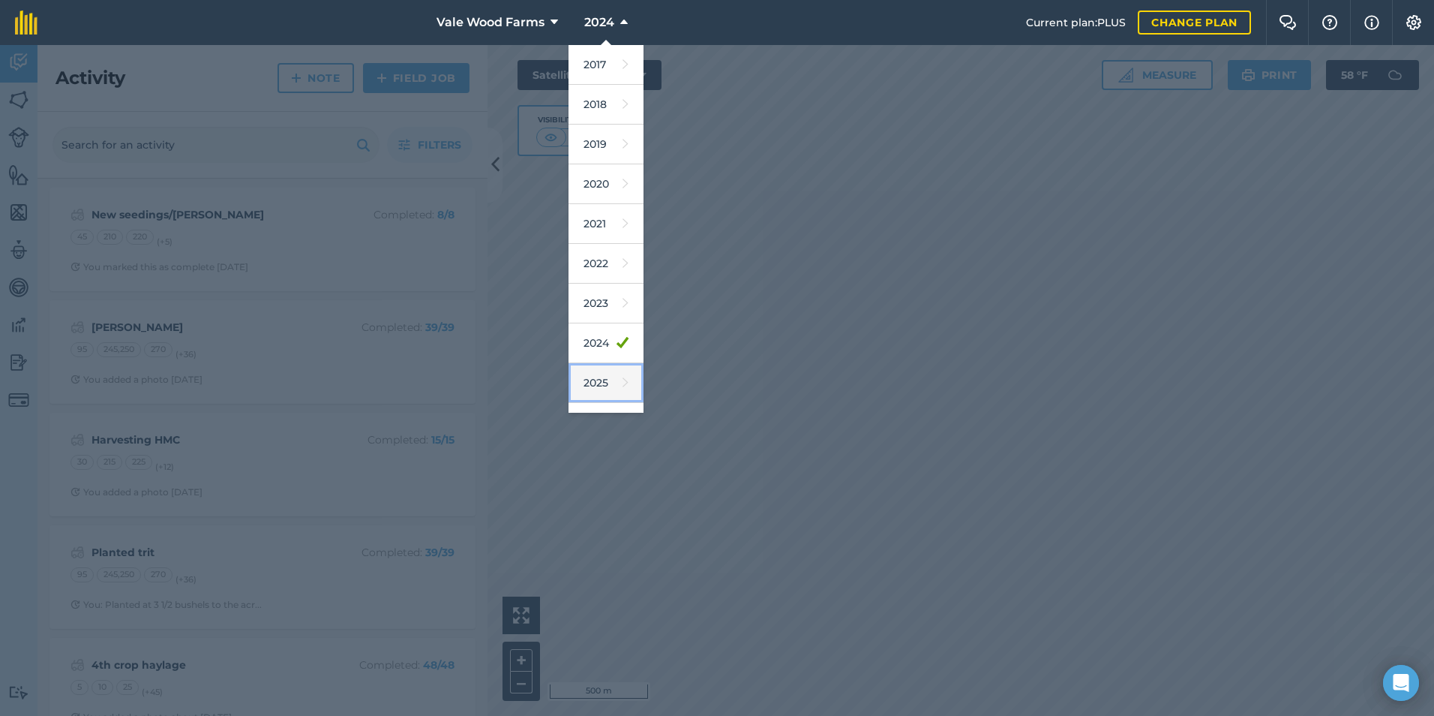
click at [609, 392] on link "2025" at bounding box center [606, 383] width 75 height 40
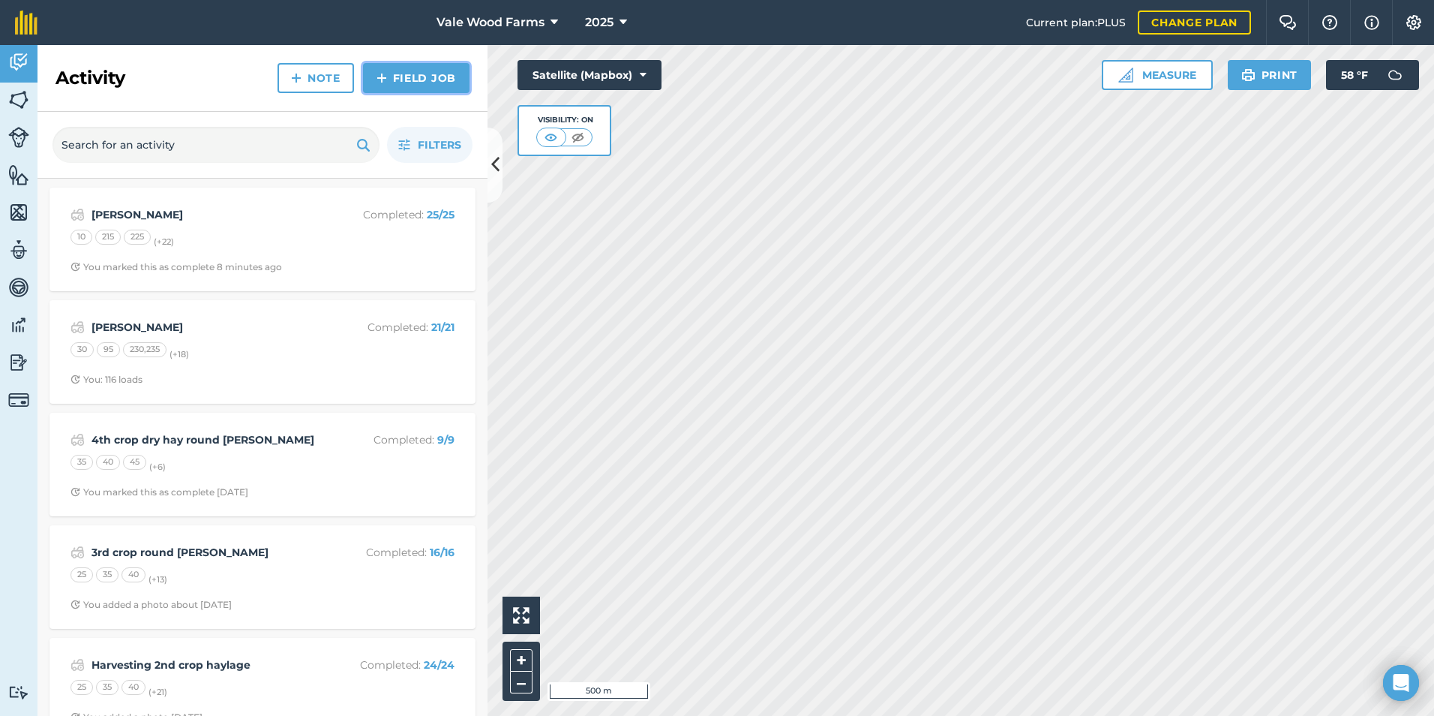
click at [439, 83] on link "Field Job" at bounding box center [416, 78] width 107 height 30
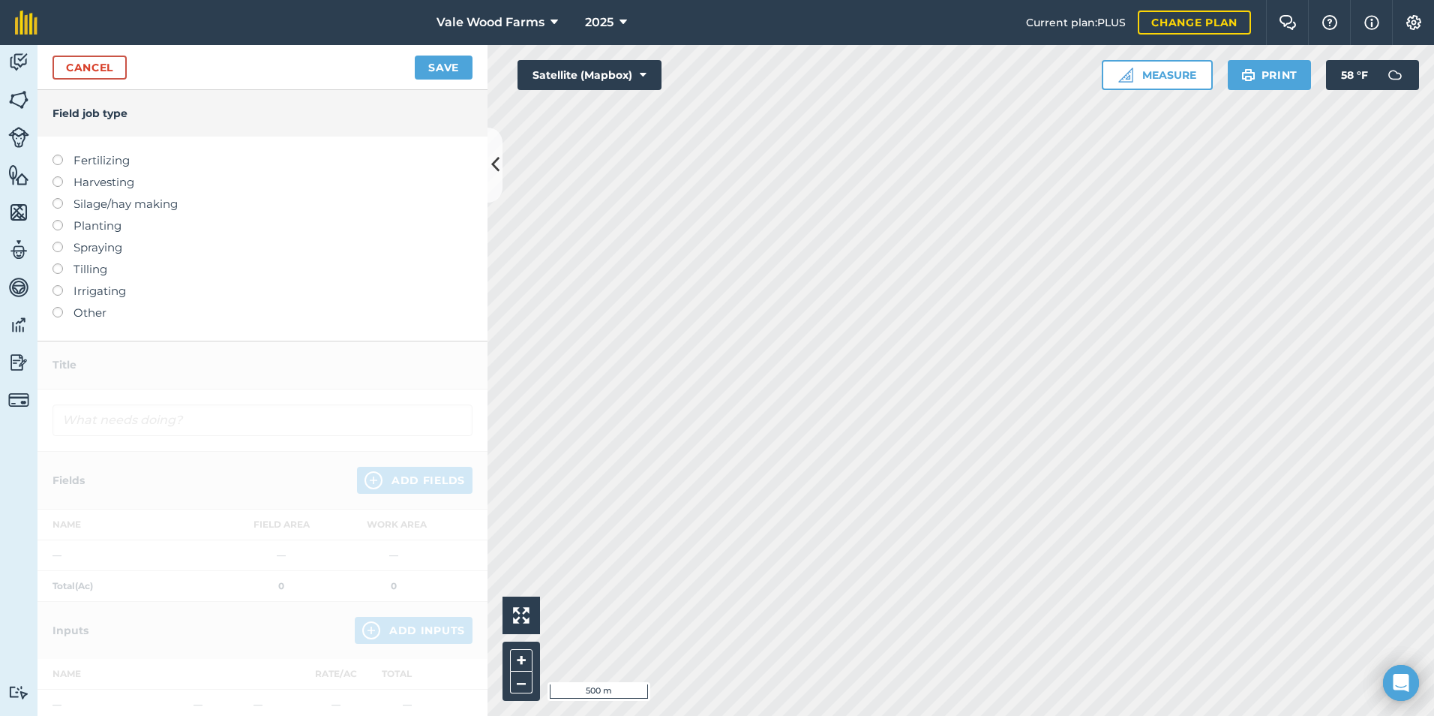
click at [50, 78] on div "Cancel Save" at bounding box center [263, 67] width 450 height 45
click at [60, 72] on link "Cancel" at bounding box center [90, 68] width 74 height 24
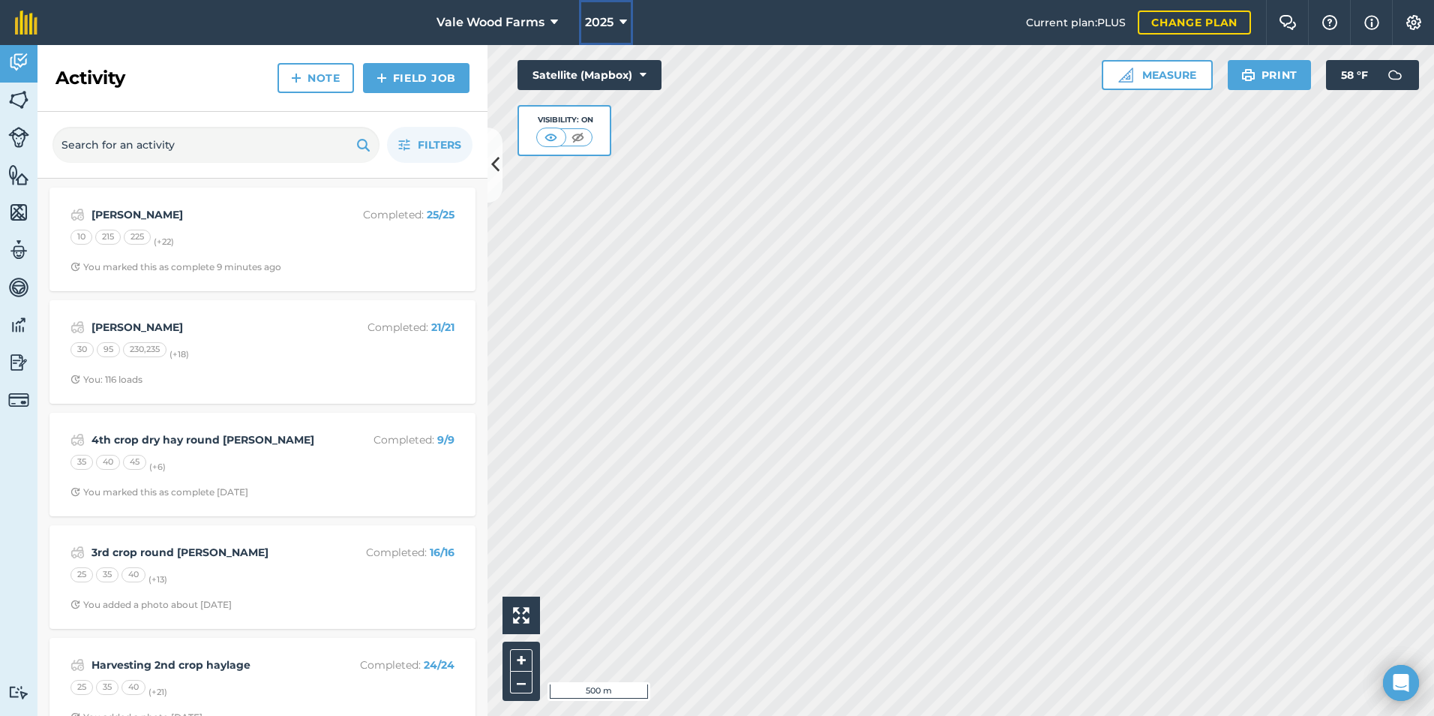
click at [626, 21] on icon at bounding box center [624, 23] width 8 height 18
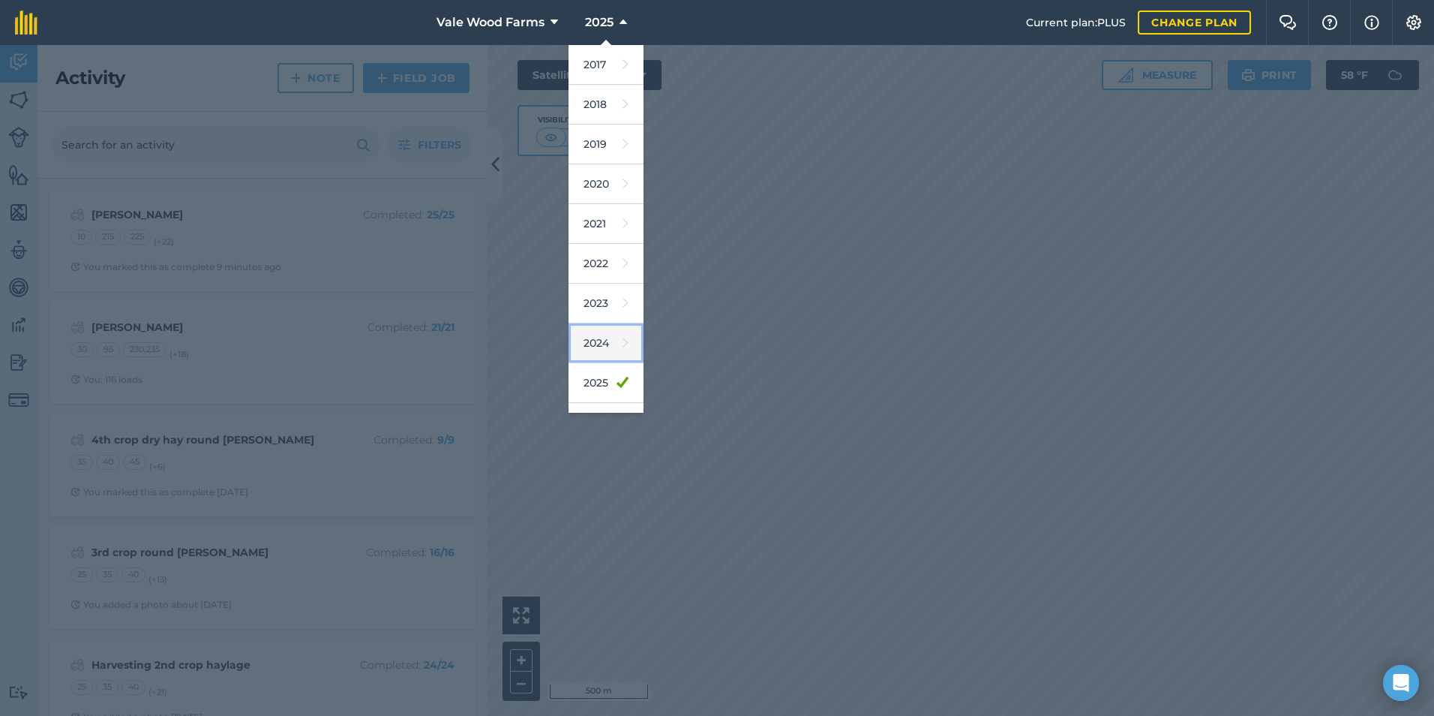
click at [623, 345] on icon at bounding box center [626, 342] width 6 height 21
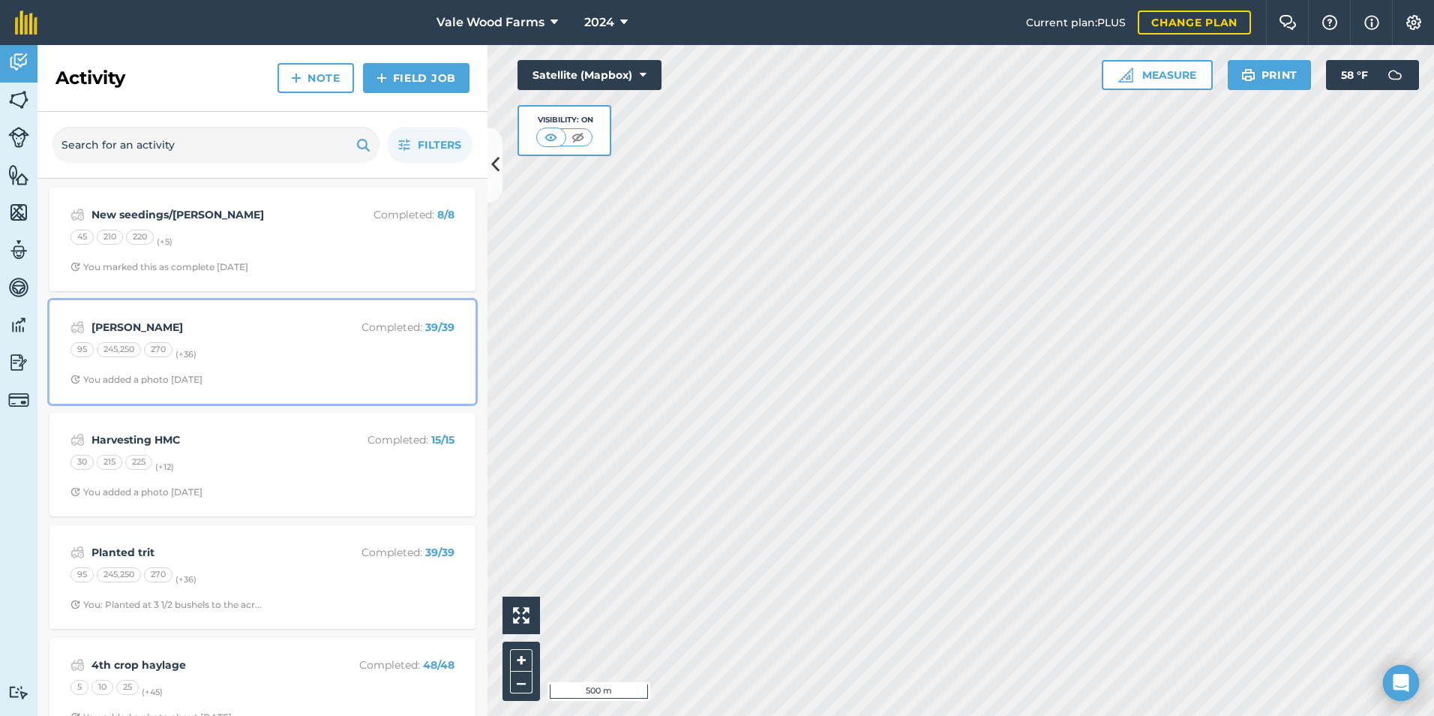
click at [323, 382] on span "You added a photo [DATE]" at bounding box center [263, 380] width 384 height 12
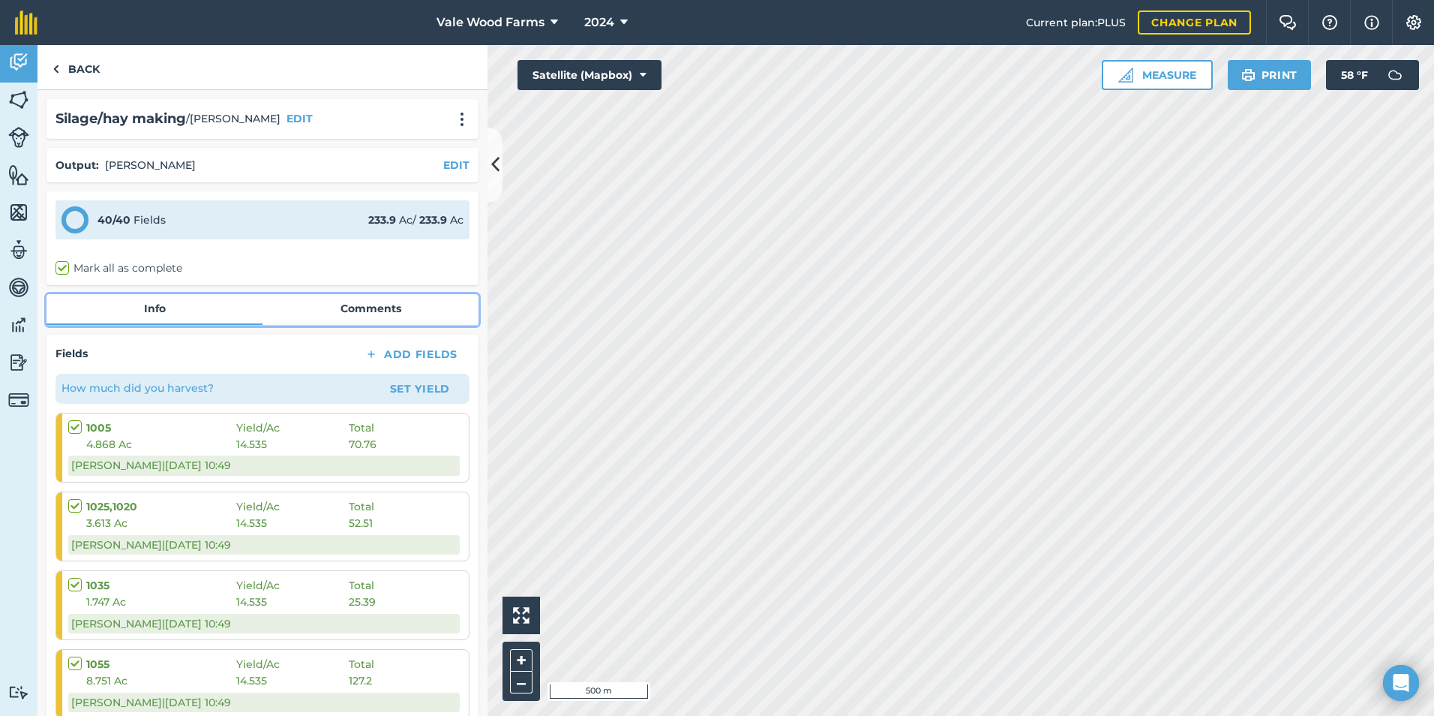
click at [337, 308] on link "Comments" at bounding box center [371, 308] width 216 height 29
